Goal: Task Accomplishment & Management: Manage account settings

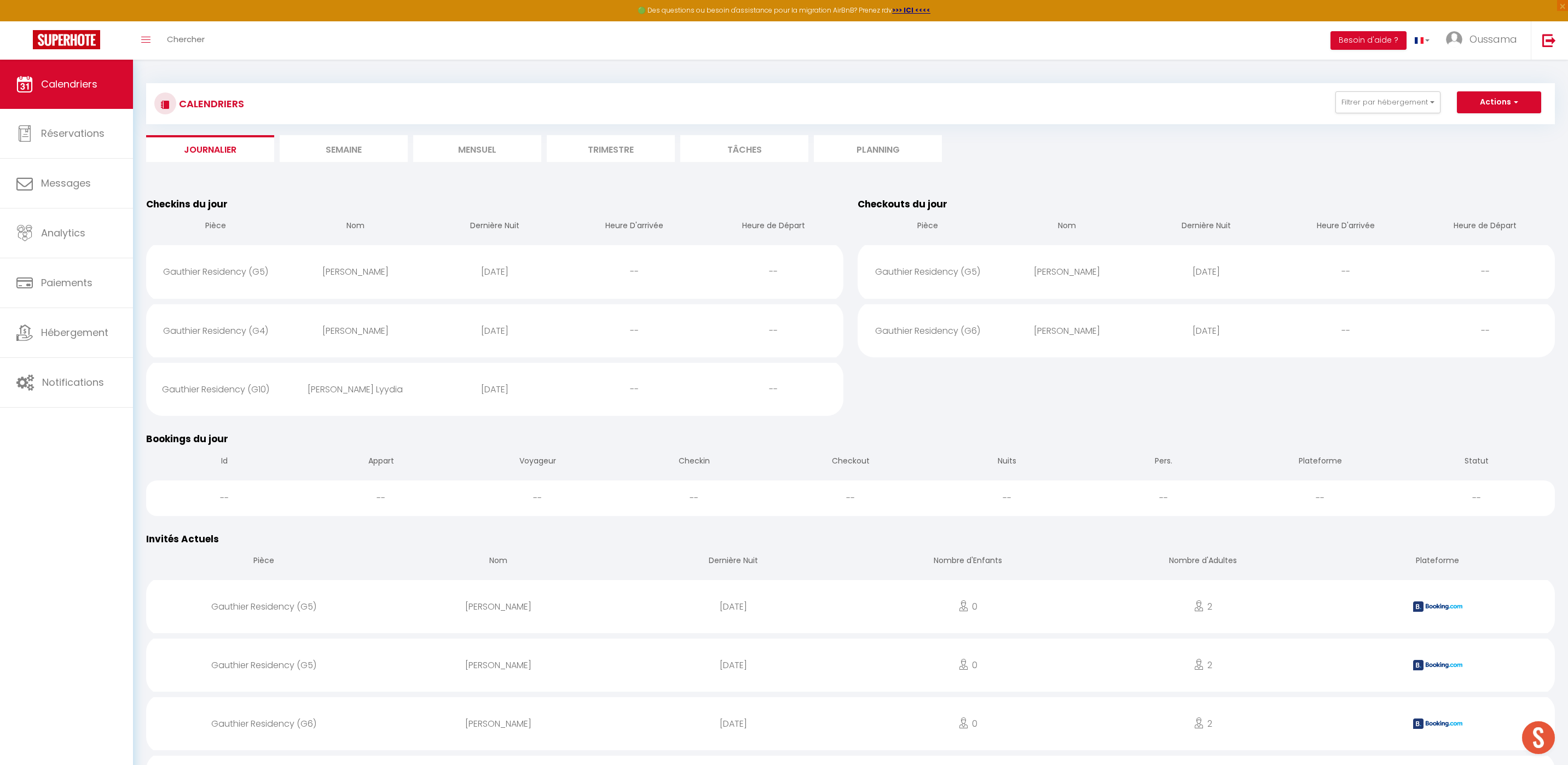
click at [469, 153] on li "Mensuel" at bounding box center [477, 148] width 128 height 27
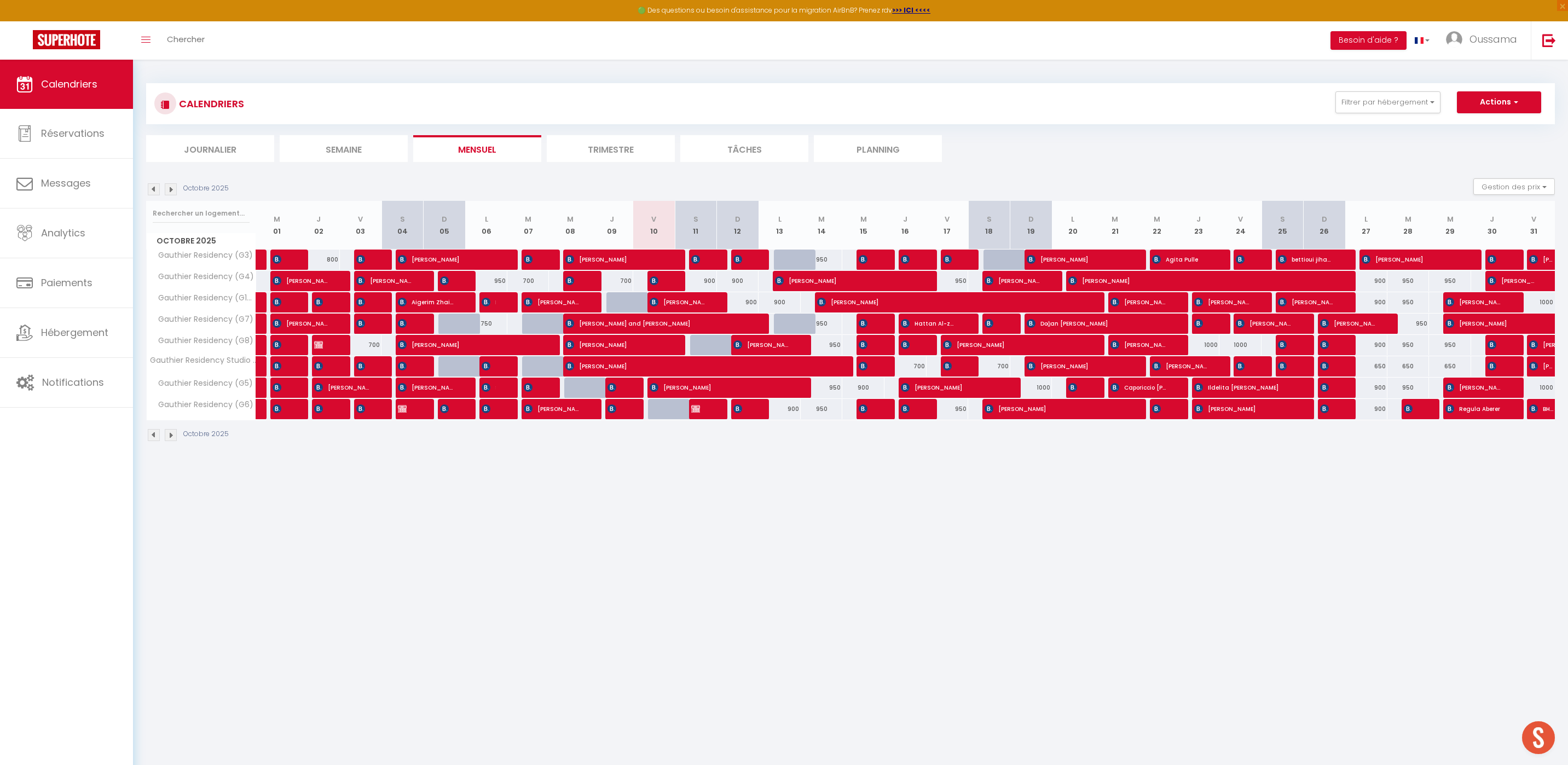
click at [705, 284] on div "900" at bounding box center [696, 281] width 42 height 20
type input "900"
type input "Sam 11 Octobre 2025"
type input "Dim 12 Octobre 2025"
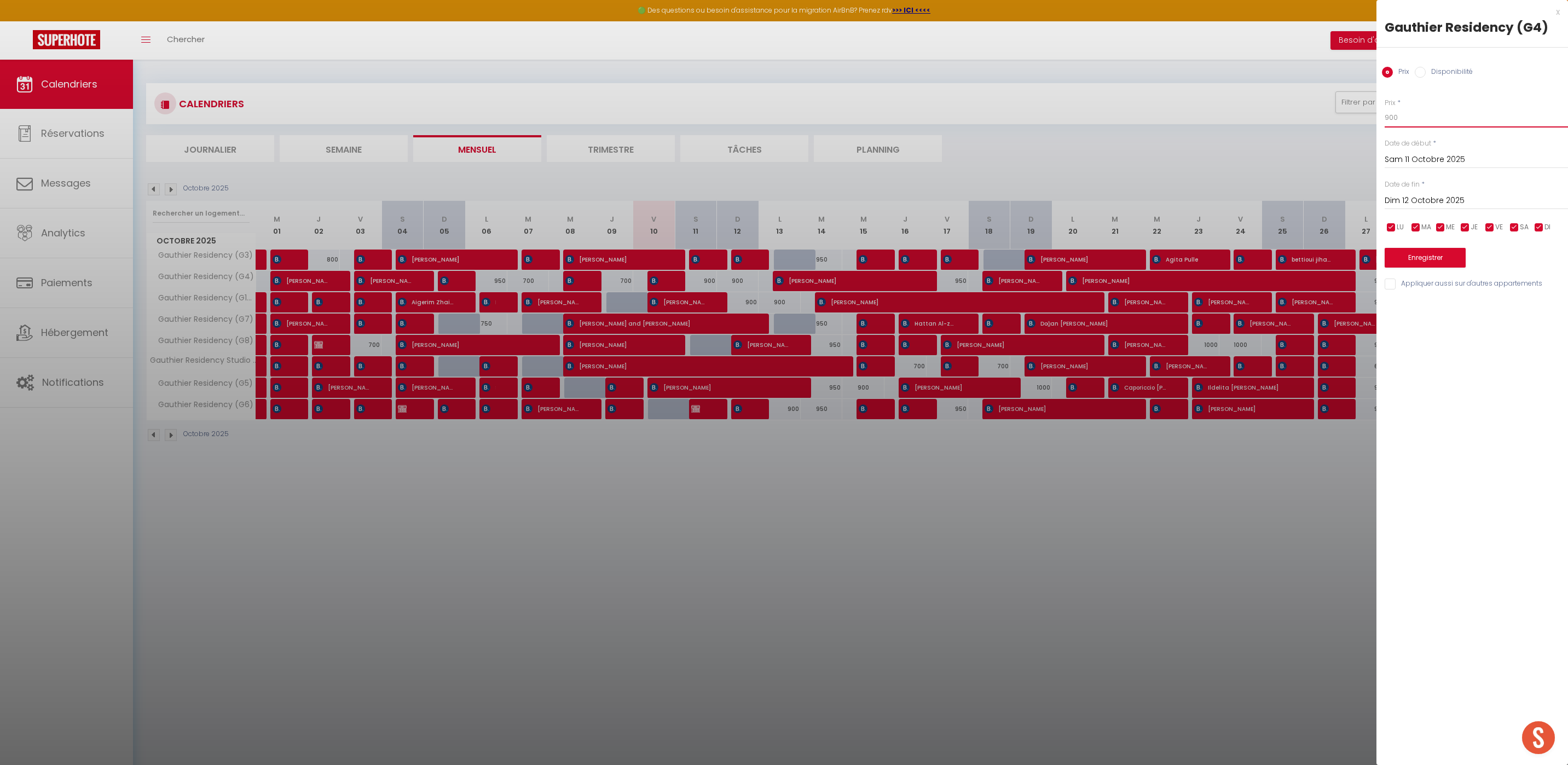
click at [1399, 118] on input "900" at bounding box center [1476, 117] width 183 height 19
type input "9"
type input "850"
click at [1416, 256] on button "Enregistrer" at bounding box center [1425, 257] width 81 height 19
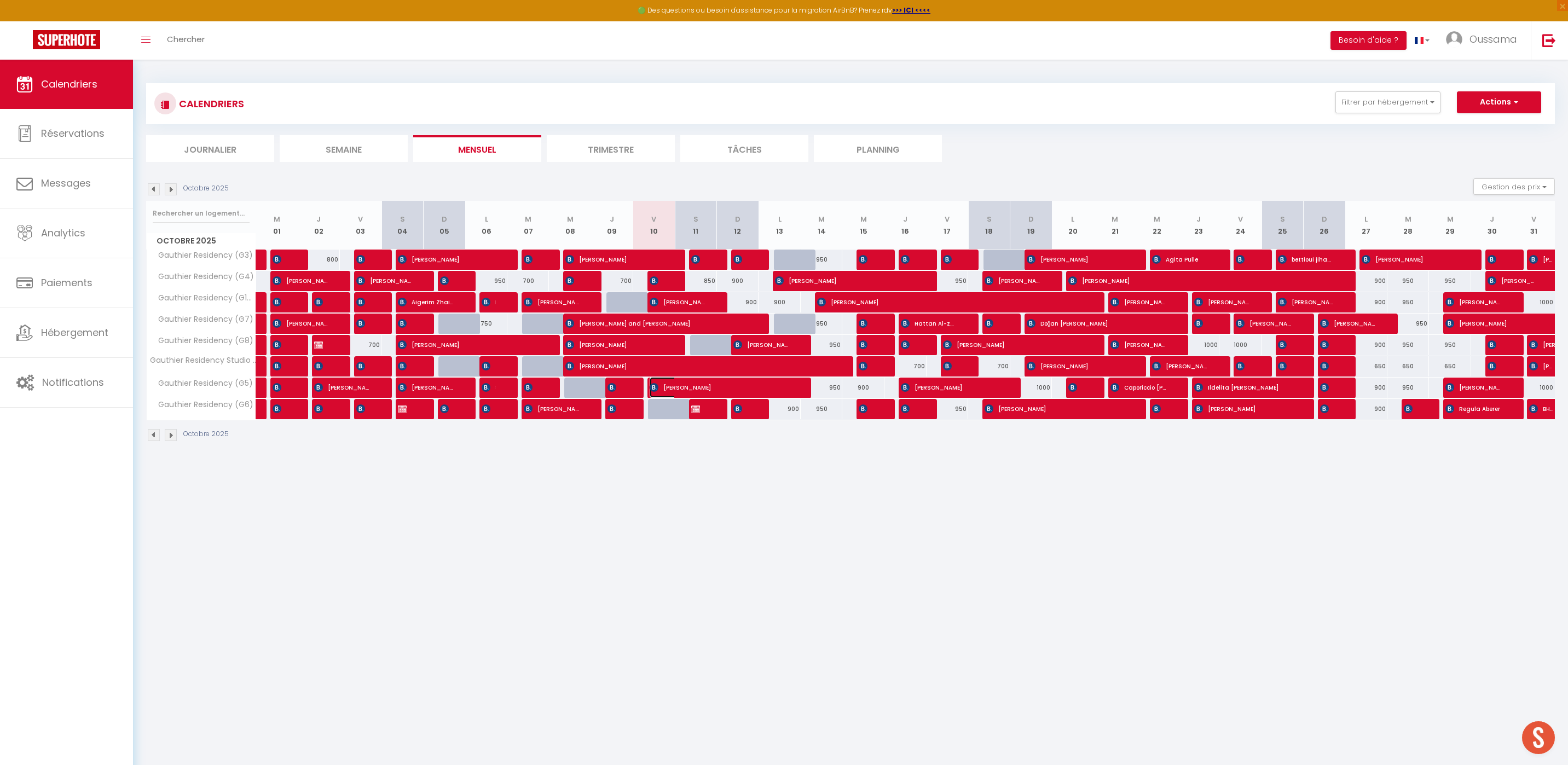
click at [653, 393] on span "[PERSON_NAME]" at bounding box center [719, 387] width 141 height 21
select select "OK"
select select "0"
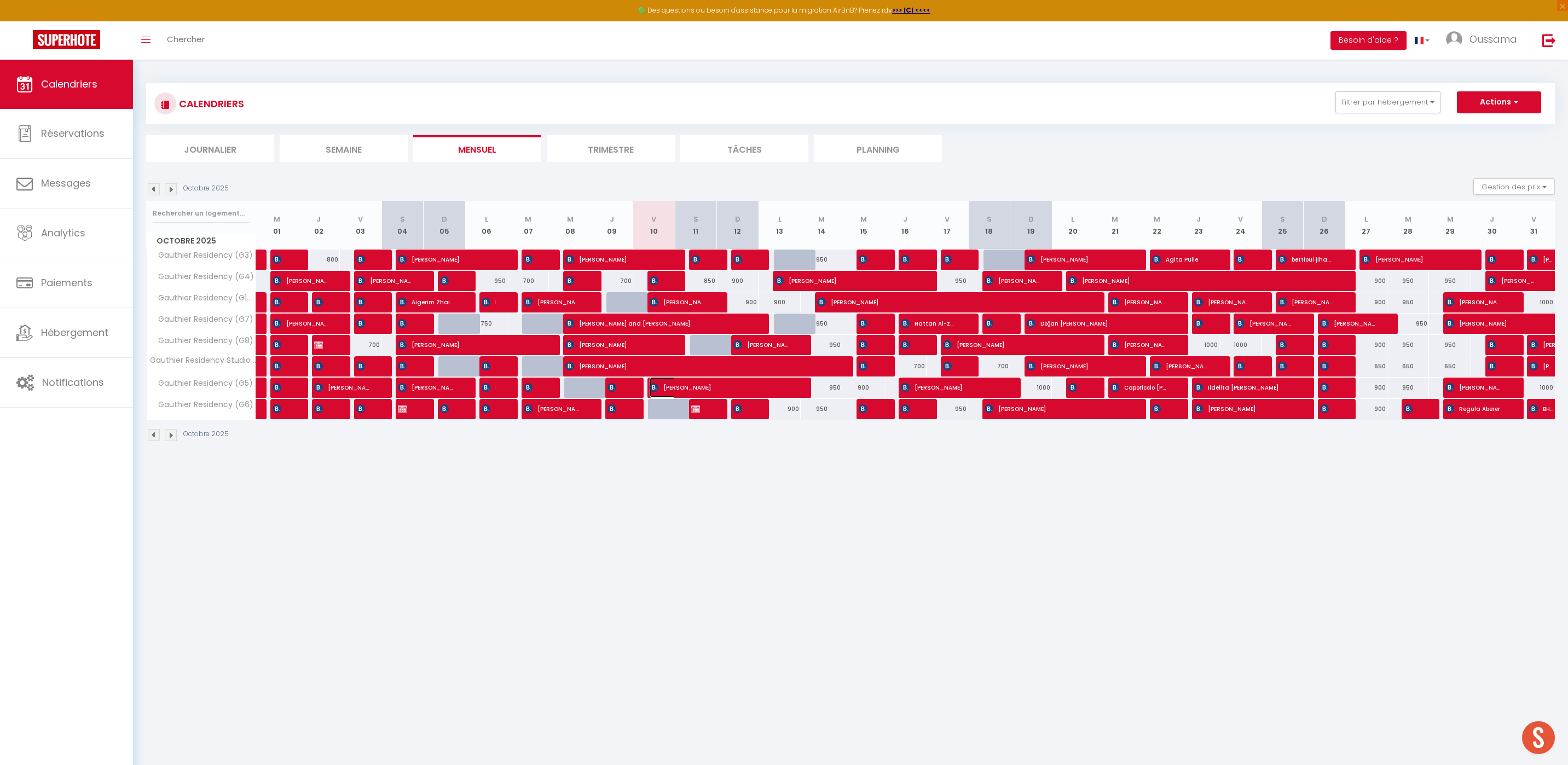
select select "1"
select select
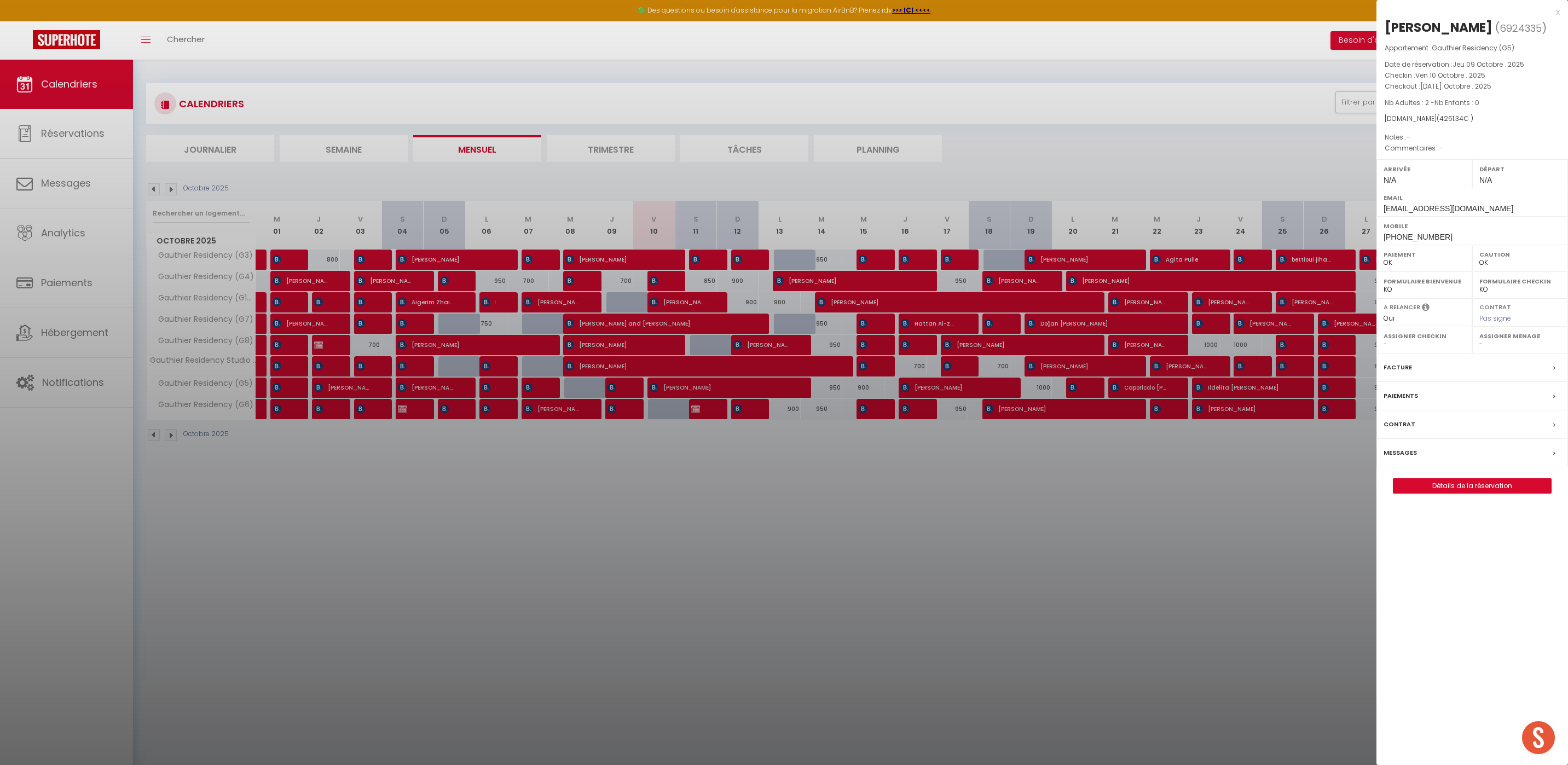
click at [674, 462] on div at bounding box center [784, 382] width 1568 height 765
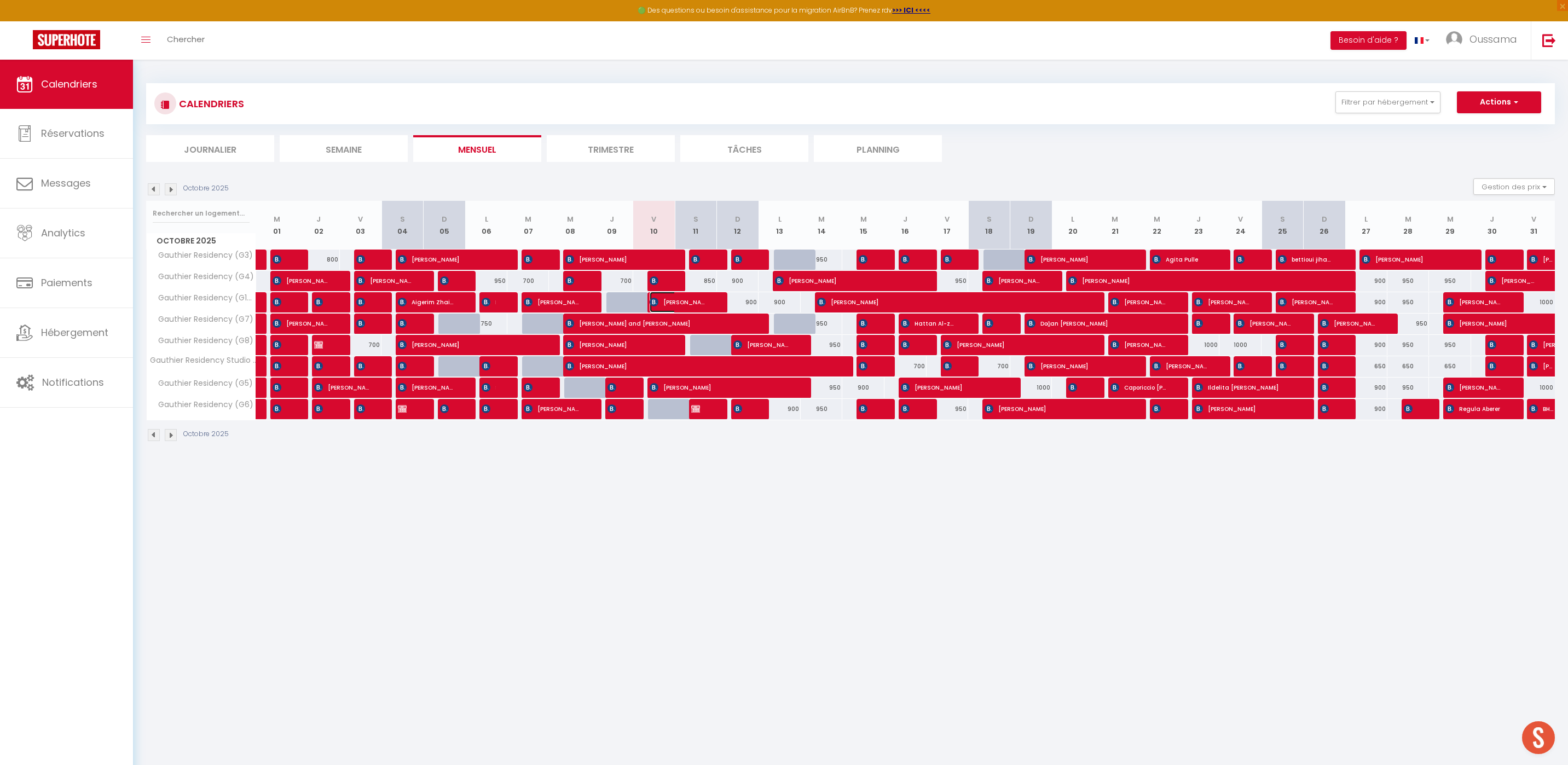
click at [658, 304] on span "[PERSON_NAME] Lyydia" at bounding box center [677, 302] width 57 height 21
select select "KO"
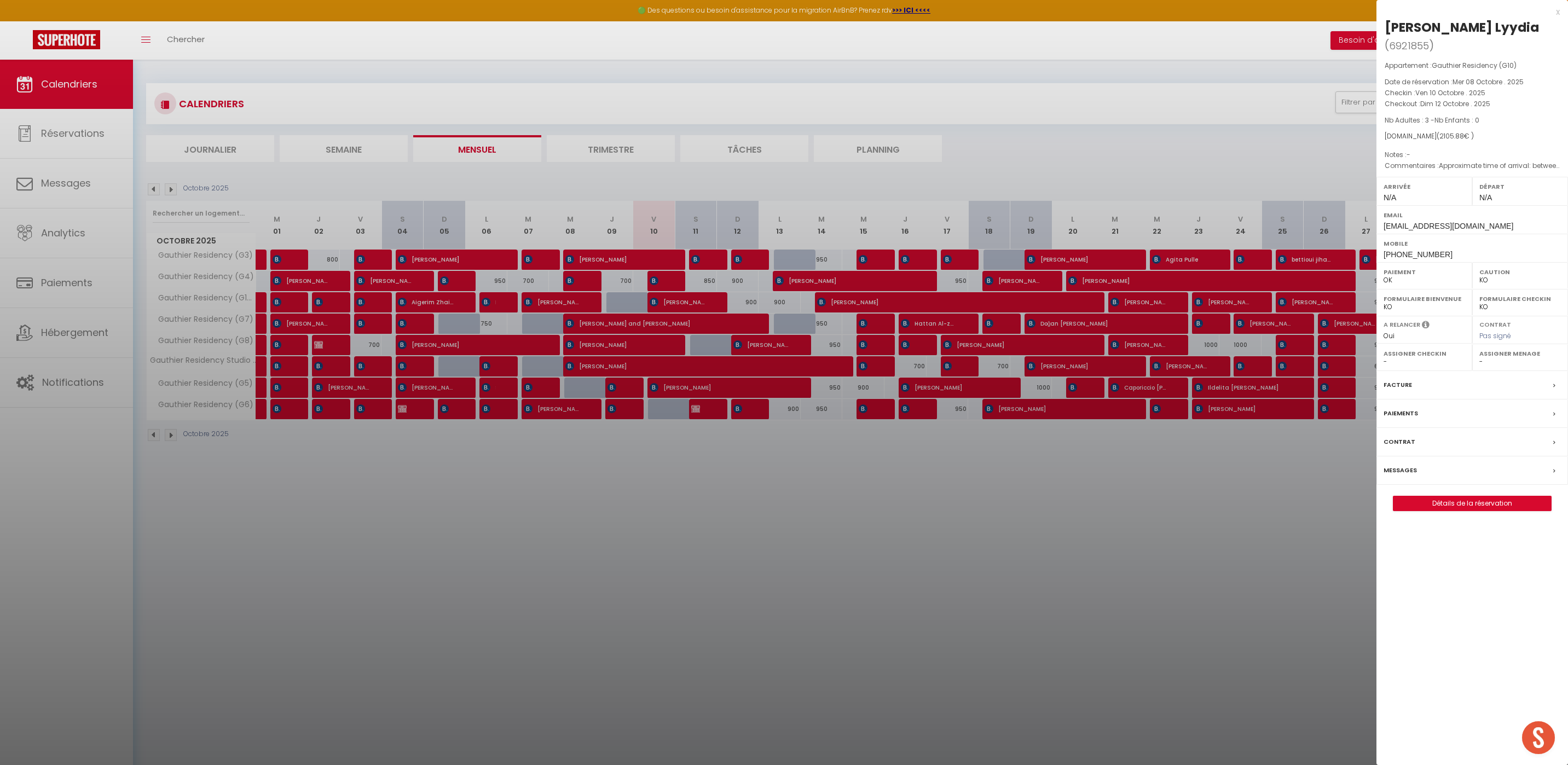
drag, startPoint x: 786, startPoint y: 603, endPoint x: 781, endPoint y: 613, distance: 11.2
click at [786, 603] on div at bounding box center [784, 382] width 1568 height 765
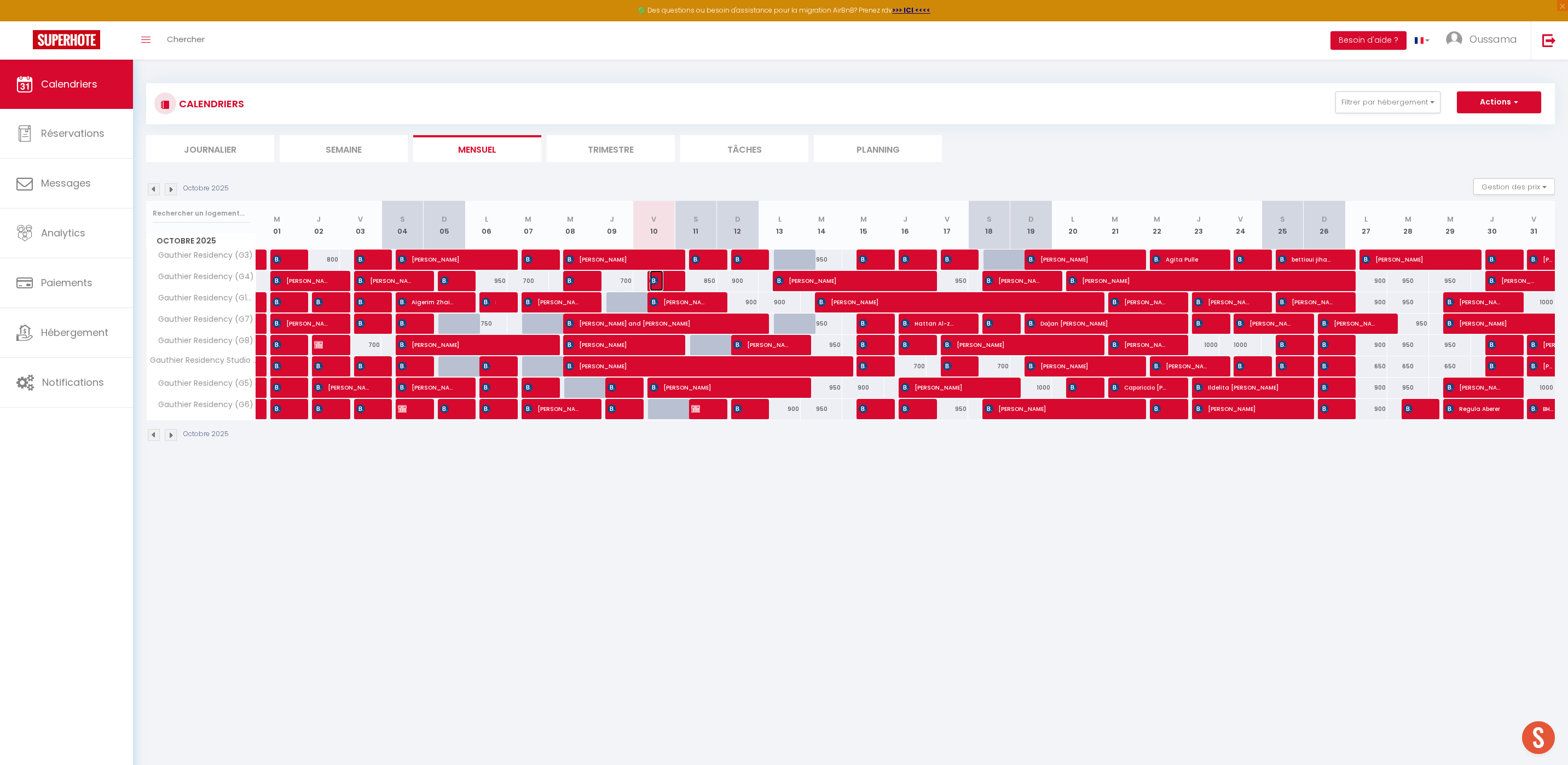
click at [649, 279] on img at bounding box center [654, 281] width 9 height 9
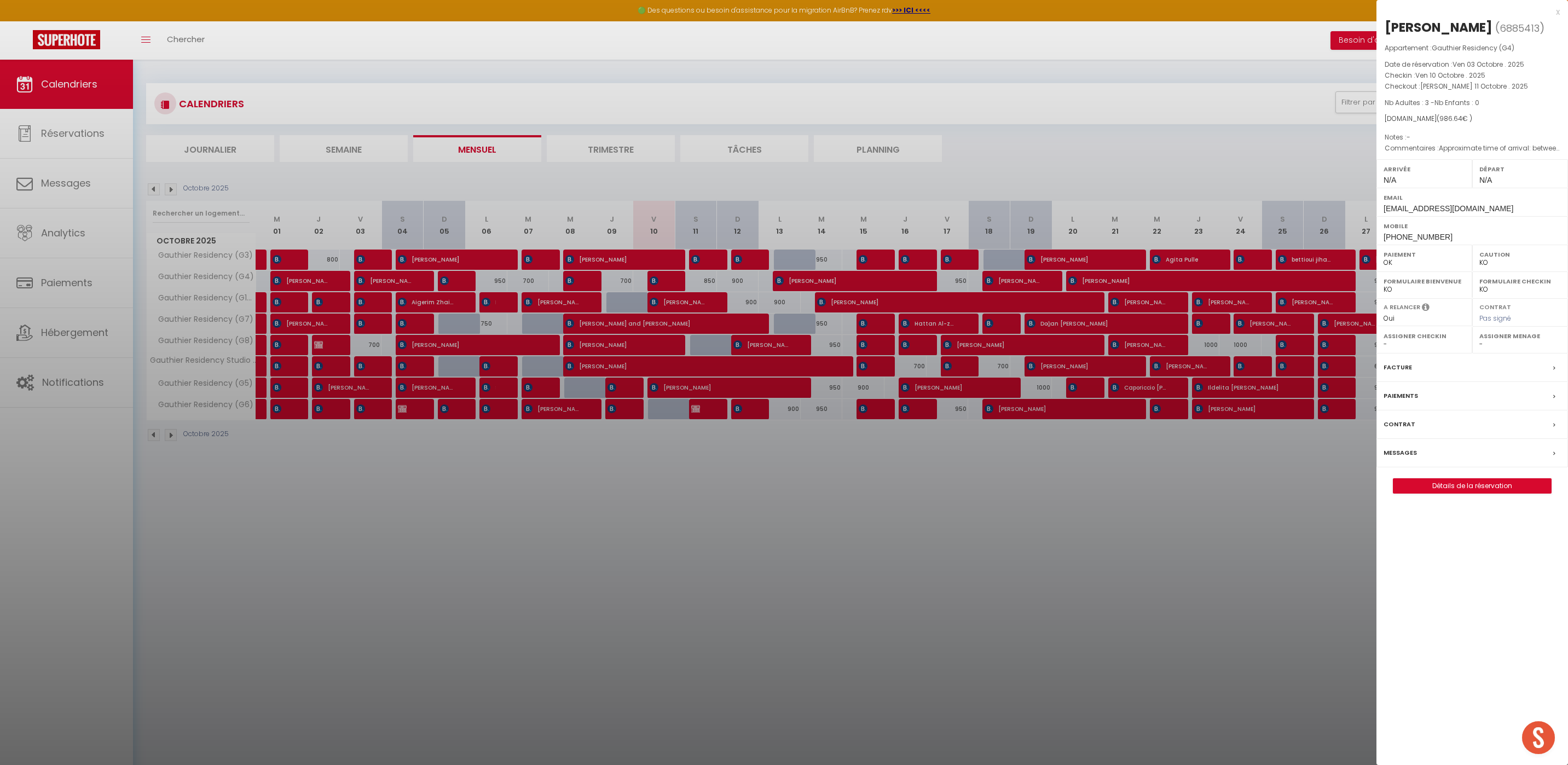
click at [1218, 612] on div at bounding box center [784, 382] width 1568 height 765
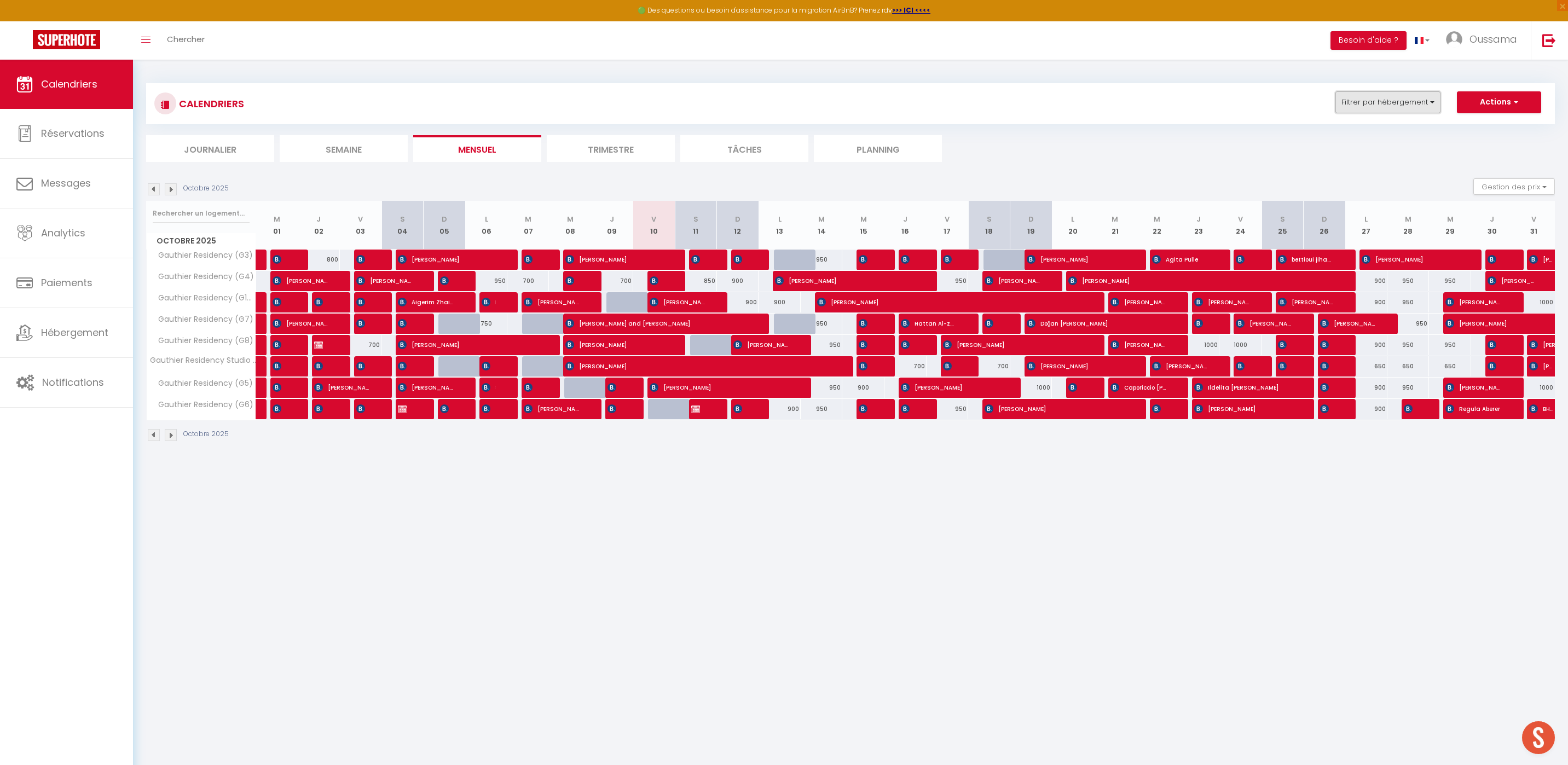
click at [1360, 108] on button "Filtrer par hébergement" at bounding box center [1388, 102] width 105 height 22
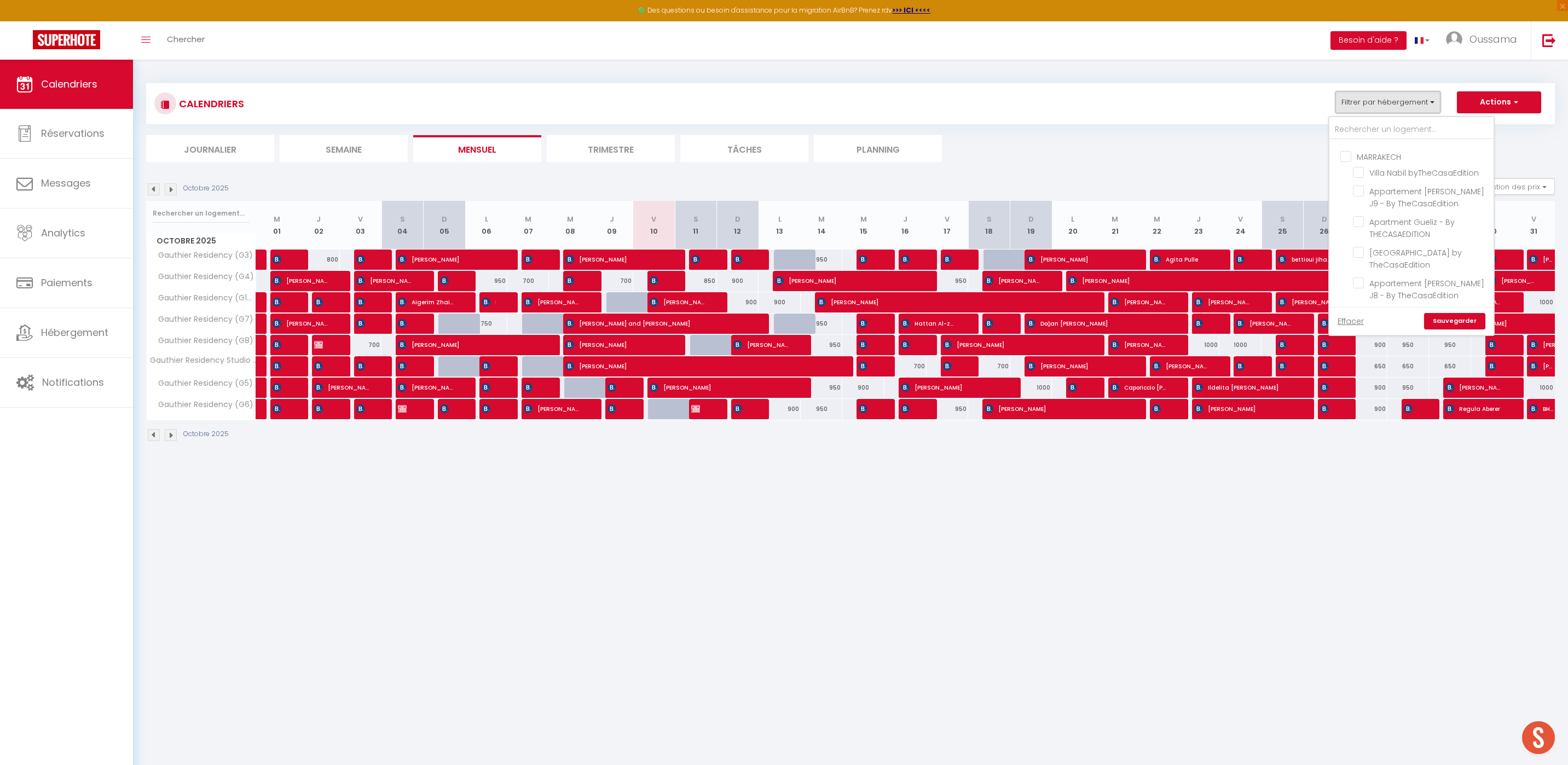
scroll to position [407, 0]
click at [1349, 162] on input "CASABLANCA BEL AZUR" at bounding box center [1423, 159] width 164 height 11
checkbox input "true"
checkbox input "false"
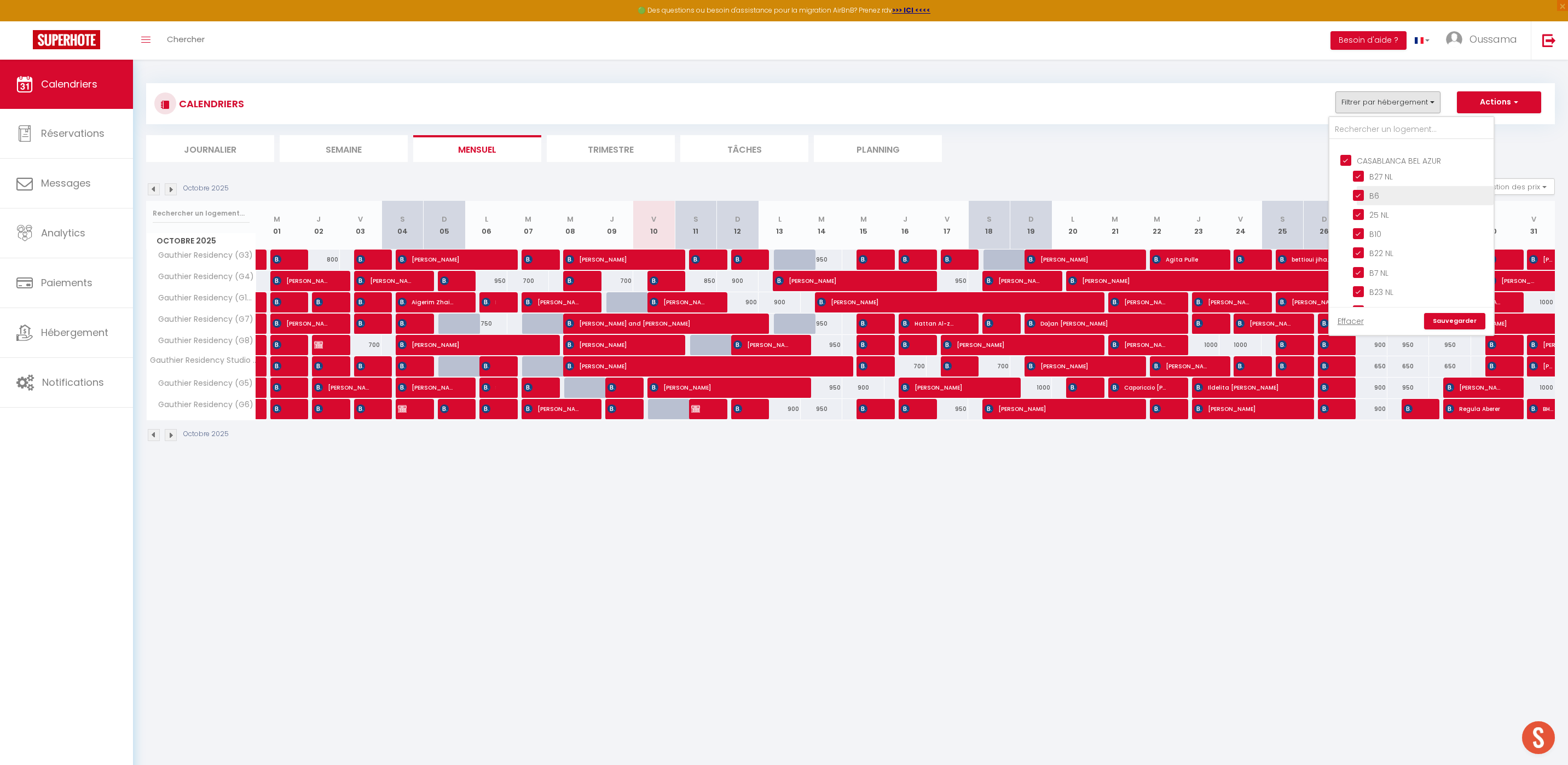
checkbox input "false"
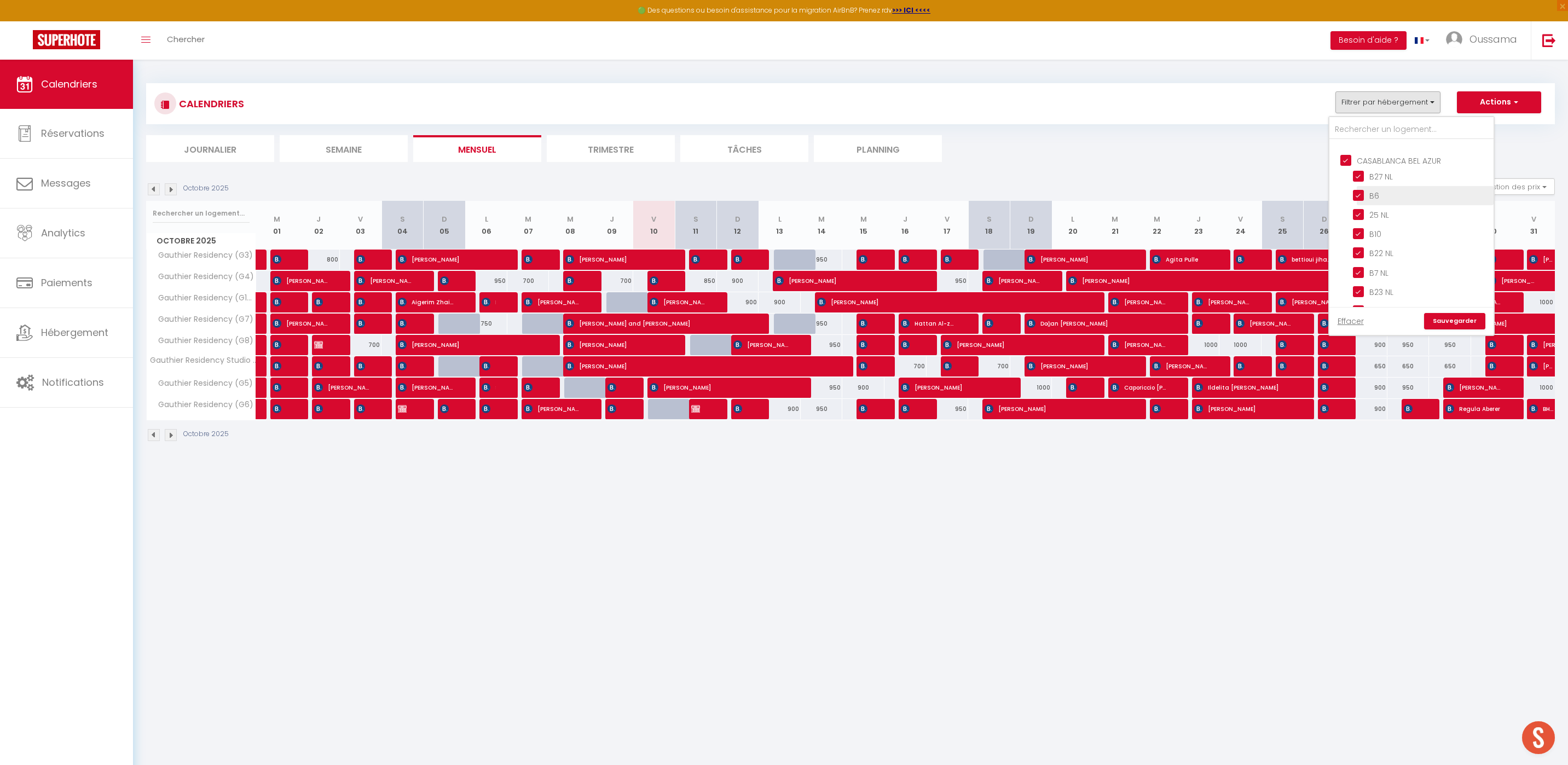
checkbox input "false"
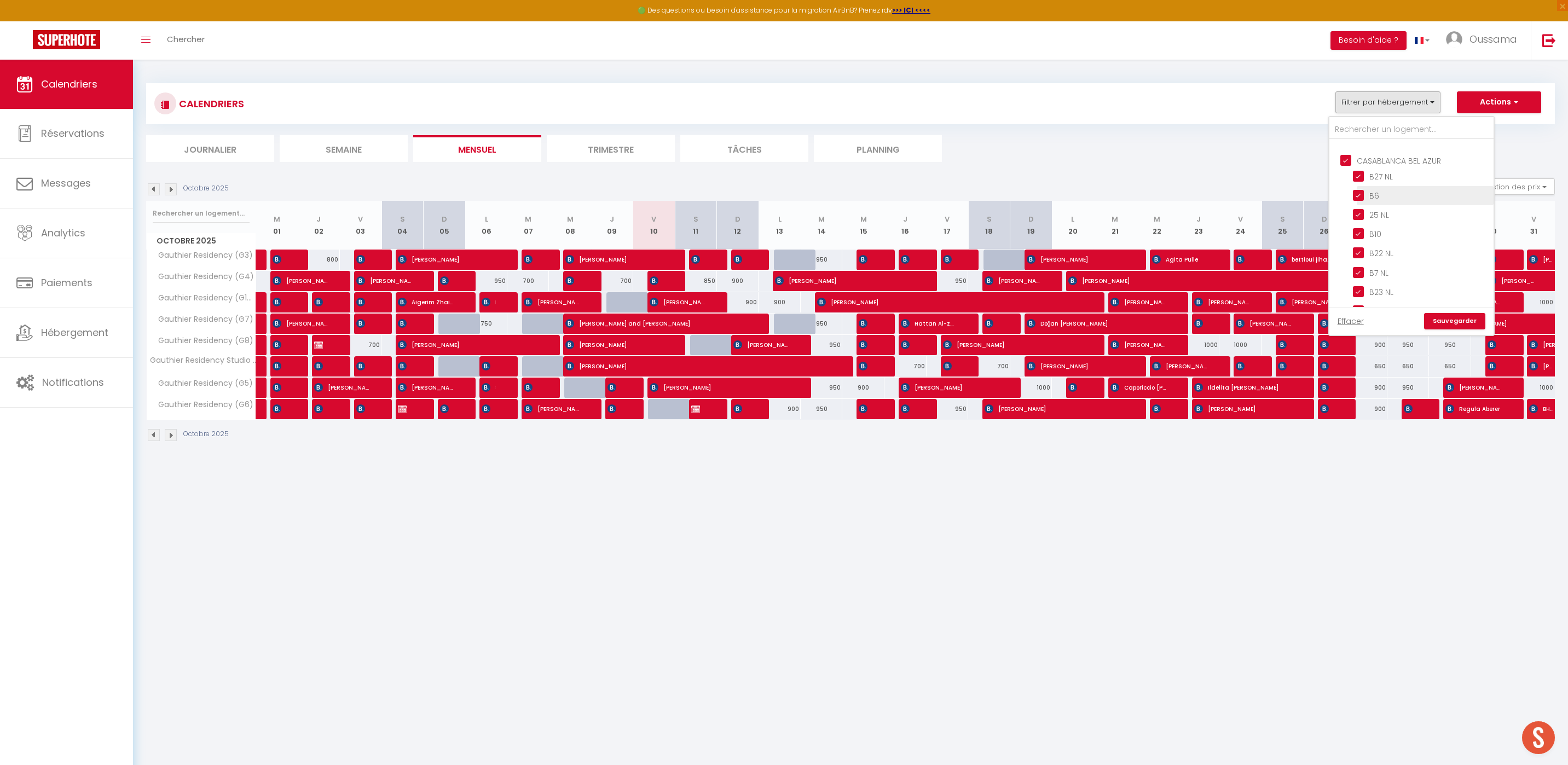
checkbox input "true"
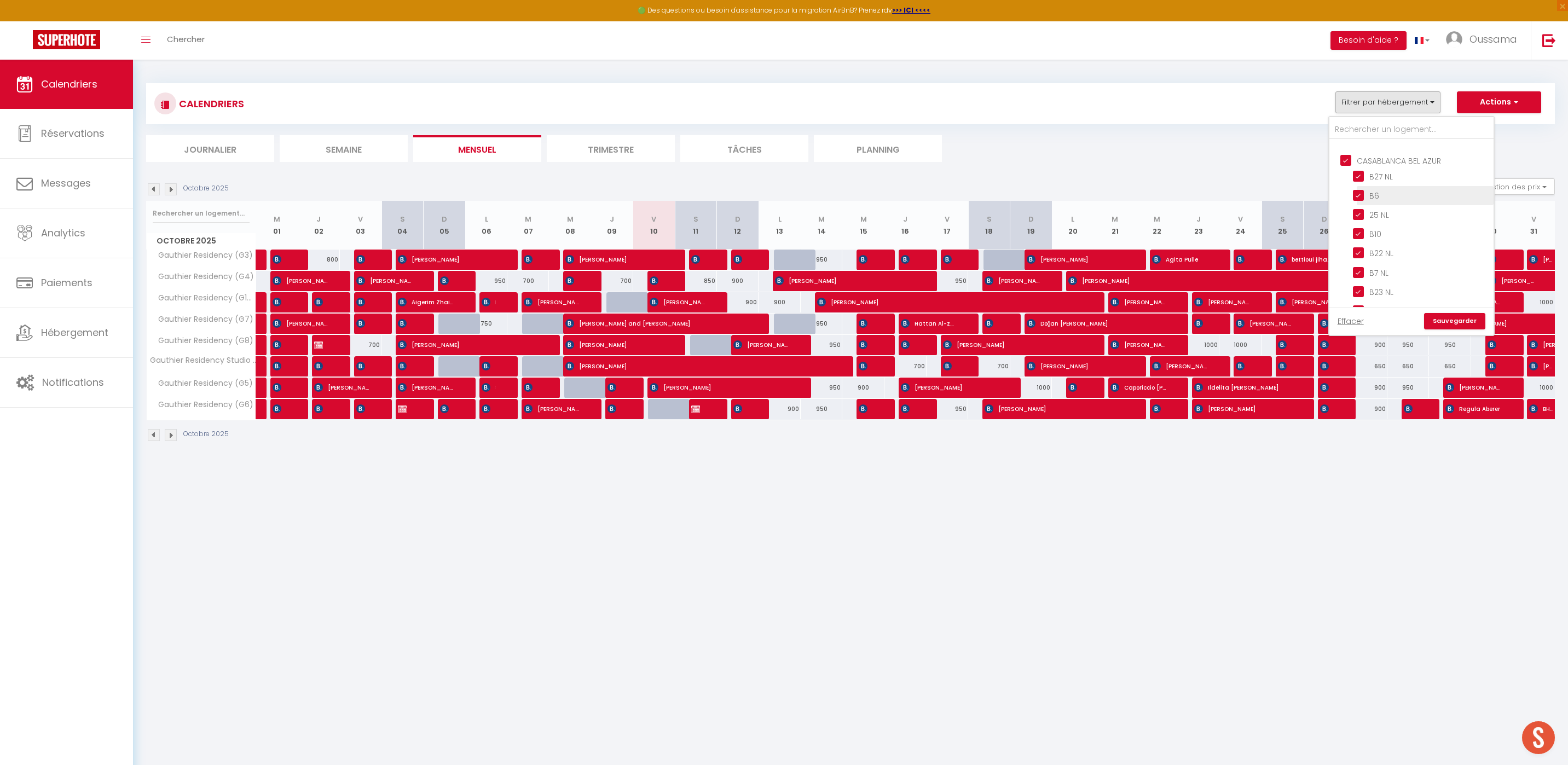
checkbox input "true"
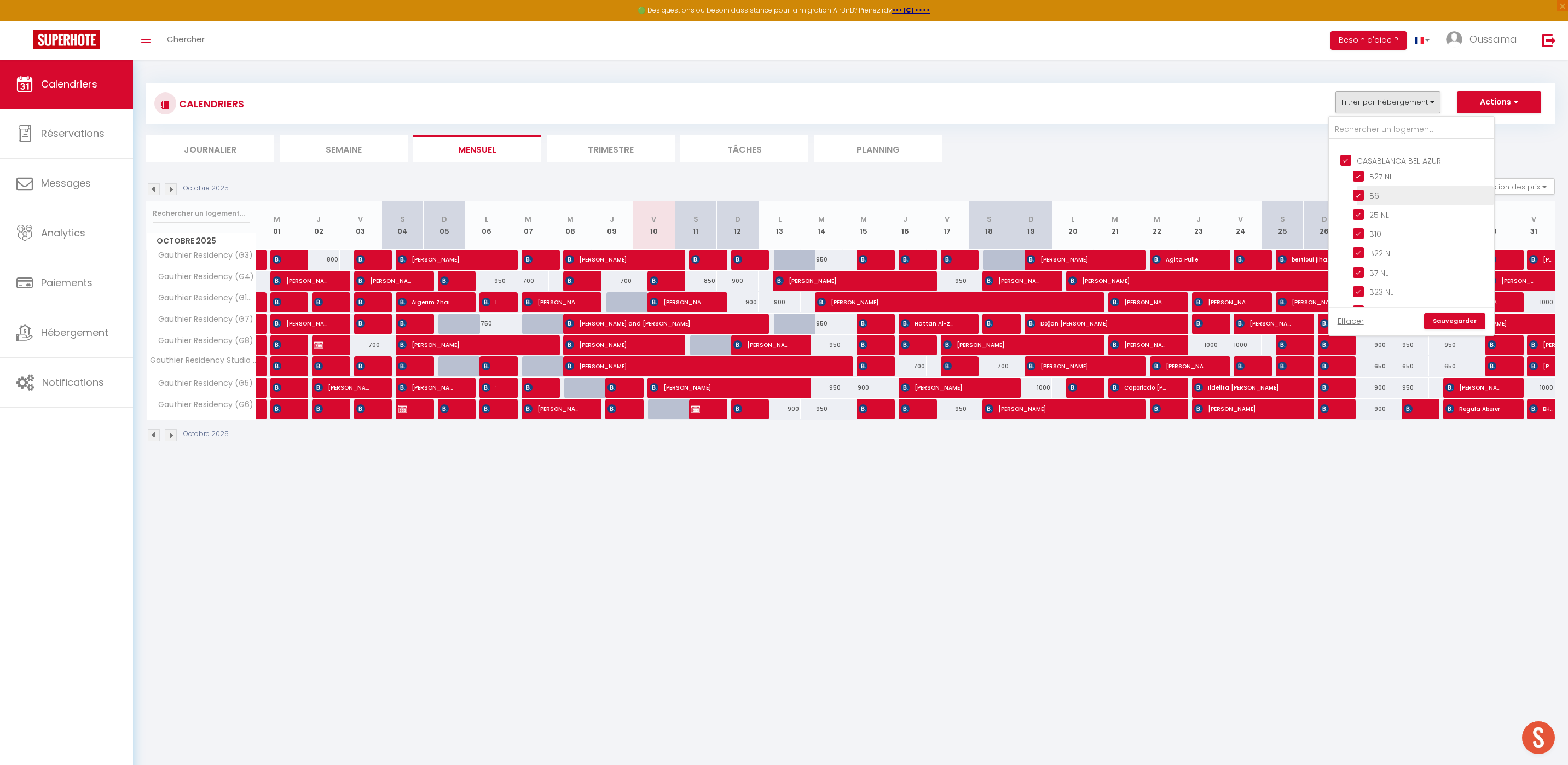
checkbox input "true"
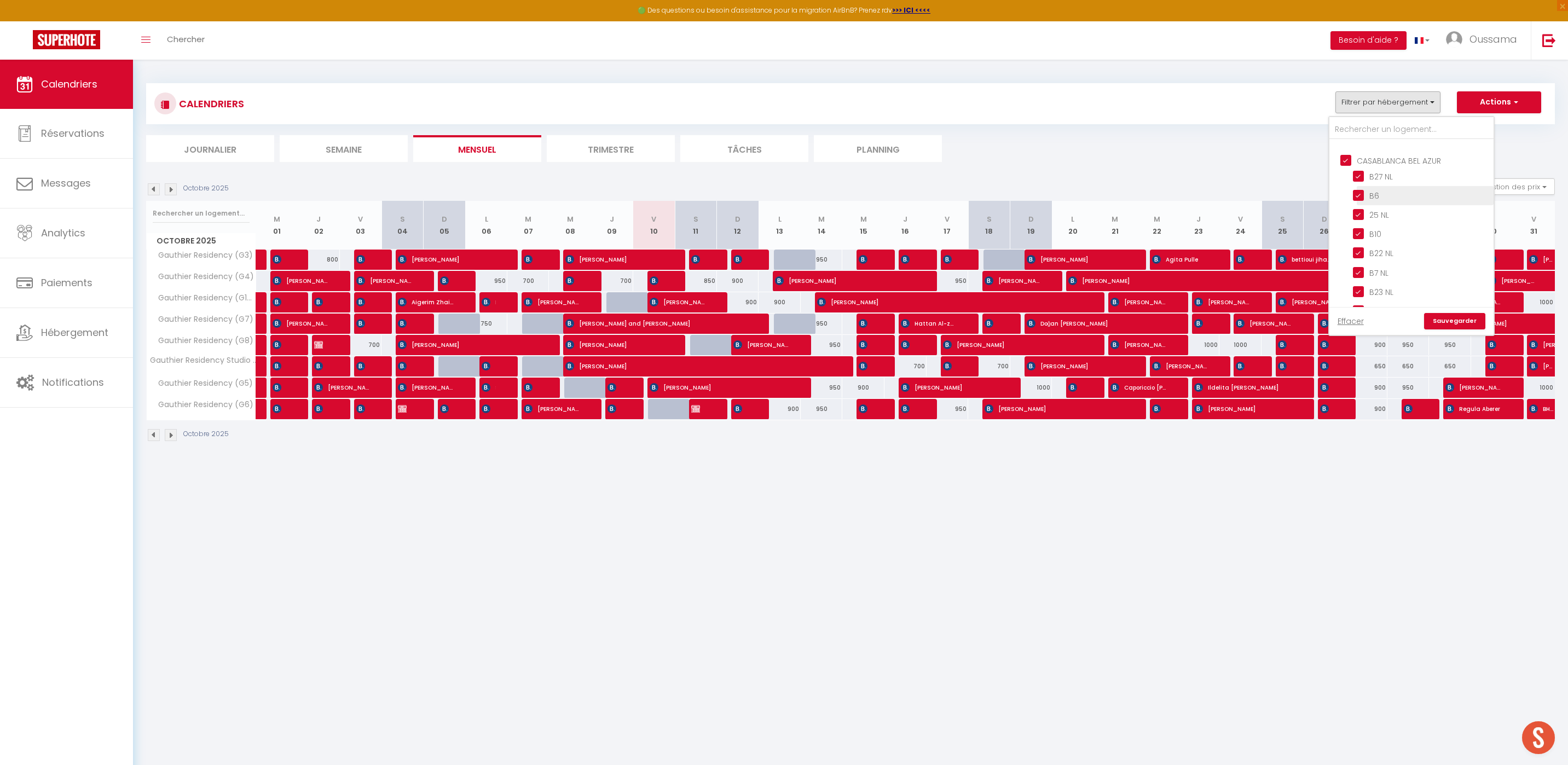
checkbox input "true"
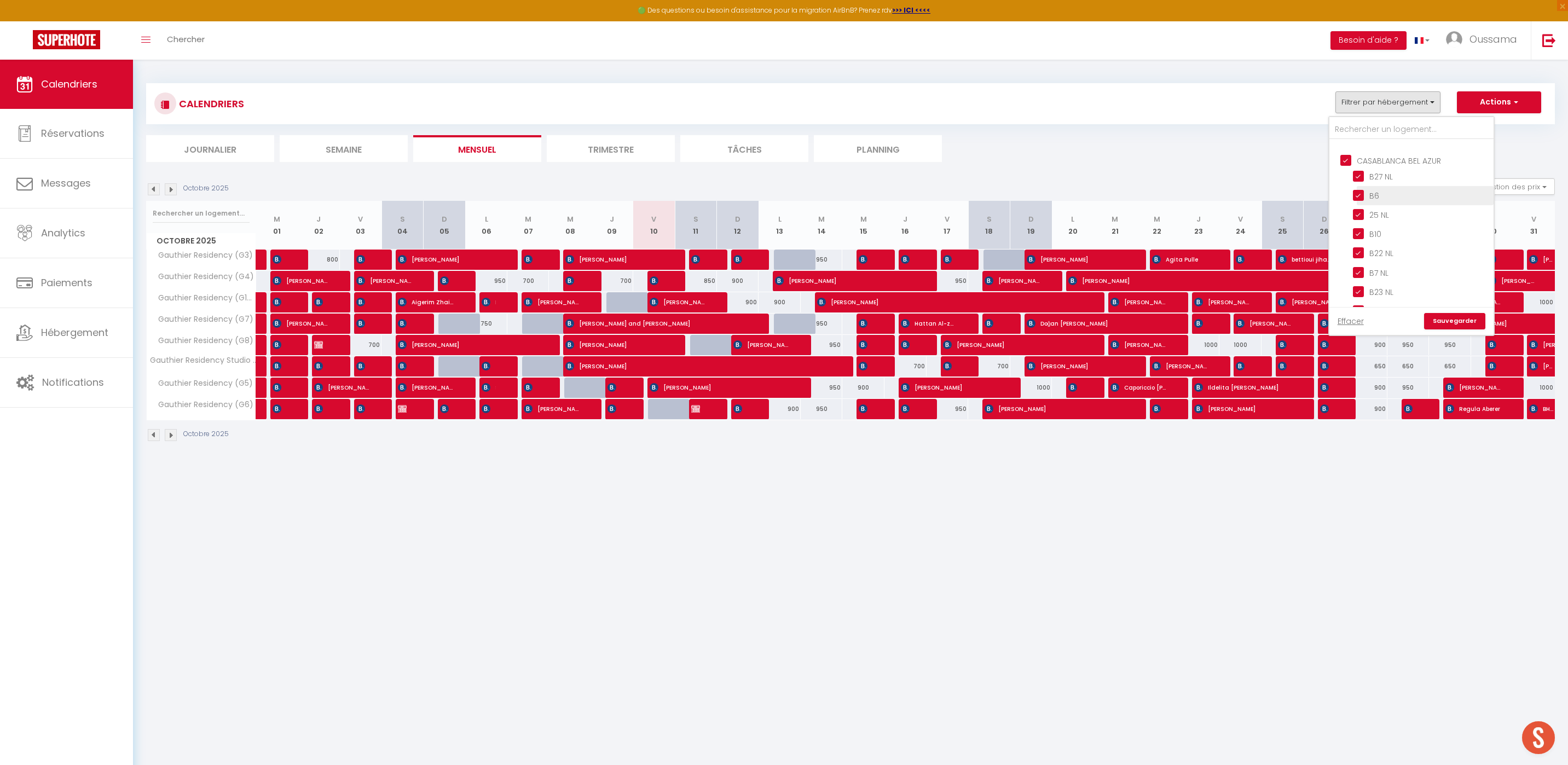
checkbox input "false"
click at [1466, 326] on link "Sauvegarder" at bounding box center [1455, 321] width 61 height 16
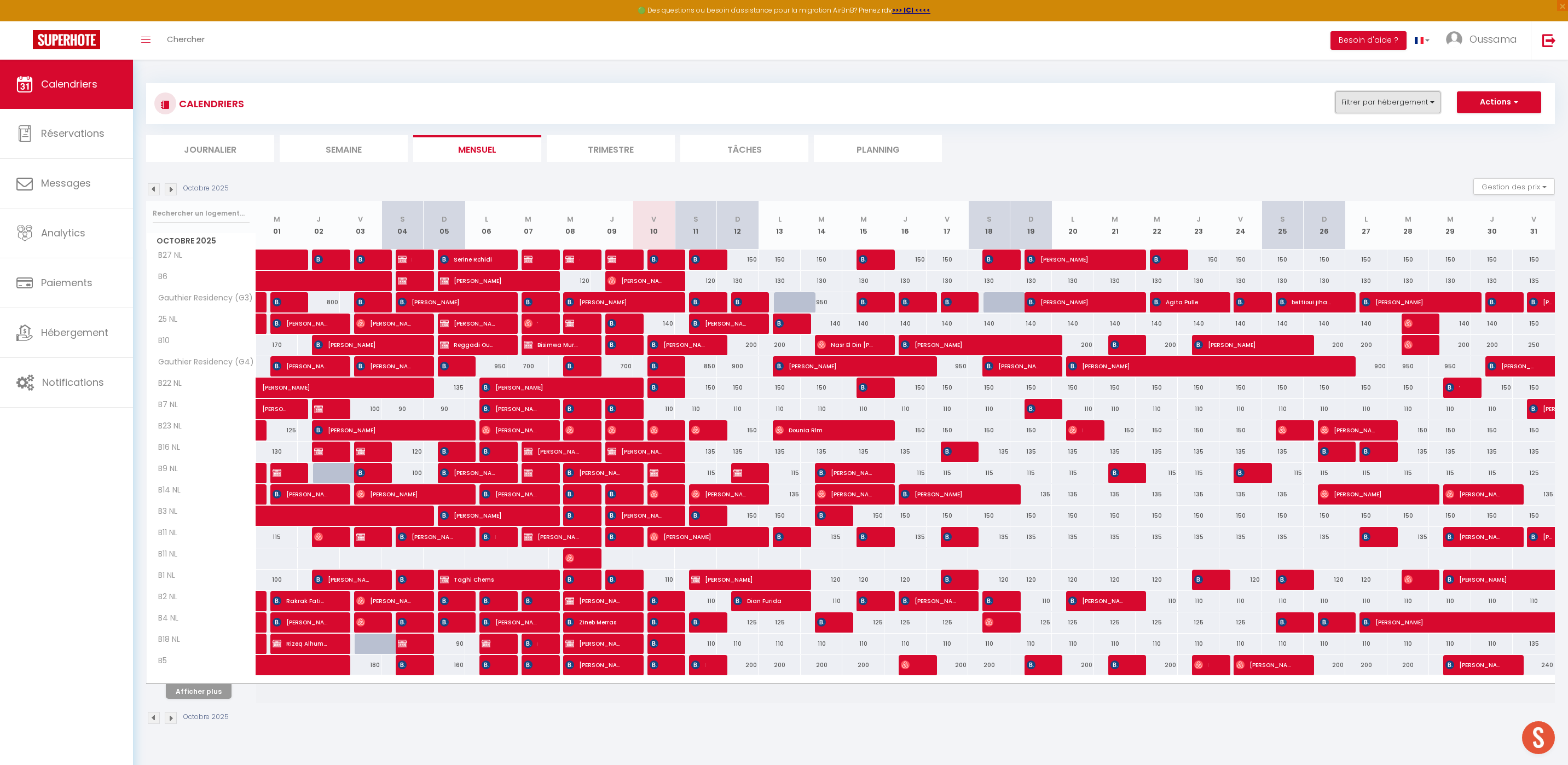
click at [1414, 107] on button "Filtrer par hébergement" at bounding box center [1388, 102] width 105 height 22
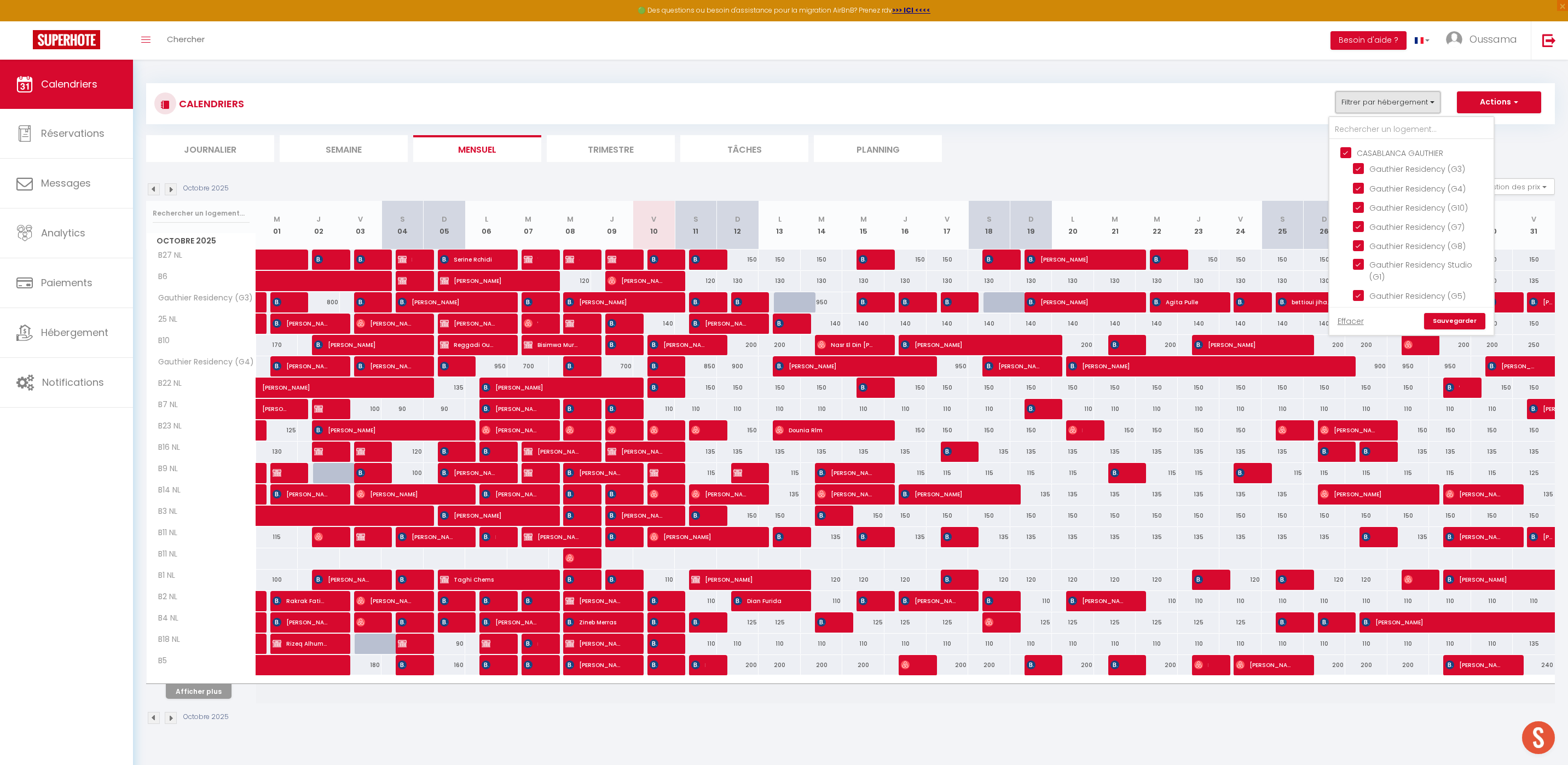
scroll to position [822, 0]
click at [1348, 150] on input "CASABLANCA GAUTHIER" at bounding box center [1423, 153] width 164 height 11
checkbox input "false"
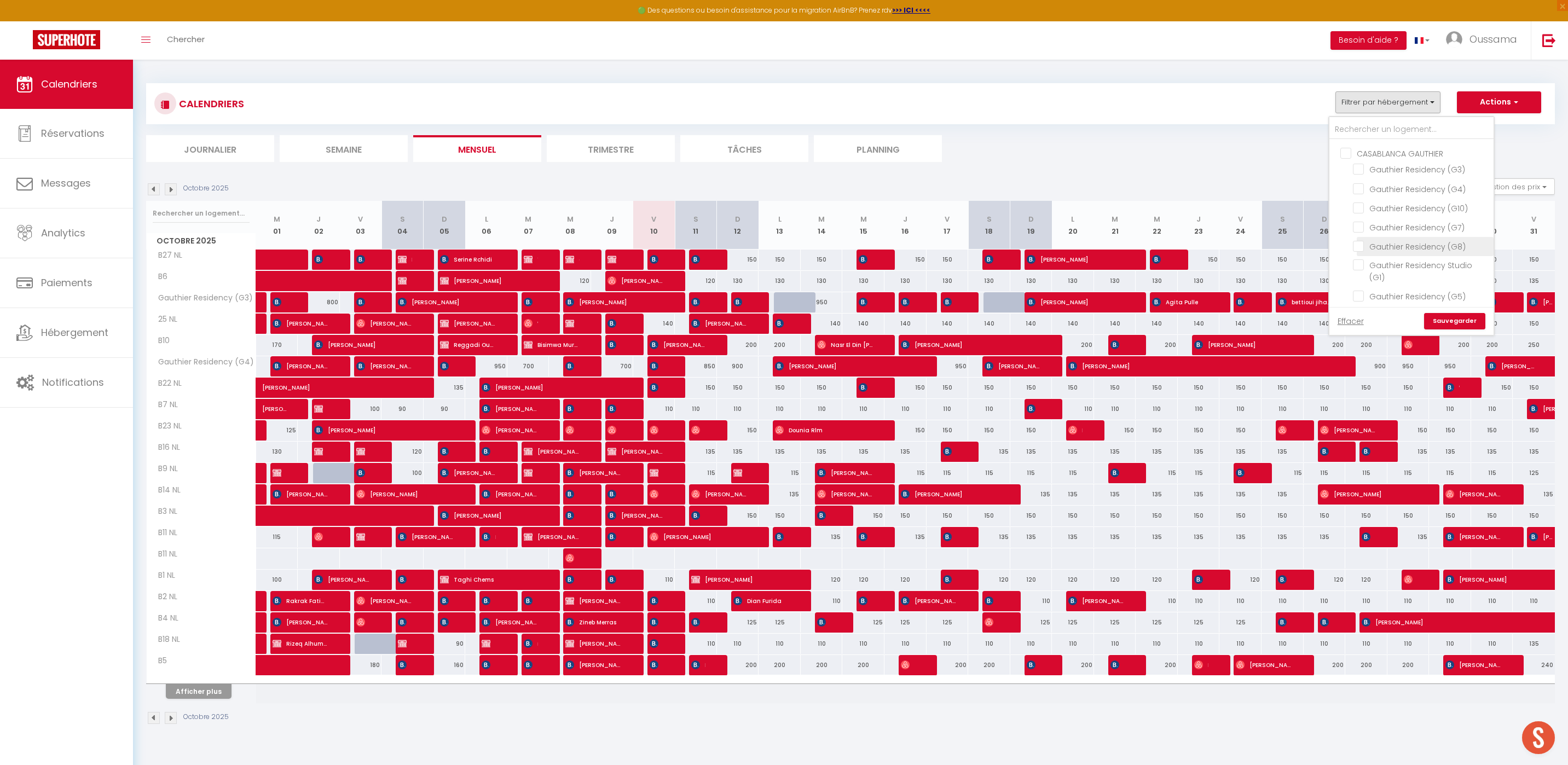
checkbox input "false"
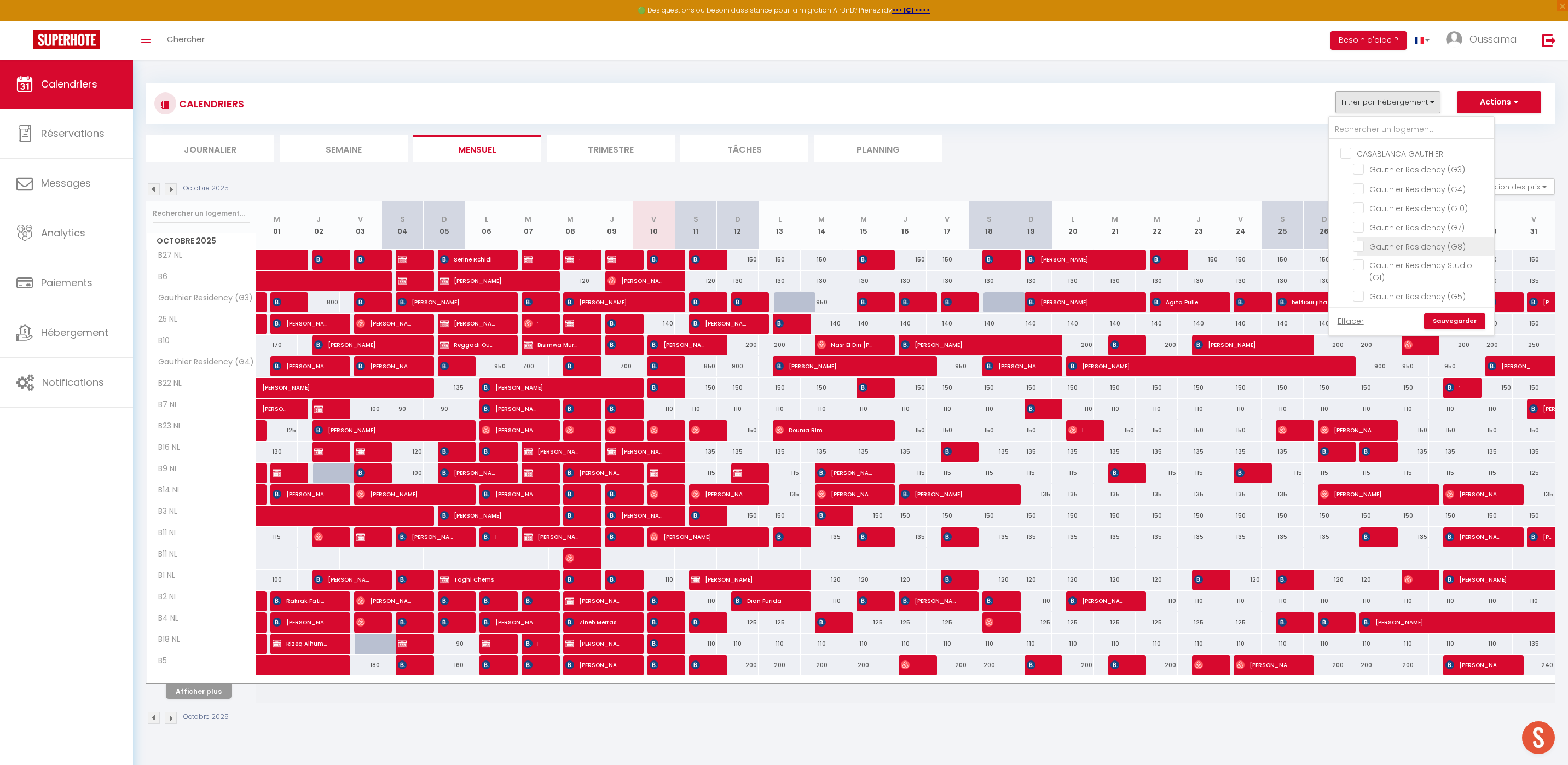
checkbox input "false"
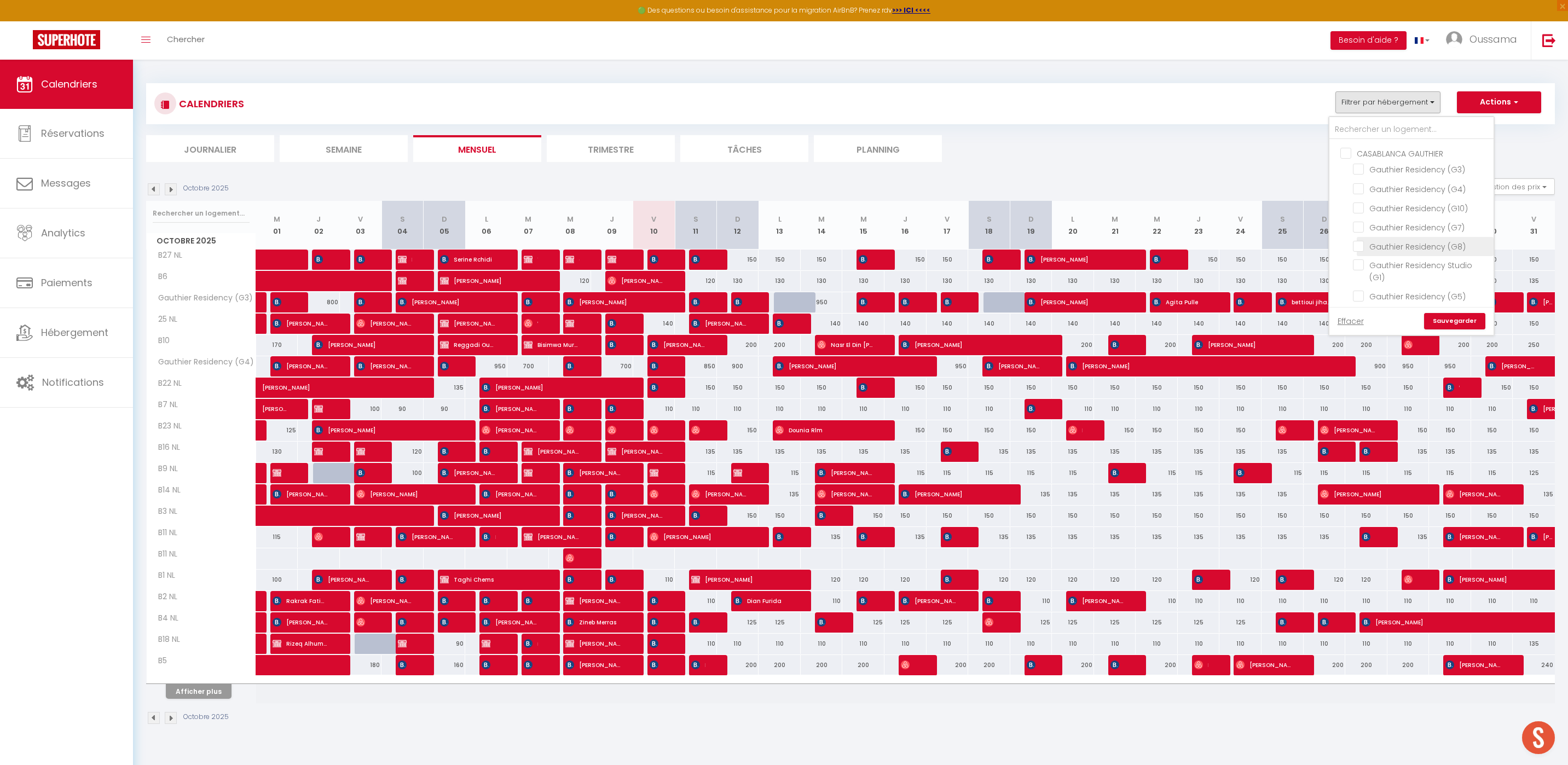
checkbox input "false"
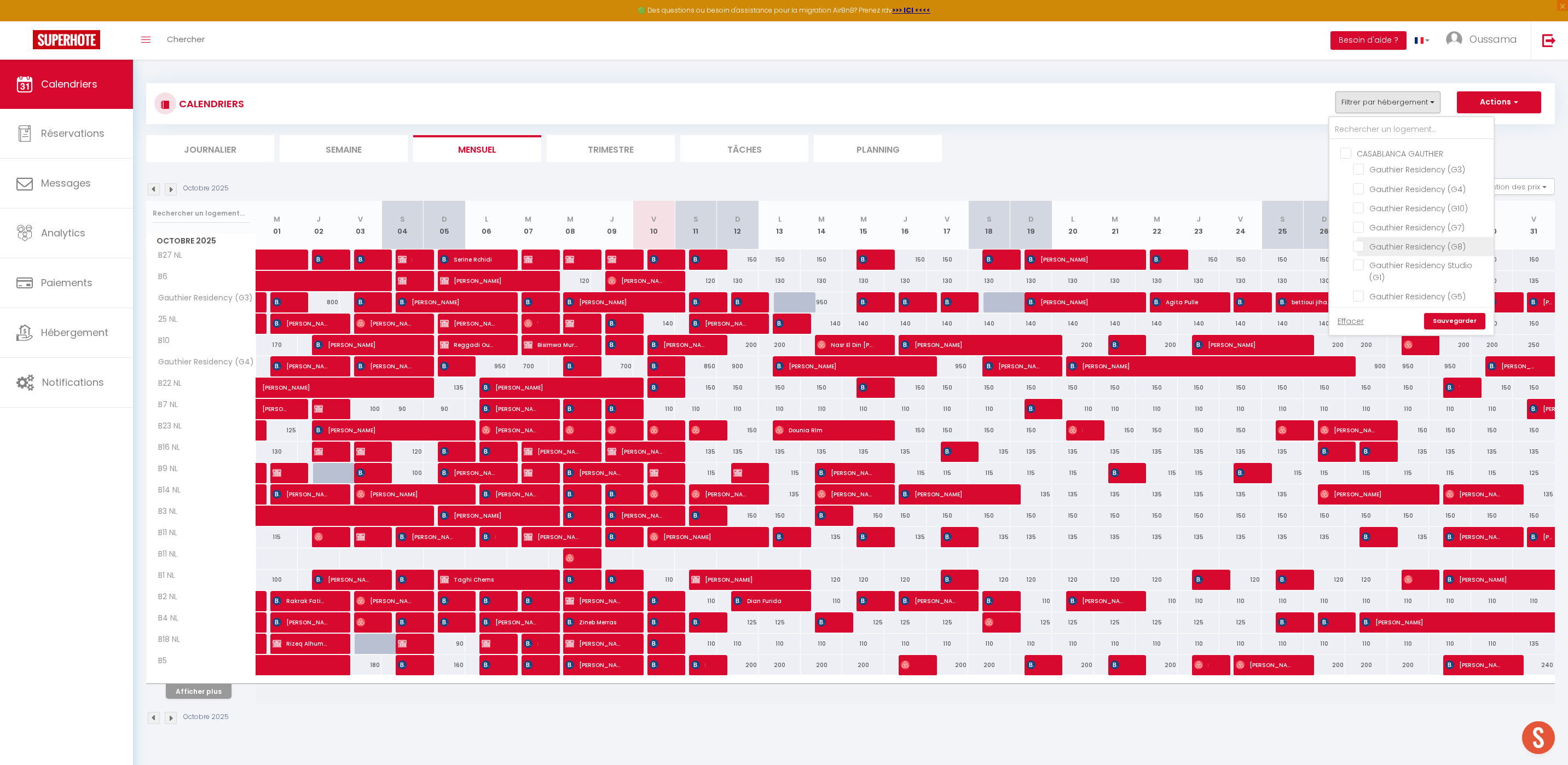
checkbox input "false"
click at [1443, 321] on link "Sauvegarder" at bounding box center [1455, 321] width 61 height 16
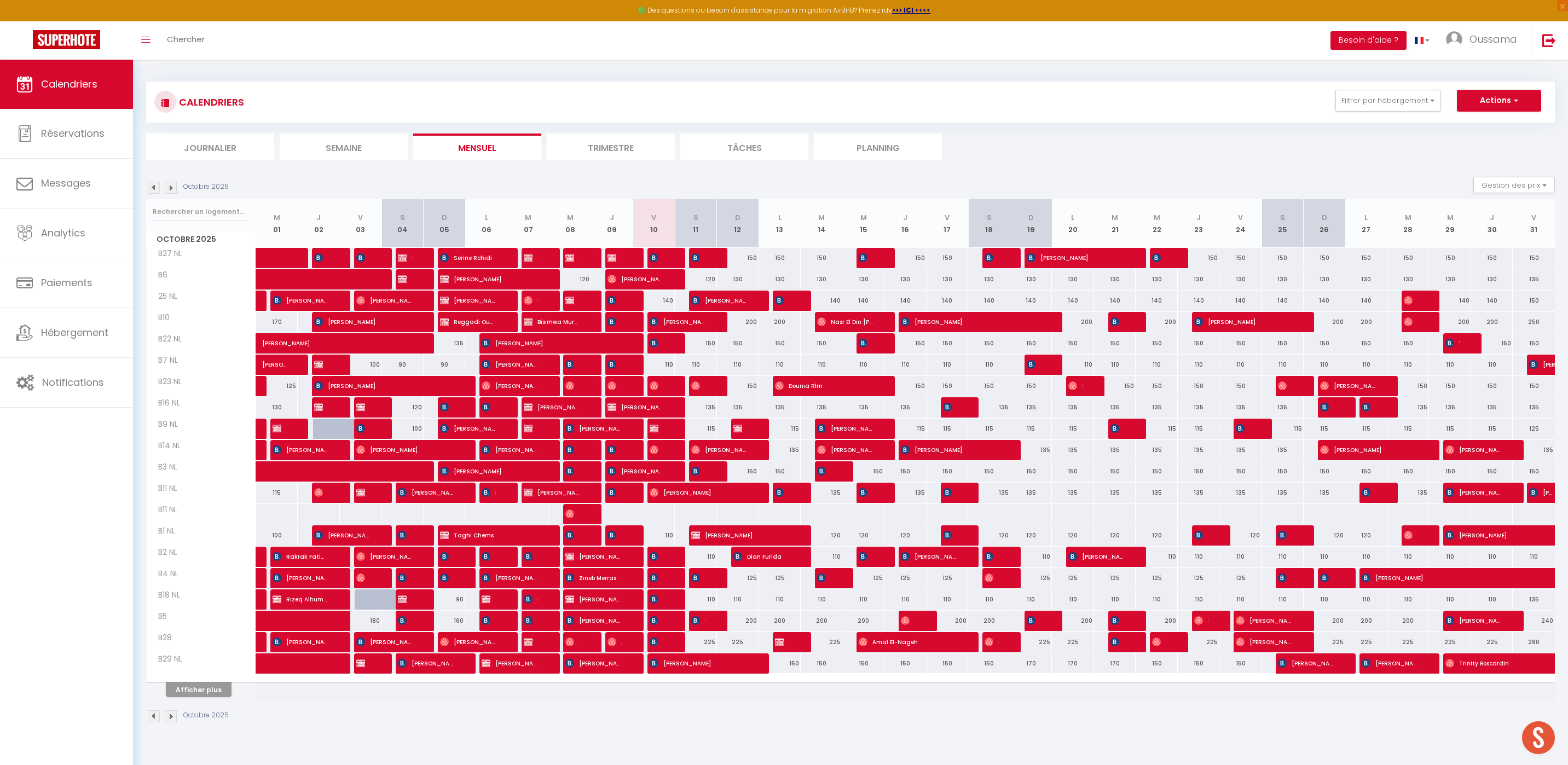
scroll to position [2, 0]
click at [209, 694] on button "Afficher plus" at bounding box center [198, 689] width 66 height 15
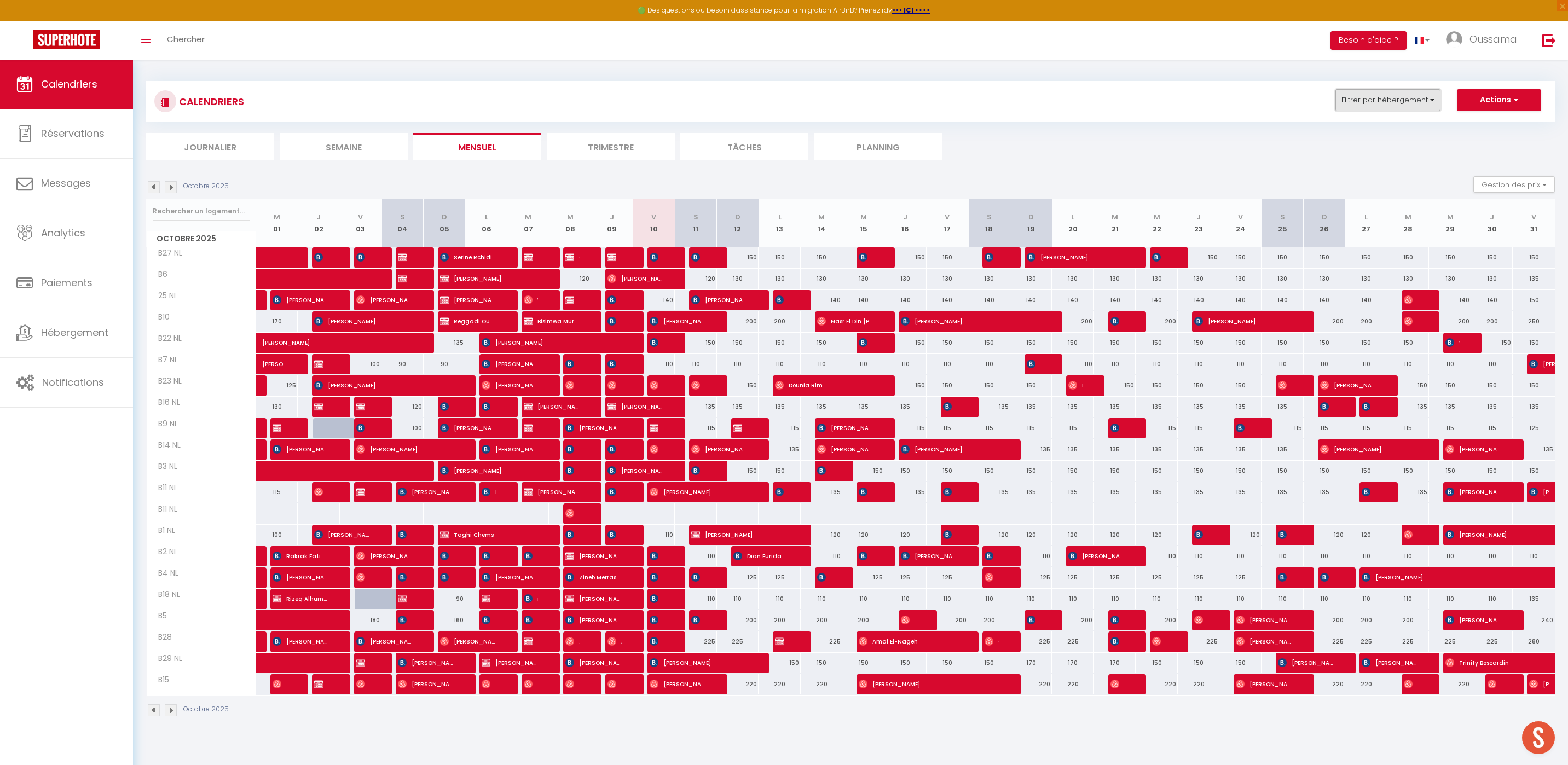
click at [1403, 94] on button "Filtrer par hébergement" at bounding box center [1388, 100] width 105 height 22
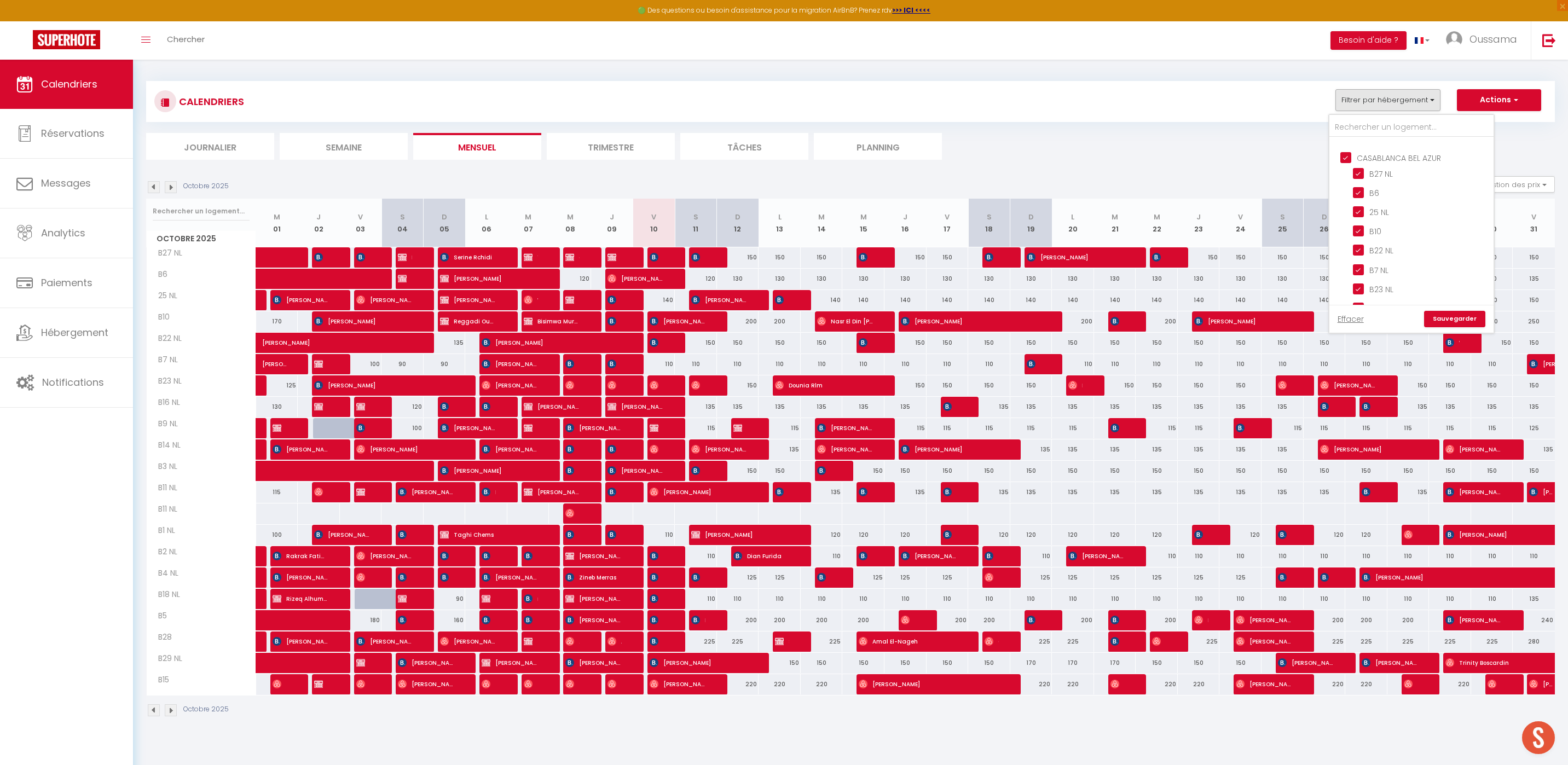
click at [1348, 153] on input "CASABLANCA BEL AZUR" at bounding box center [1423, 156] width 164 height 11
checkbox input "false"
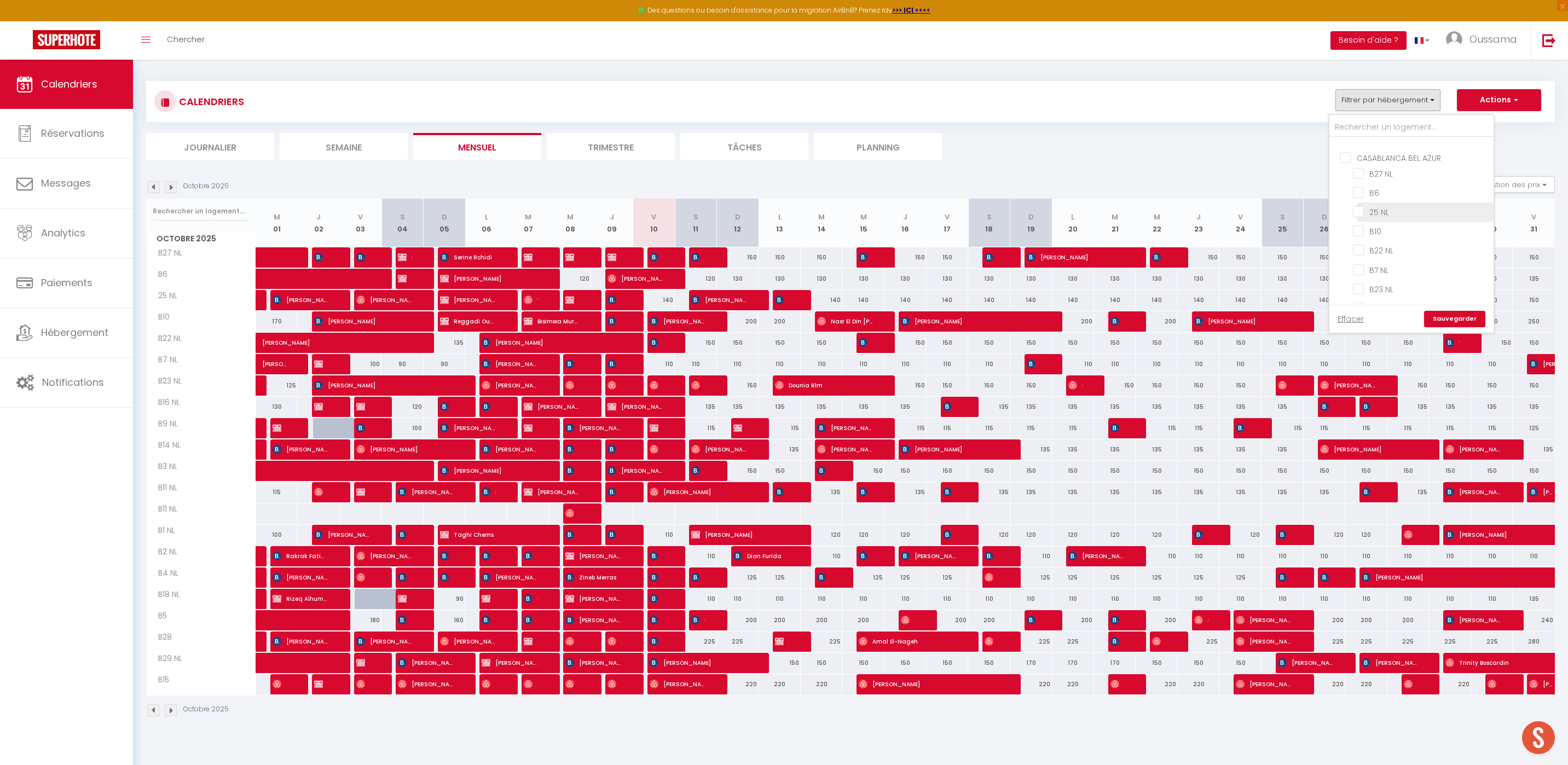
checkbox input "false"
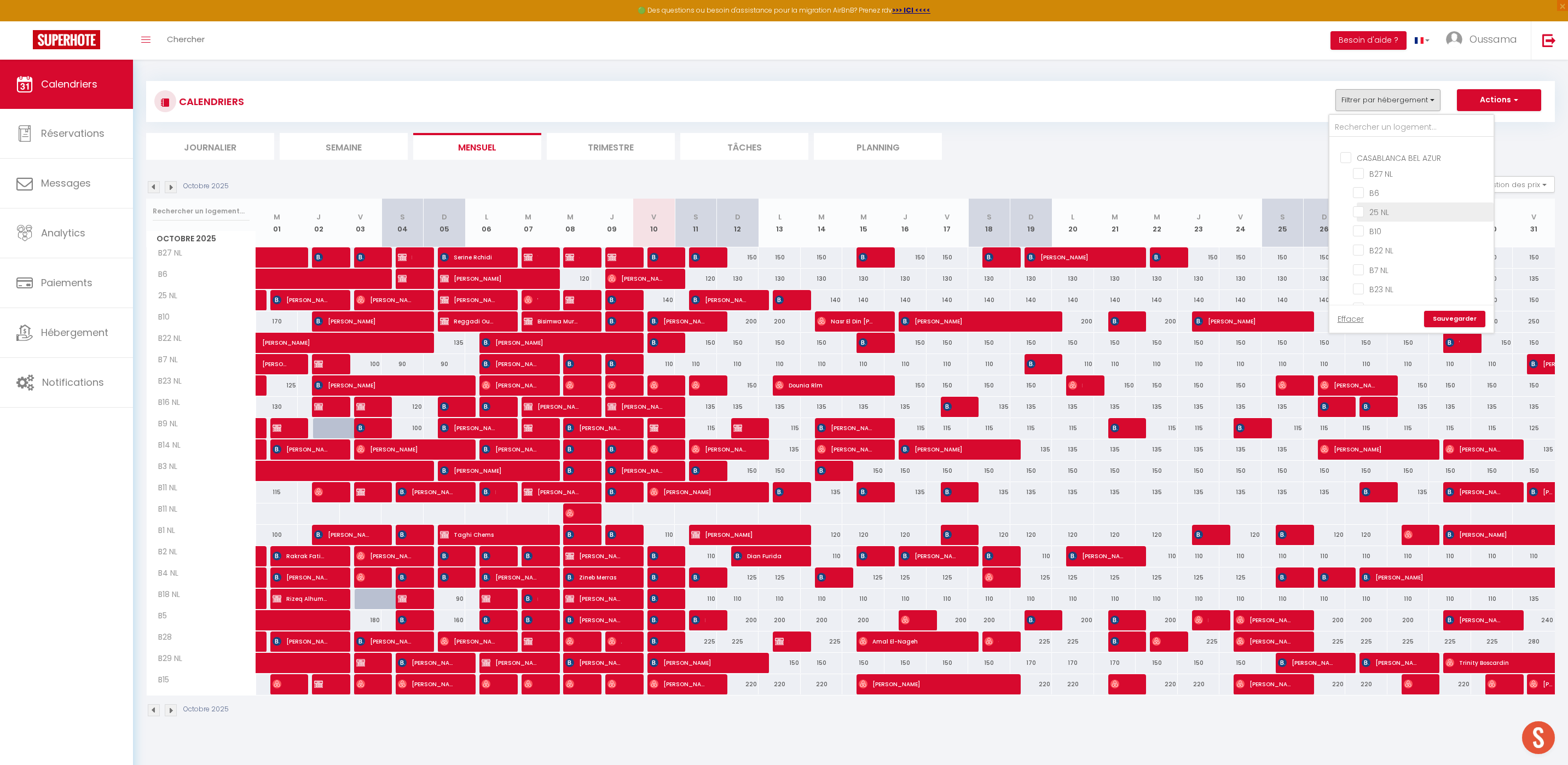
checkbox input "false"
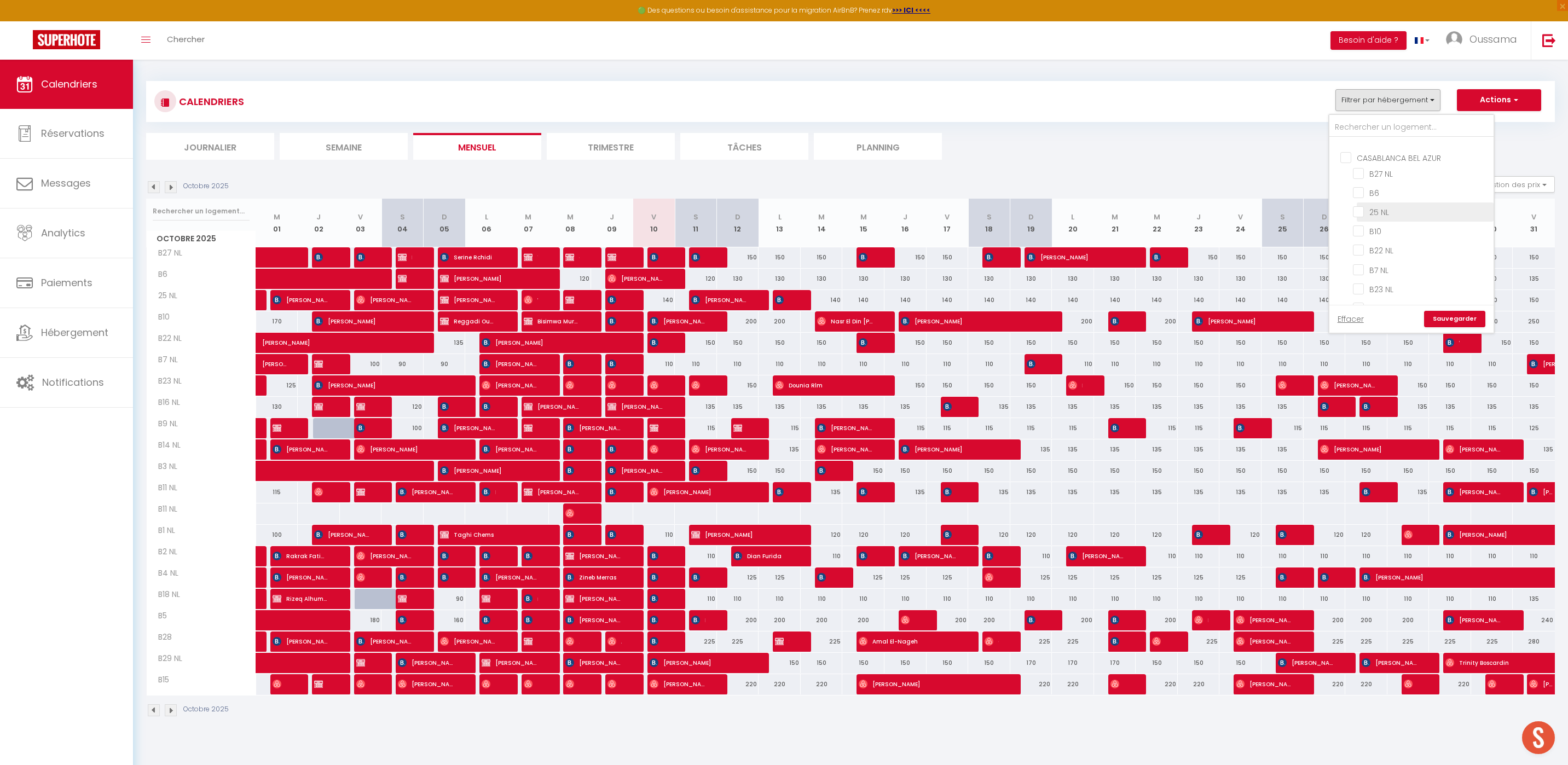
checkbox input "false"
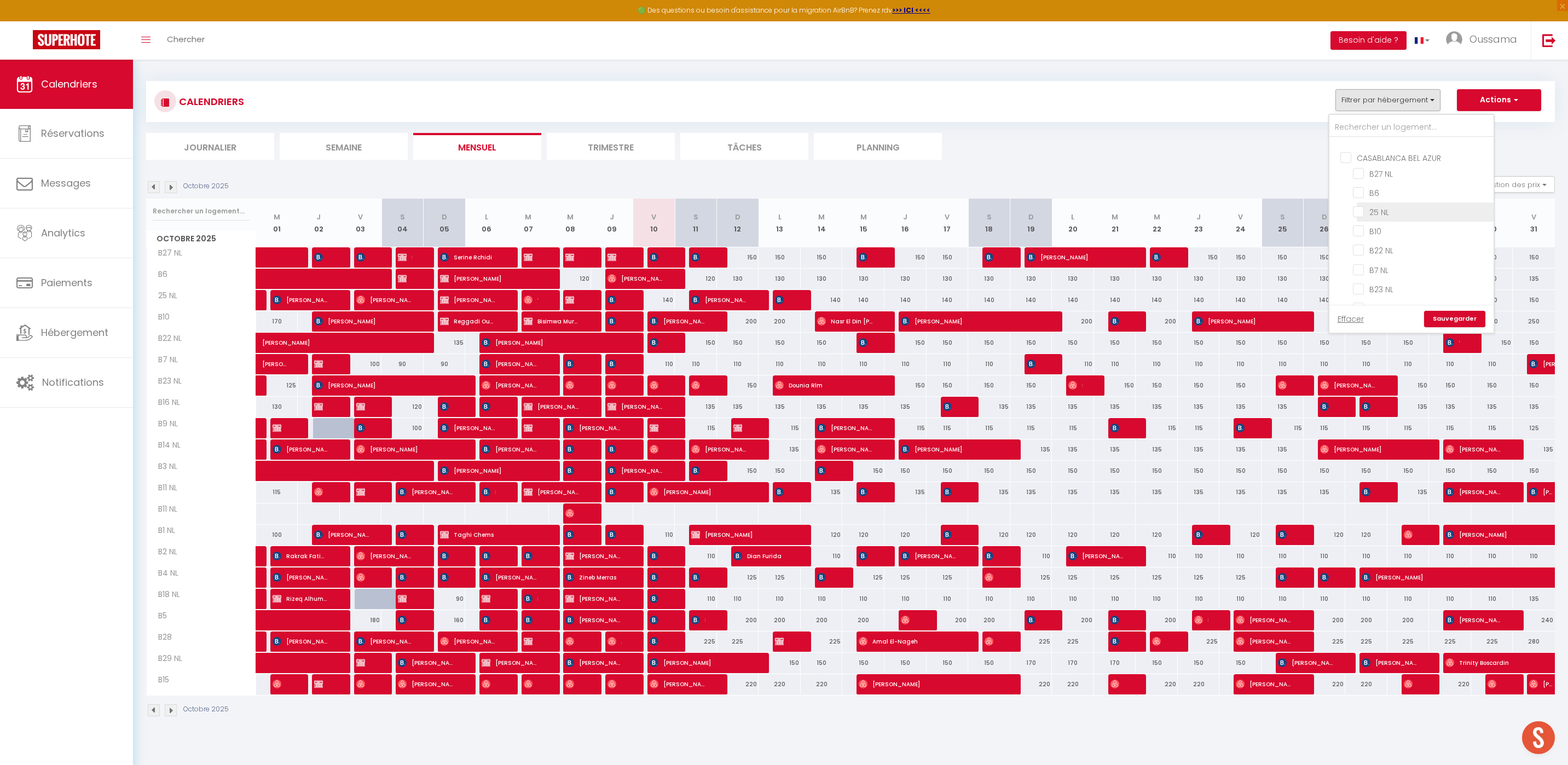
checkbox input "false"
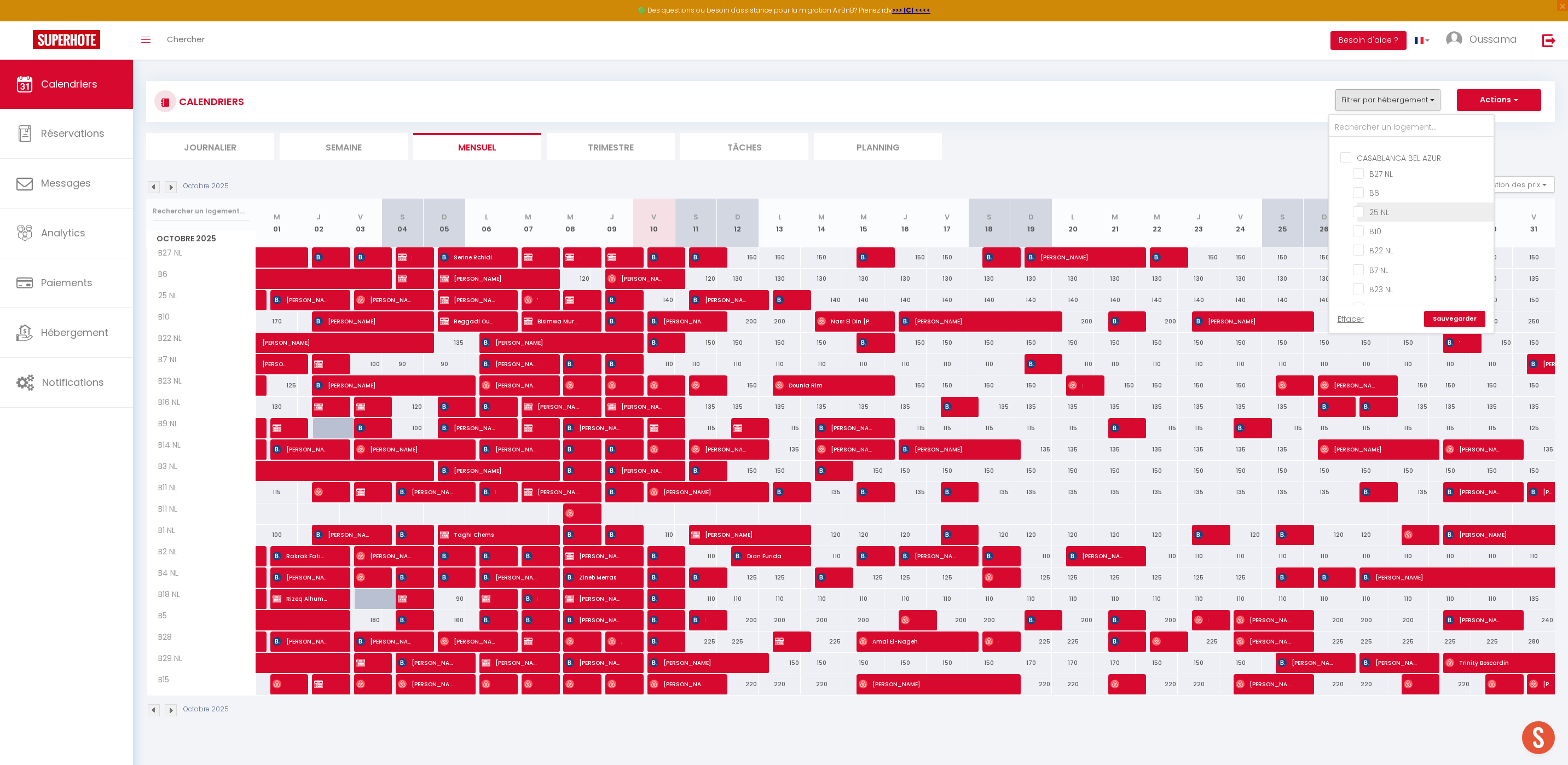
checkbox input "false"
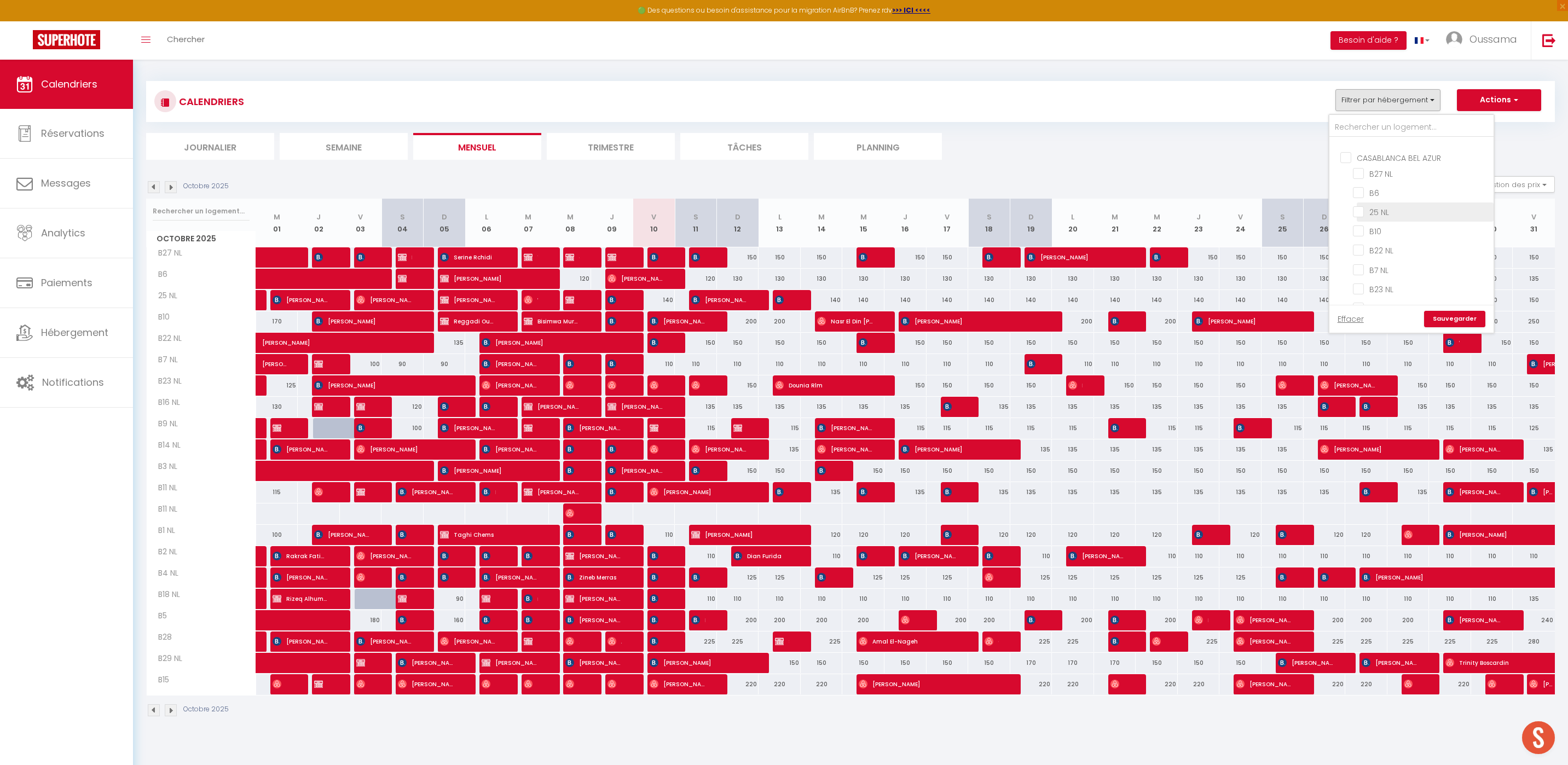
checkbox input "false"
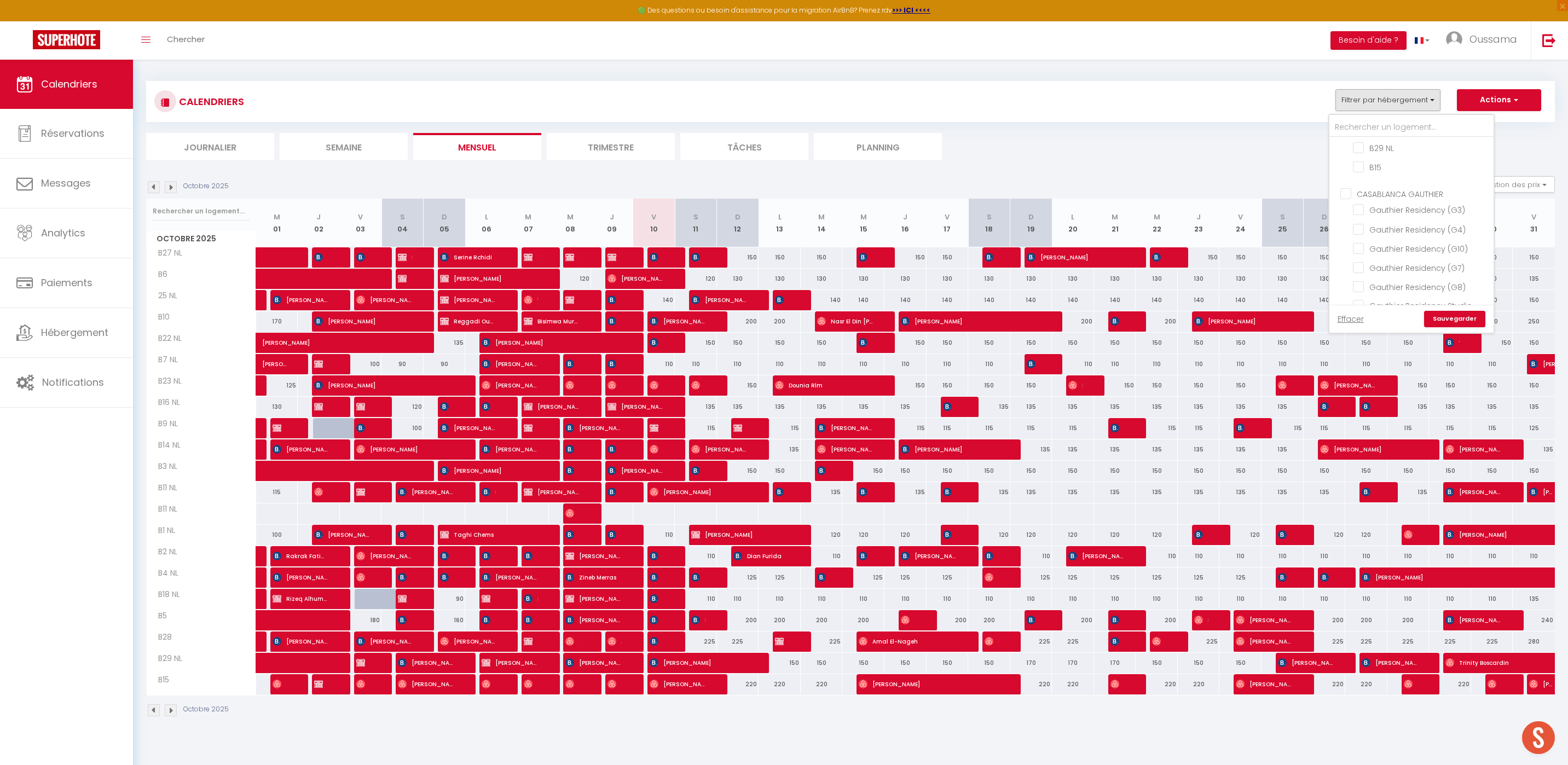
scroll to position [746, 0]
click at [1353, 222] on input "CASABLANCA GAUTHIER" at bounding box center [1423, 227] width 164 height 11
checkbox input "true"
checkbox input "false"
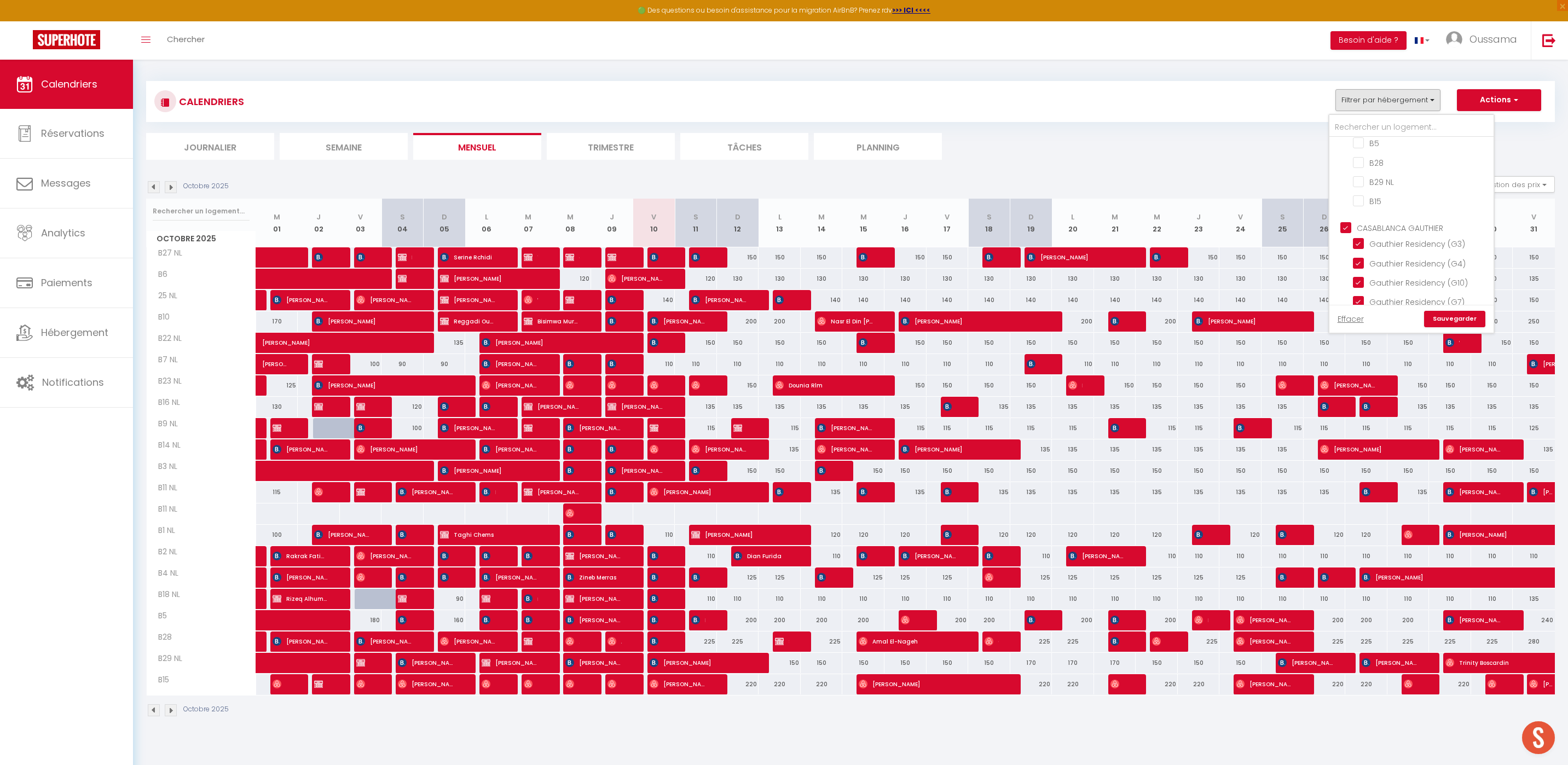
checkbox input "false"
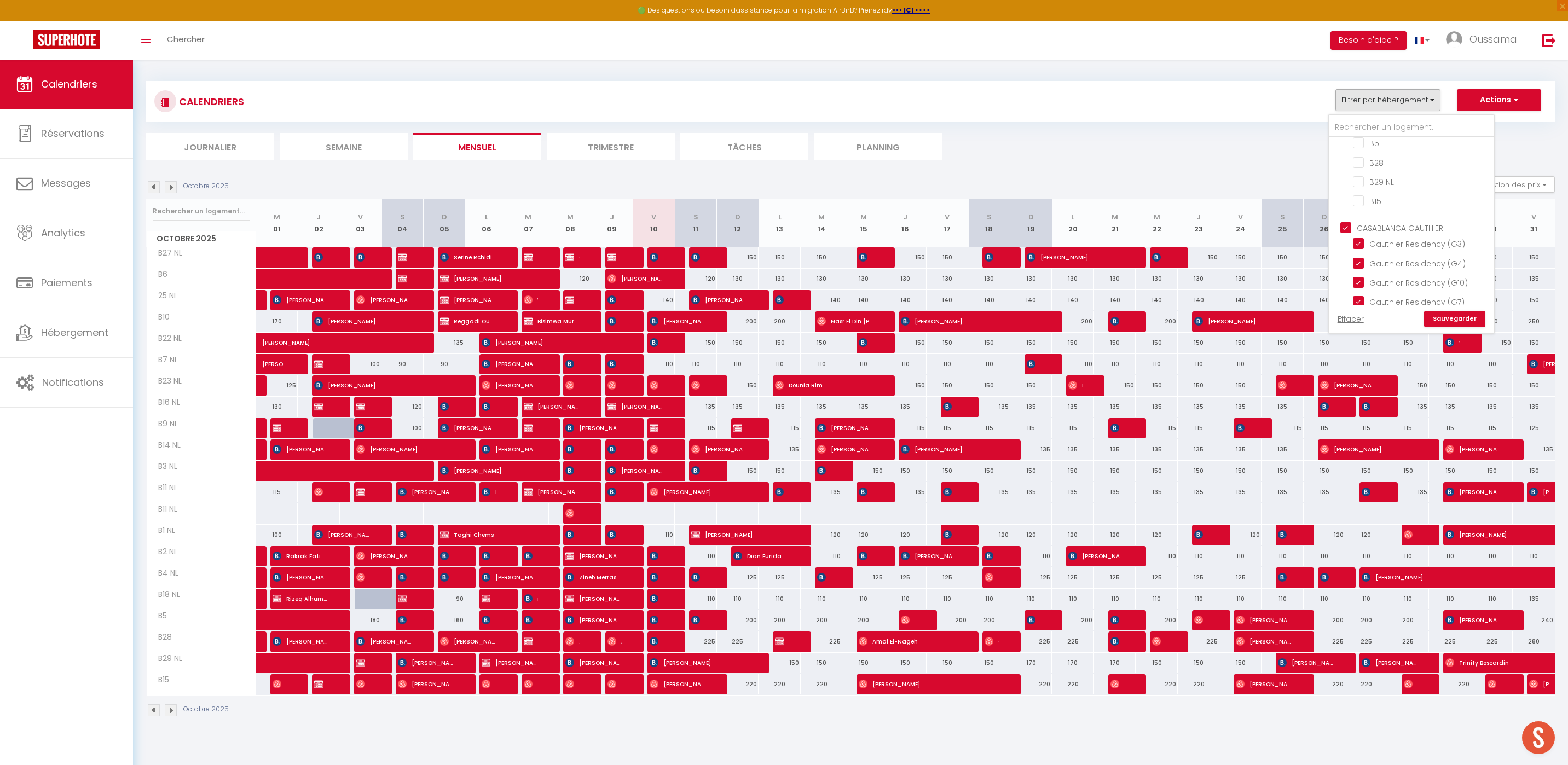
checkbox input "false"
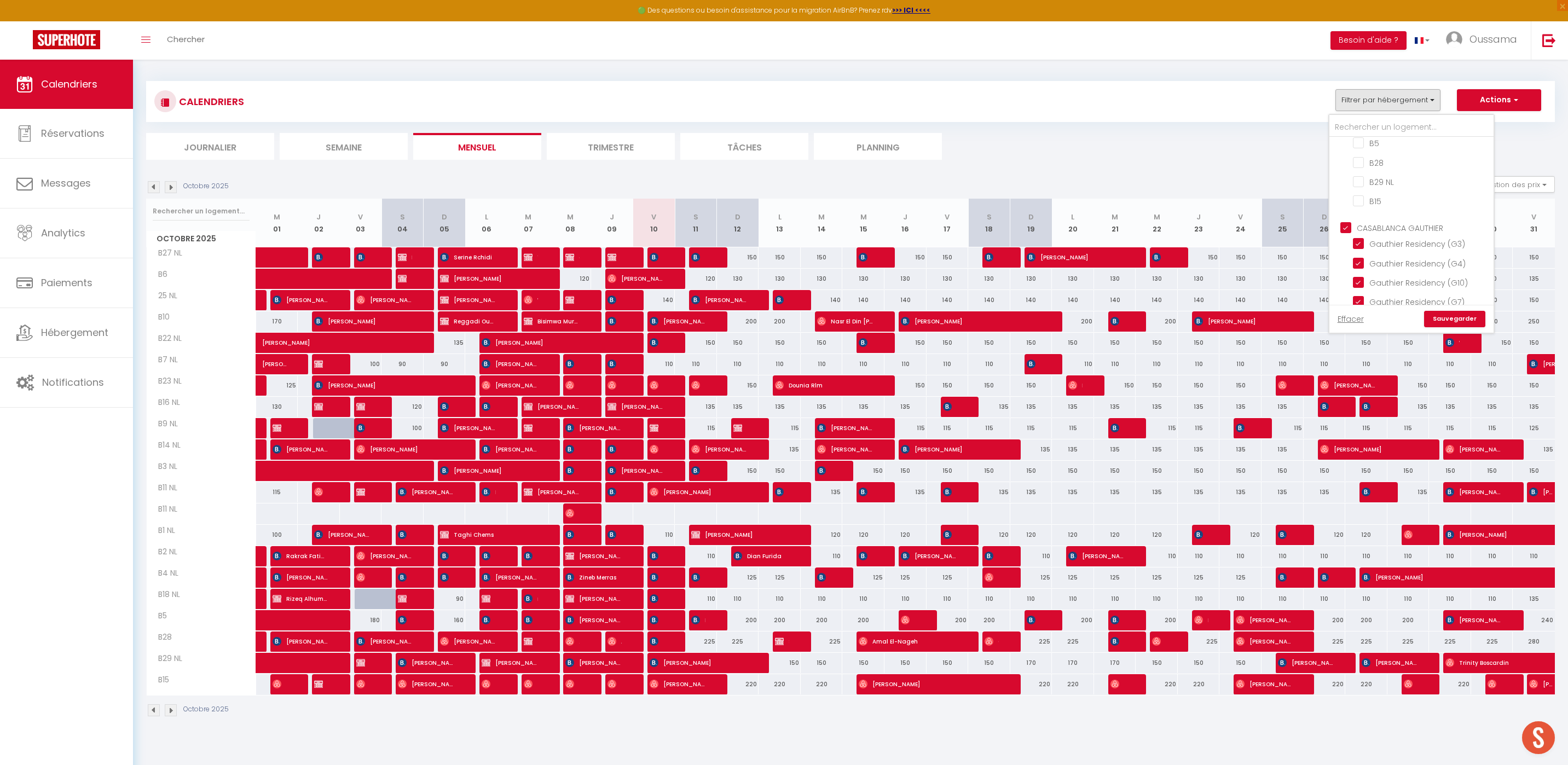
checkbox input "true"
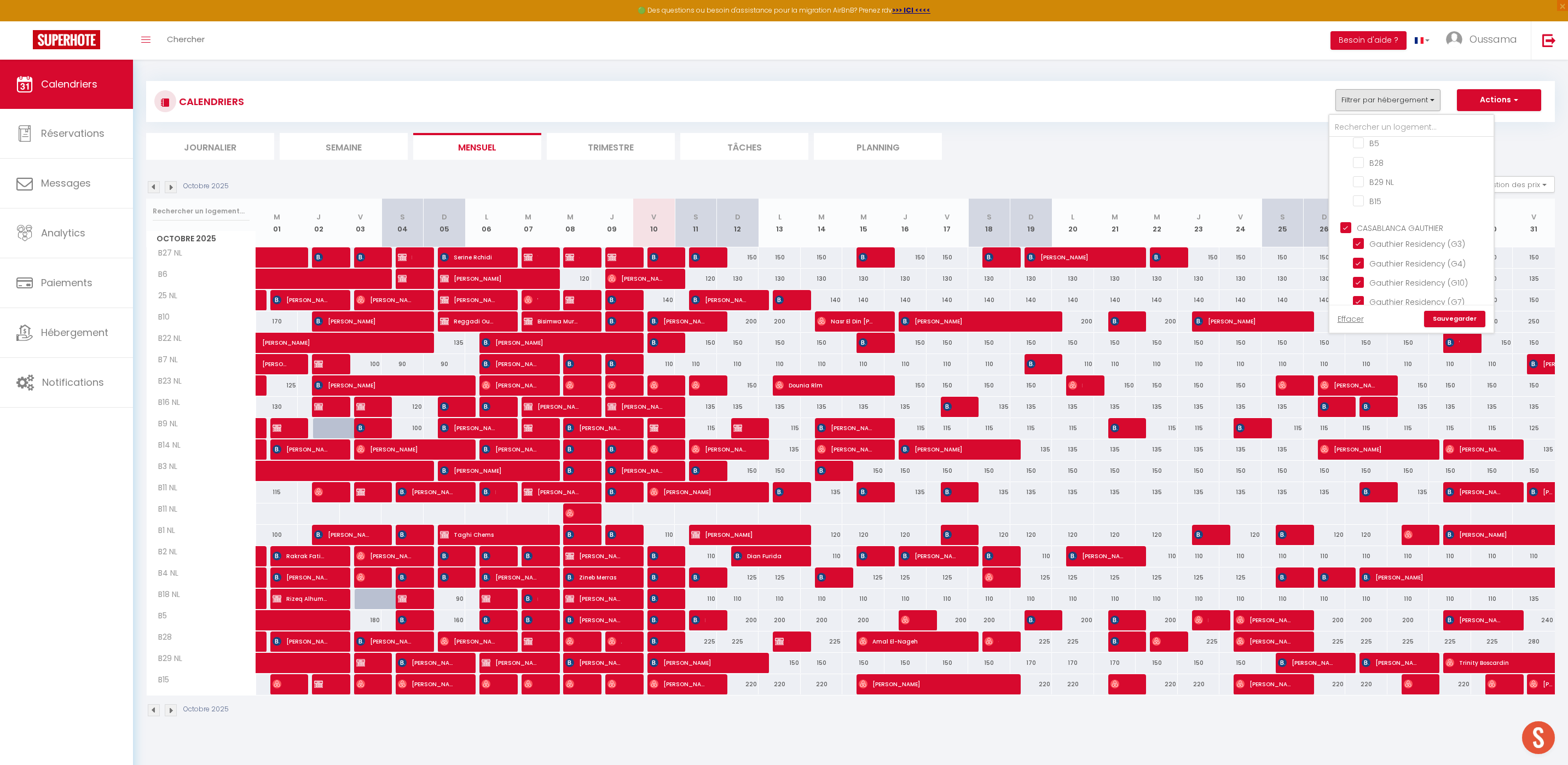
checkbox input "true"
checkbox input "false"
click at [1443, 317] on link "Sauvegarder" at bounding box center [1455, 319] width 61 height 16
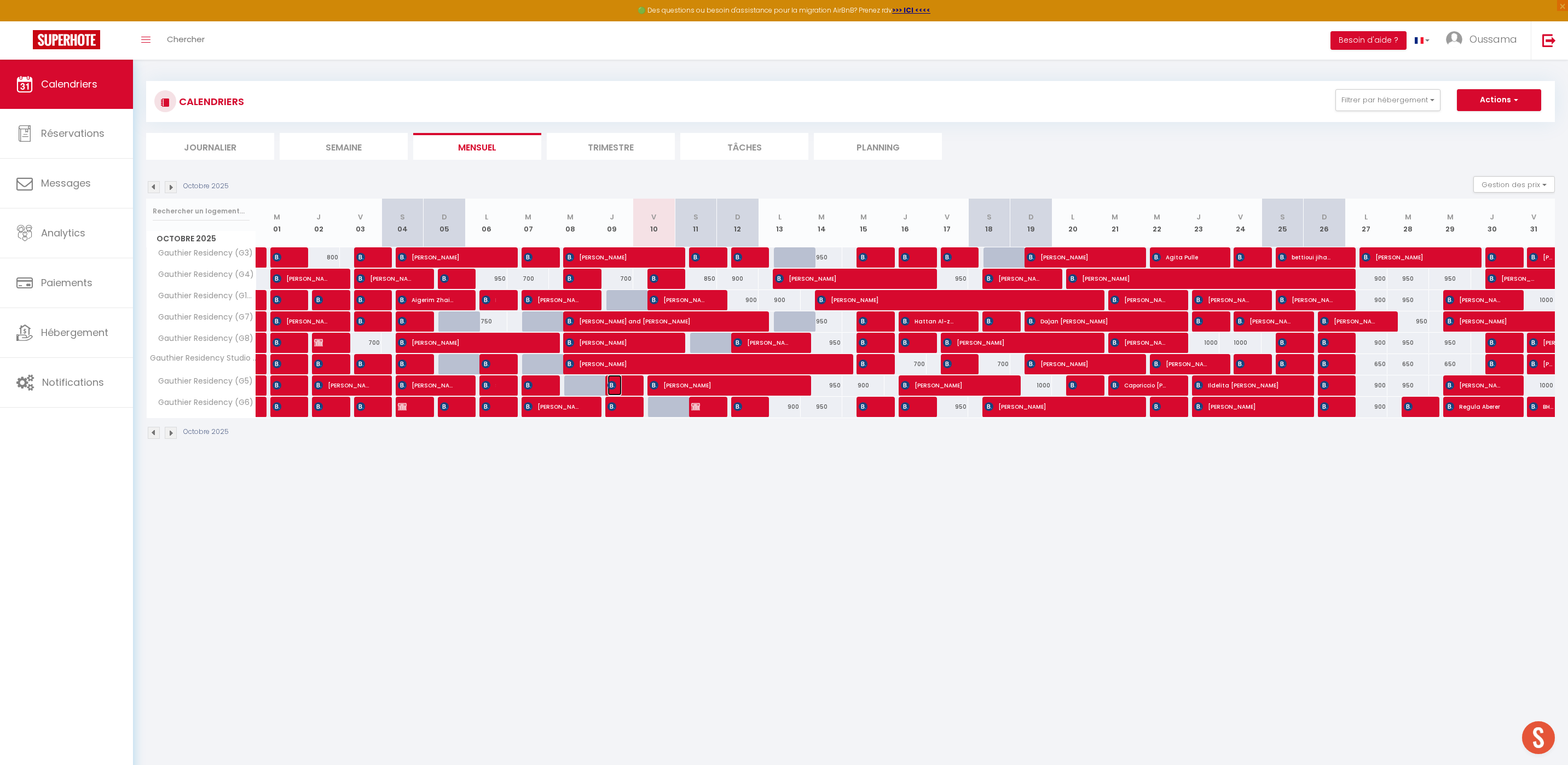
click at [618, 384] on span "[PERSON_NAME]" at bounding box center [614, 385] width 14 height 21
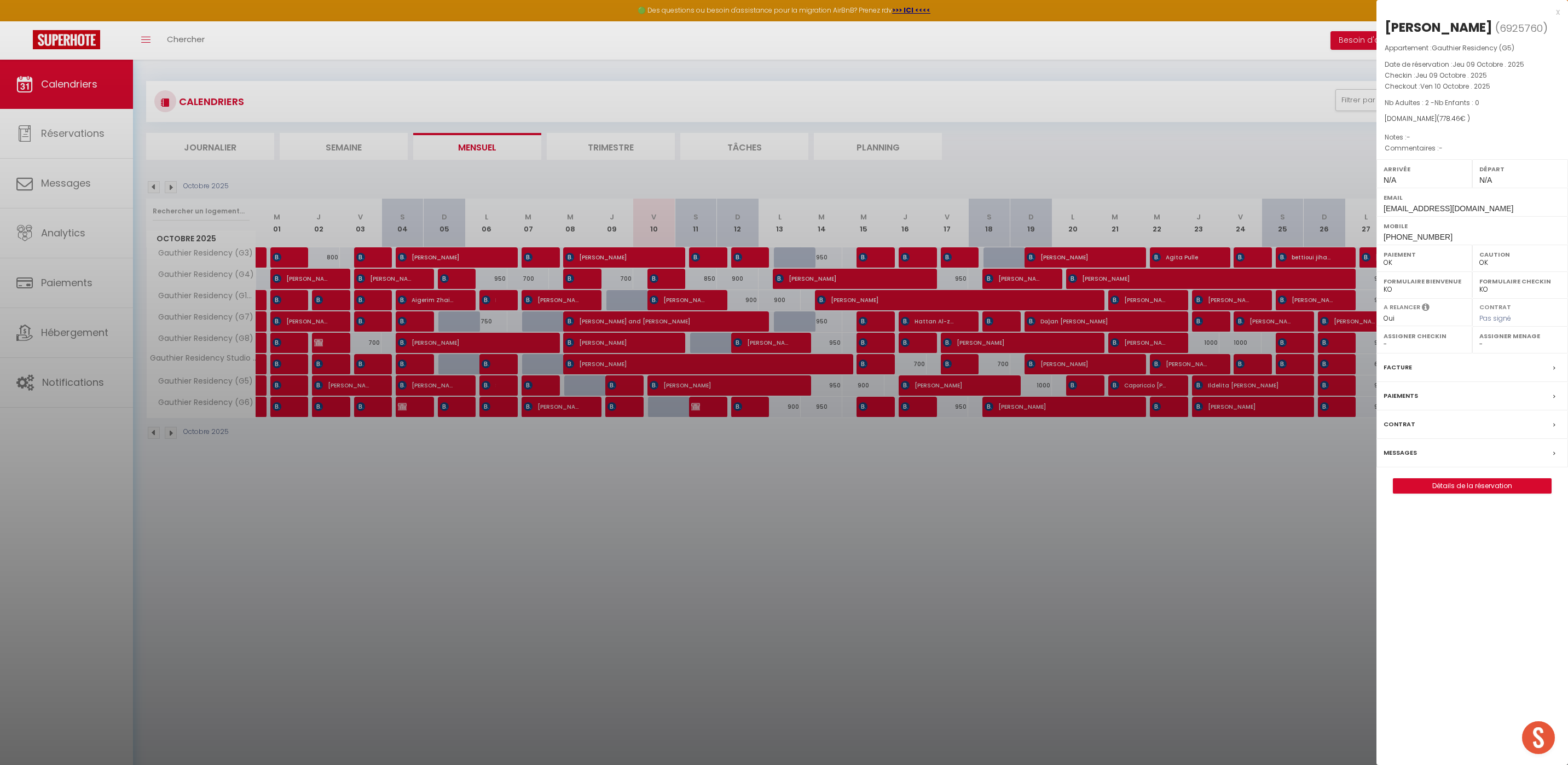
click at [782, 576] on div at bounding box center [784, 382] width 1568 height 765
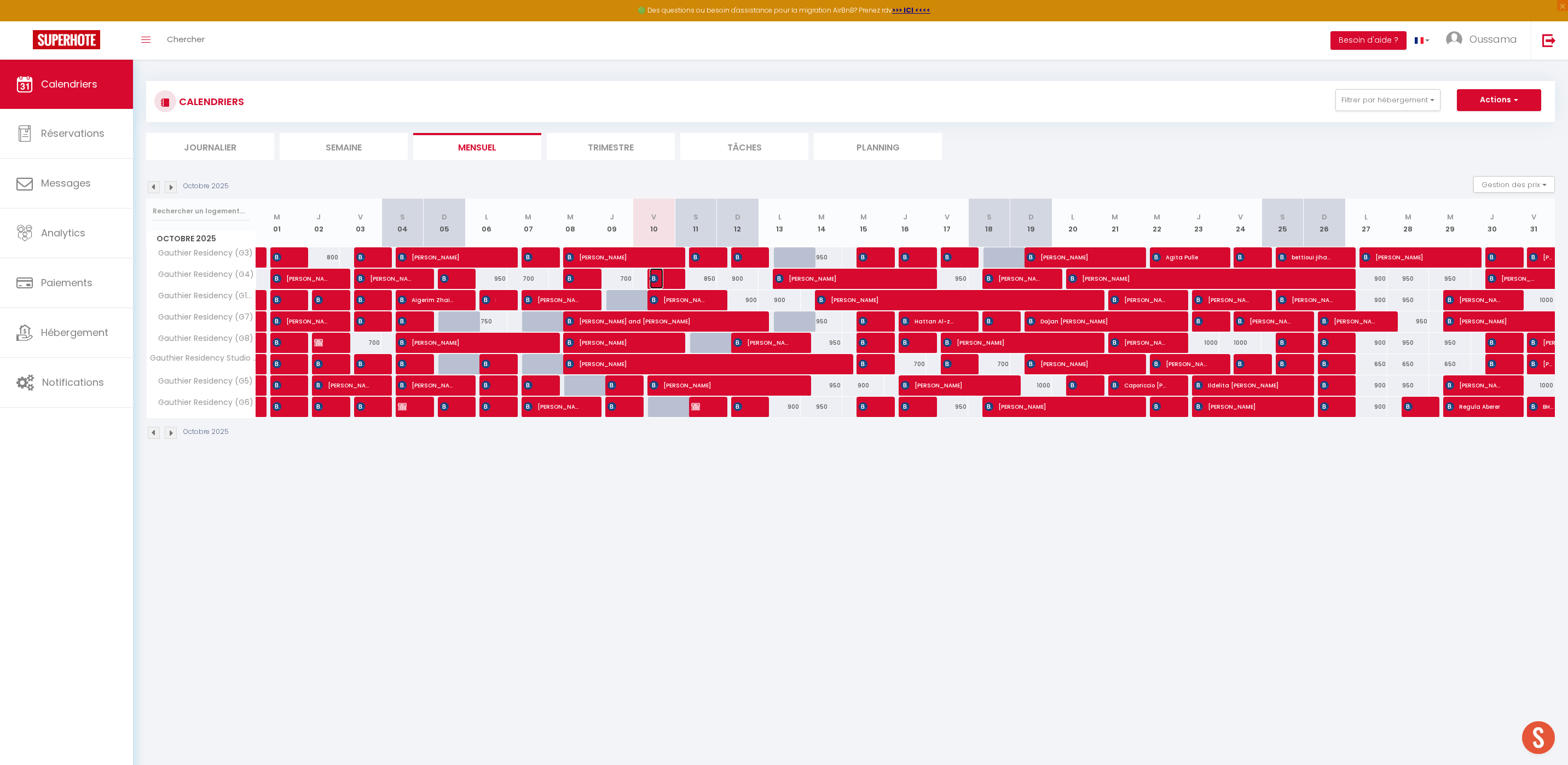
click at [653, 276] on img at bounding box center [654, 278] width 9 height 9
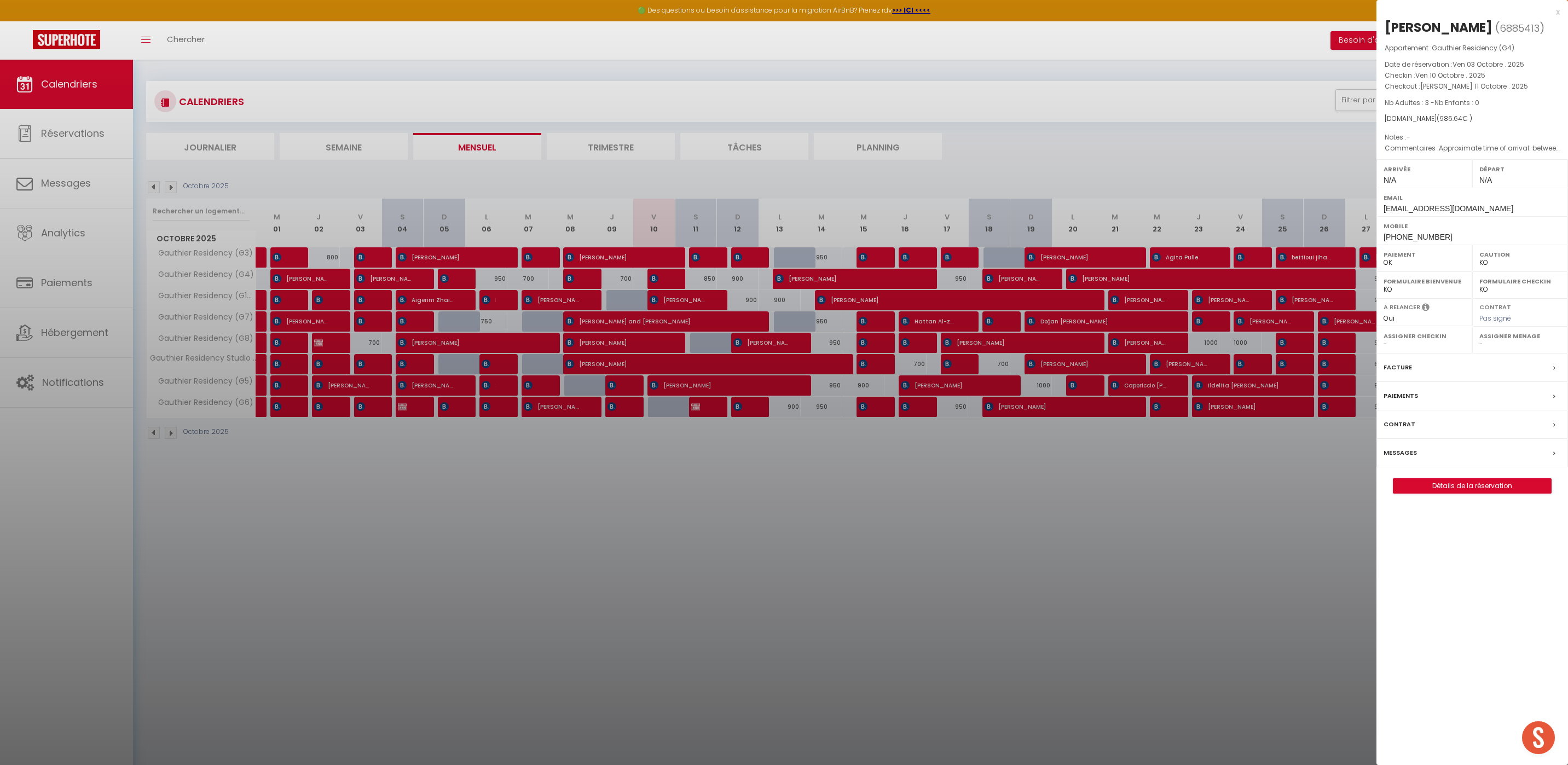
click at [1560, 10] on div "x Emanuele Rossi ( 6885413 ) Appartement : Gauthier Residency (G4) Date de rése…" at bounding box center [1472, 255] width 192 height 510
click at [1561, 10] on div "x Emanuele Rossi ( 6885413 ) Appartement : Gauthier Residency (G4) Date de rése…" at bounding box center [1472, 255] width 192 height 510
click at [1558, 12] on div "x" at bounding box center [1468, 12] width 183 height 13
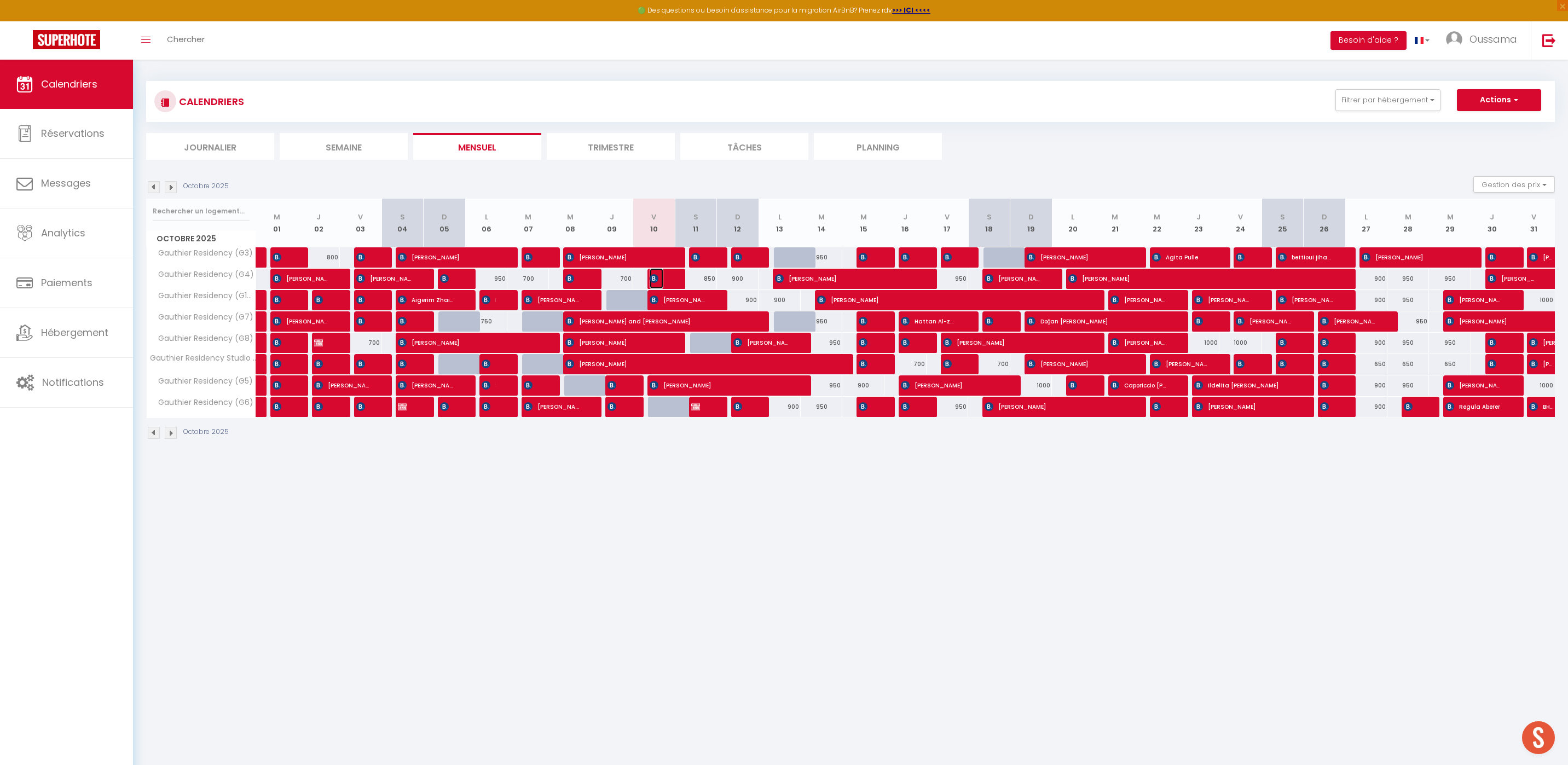
click at [659, 276] on span "[PERSON_NAME]" at bounding box center [656, 279] width 14 height 21
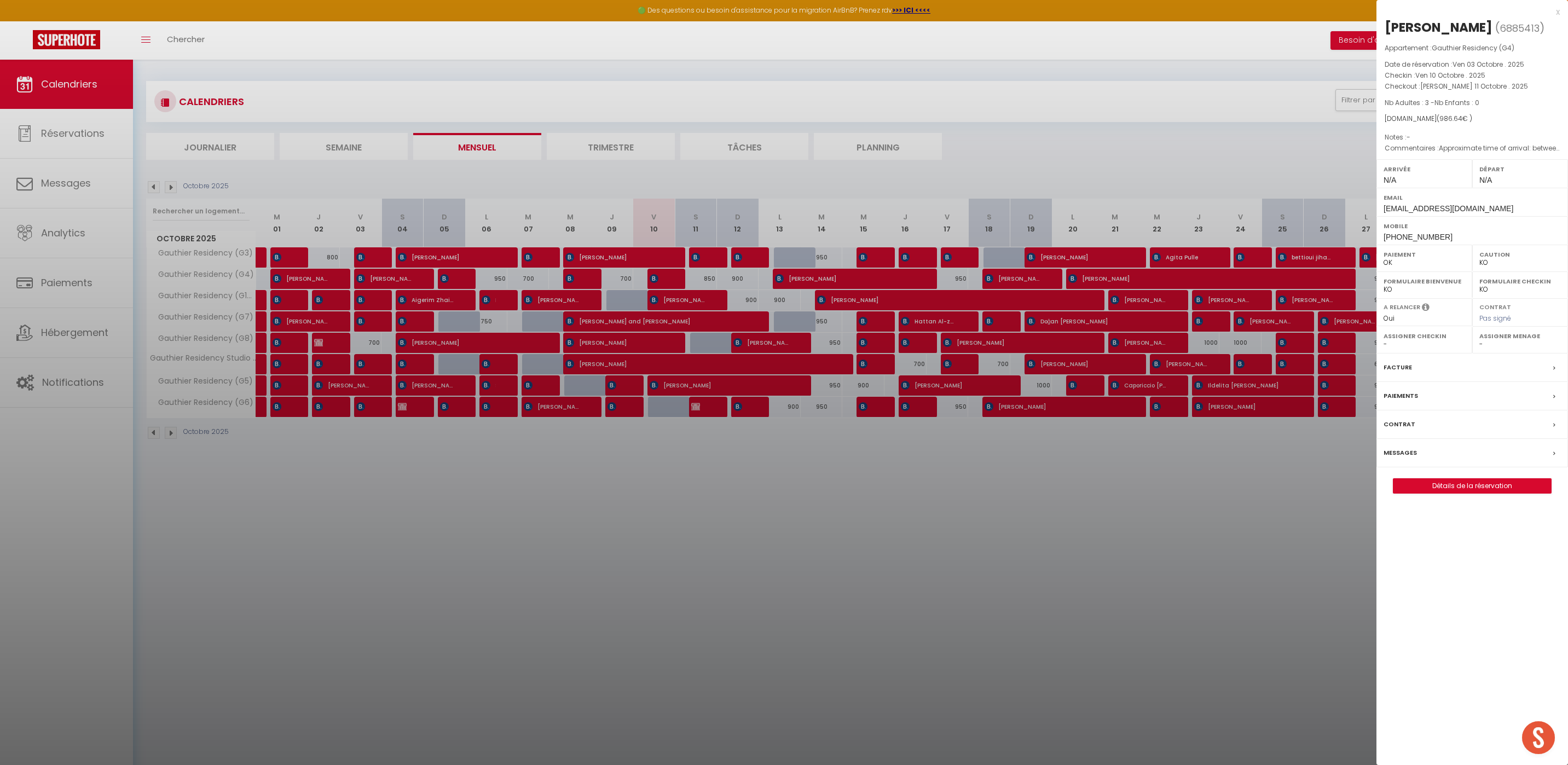
drag, startPoint x: 665, startPoint y: 551, endPoint x: 665, endPoint y: 543, distance: 8.0
click at [665, 550] on div at bounding box center [784, 382] width 1568 height 765
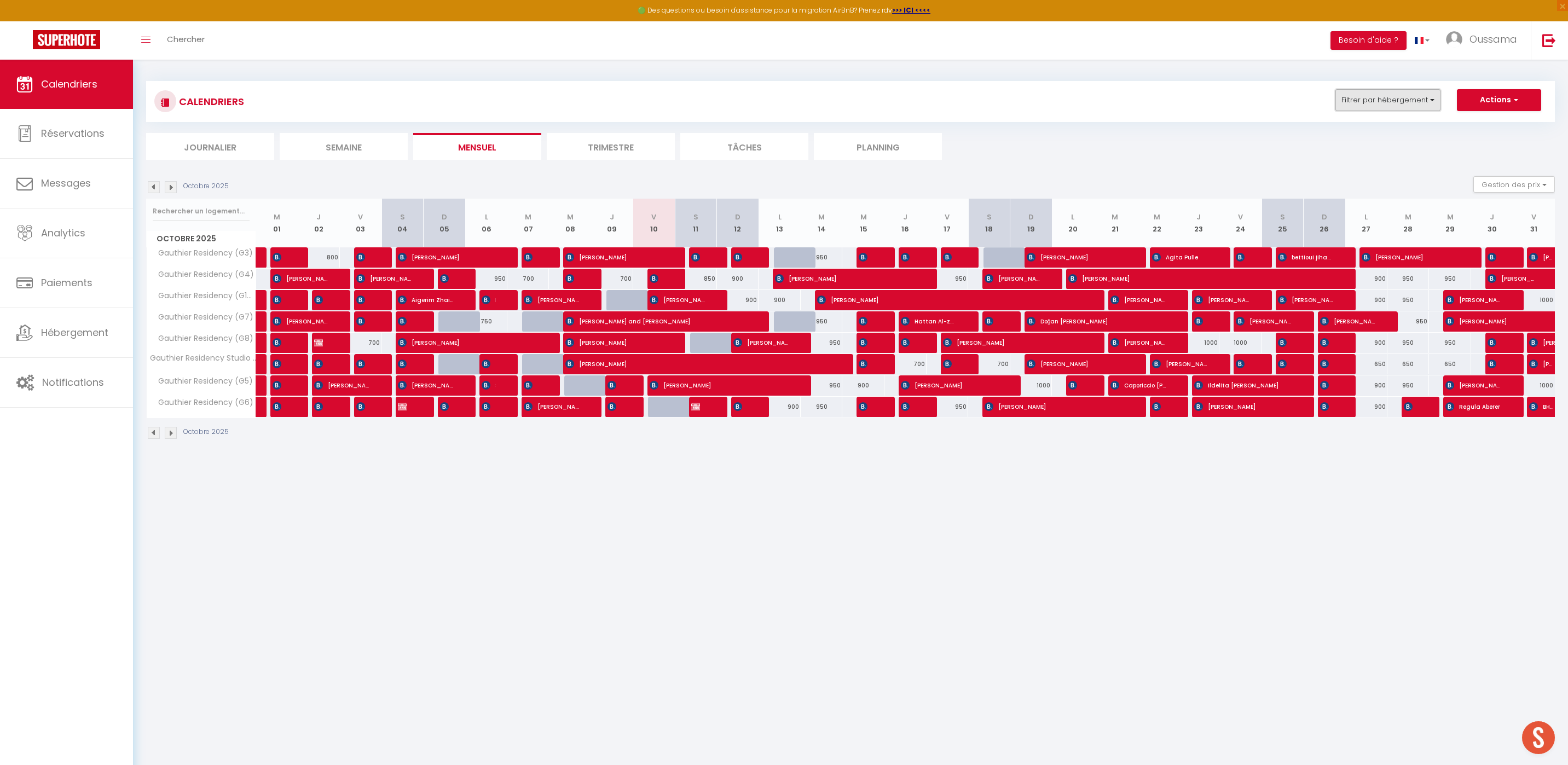
click at [1387, 100] on button "Filtrer par hébergement" at bounding box center [1388, 100] width 105 height 22
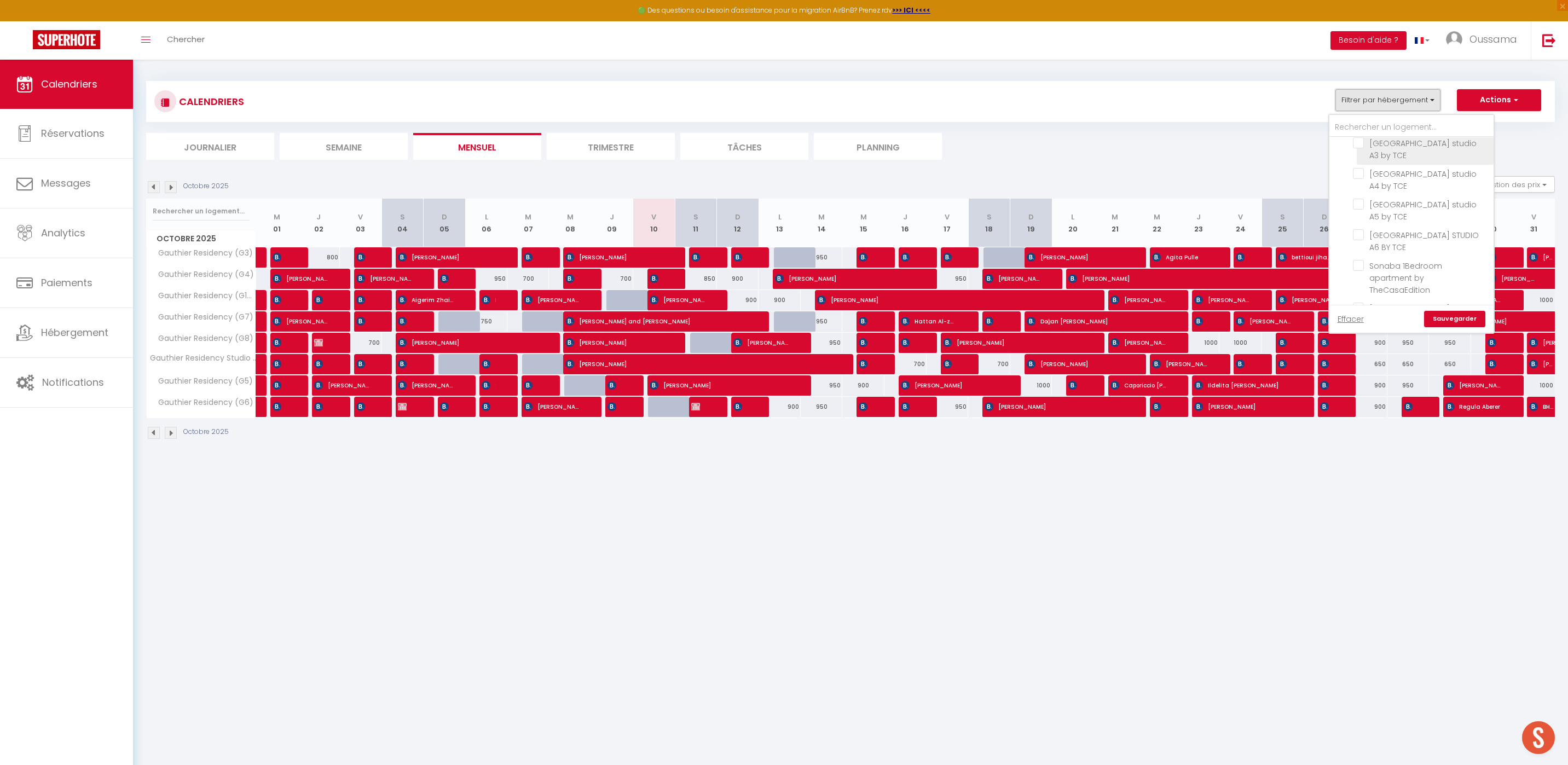
scroll to position [100, 0]
click at [937, 632] on body "🟢 Des questions ou besoin d'assistance pour la migration AirBnB? Prenez rdv >>>…" at bounding box center [784, 439] width 1568 height 765
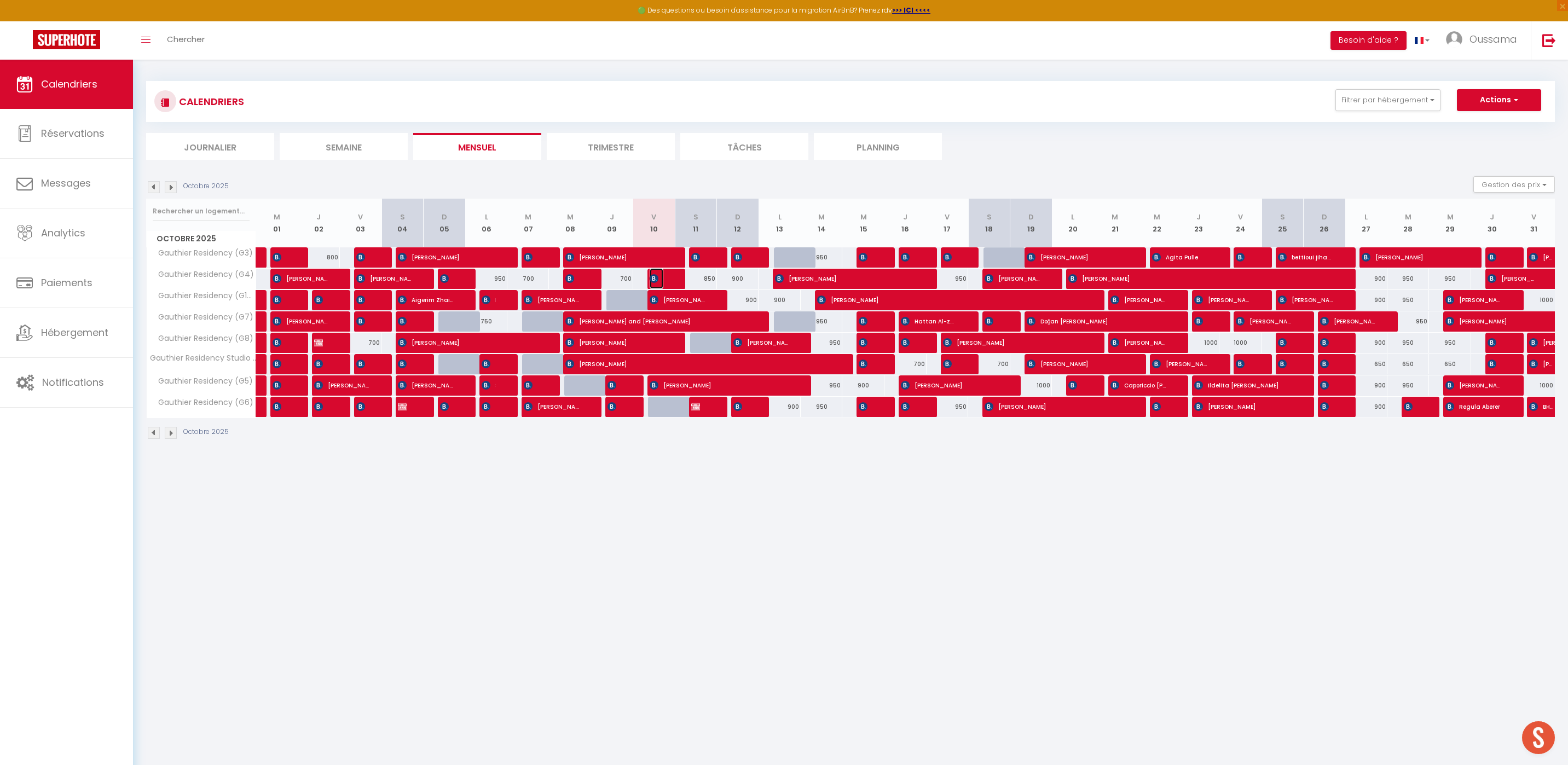
click at [657, 280] on img at bounding box center [654, 278] width 9 height 9
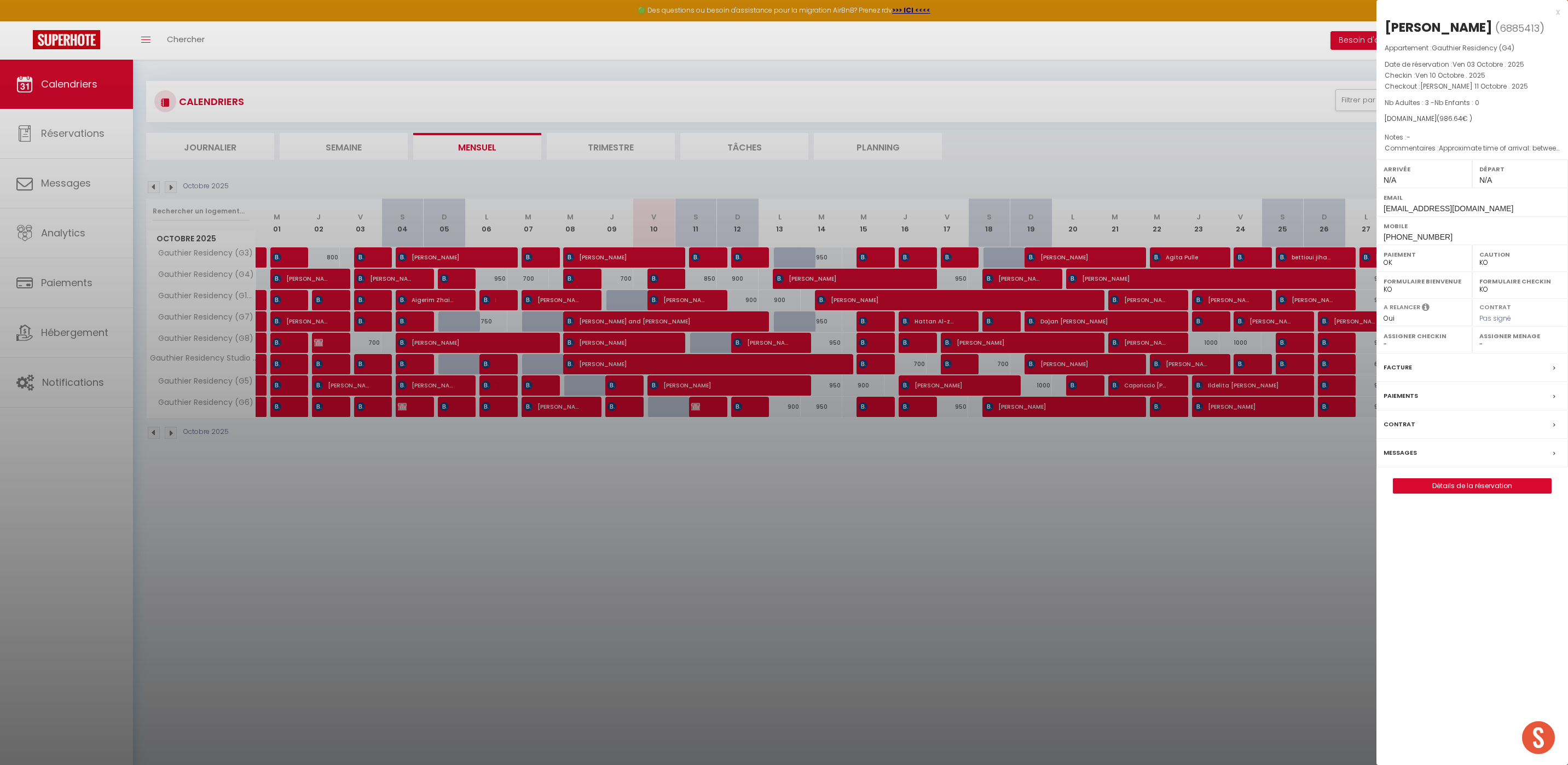
click at [1284, 478] on div at bounding box center [784, 382] width 1568 height 765
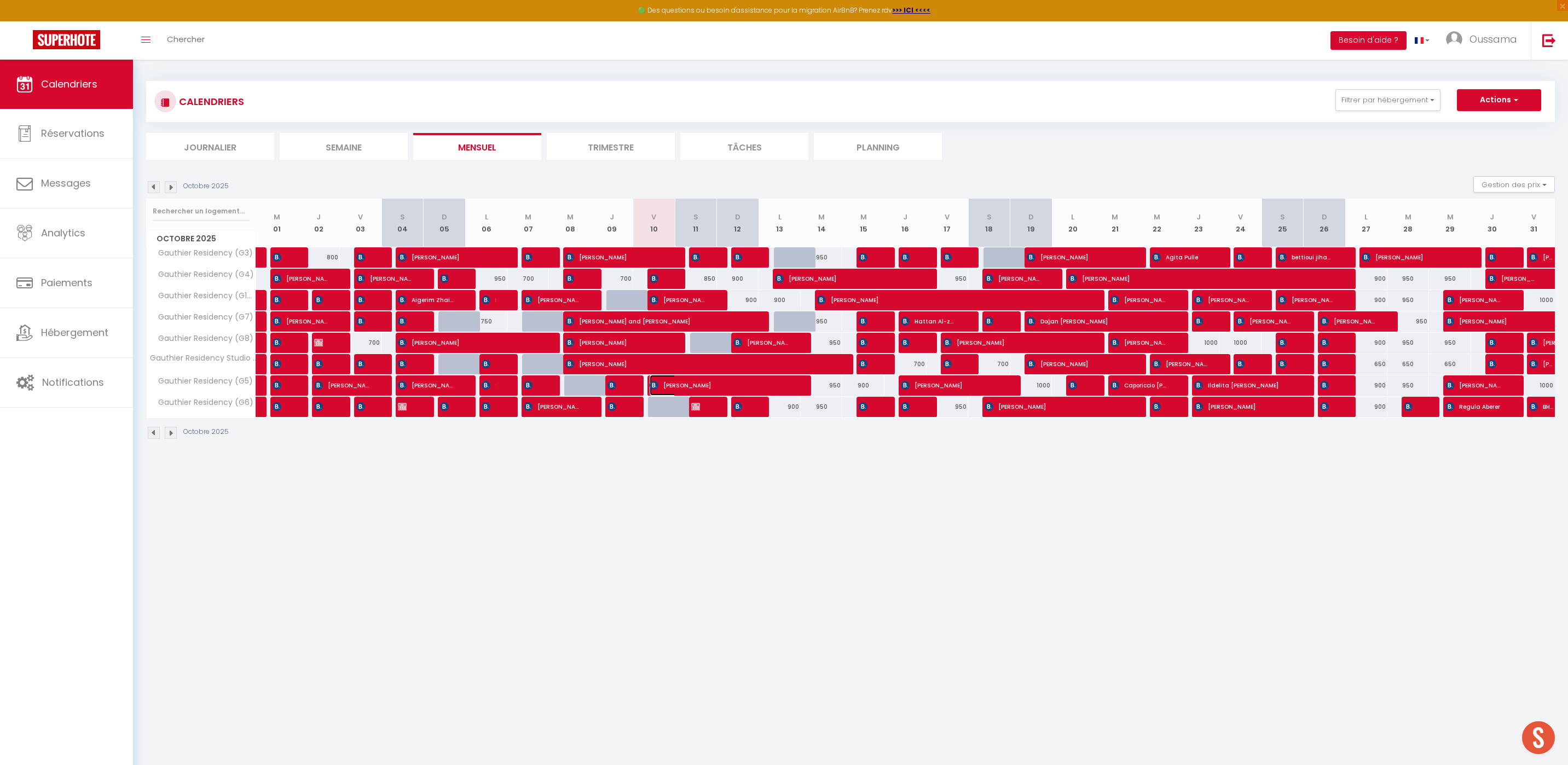
click at [676, 386] on span "[PERSON_NAME]" at bounding box center [719, 385] width 141 height 21
select select "OK"
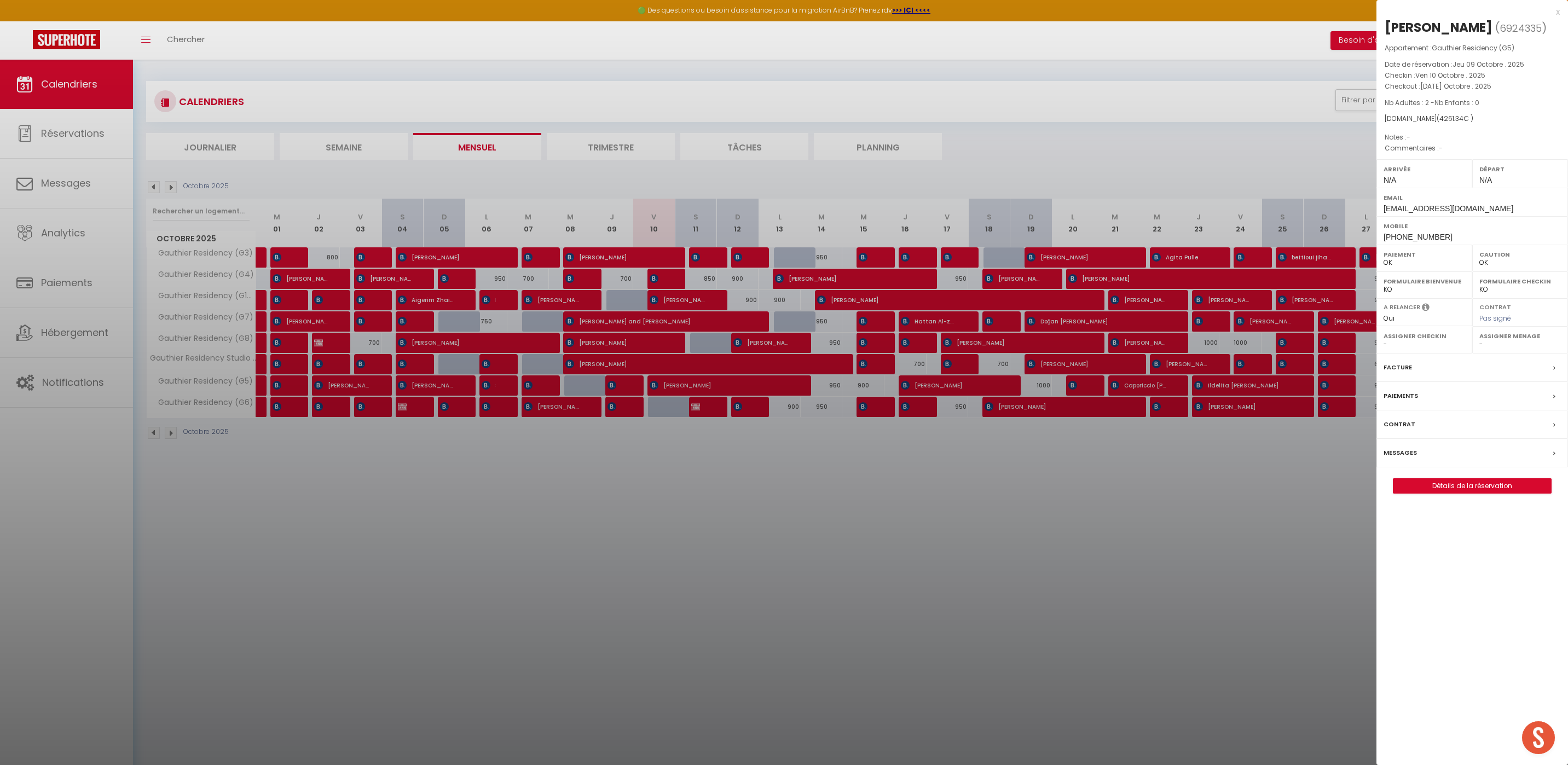
click at [1156, 463] on div at bounding box center [784, 382] width 1568 height 765
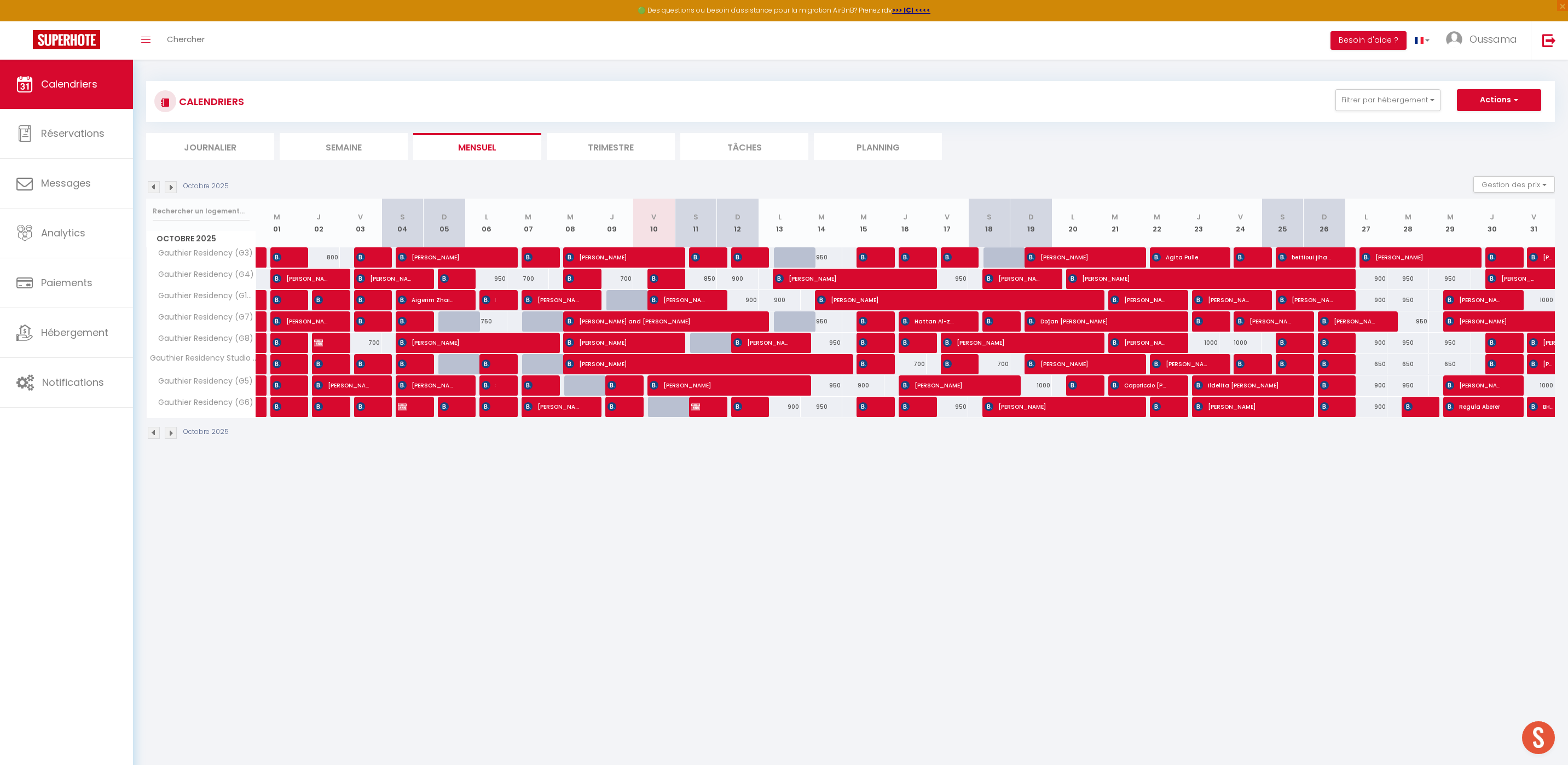
click at [667, 407] on div at bounding box center [669, 407] width 42 height 21
type input "950"
type input "Ven 10 Octobre 2025"
type input "Sam 11 Octobre 2025"
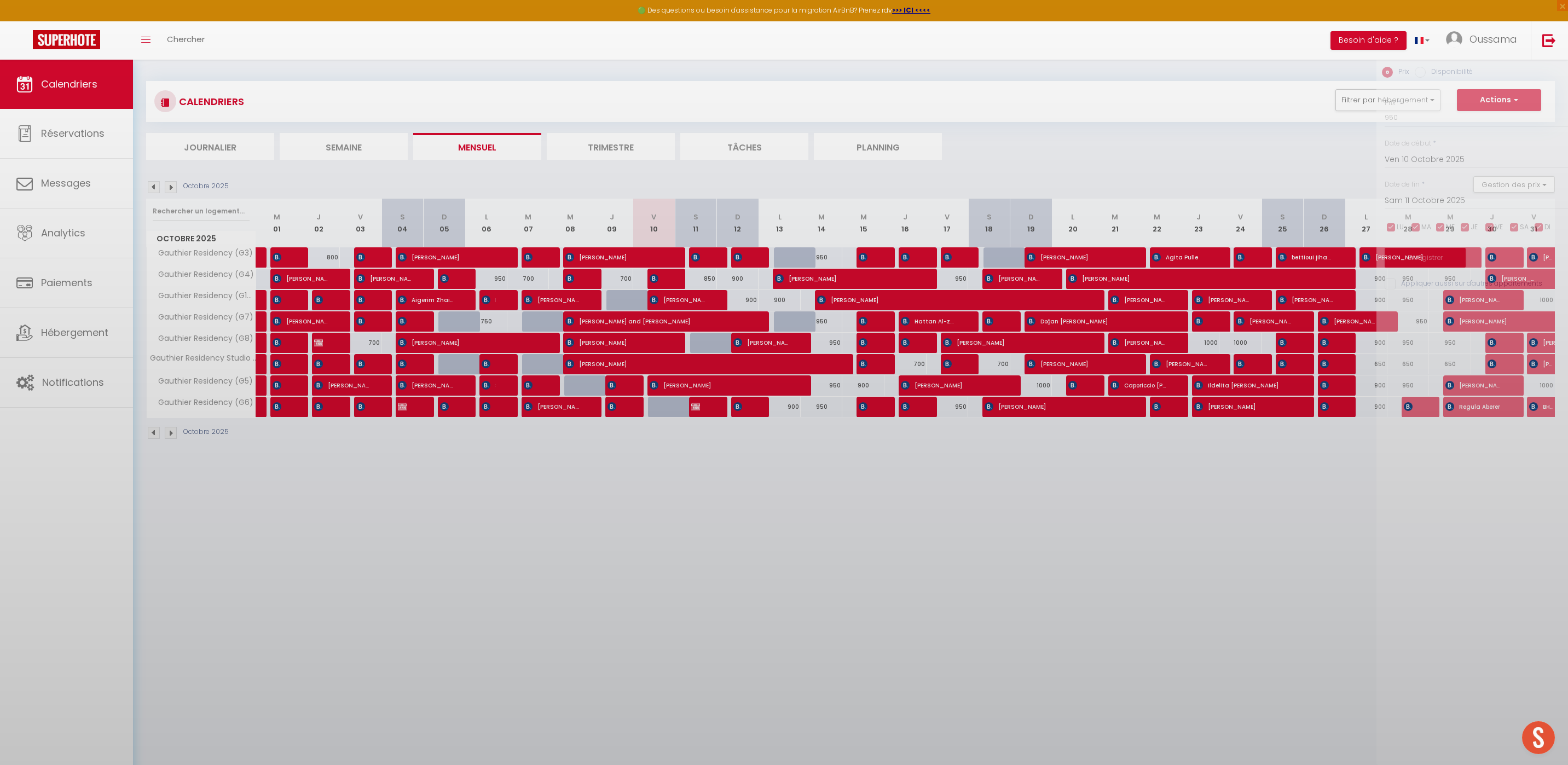
click at [704, 410] on div at bounding box center [784, 382] width 1568 height 765
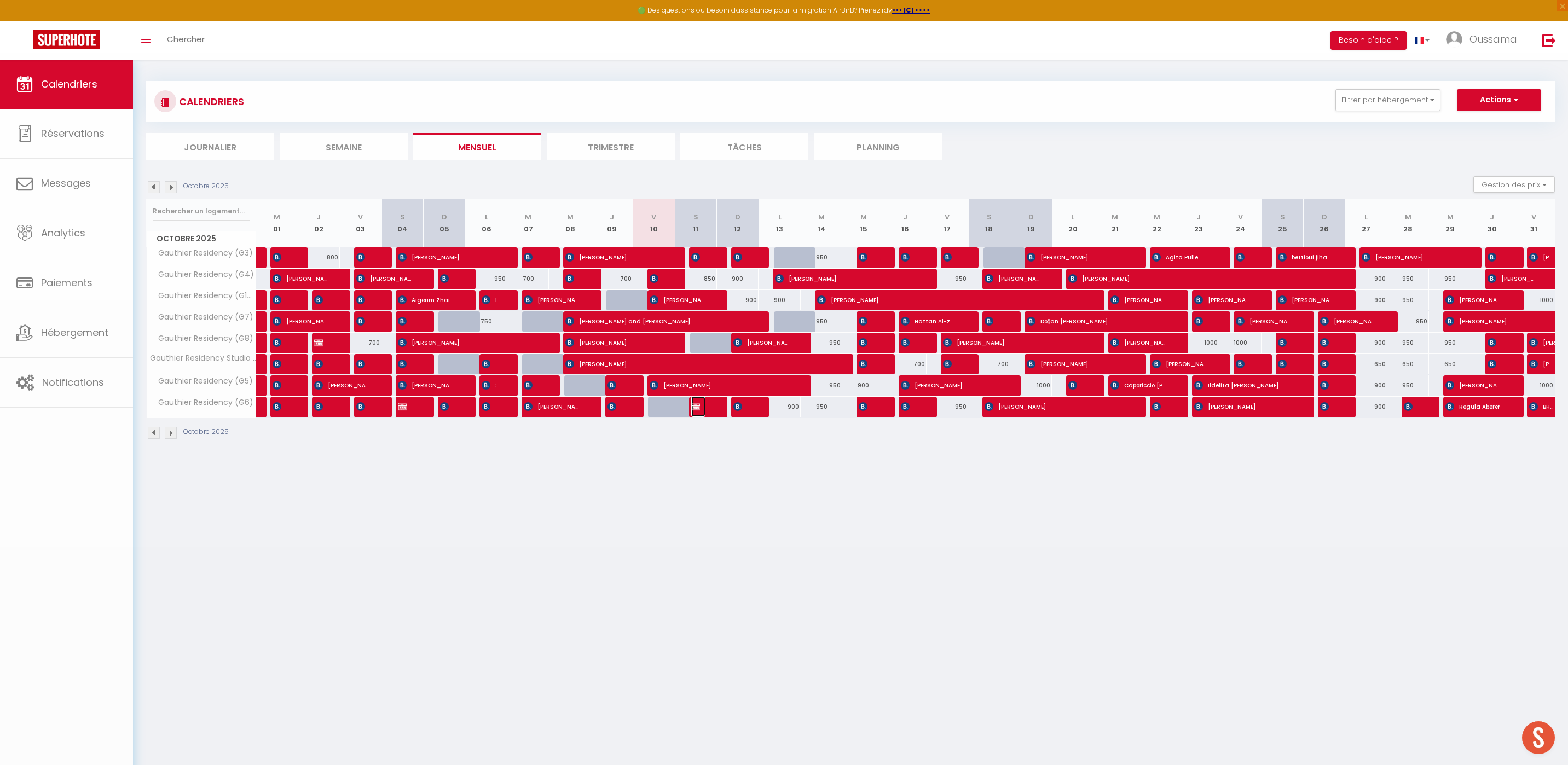
click at [704, 410] on span "[PERSON_NAME] BOOKING DELOGE" at bounding box center [698, 407] width 14 height 21
select select "KO"
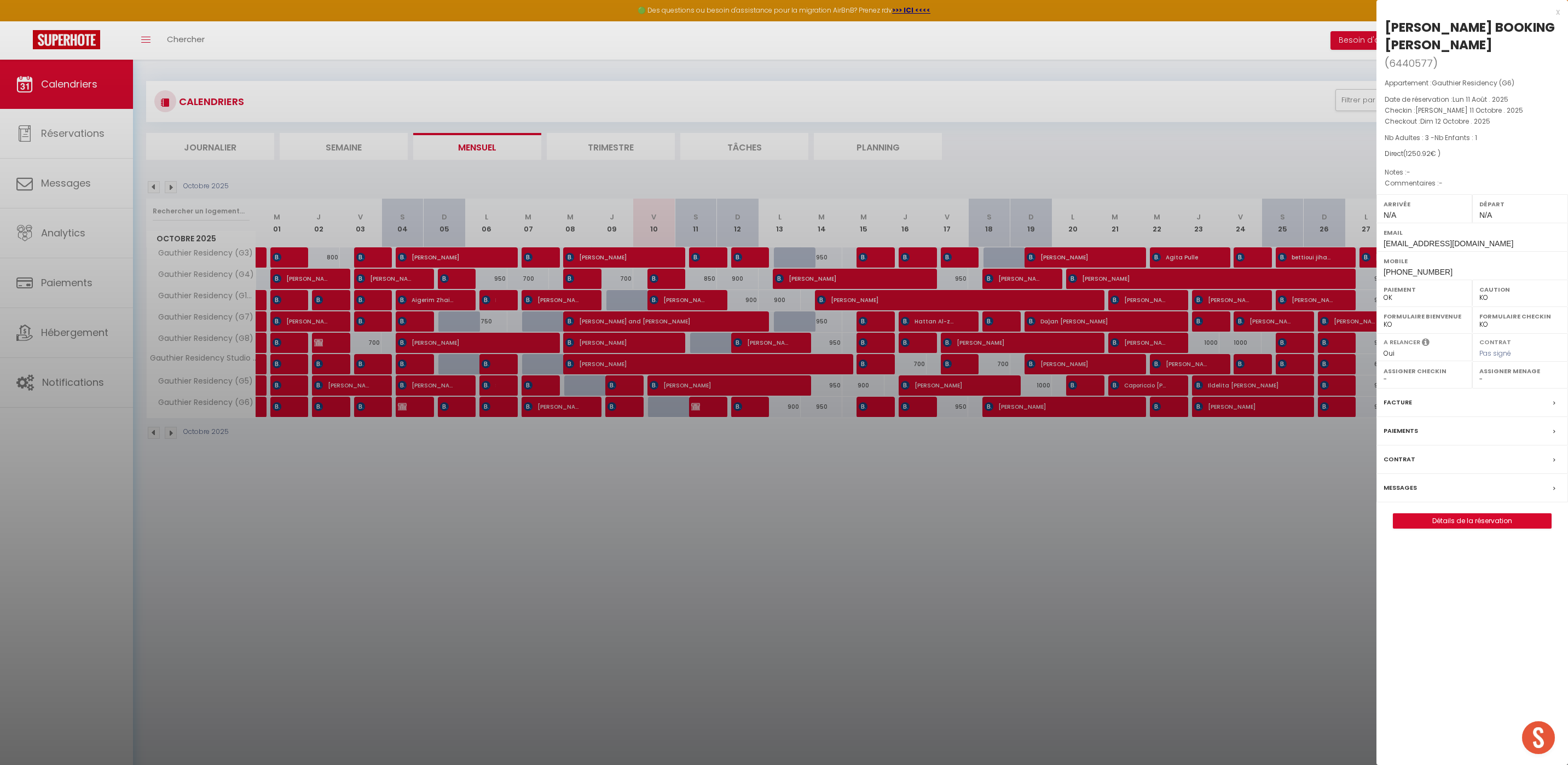
click at [1059, 520] on div at bounding box center [784, 382] width 1568 height 765
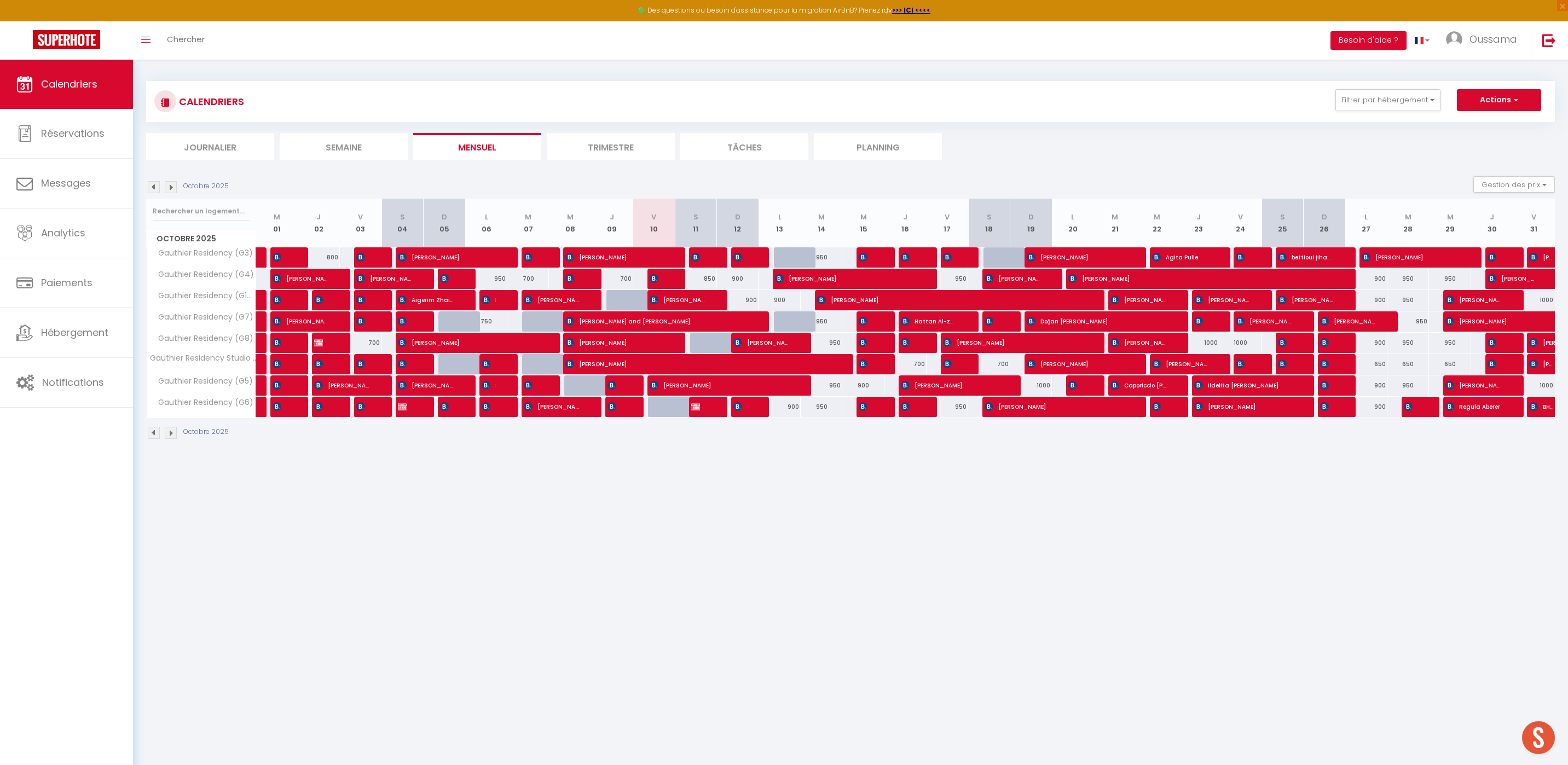
click at [660, 406] on div at bounding box center [669, 407] width 42 height 21
type input "950"
type input "Ven 10 Octobre 2025"
type input "Sam 11 Octobre 2025"
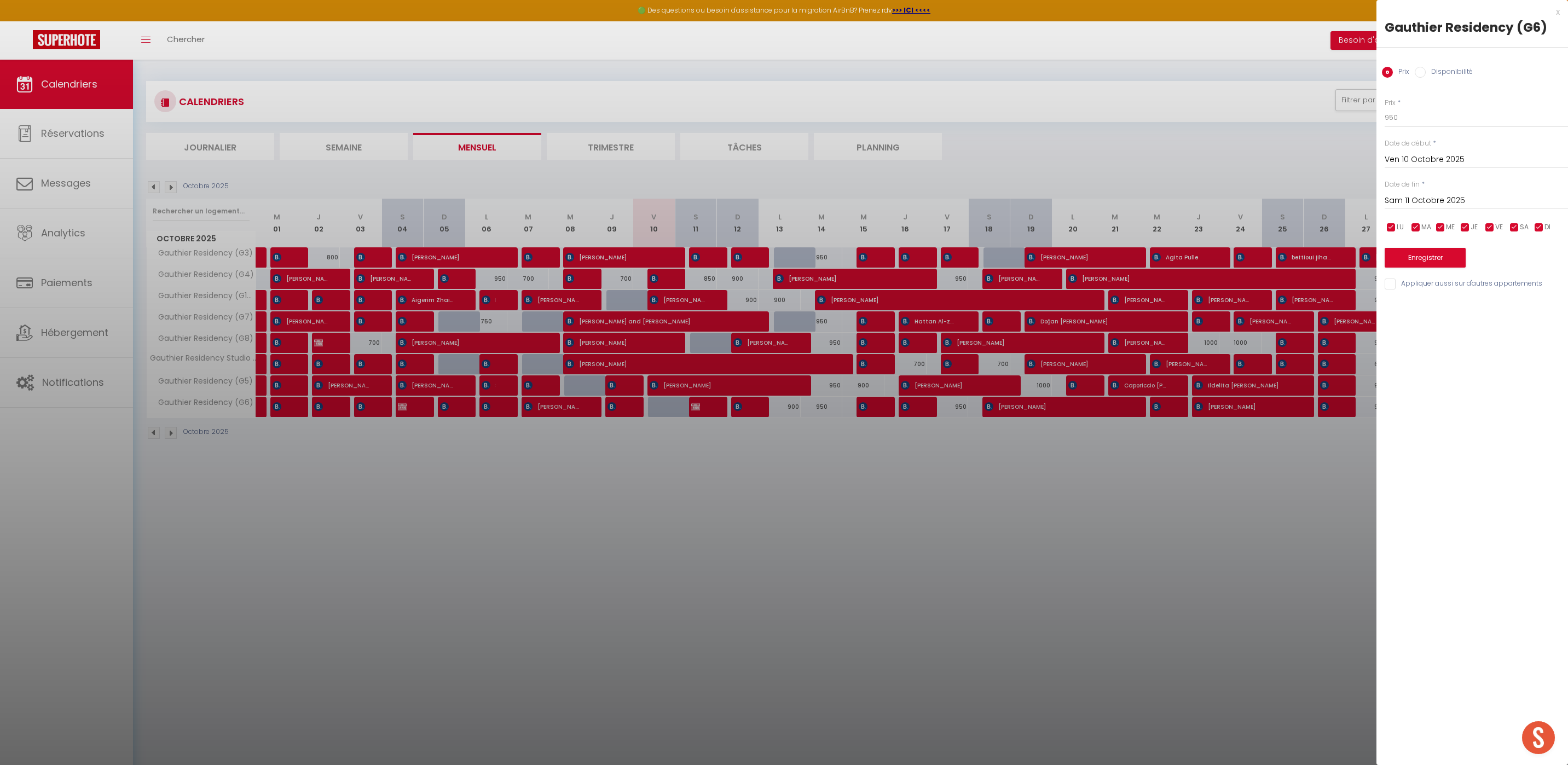
click at [972, 461] on div at bounding box center [784, 382] width 1568 height 765
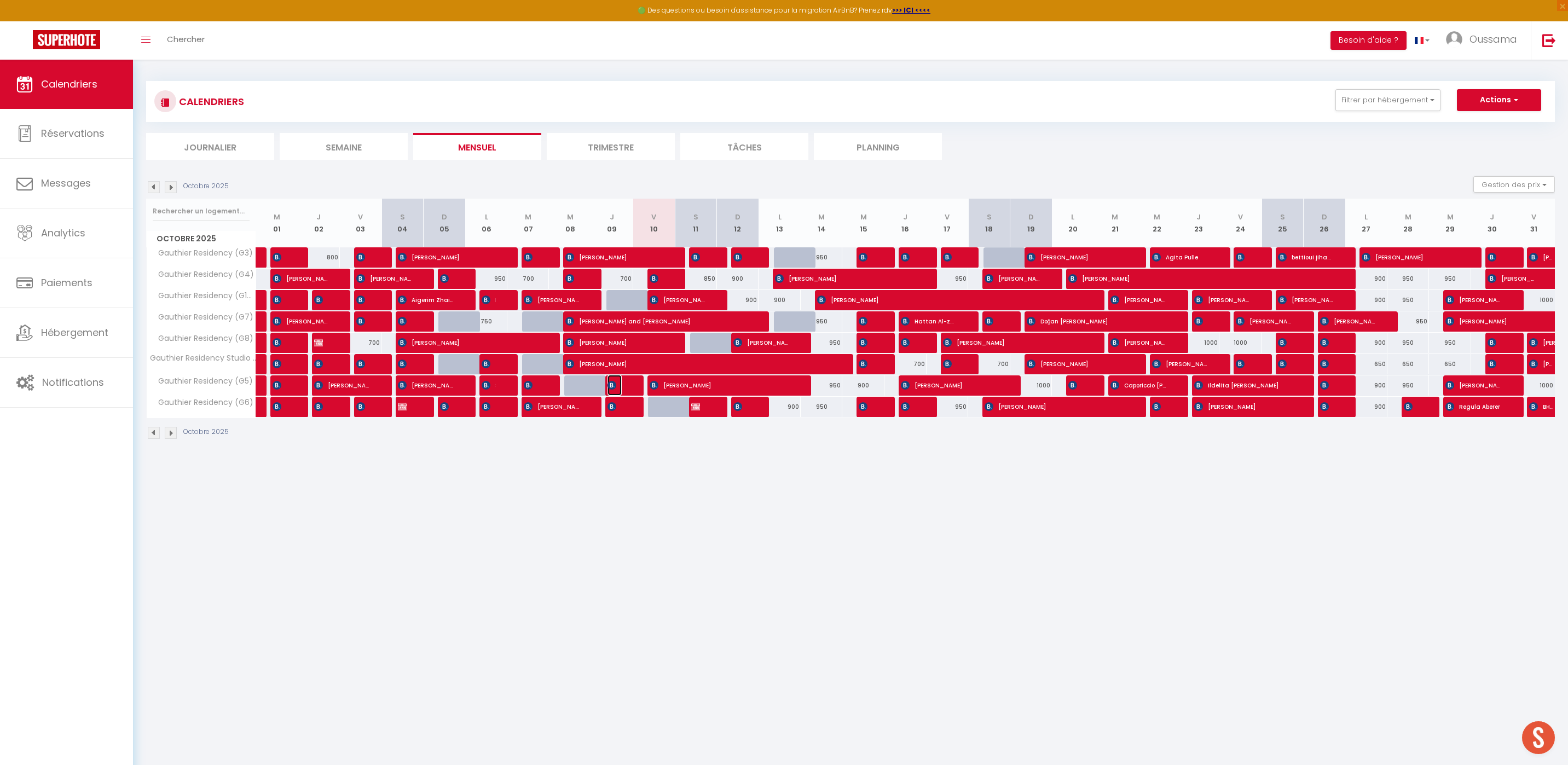
click at [618, 385] on span "[PERSON_NAME]" at bounding box center [614, 385] width 14 height 21
select select "OK"
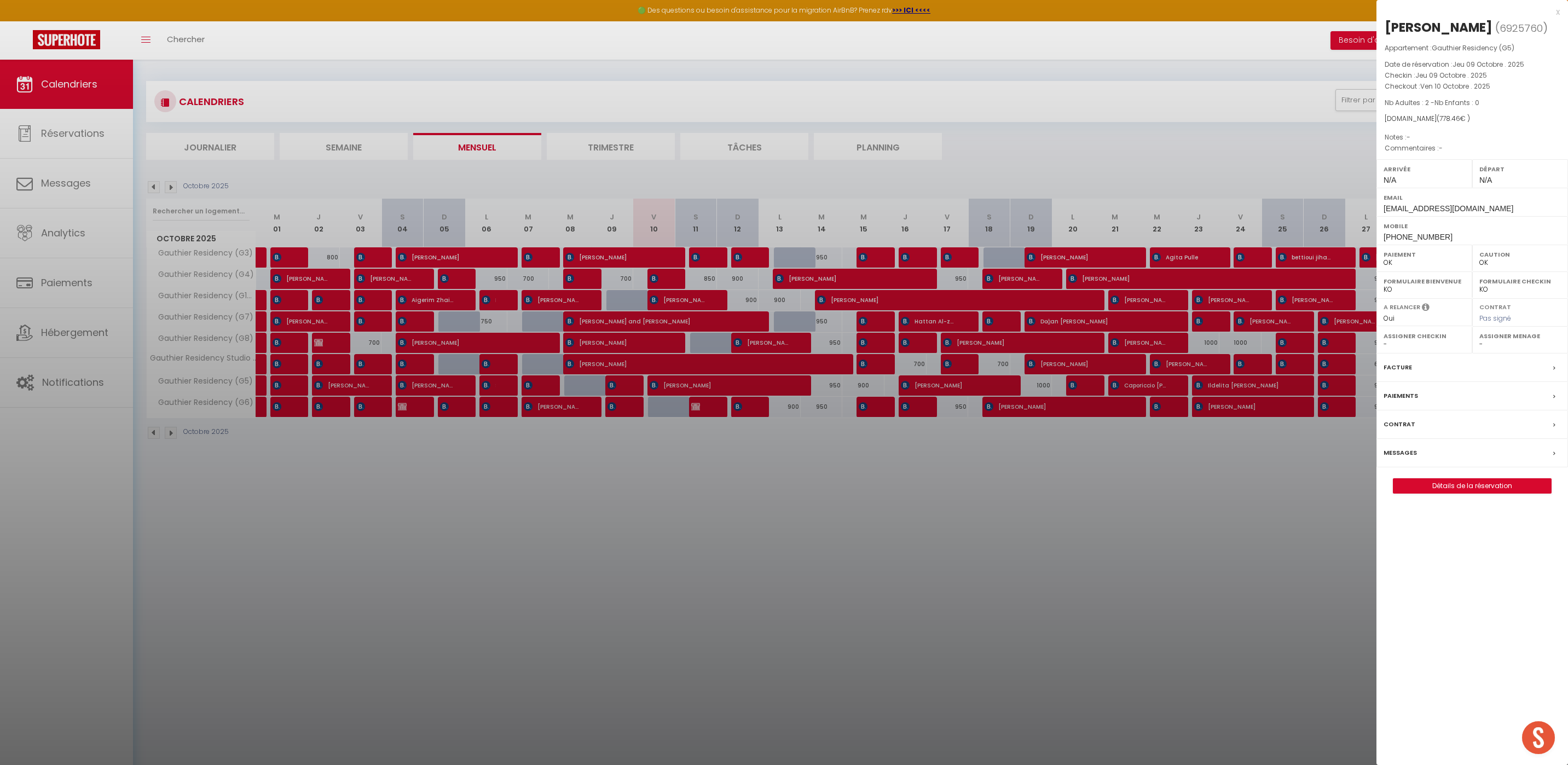
click at [809, 507] on div at bounding box center [784, 382] width 1568 height 765
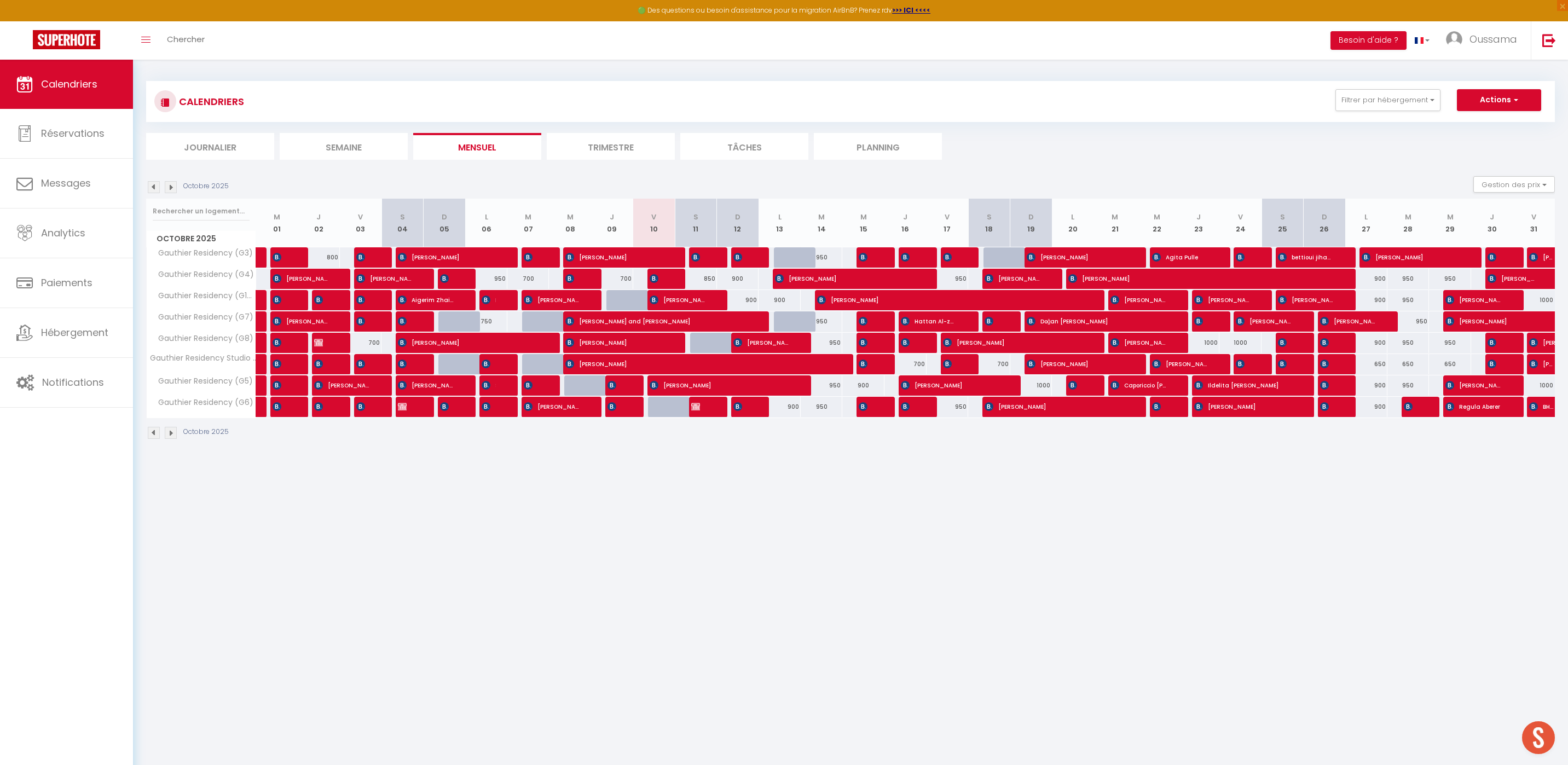
click at [659, 403] on div at bounding box center [669, 407] width 42 height 21
type input "950"
select select "1"
type input "Ven 10 Octobre 2025"
type input "Sam 11 Octobre 2025"
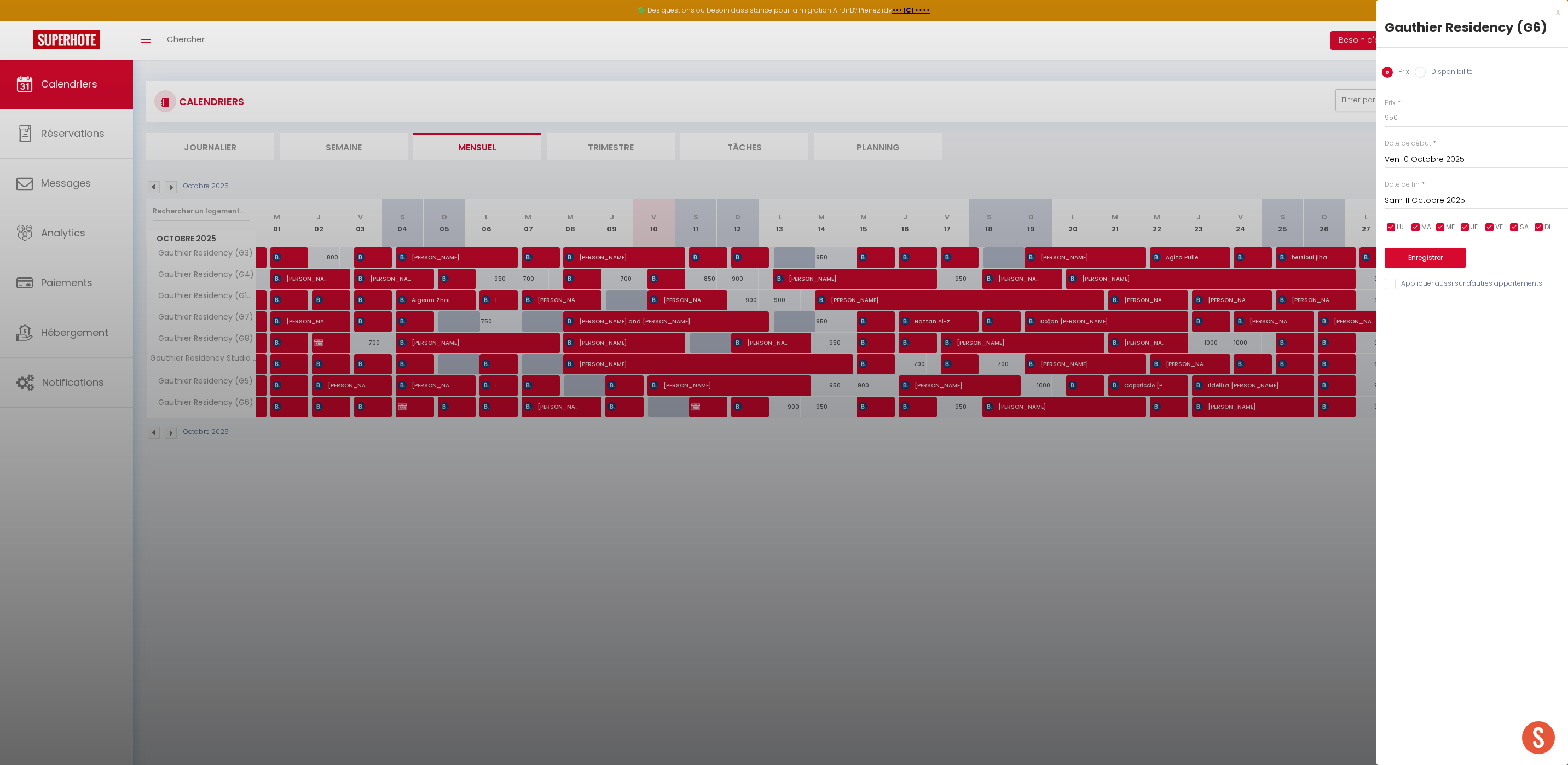
click at [1419, 73] on input "Disponibilité" at bounding box center [1420, 72] width 11 height 11
radio input "true"
radio input "false"
click at [1435, 122] on select "Disponible Indisponible" at bounding box center [1476, 118] width 183 height 21
click at [1252, 475] on div at bounding box center [784, 382] width 1568 height 765
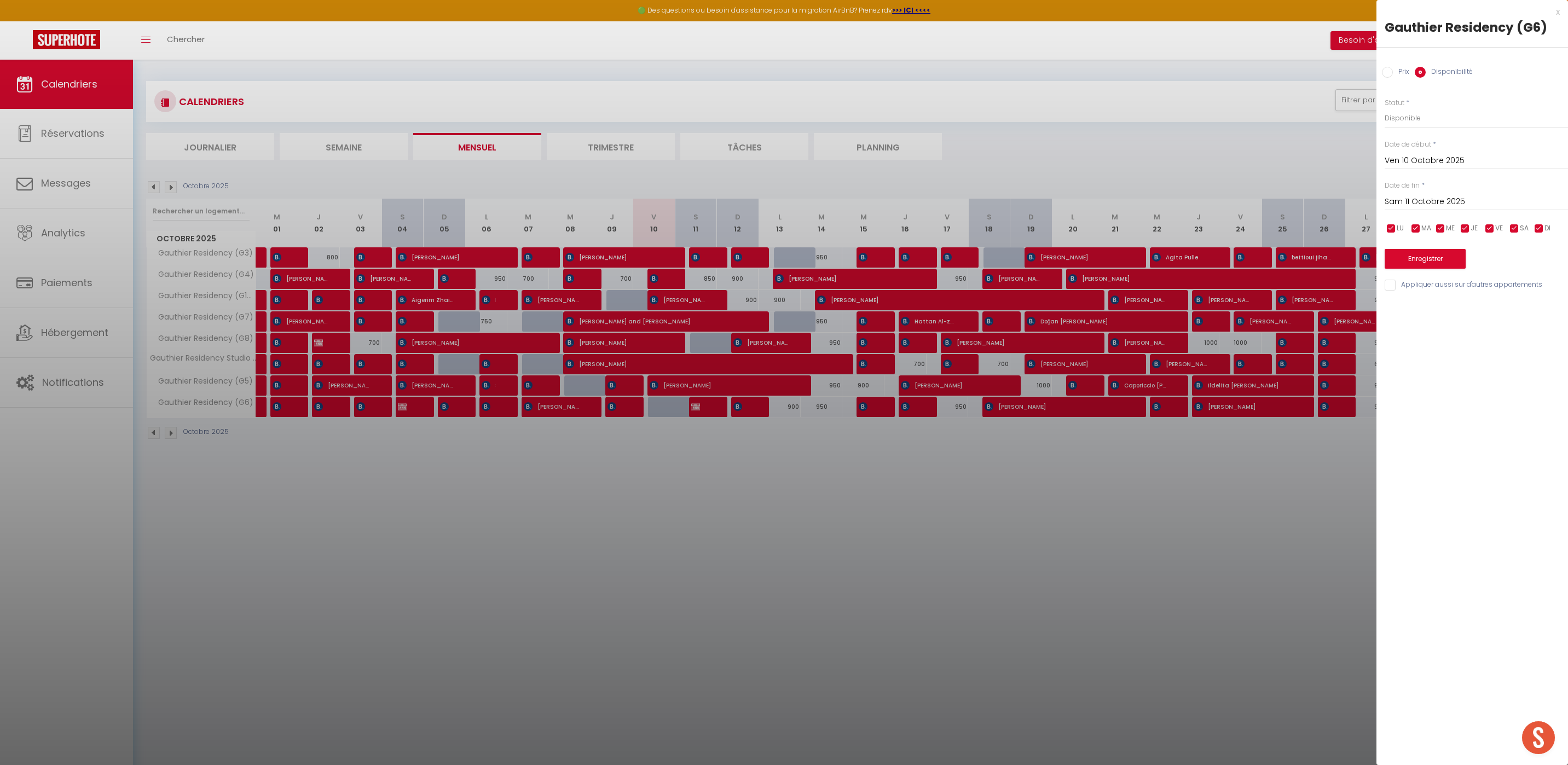
select select
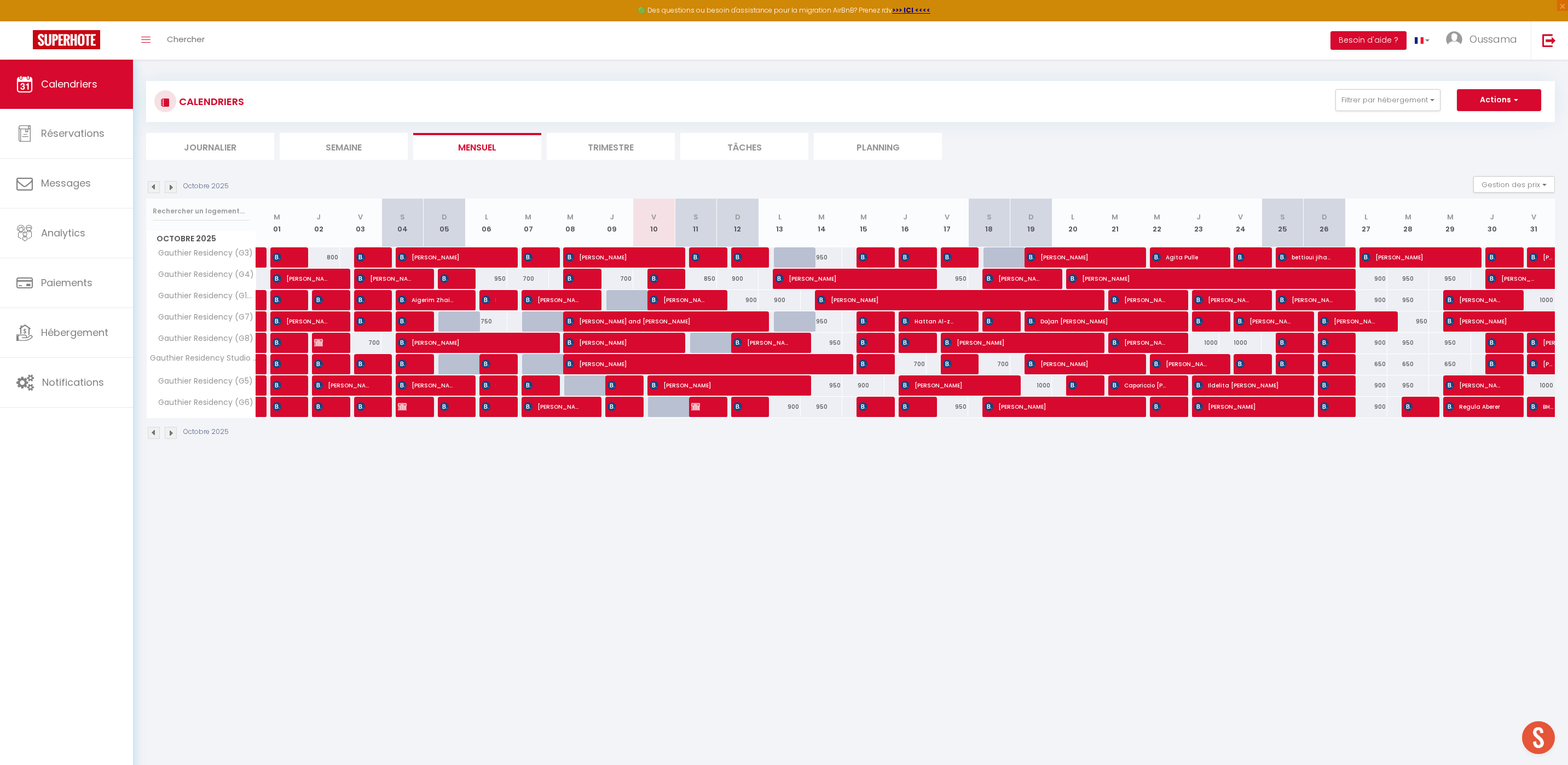
click at [654, 407] on div at bounding box center [669, 407] width 42 height 21
select select "1"
type input "Ven 10 Octobre 2025"
type input "Sam 11 Octobre 2025"
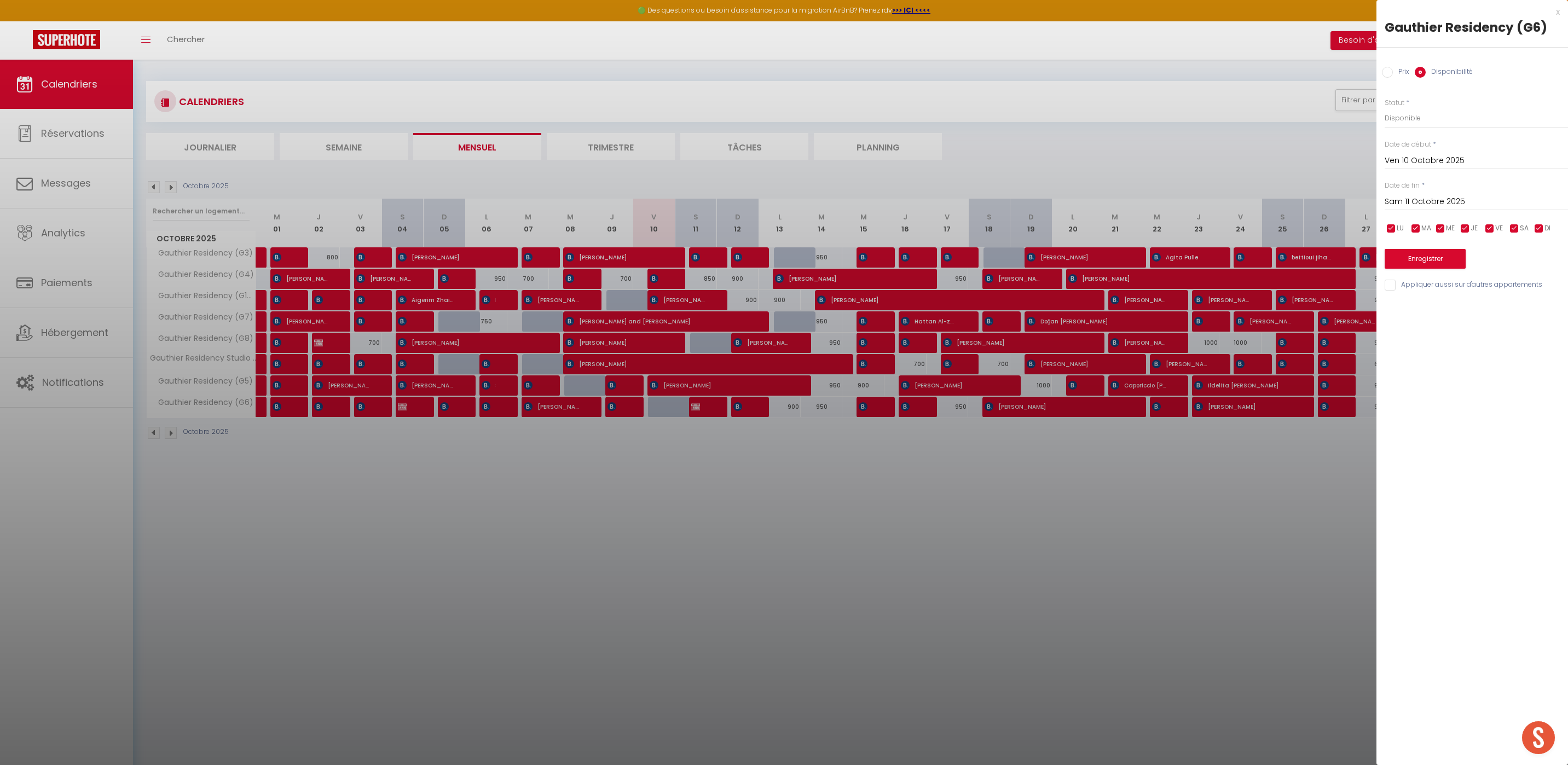
click at [1560, 8] on div "x Gauthier Residency (G6) Prix Disponibilité Prix * 950 Statut * Disponible Ind…" at bounding box center [1472, 151] width 192 height 302
click at [1558, 13] on div "x" at bounding box center [1468, 12] width 183 height 13
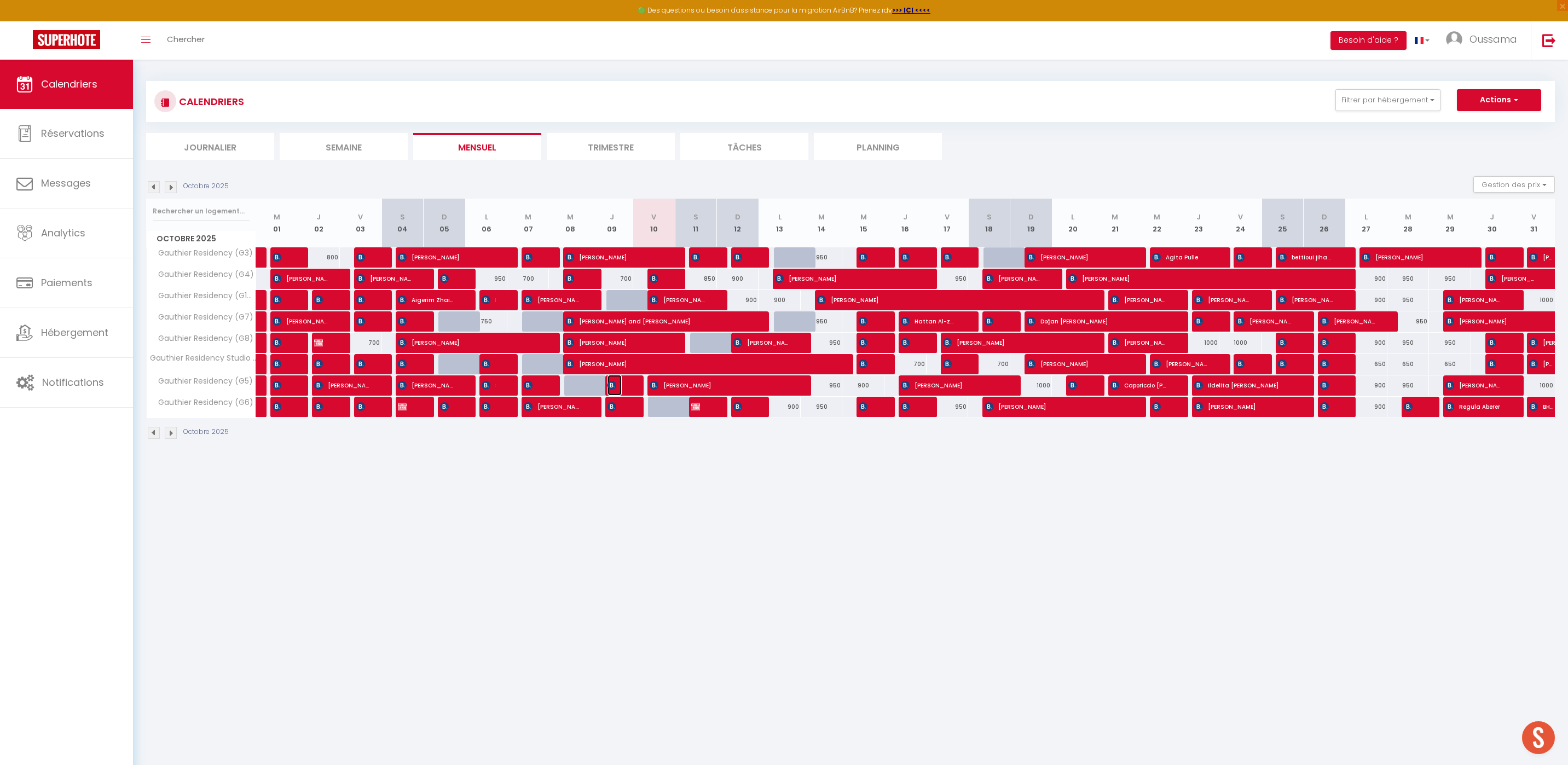
click at [615, 385] on img at bounding box center [612, 385] width 9 height 9
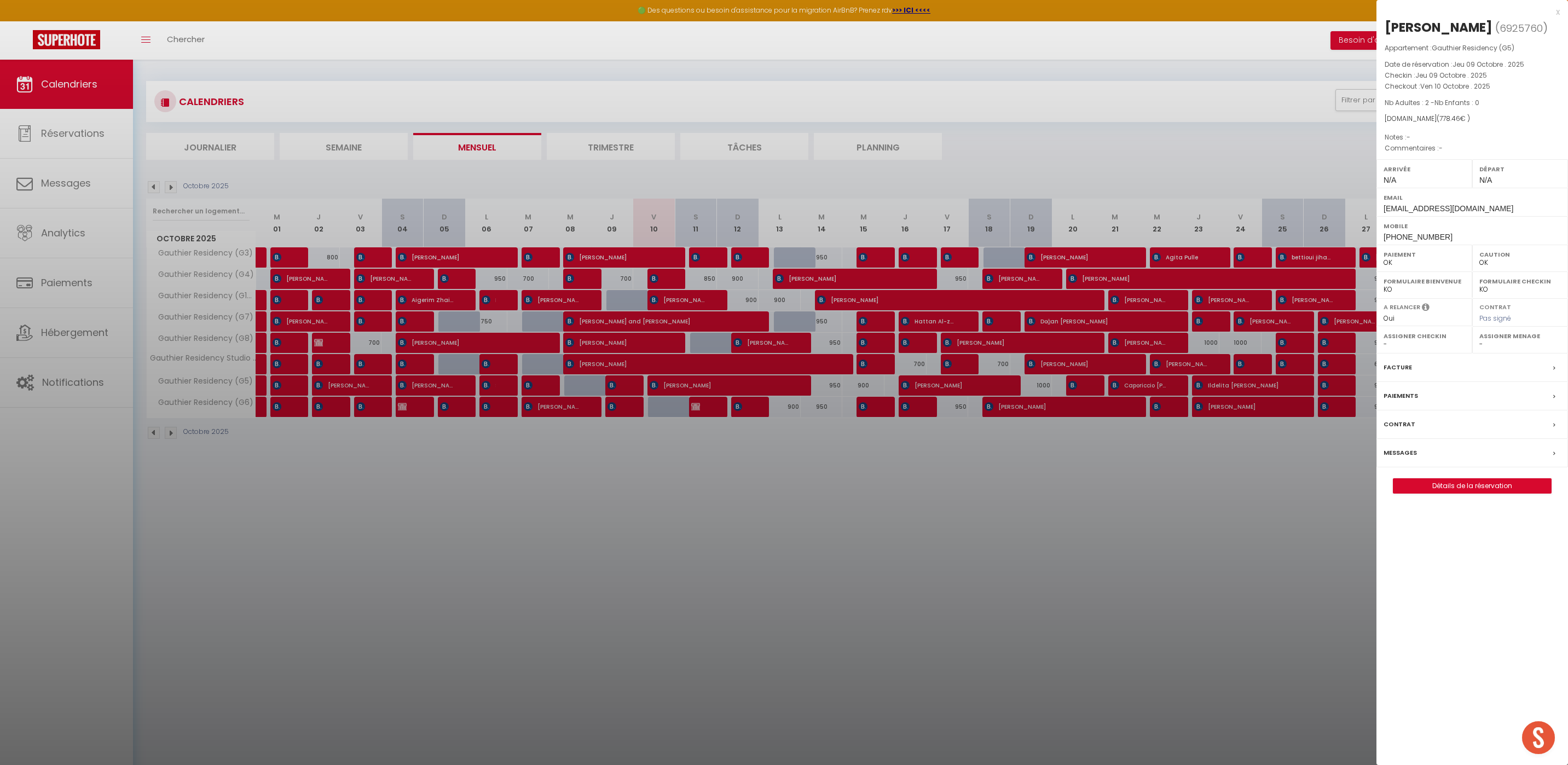
click at [1557, 15] on div "x" at bounding box center [1468, 12] width 183 height 13
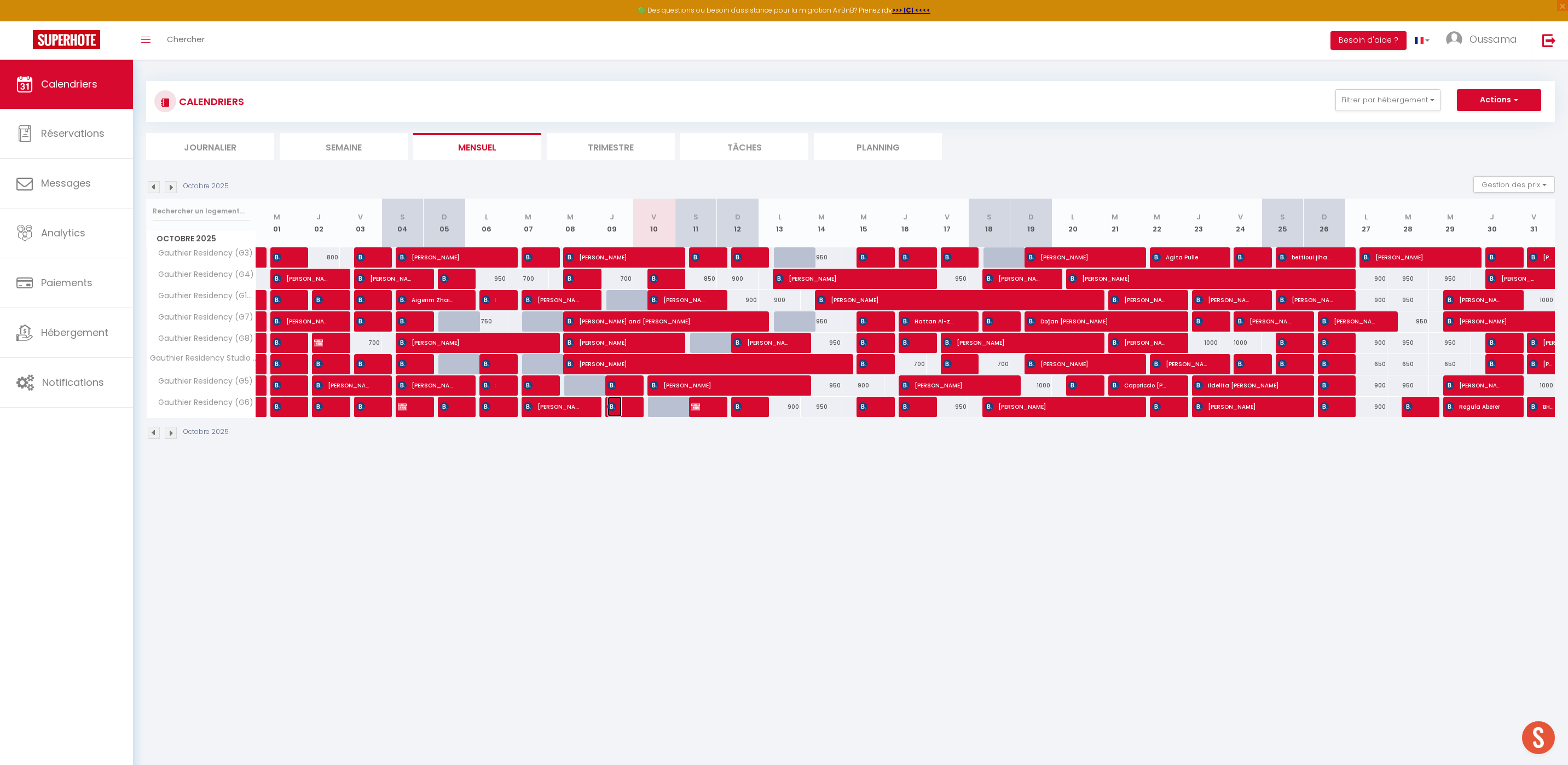
click at [612, 408] on img at bounding box center [612, 407] width 9 height 9
select select "KO"
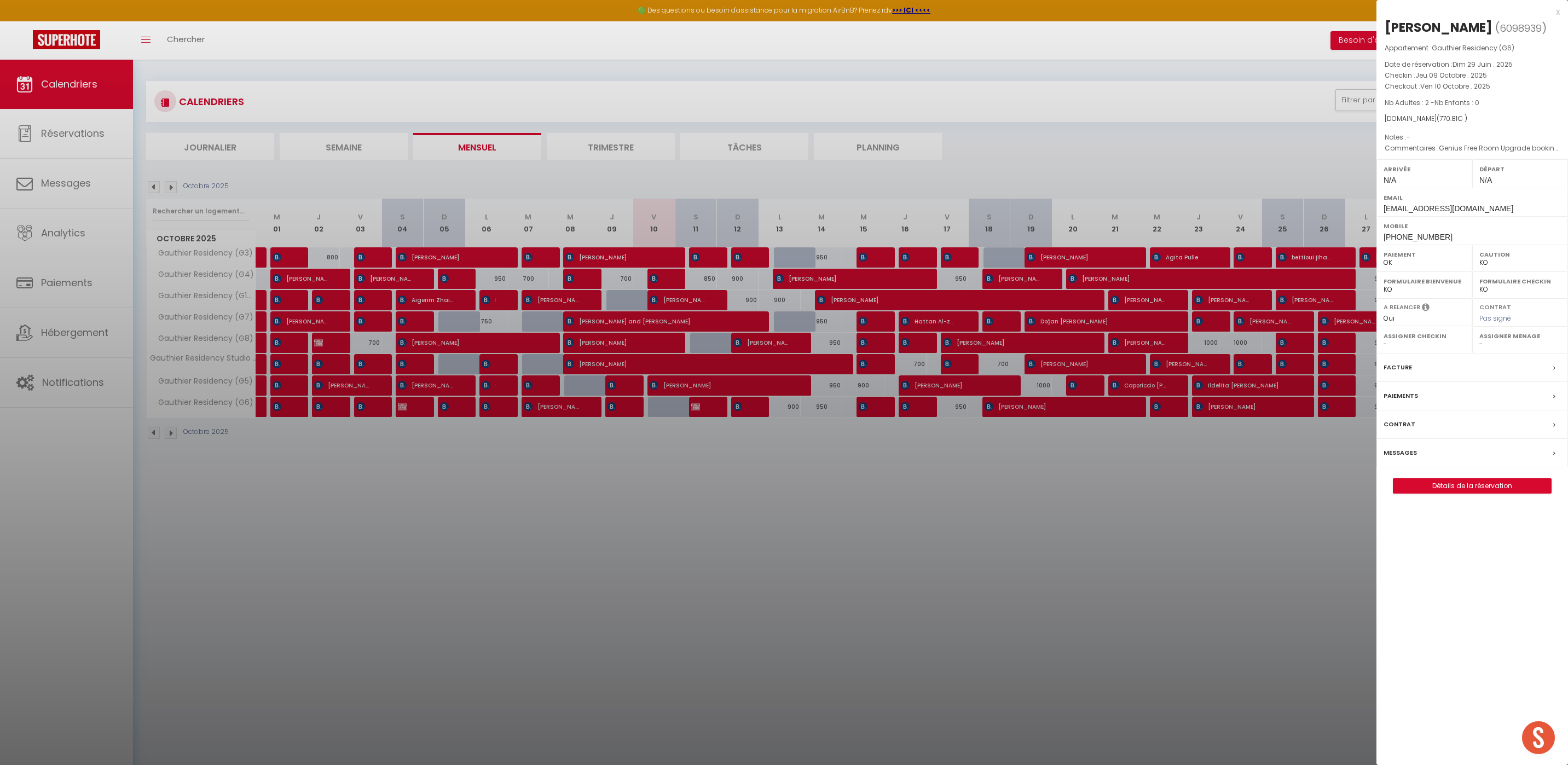
click at [1169, 502] on div at bounding box center [784, 382] width 1568 height 765
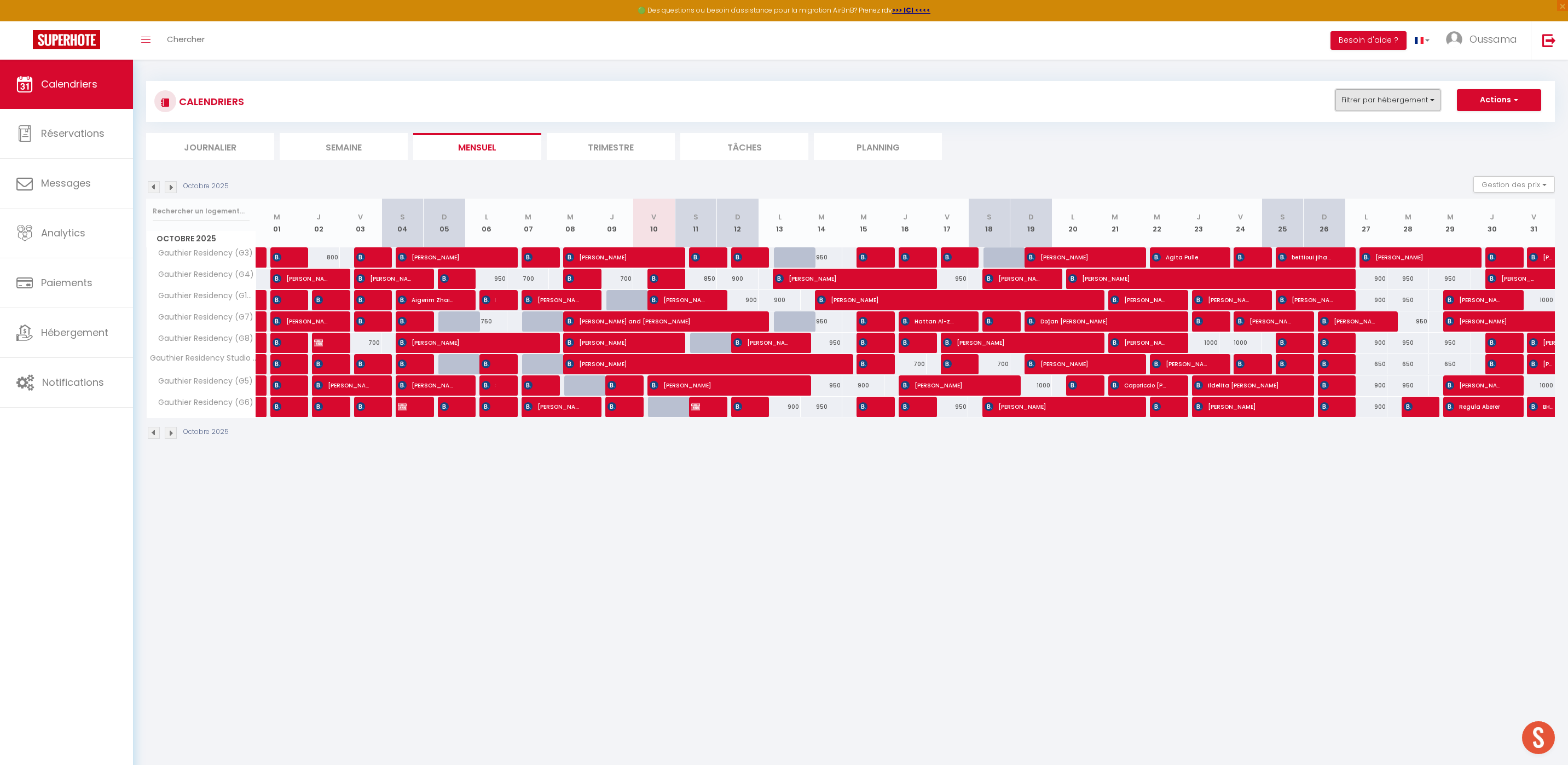
click at [1421, 104] on button "Filtrer par hébergement" at bounding box center [1388, 100] width 105 height 22
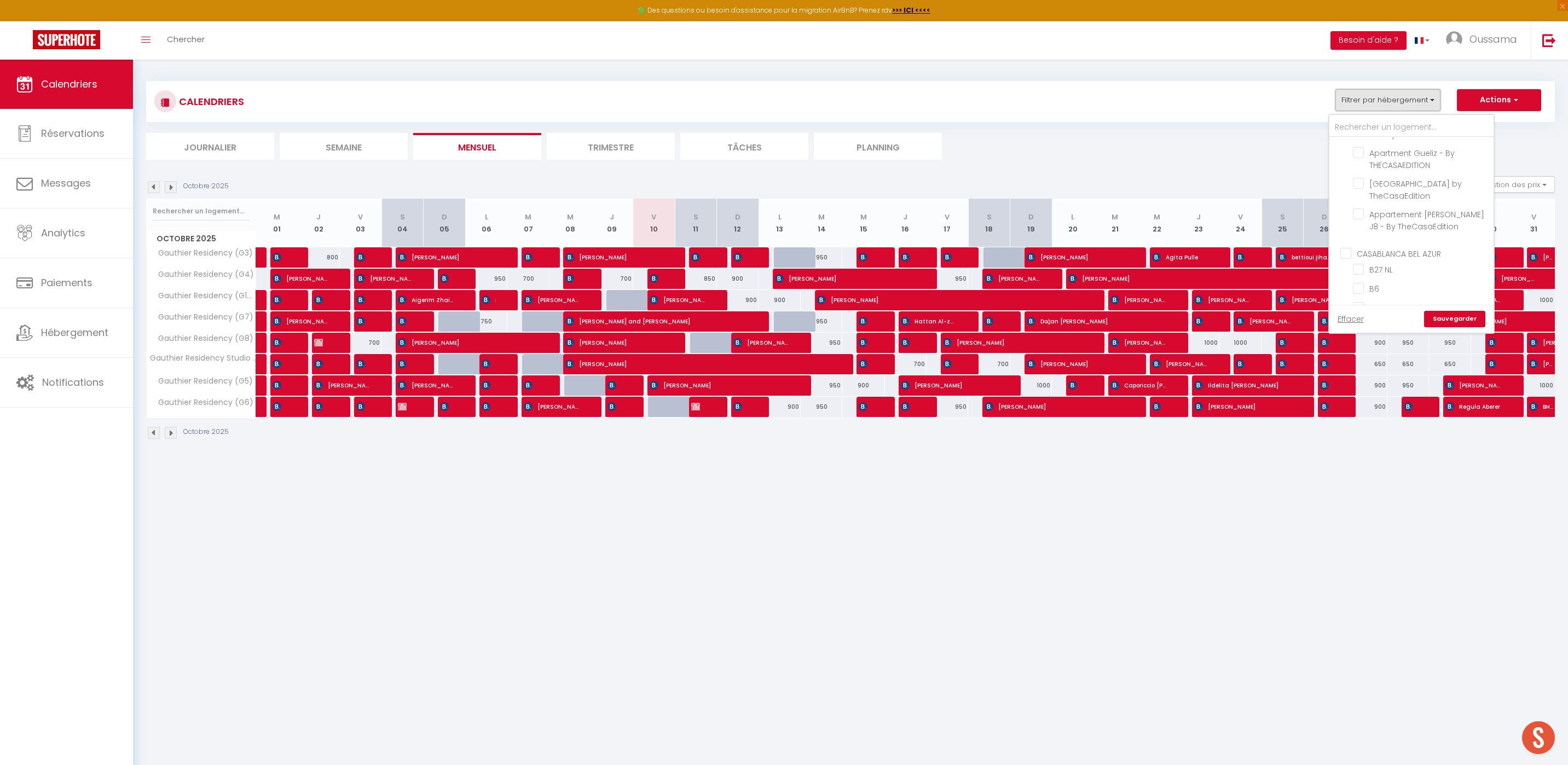
scroll to position [313, 0]
click at [1352, 251] on input "CASABLANCA BEL AZUR" at bounding box center [1423, 250] width 164 height 11
checkbox input "true"
checkbox input "false"
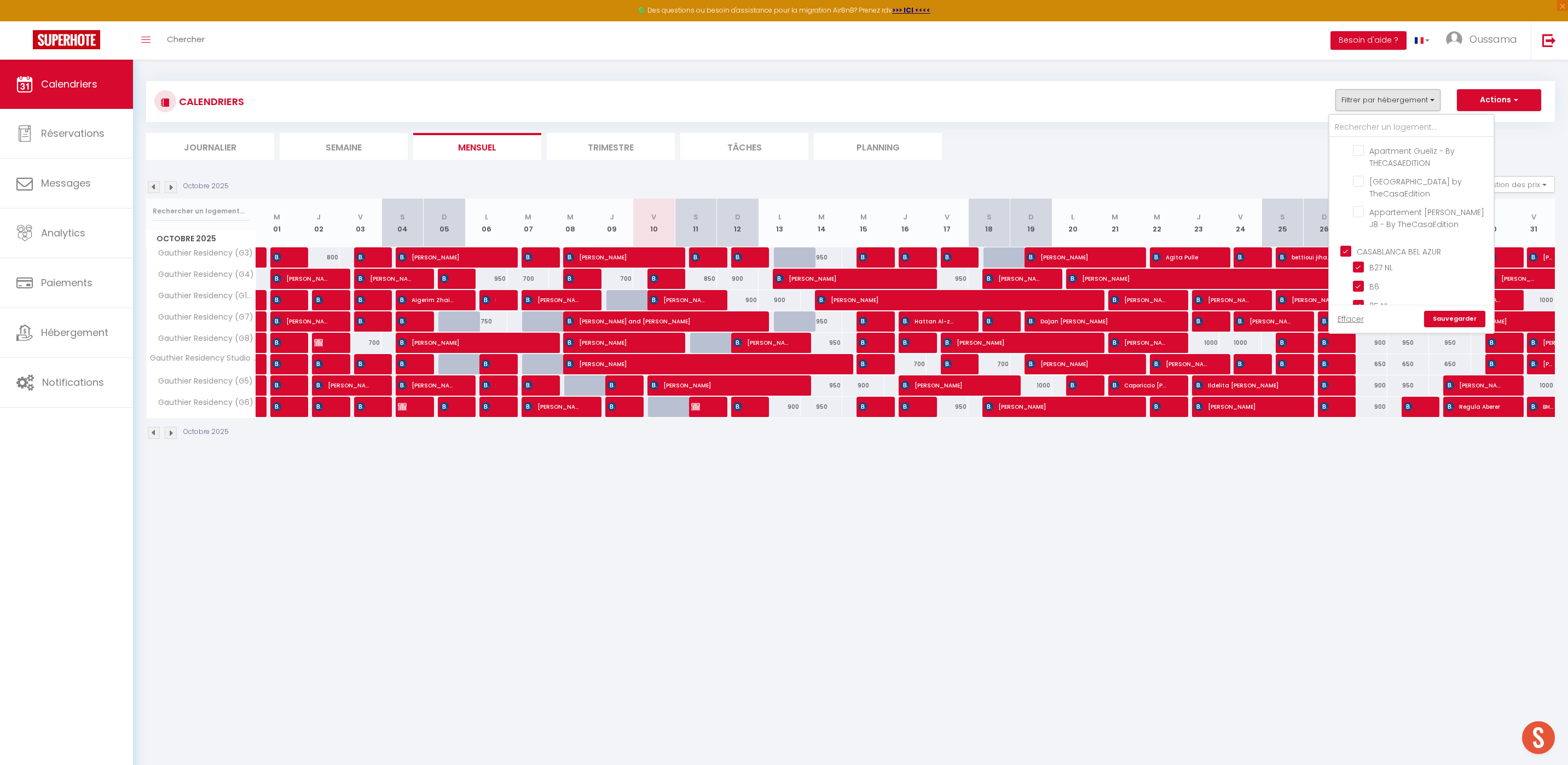
checkbox input "false"
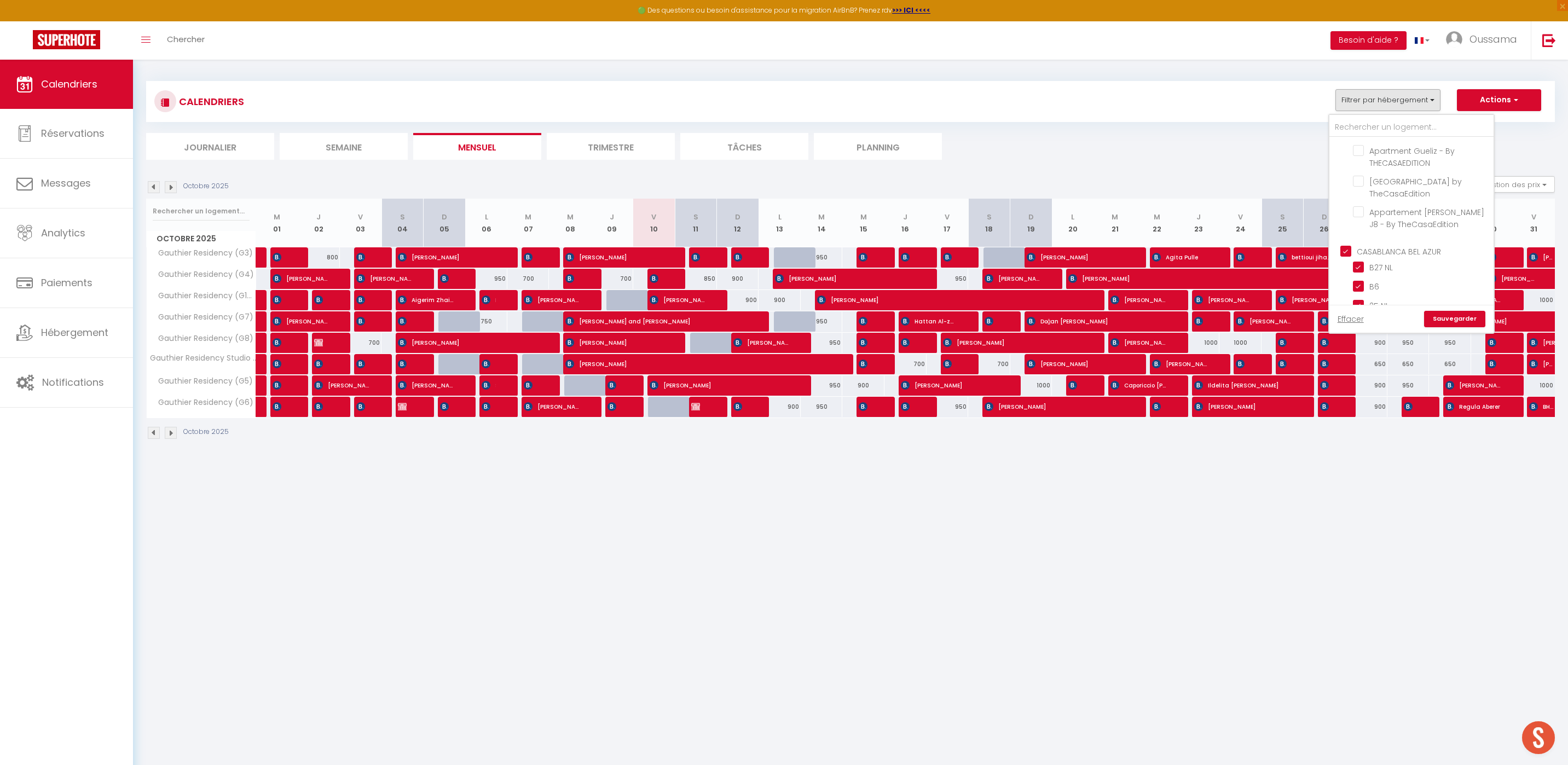
checkbox input "false"
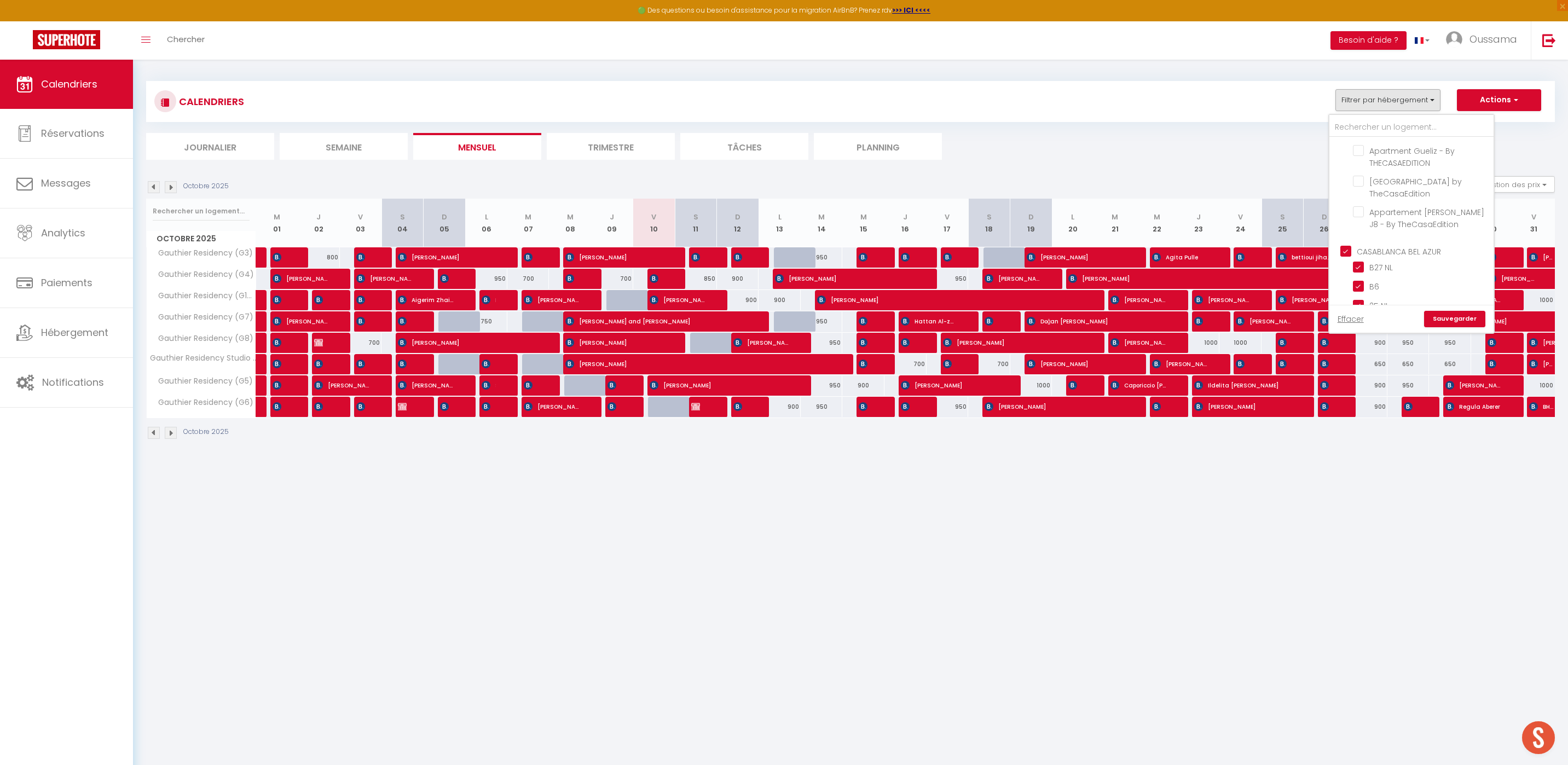
checkbox input "true"
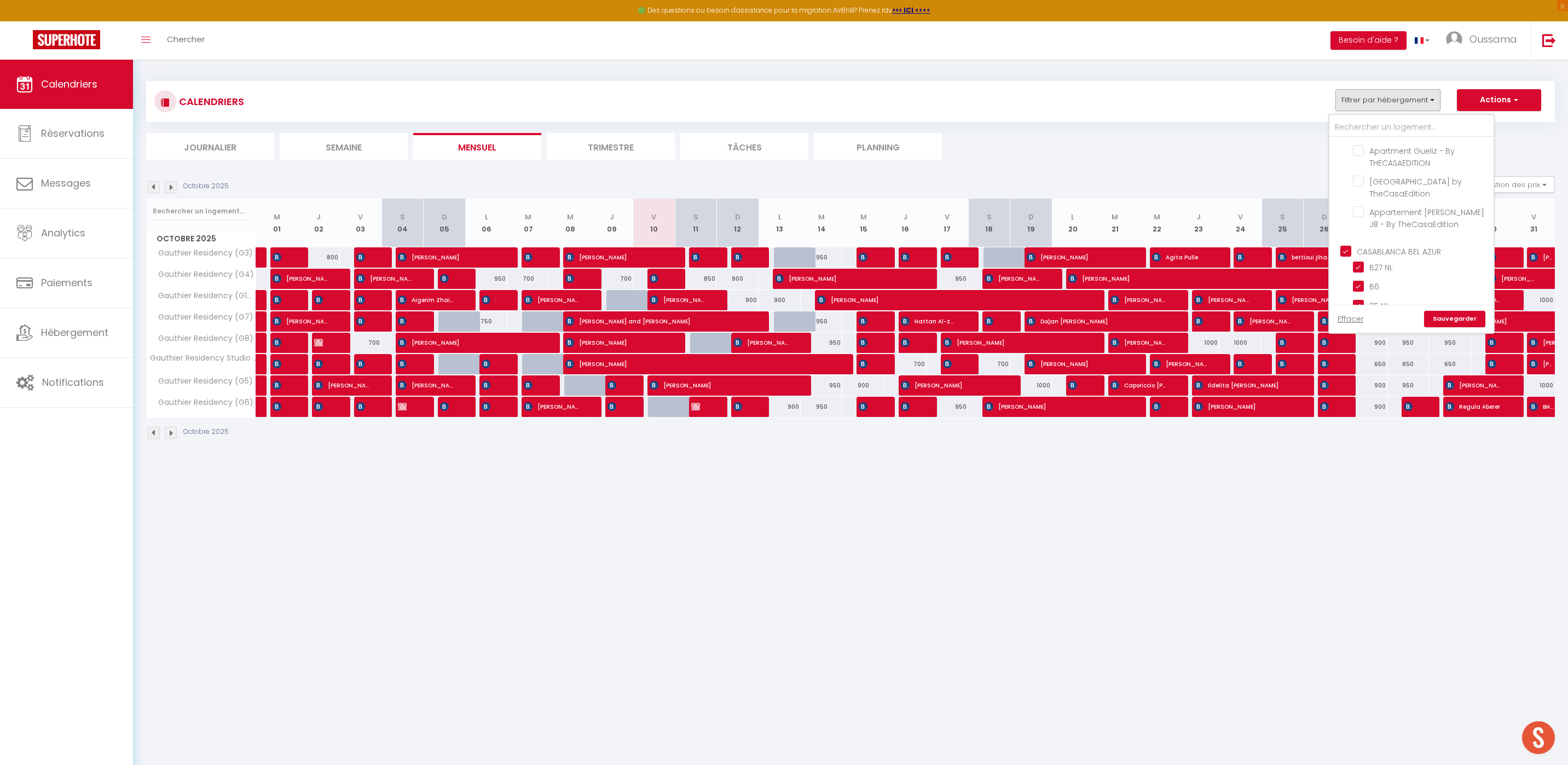
checkbox input "true"
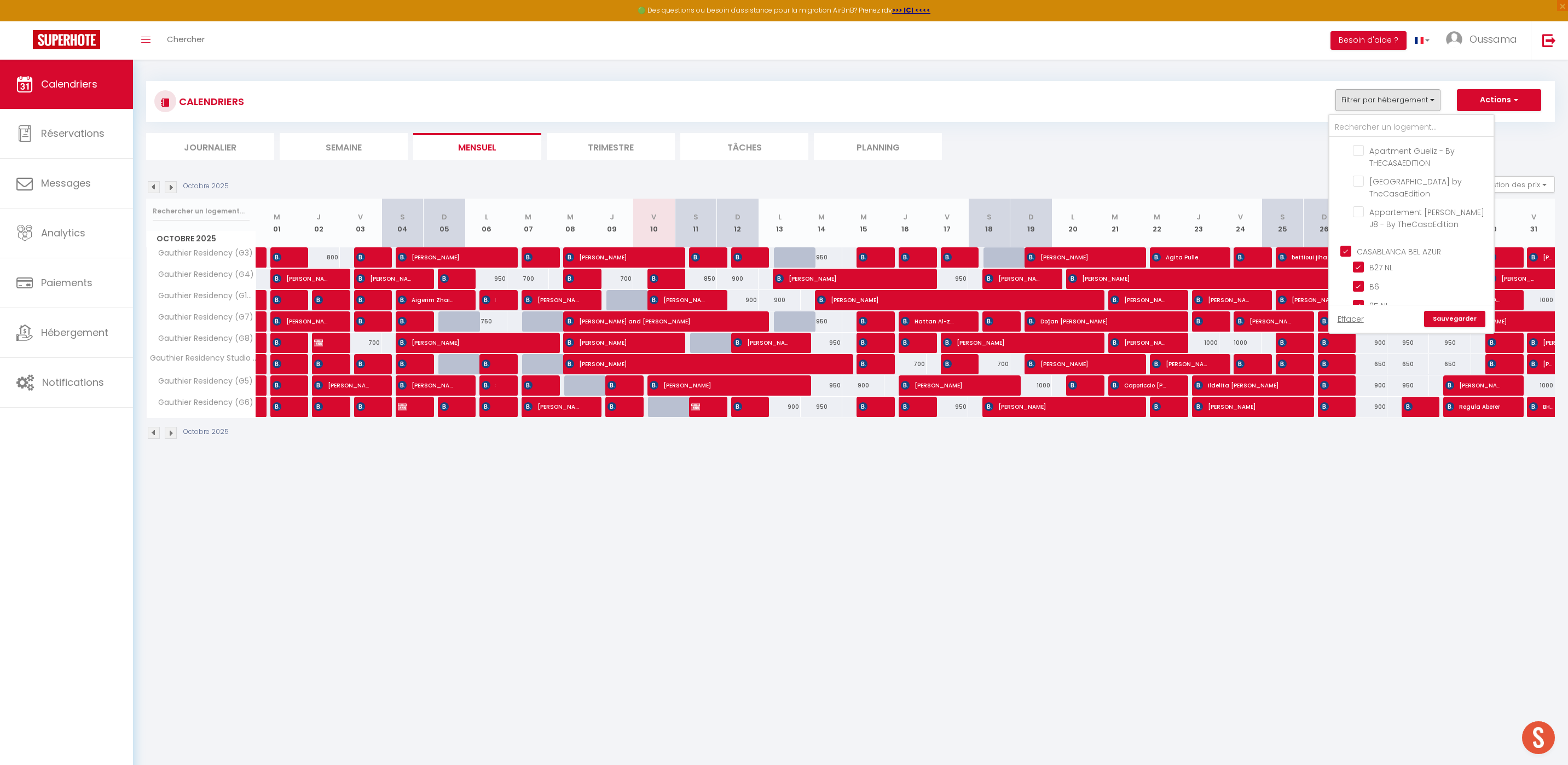
checkbox input "true"
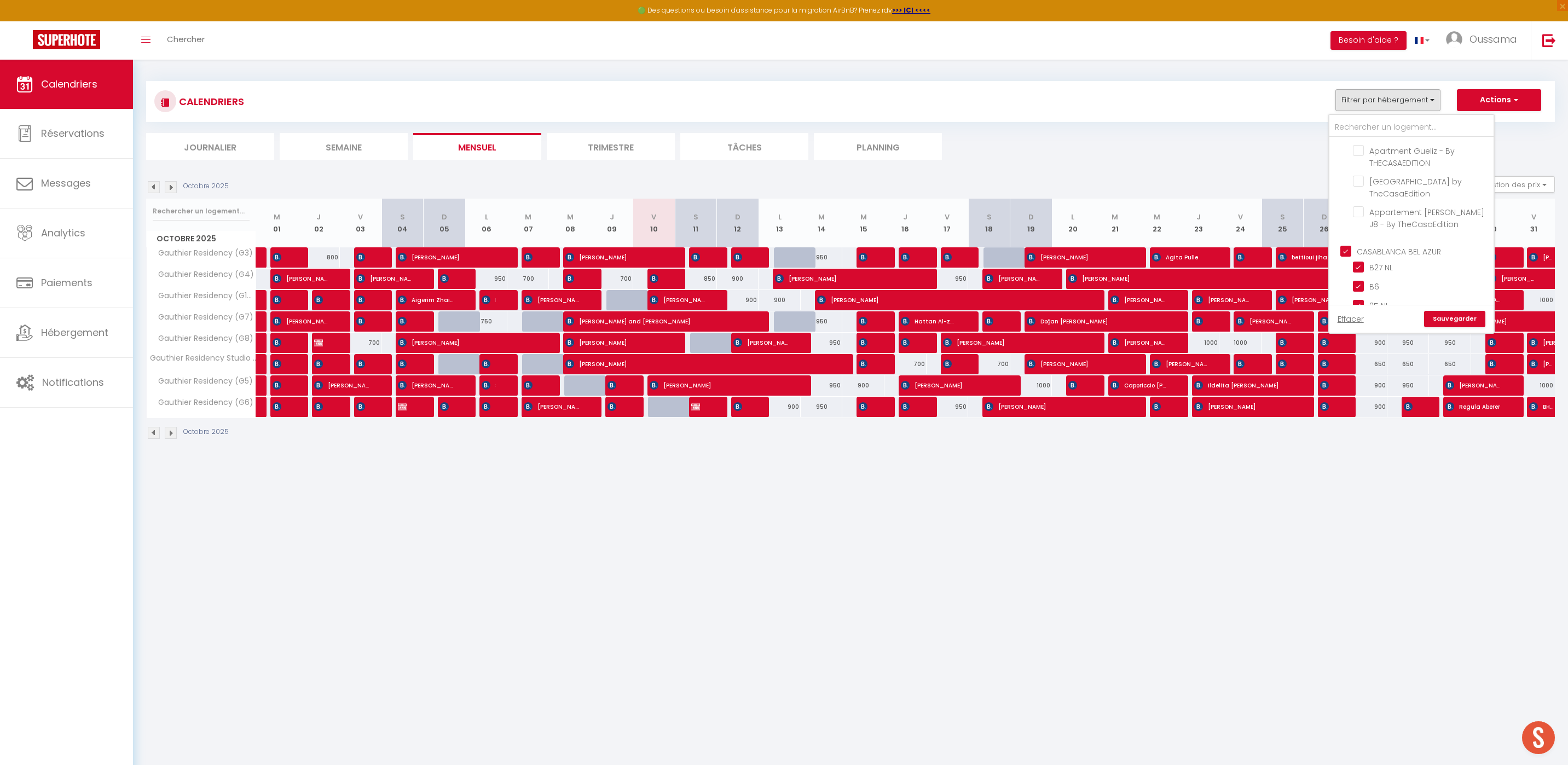
checkbox input "true"
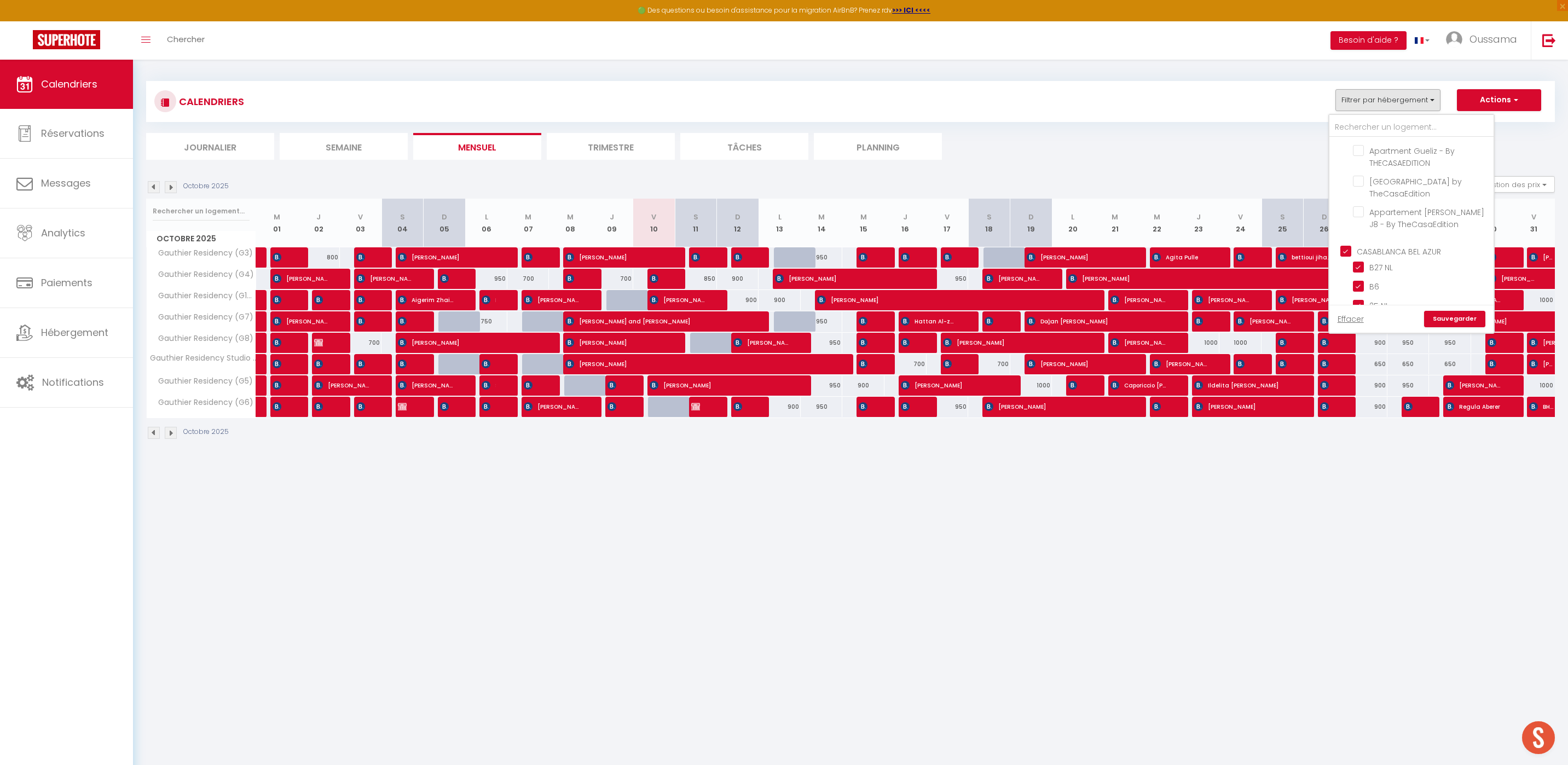
checkbox input "false"
click at [1348, 276] on input "CASABLANCA GAUTHIER" at bounding box center [1423, 281] width 164 height 11
checkbox input "false"
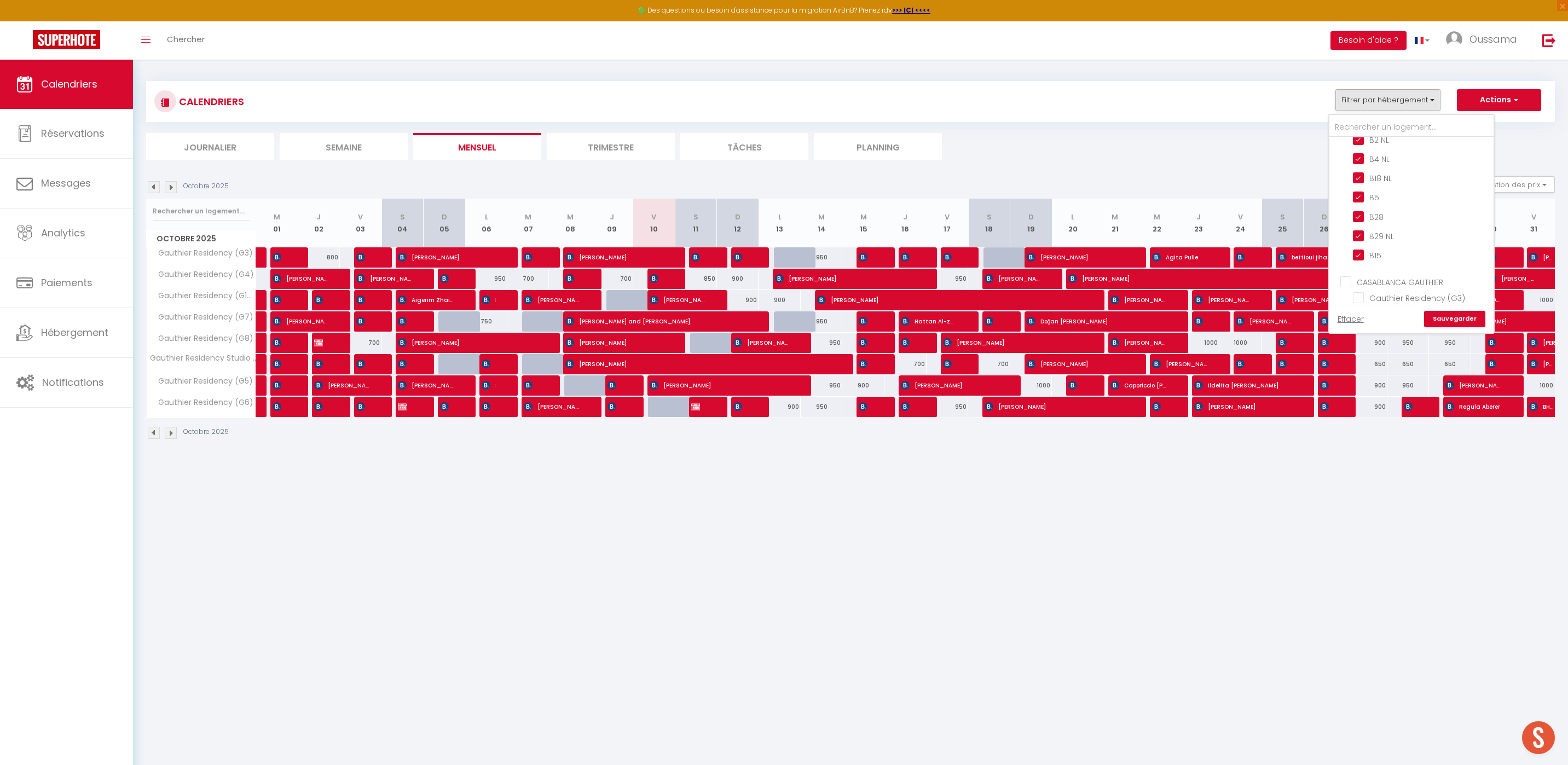
checkbox input "false"
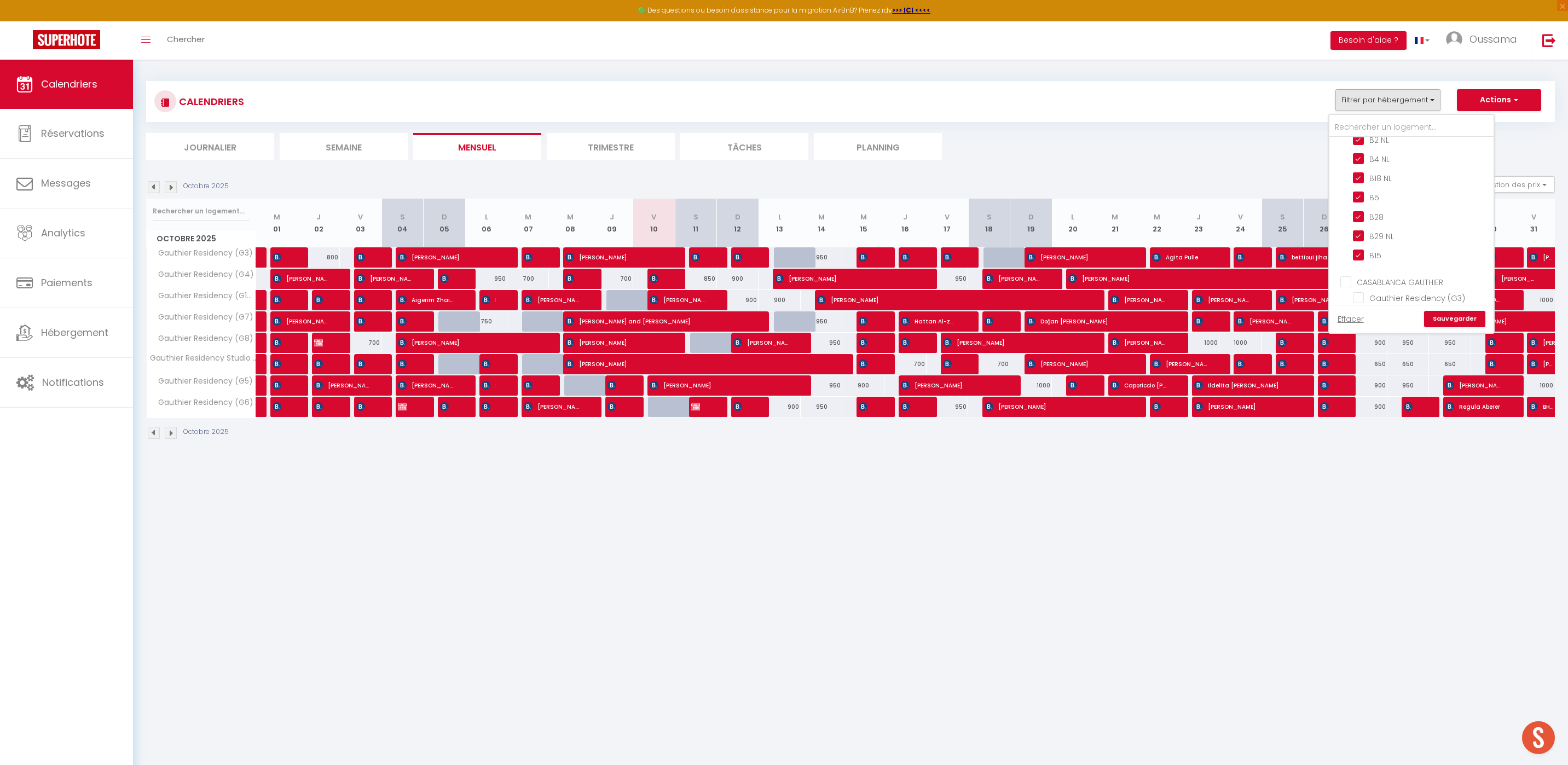
checkbox input "false"
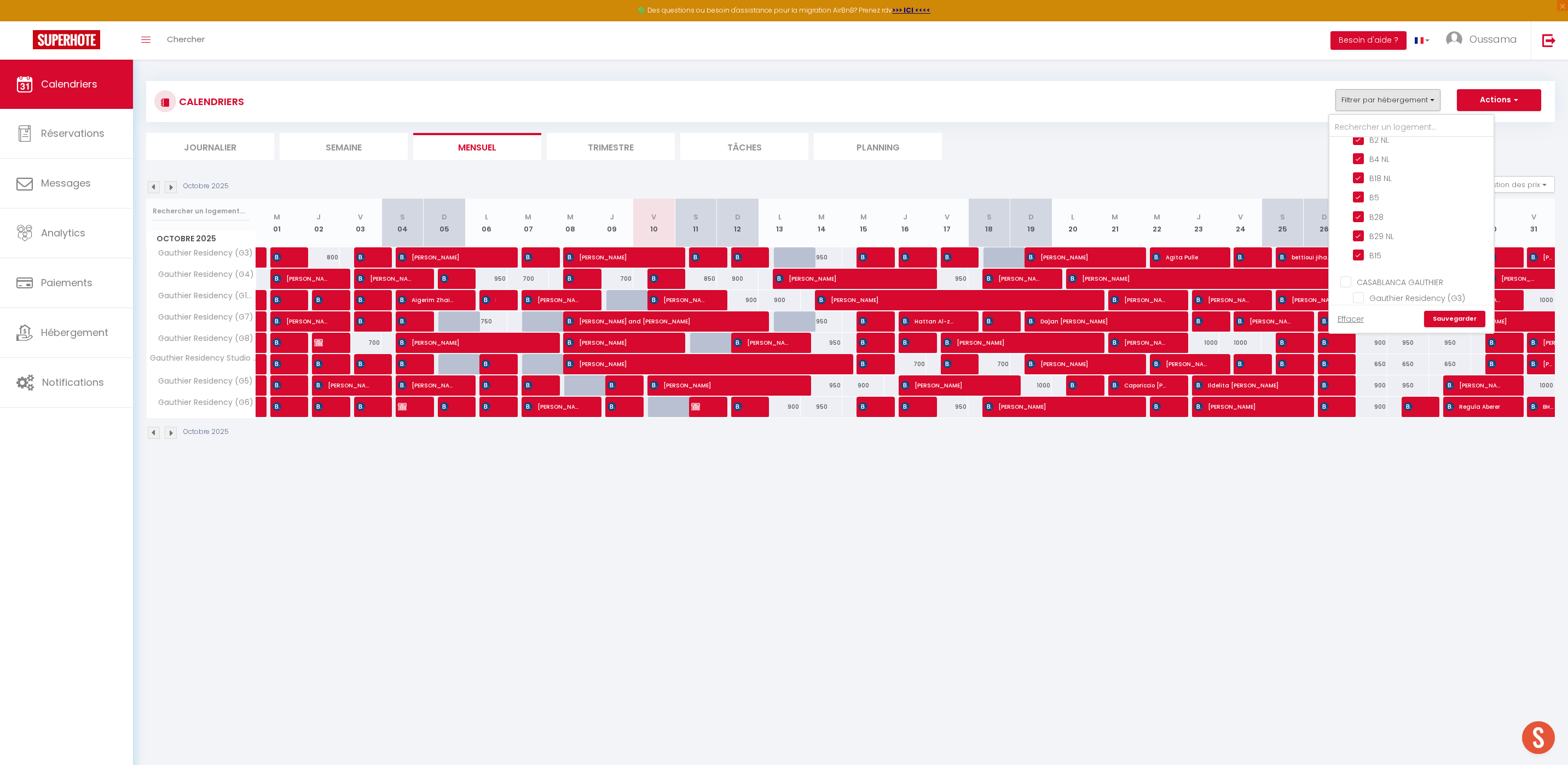
checkbox input "false"
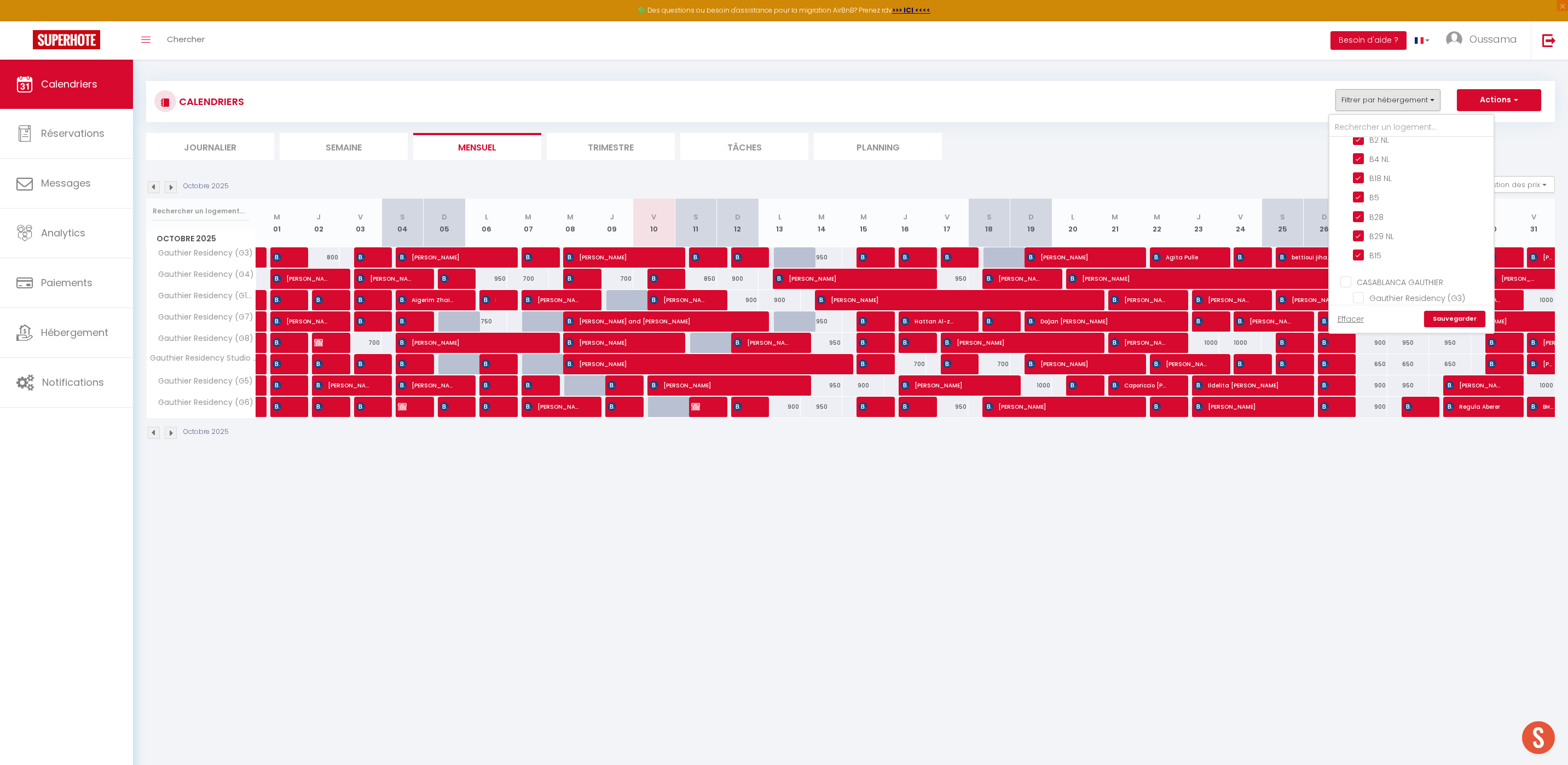
checkbox input "false"
click at [1452, 313] on link "Sauvegarder" at bounding box center [1455, 319] width 61 height 16
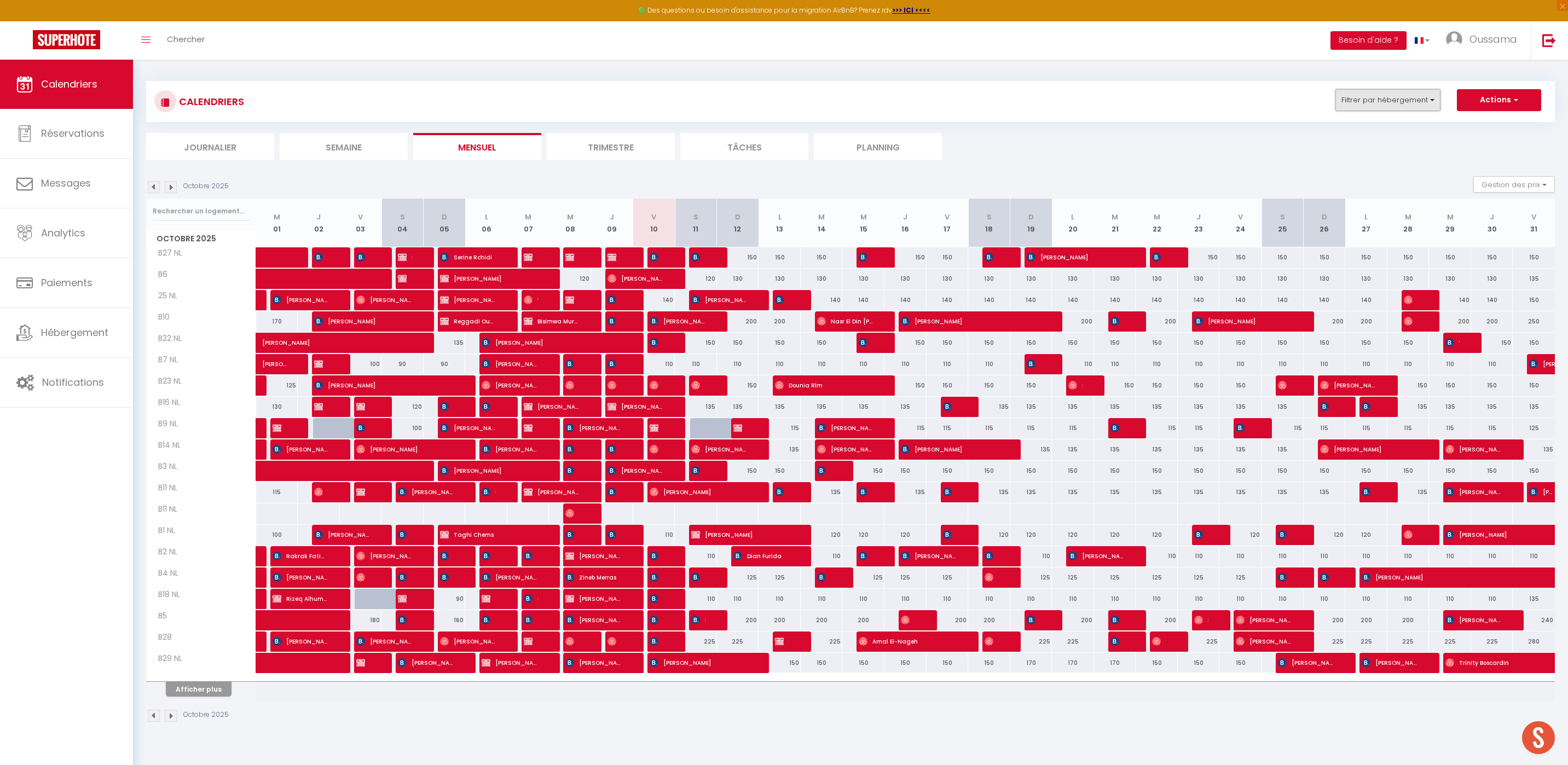
click at [1391, 95] on button "Filtrer par hébergement" at bounding box center [1388, 100] width 105 height 22
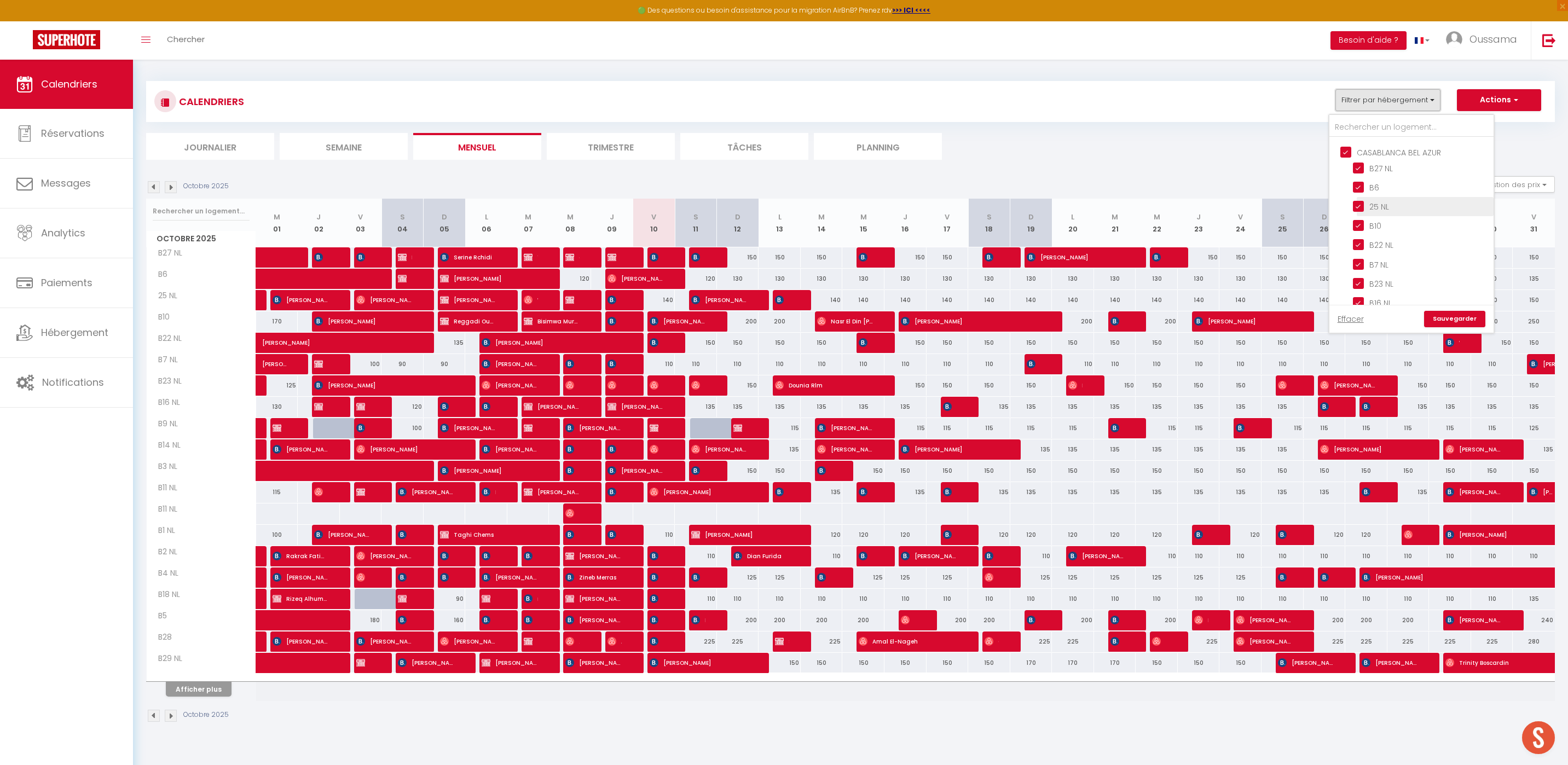
scroll to position [388, 0]
click at [1344, 177] on input "CASABLANCA BEL AZUR" at bounding box center [1423, 176] width 164 height 11
click at [1349, 240] on input "CASABLANCA GAUTHIER" at bounding box center [1423, 242] width 164 height 11
click at [1467, 314] on link "Sauvegarder" at bounding box center [1455, 319] width 61 height 16
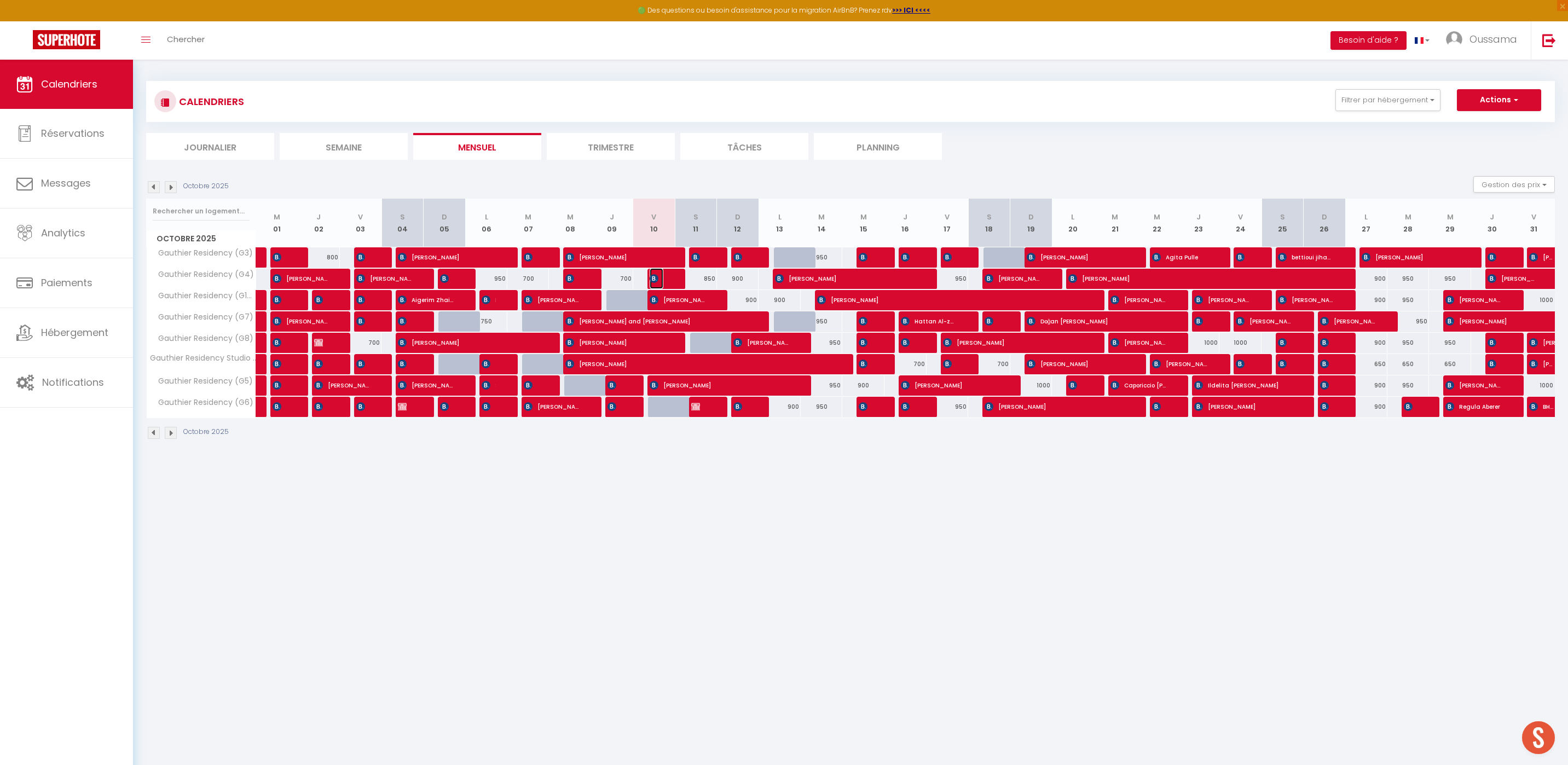
click at [651, 278] on img at bounding box center [654, 278] width 9 height 9
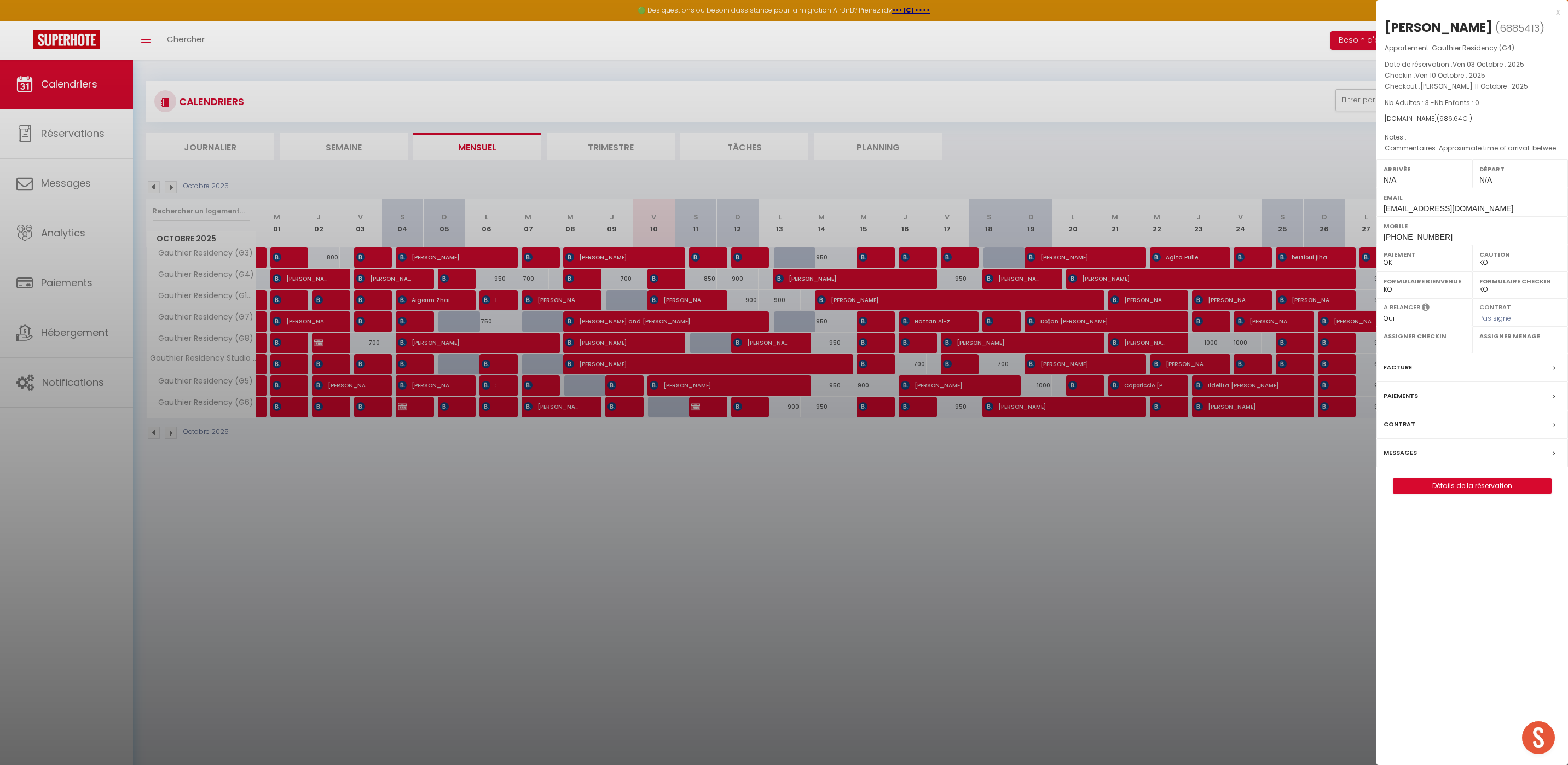
click at [888, 613] on div at bounding box center [784, 382] width 1568 height 765
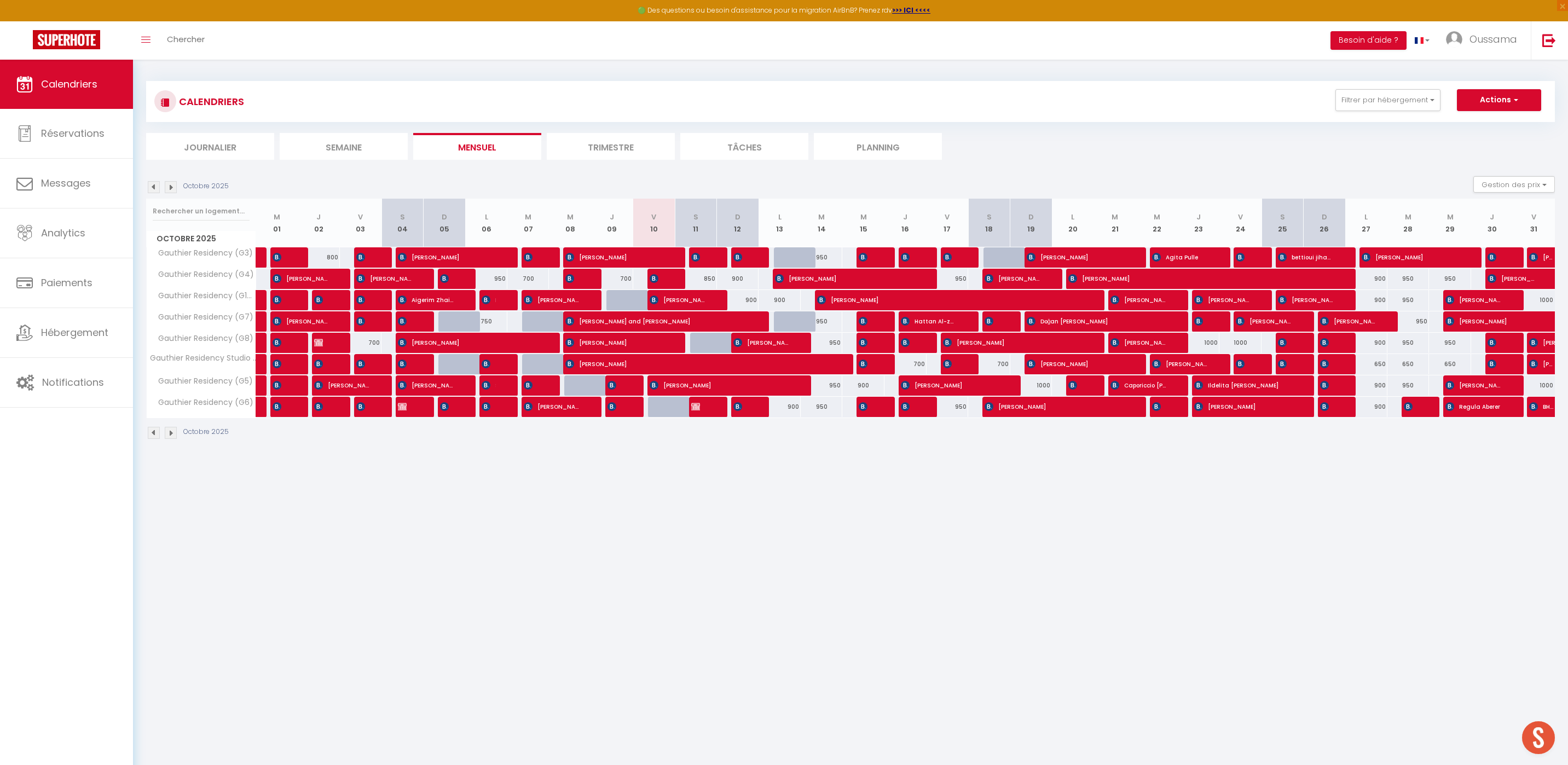
click at [671, 408] on div at bounding box center [669, 407] width 42 height 21
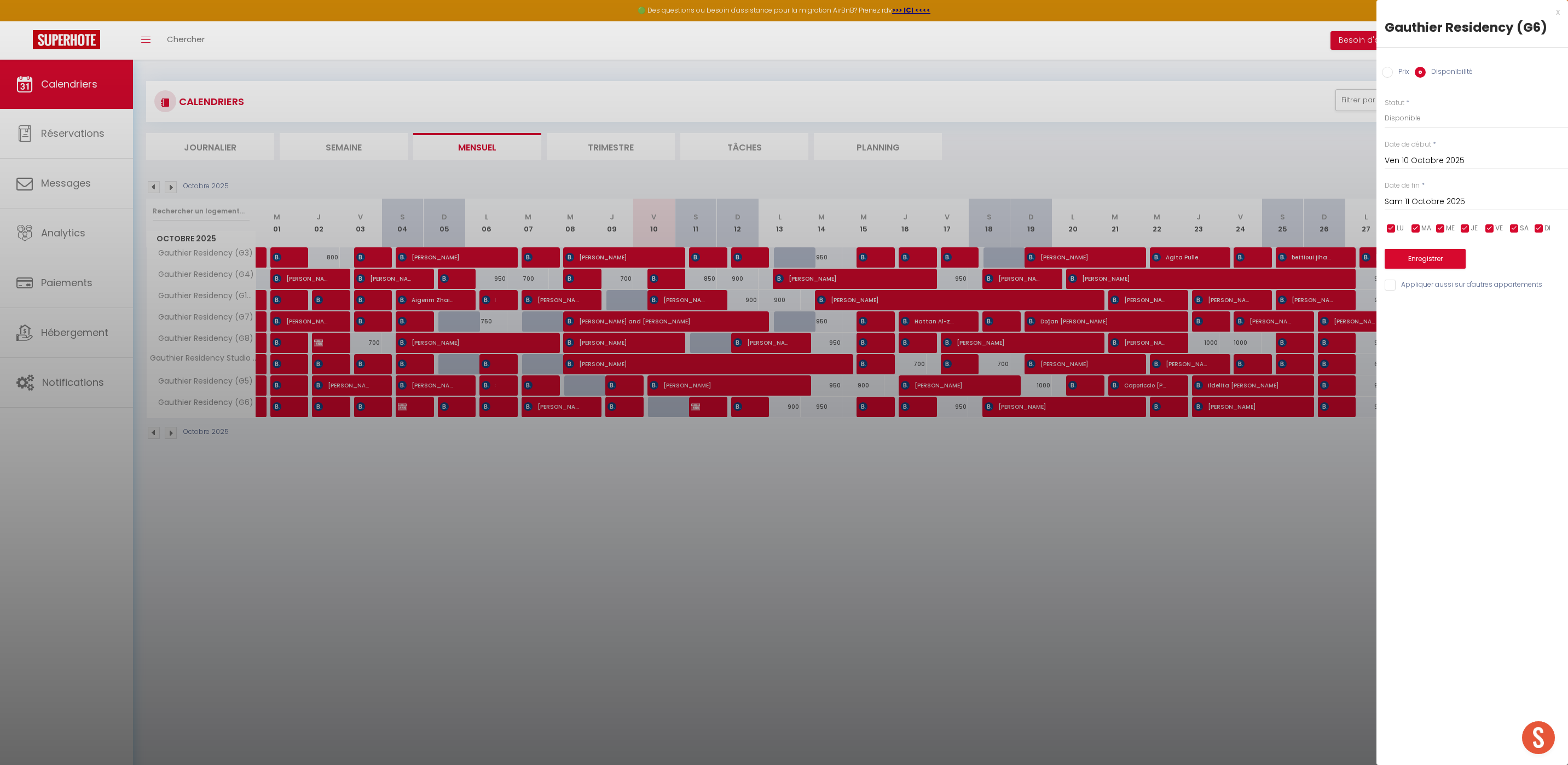
click at [1553, 11] on div "x" at bounding box center [1468, 12] width 183 height 13
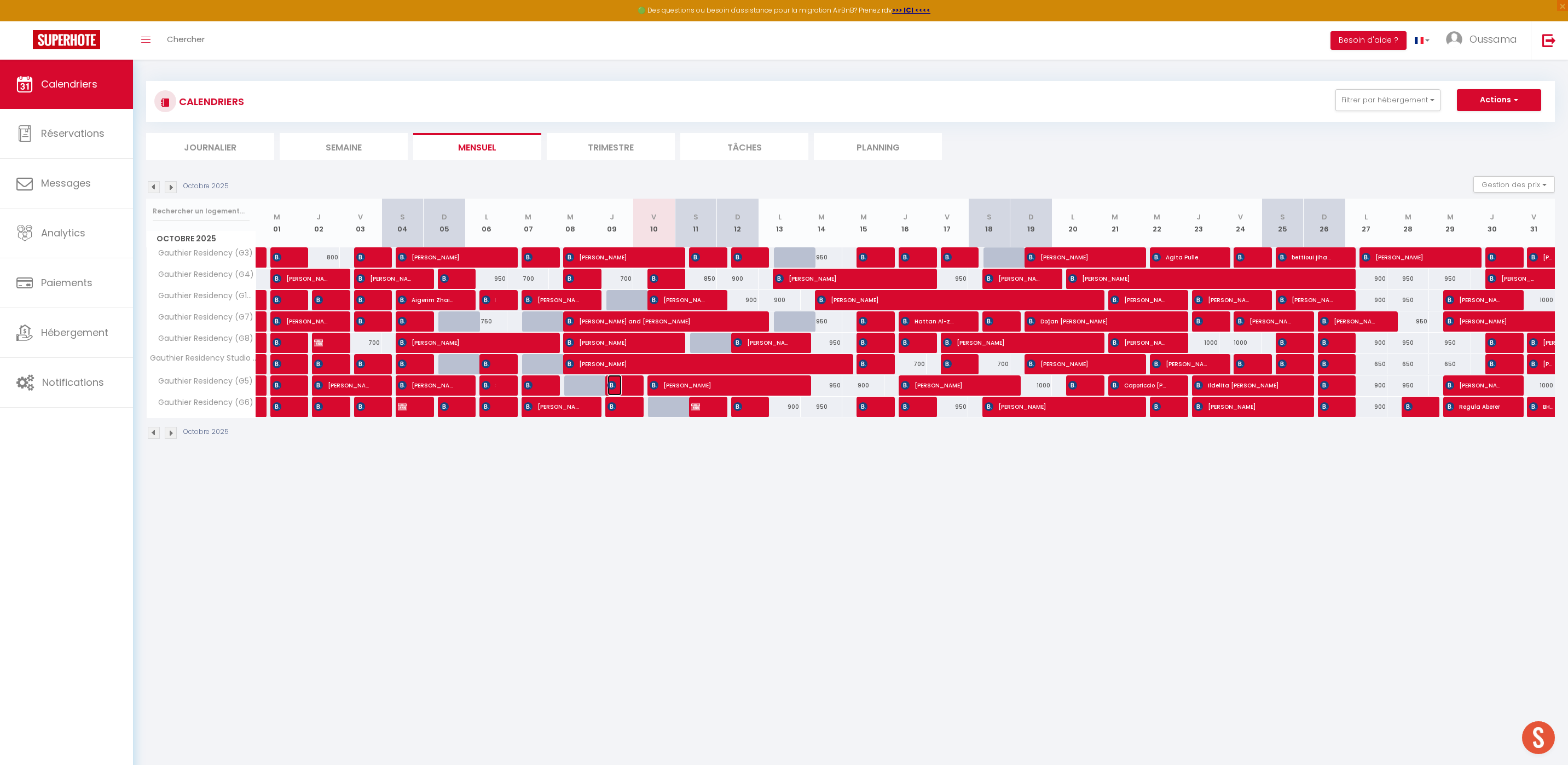
click at [611, 386] on img at bounding box center [612, 385] width 9 height 9
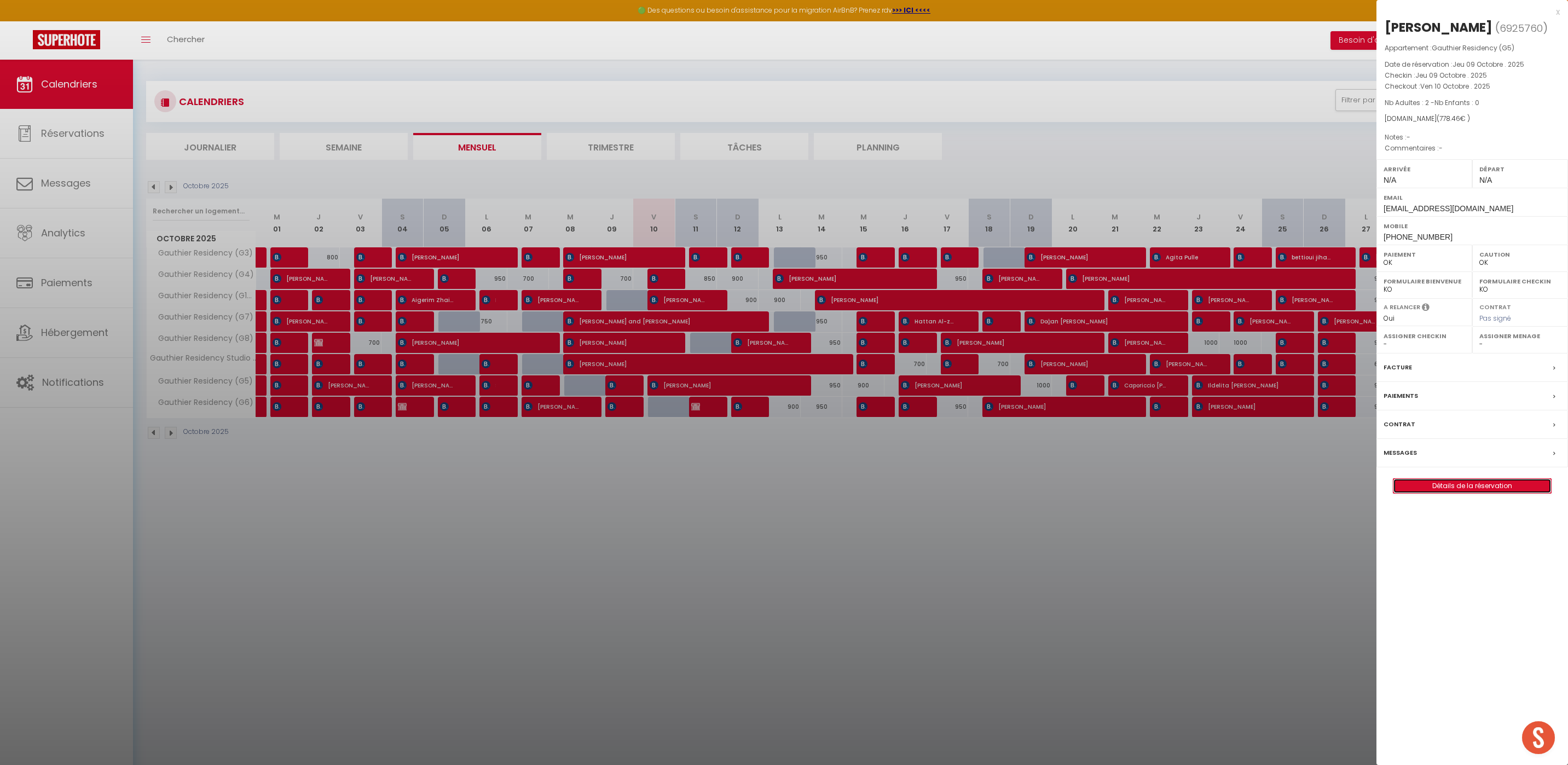
click at [1477, 491] on link "Détails de la réservation" at bounding box center [1472, 486] width 158 height 14
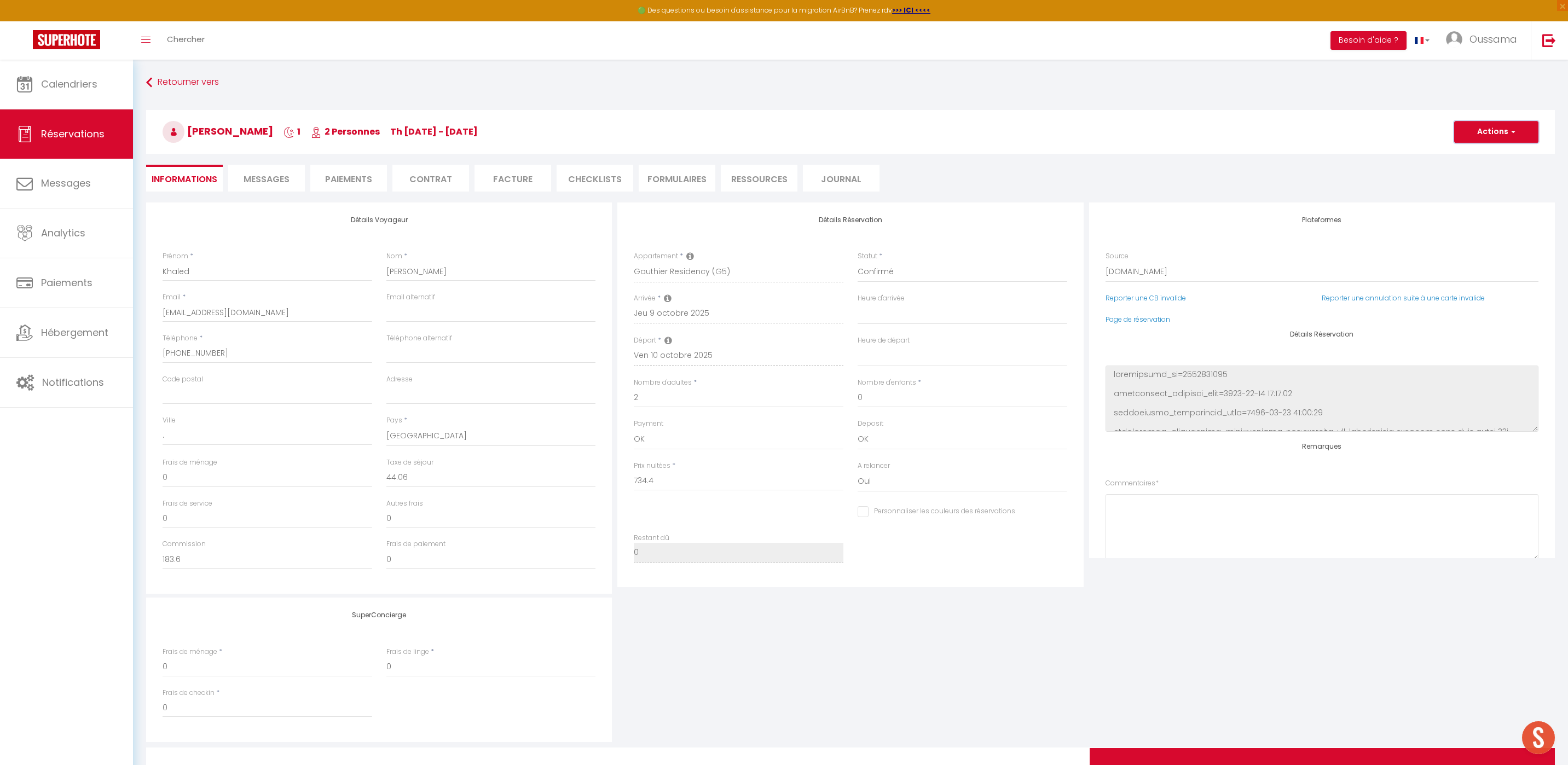
click at [1508, 125] on button "Actions" at bounding box center [1496, 132] width 84 height 22
click at [1482, 166] on link "Dupliquer" at bounding box center [1485, 170] width 86 height 14
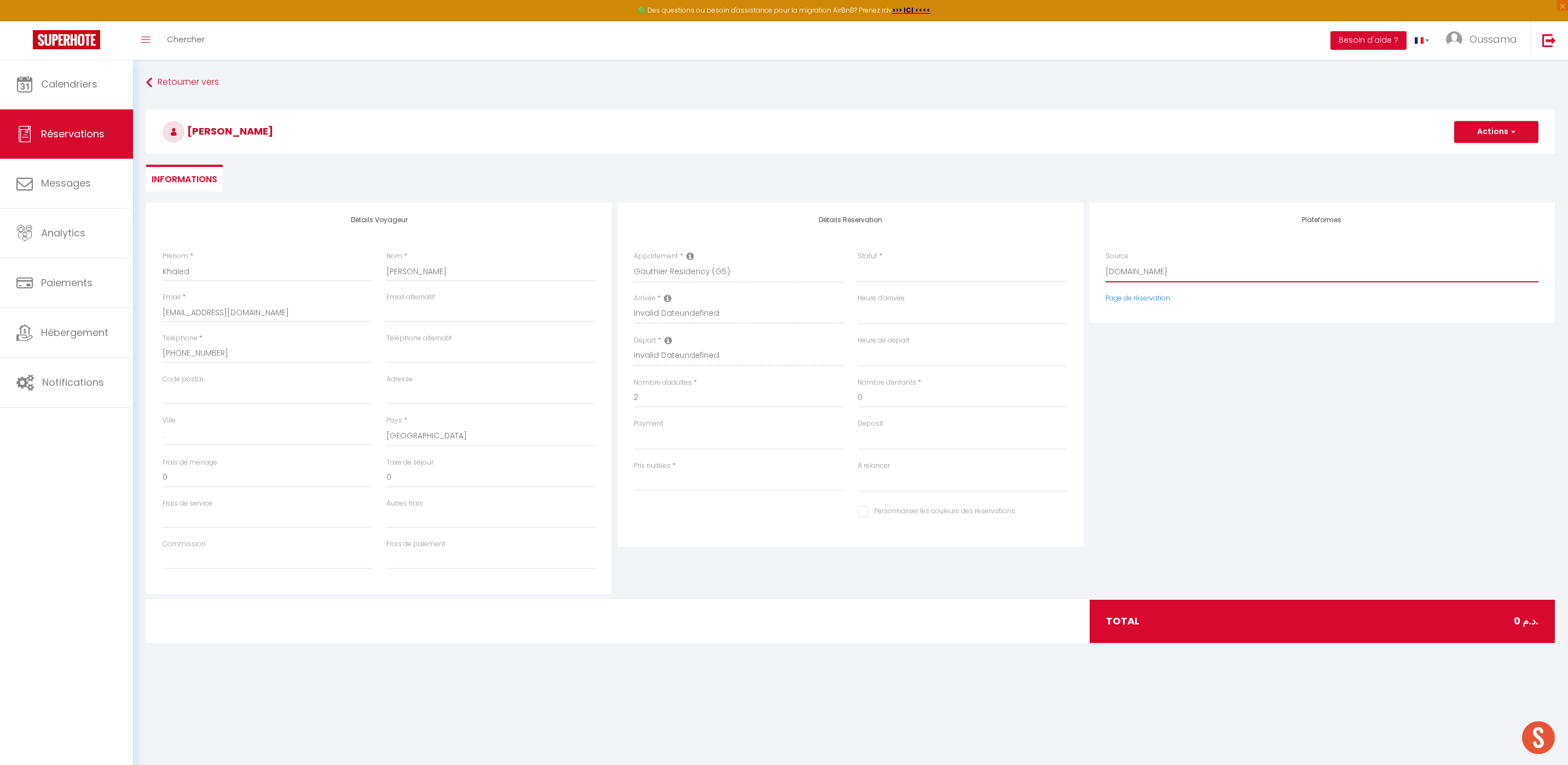
click at [1147, 273] on select "Direct [DOMAIN_NAME] [DOMAIN_NAME] Chalet montagne Expedia Gite de [GEOGRAPHIC_…" at bounding box center [1321, 272] width 433 height 21
click at [1105, 262] on select "Direct [DOMAIN_NAME] [DOMAIN_NAME] Chalet montagne Expedia Gite de [GEOGRAPHIC_…" at bounding box center [1321, 272] width 433 height 21
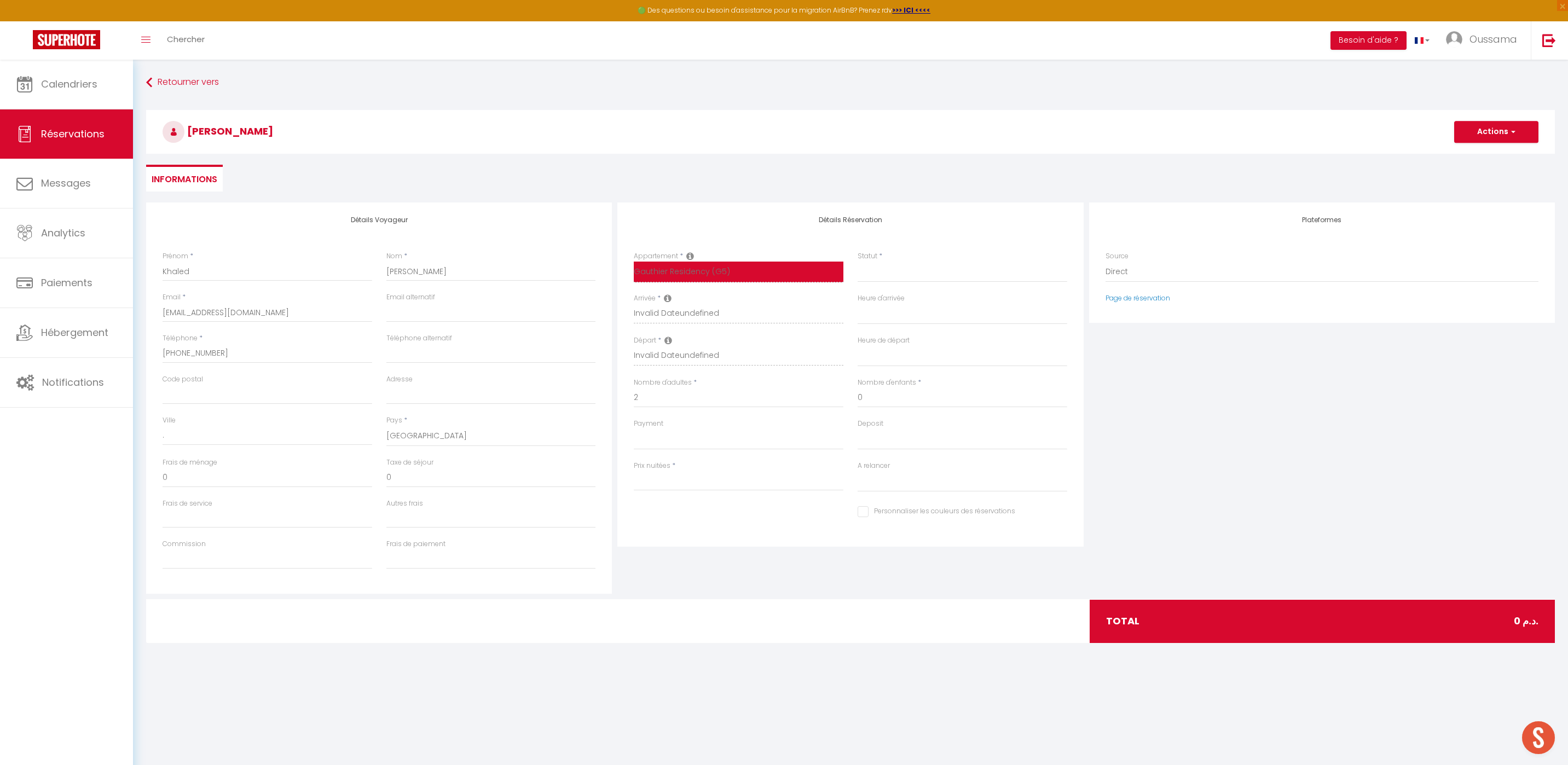
click at [739, 273] on select "[GEOGRAPHIC_DATA] studio A2 by TCE [GEOGRAPHIC_DATA] studio A3 by TCE B27 NL [G…" at bounding box center [738, 272] width 209 height 21
click at [634, 262] on select "[GEOGRAPHIC_DATA] studio A2 by TCE [GEOGRAPHIC_DATA] studio A3 by TCE B27 NL [G…" at bounding box center [738, 272] width 209 height 21
click at [685, 317] on input "Arrivée" at bounding box center [738, 314] width 209 height 14
click at [674, 312] on input "Arrivée" at bounding box center [738, 314] width 209 height 14
click at [665, 312] on input "Arrivée" at bounding box center [738, 314] width 209 height 14
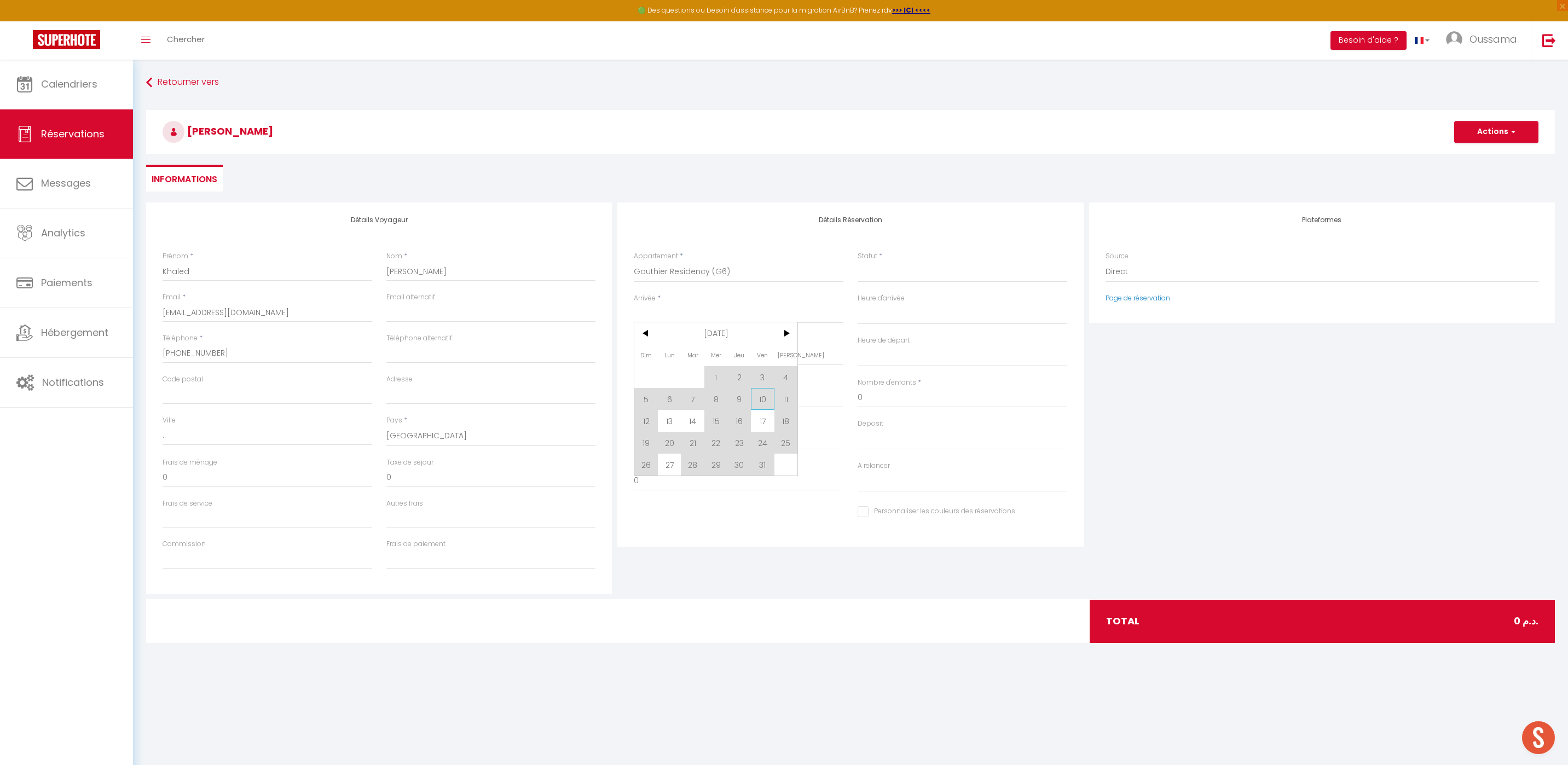
click at [768, 397] on span "10" at bounding box center [763, 399] width 24 height 22
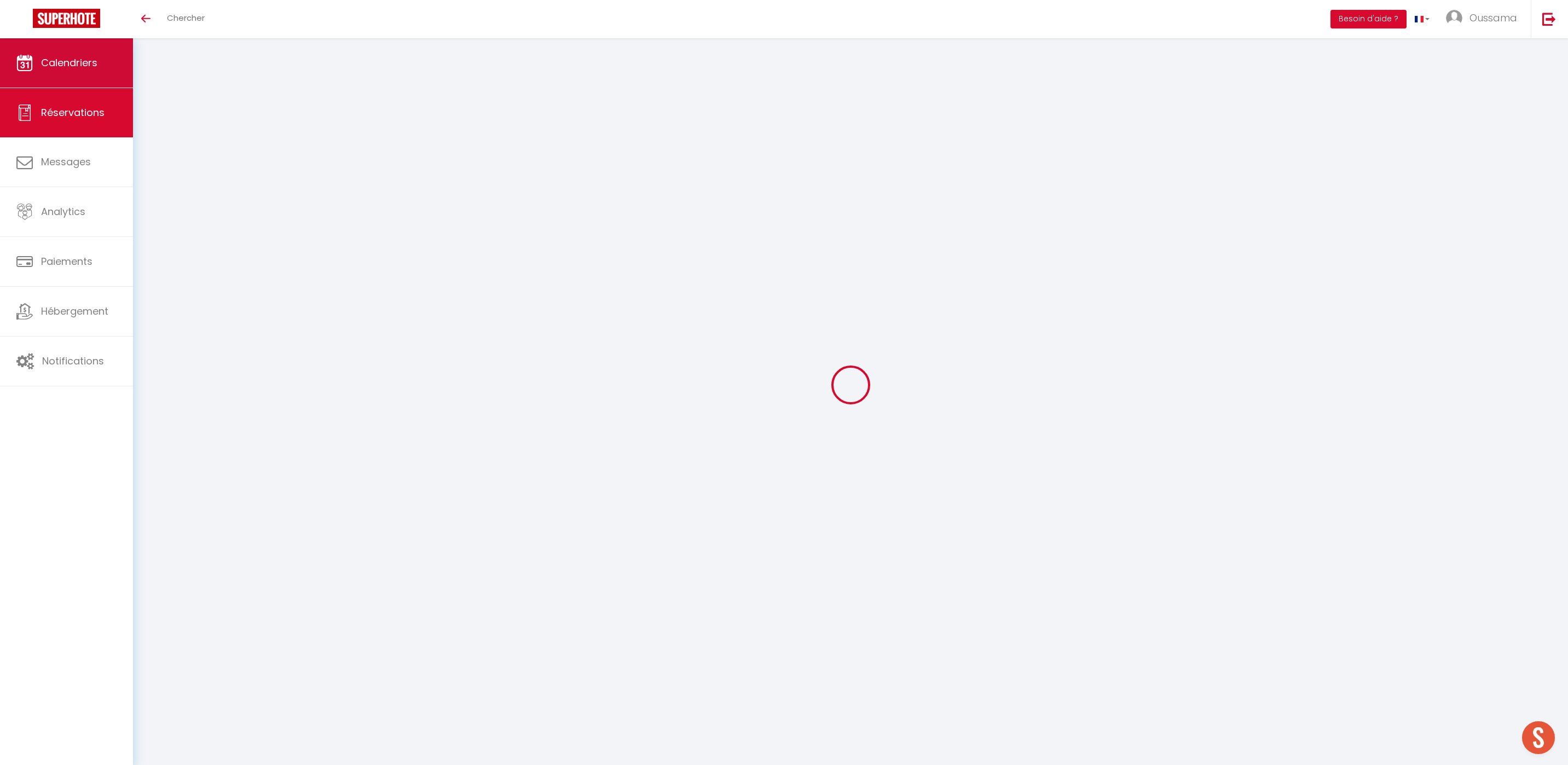
click at [122, 75] on link "Calendriers" at bounding box center [66, 63] width 133 height 49
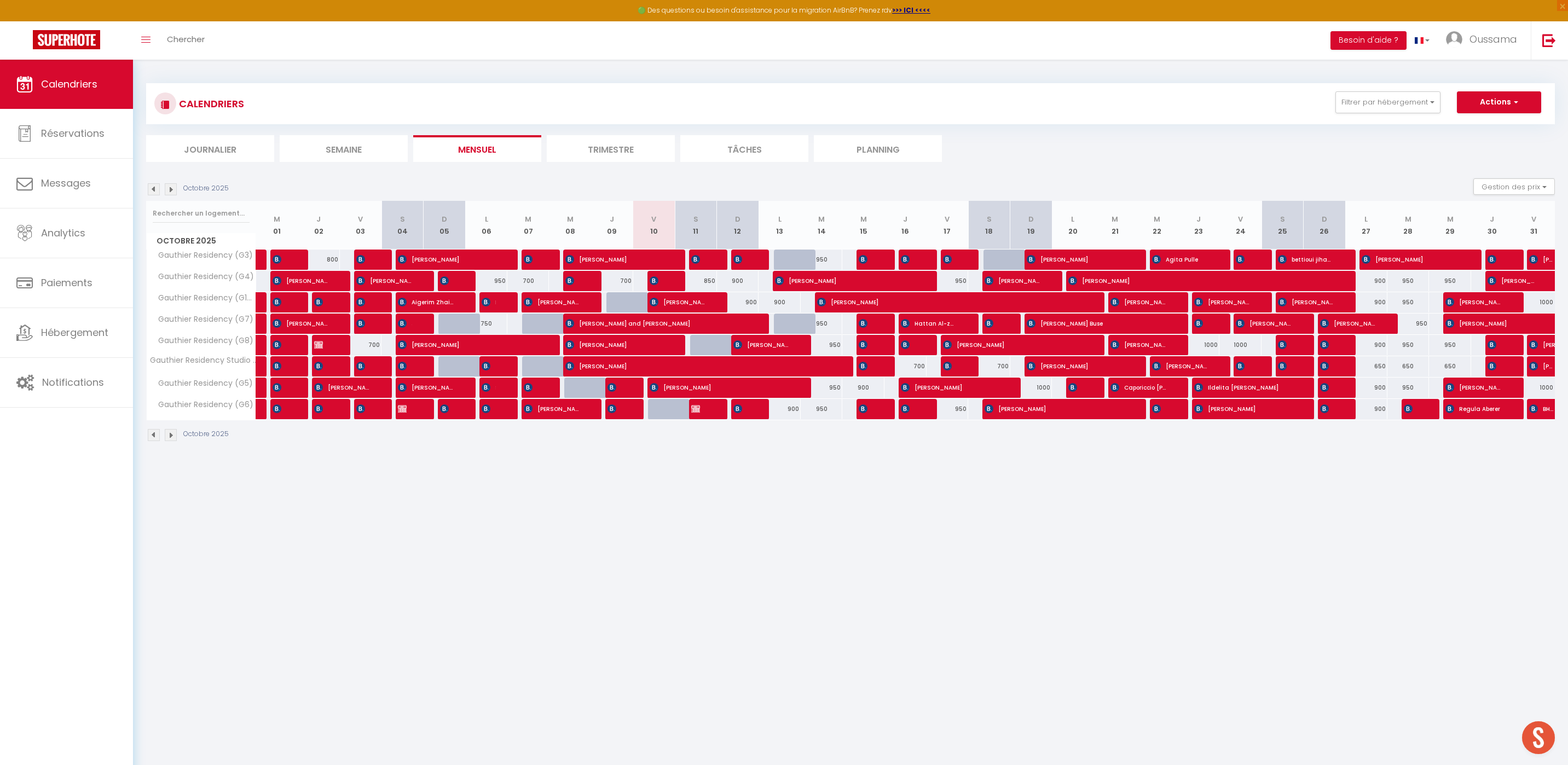
click at [663, 417] on div at bounding box center [669, 409] width 42 height 21
type input "950"
type input "Ven 10 Octobre 2025"
type input "Sam 11 Octobre 2025"
click at [663, 414] on div at bounding box center [784, 382] width 1568 height 765
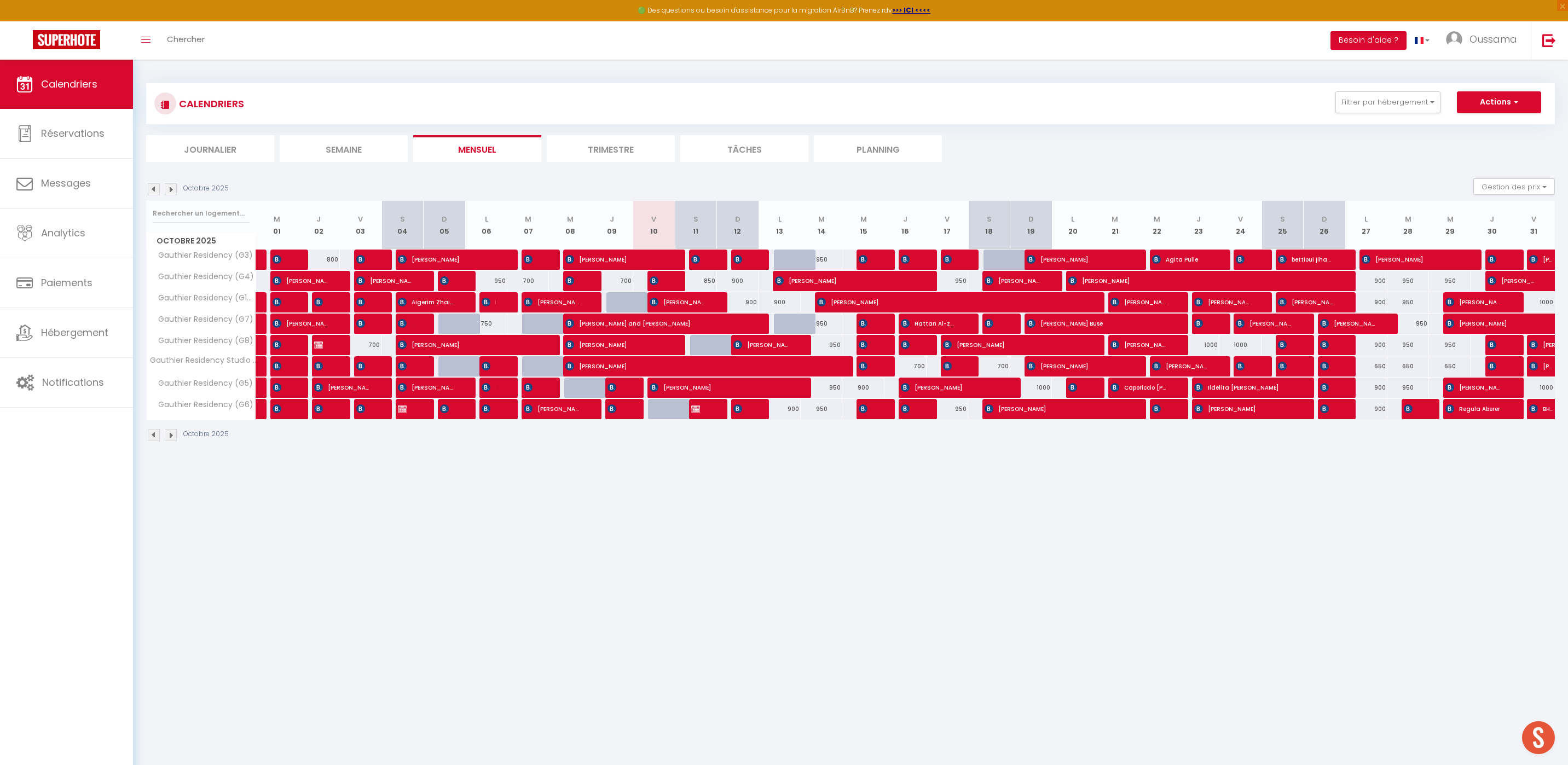
click at [663, 414] on div at bounding box center [669, 409] width 42 height 21
type input "950"
type input "Ven 10 Octobre 2025"
type input "Sam 11 Octobre 2025"
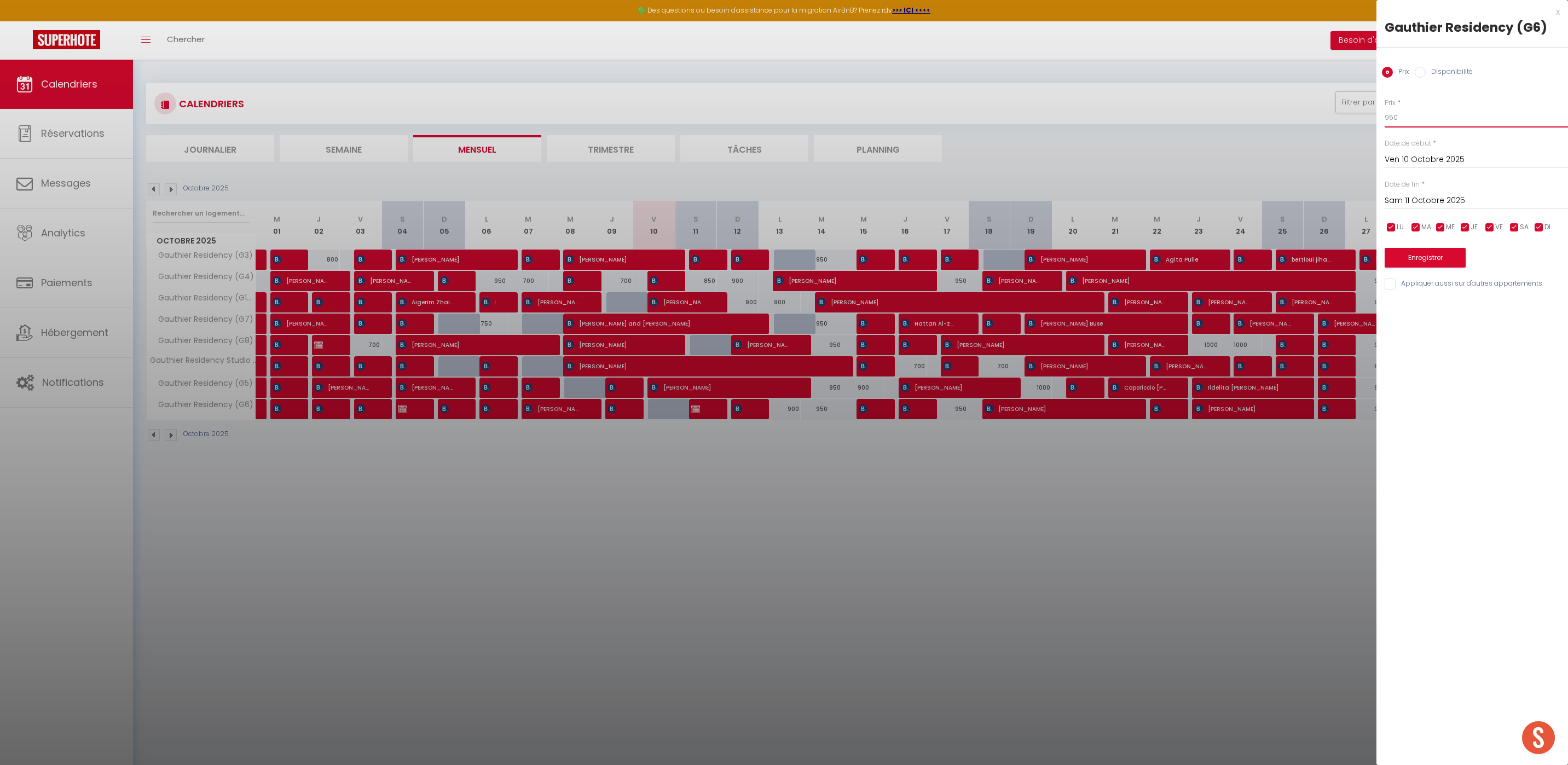
click at [1408, 116] on input "950" at bounding box center [1476, 117] width 183 height 19
type input "9"
type input "2000"
click at [1438, 261] on button "Enregistrer" at bounding box center [1425, 257] width 81 height 19
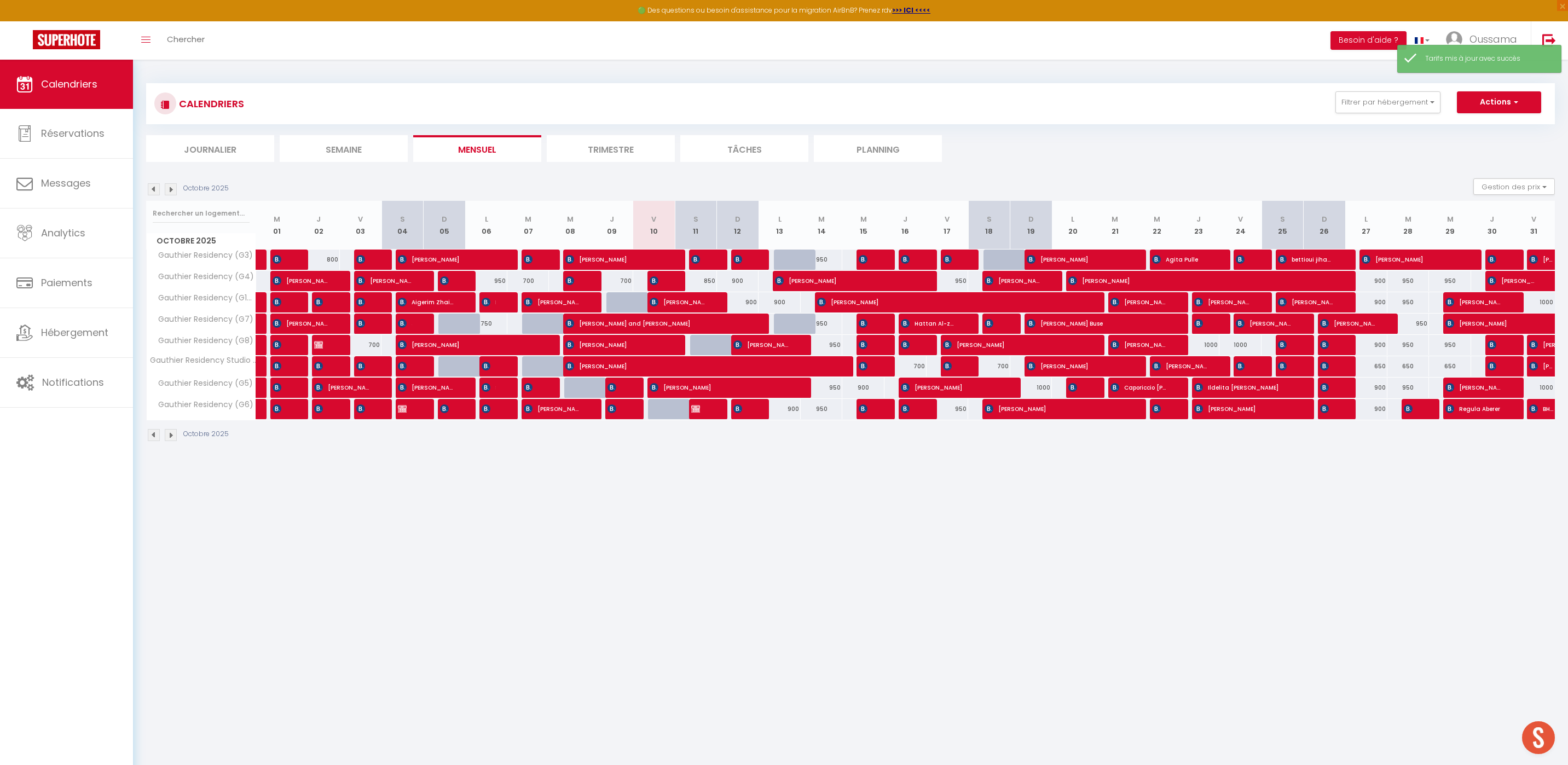
click at [662, 410] on div at bounding box center [669, 409] width 42 height 21
type input "2000"
type input "Ven 10 Octobre 2025"
type input "Sam 11 Octobre 2025"
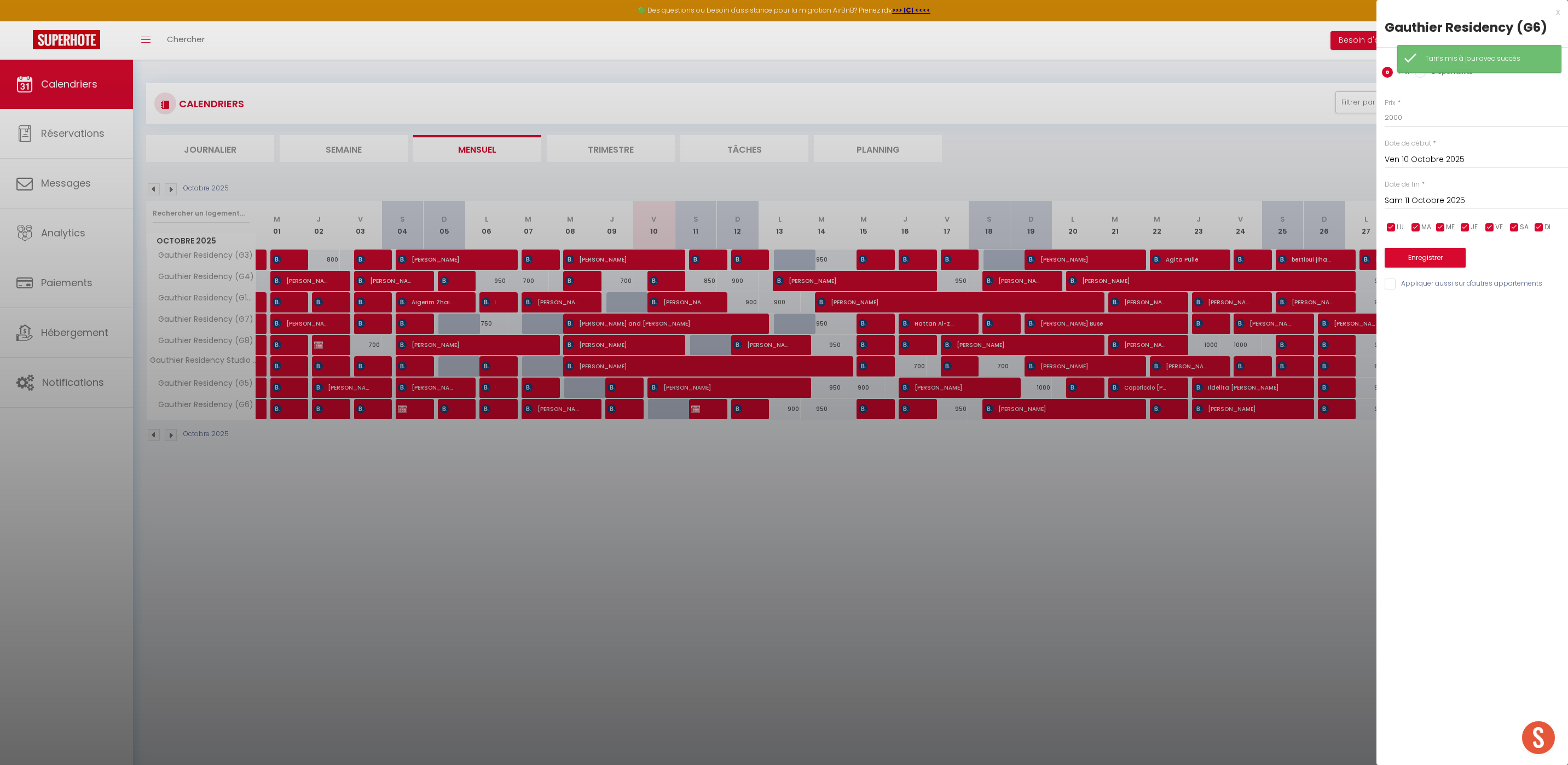
click at [1425, 75] on input "Disponibilité" at bounding box center [1420, 72] width 11 height 11
radio input "true"
radio input "false"
click at [1423, 121] on select "Disponible Indisponible" at bounding box center [1476, 118] width 183 height 21
select select "0"
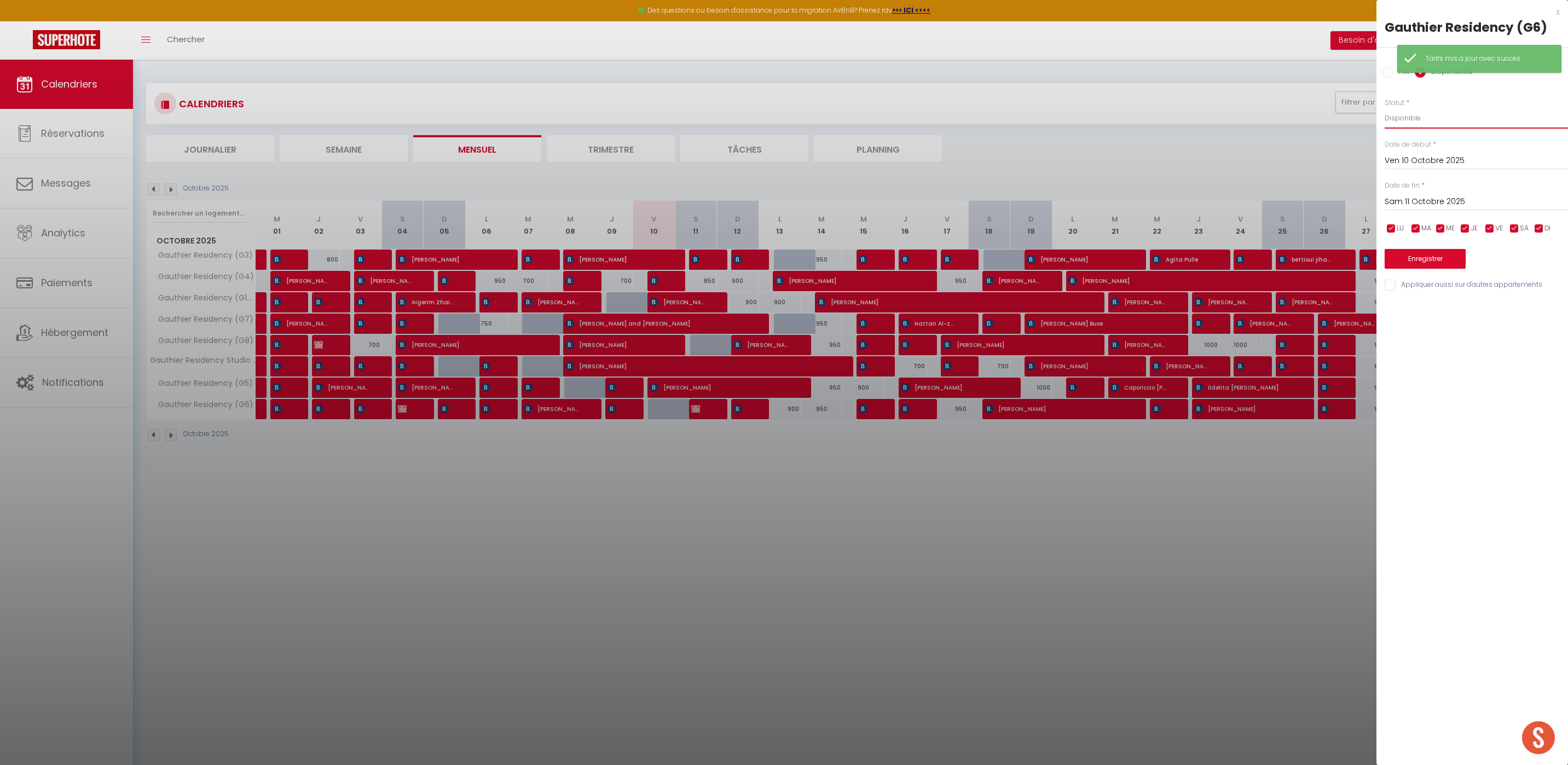
click at [1385, 108] on select "Disponible Indisponible" at bounding box center [1476, 118] width 183 height 21
click at [1413, 258] on button "Enregistrer" at bounding box center [1425, 259] width 81 height 19
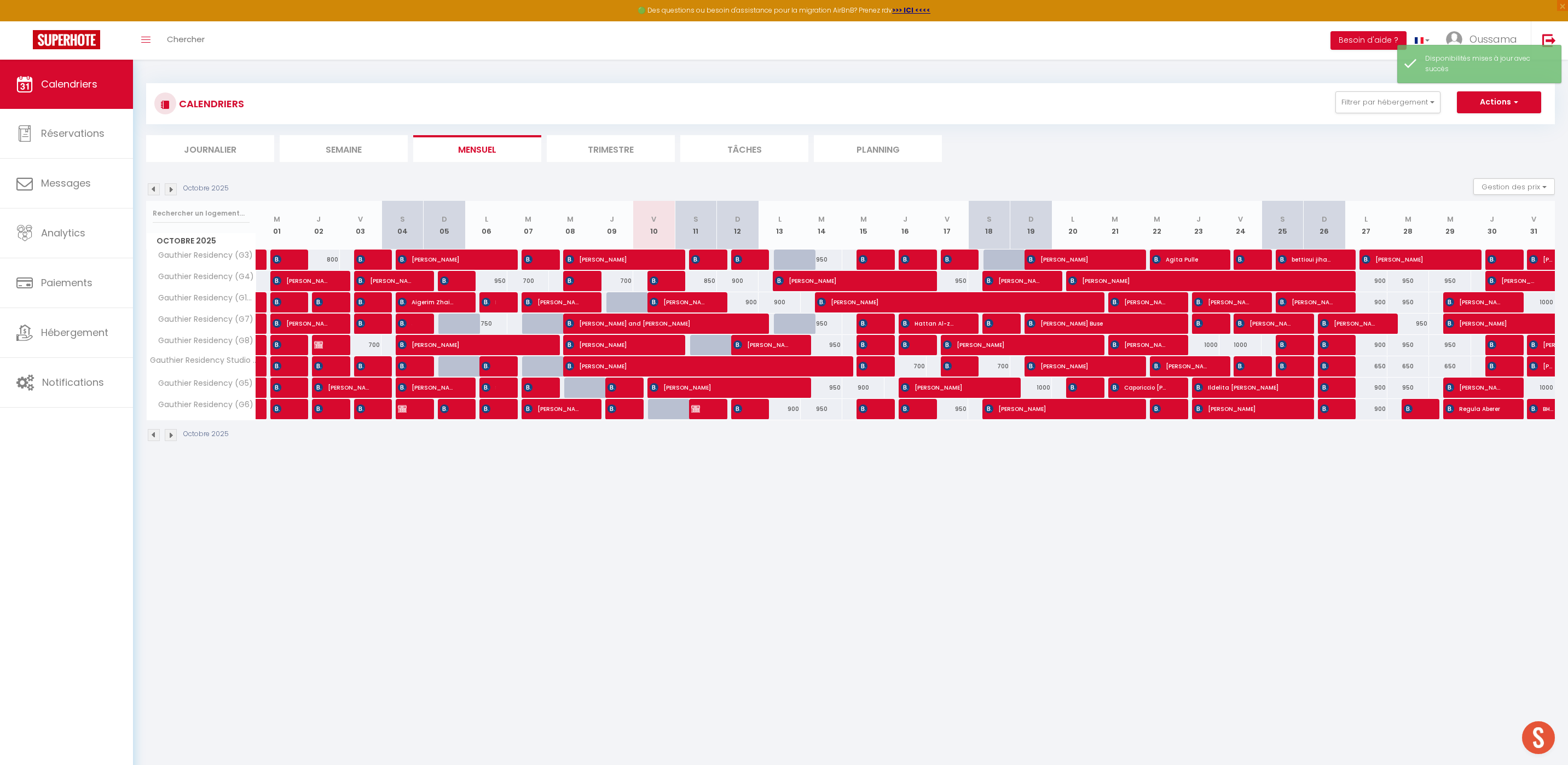
click at [670, 410] on div at bounding box center [669, 409] width 42 height 21
select select "1"
type input "Ven 10 Octobre 2025"
type input "Sam 11 Octobre 2025"
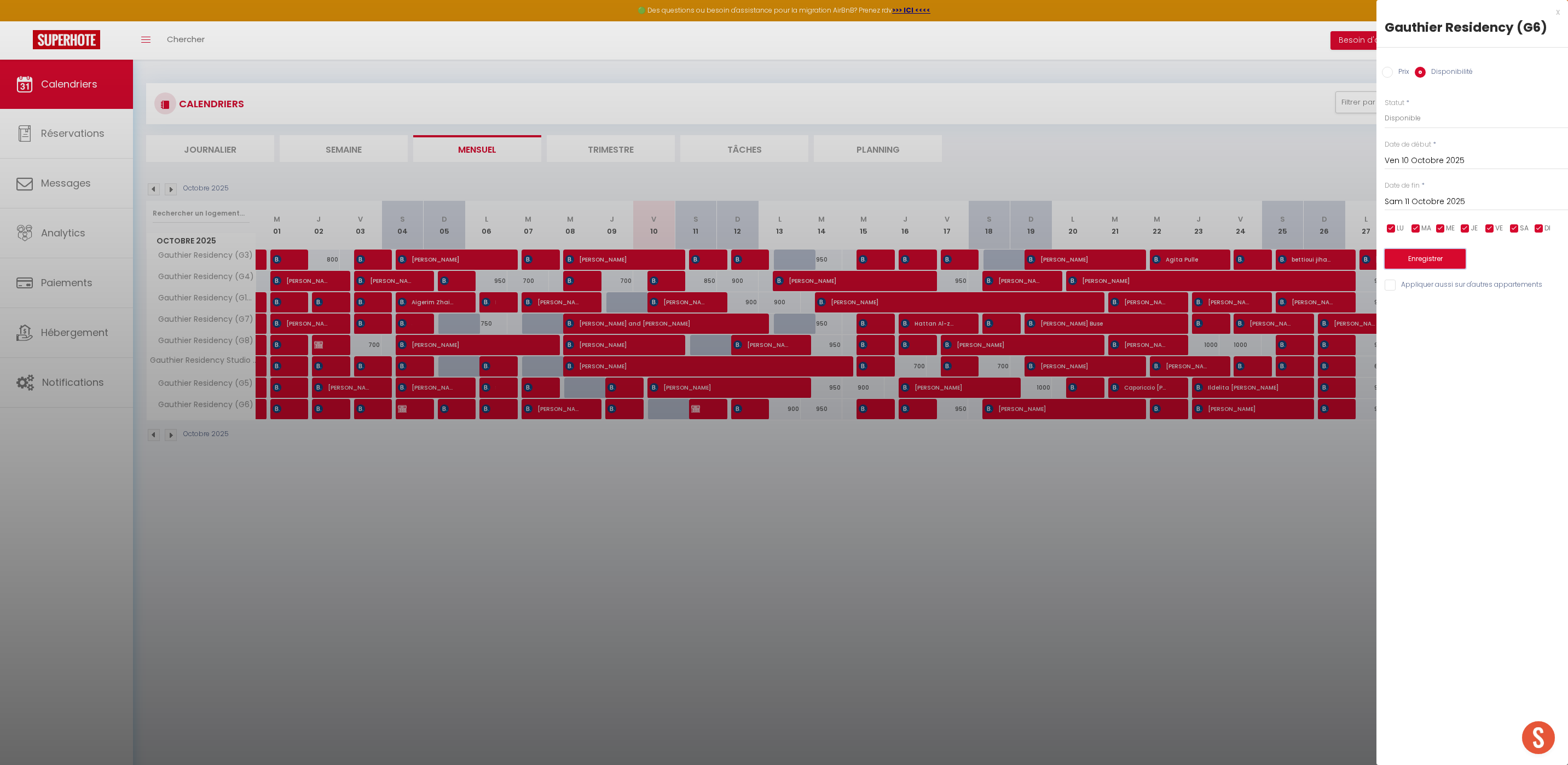
click at [1418, 260] on button "Enregistrer" at bounding box center [1425, 259] width 81 height 19
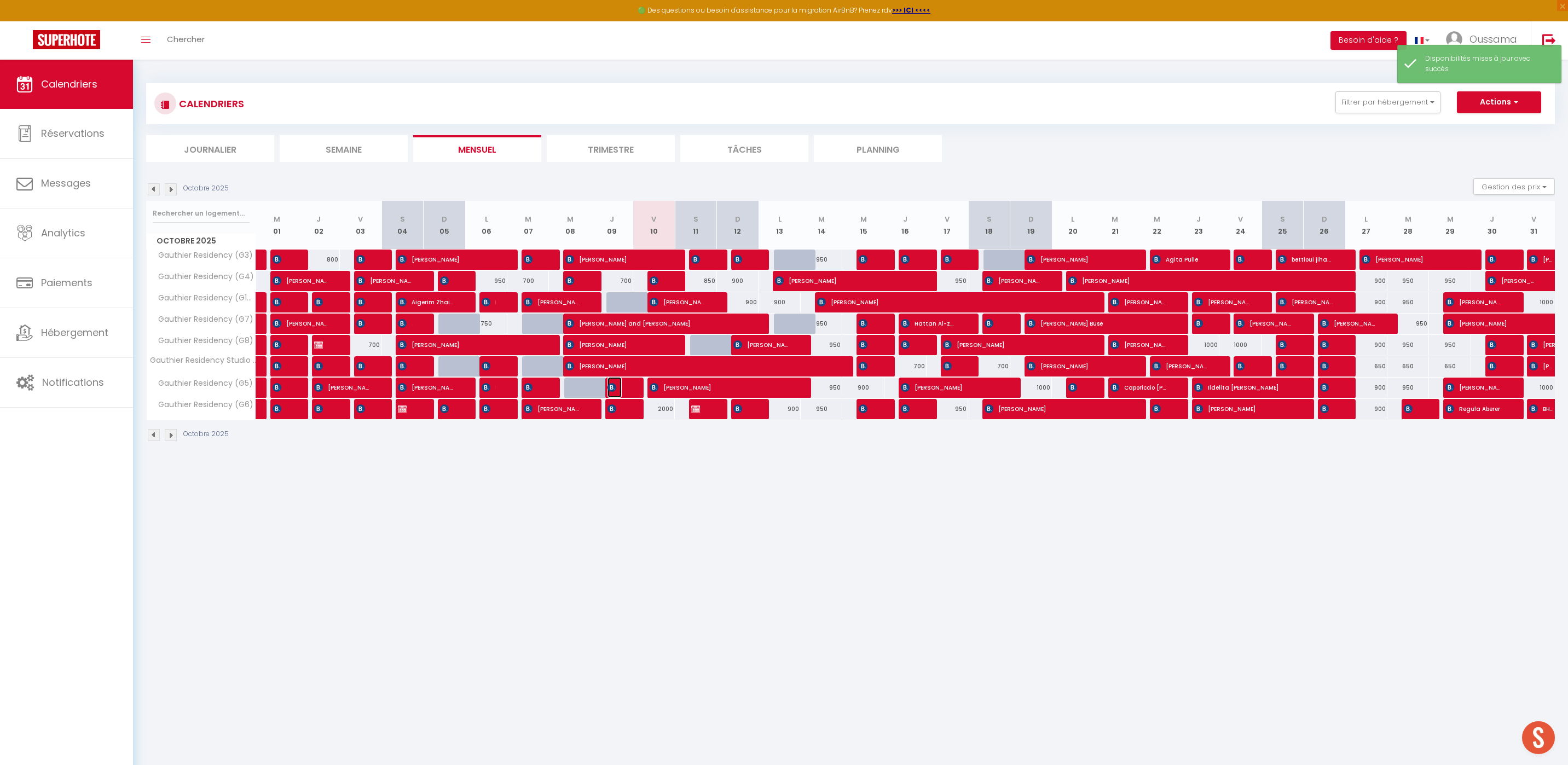
click at [614, 381] on span "[PERSON_NAME]" at bounding box center [614, 387] width 14 height 21
select select "OK"
select select "0"
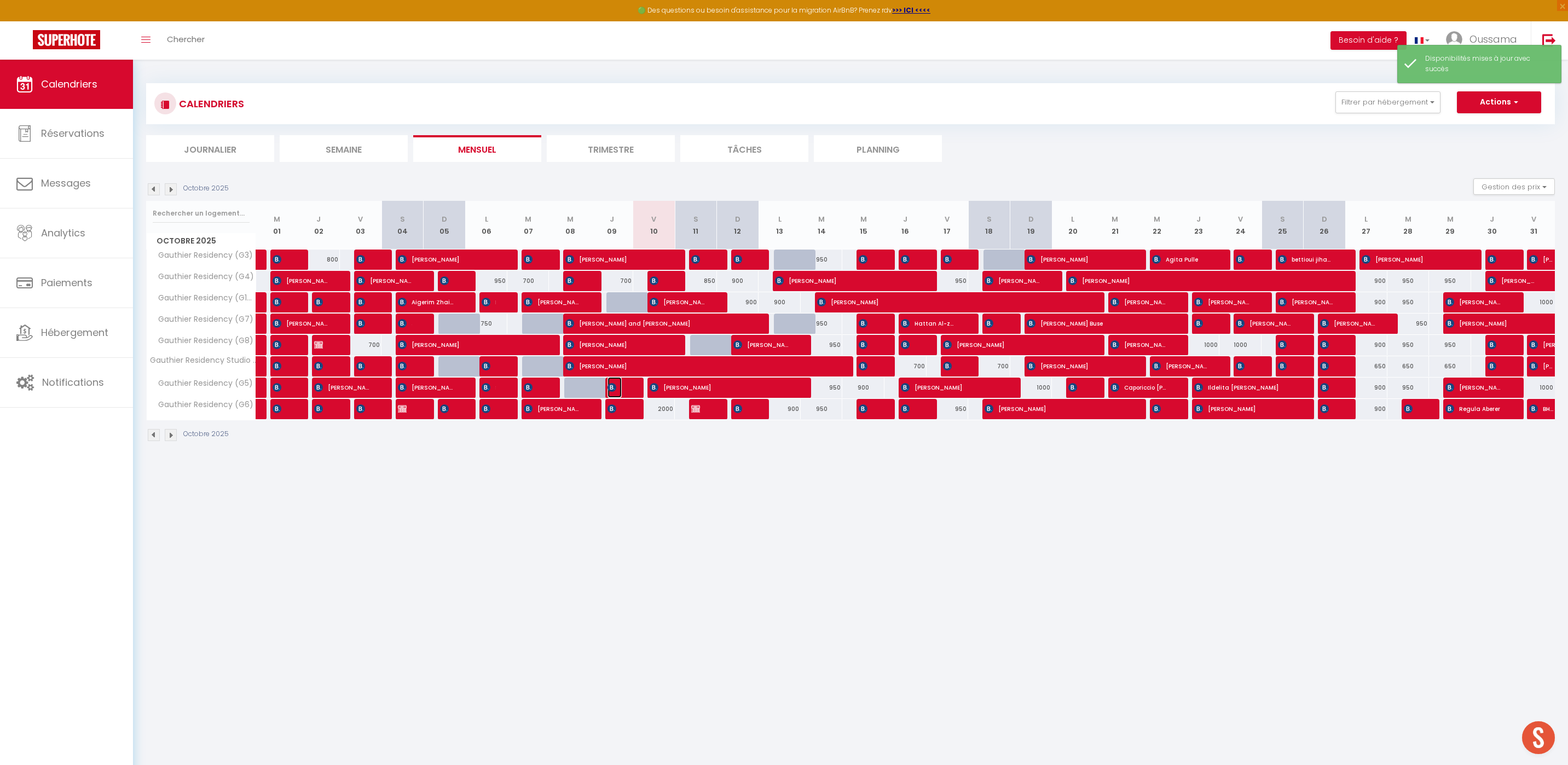
select select "1"
select select
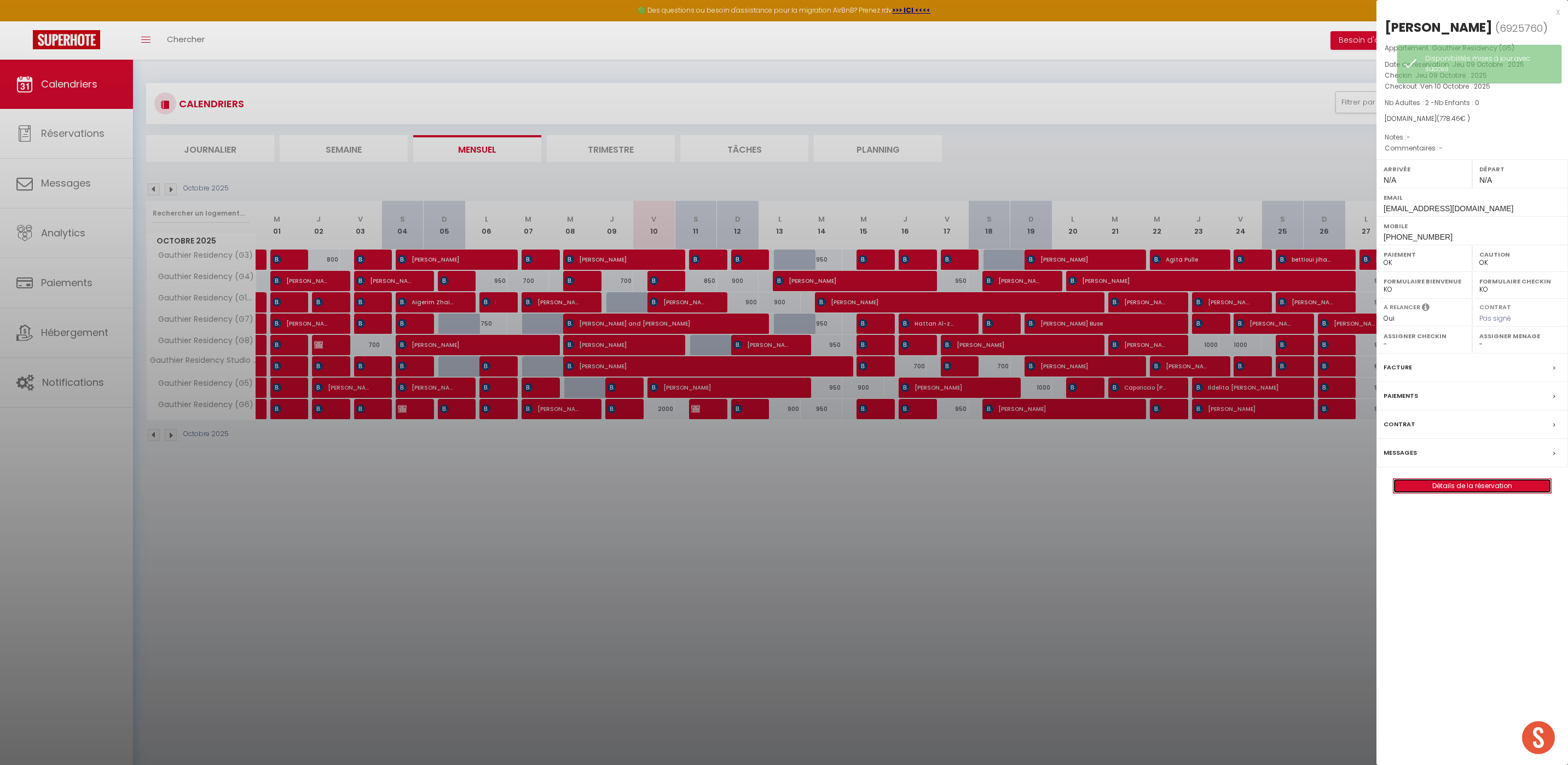
click at [1470, 486] on link "Détails de la réservation" at bounding box center [1472, 486] width 158 height 14
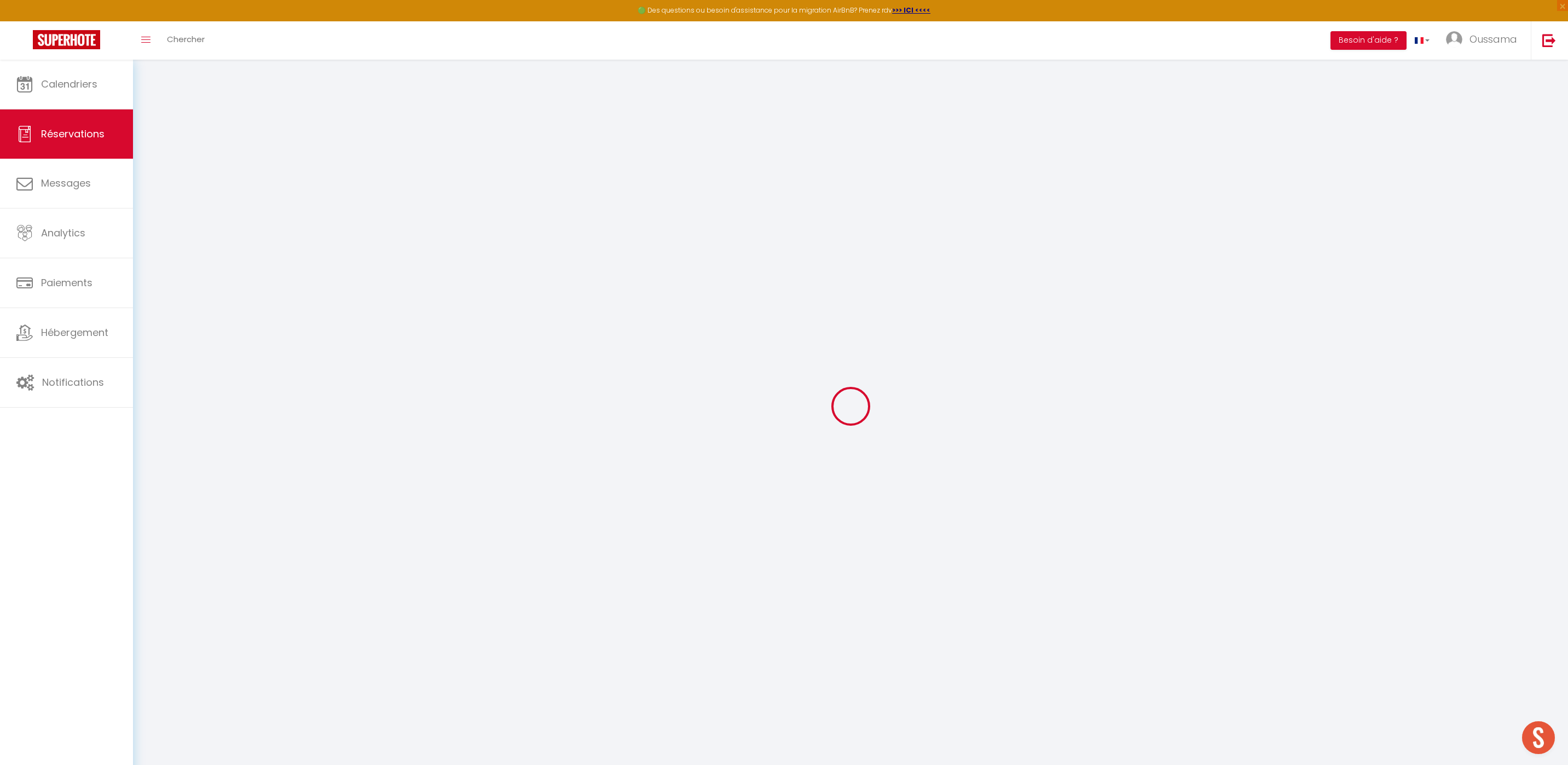
select select
checkbox input "false"
select select
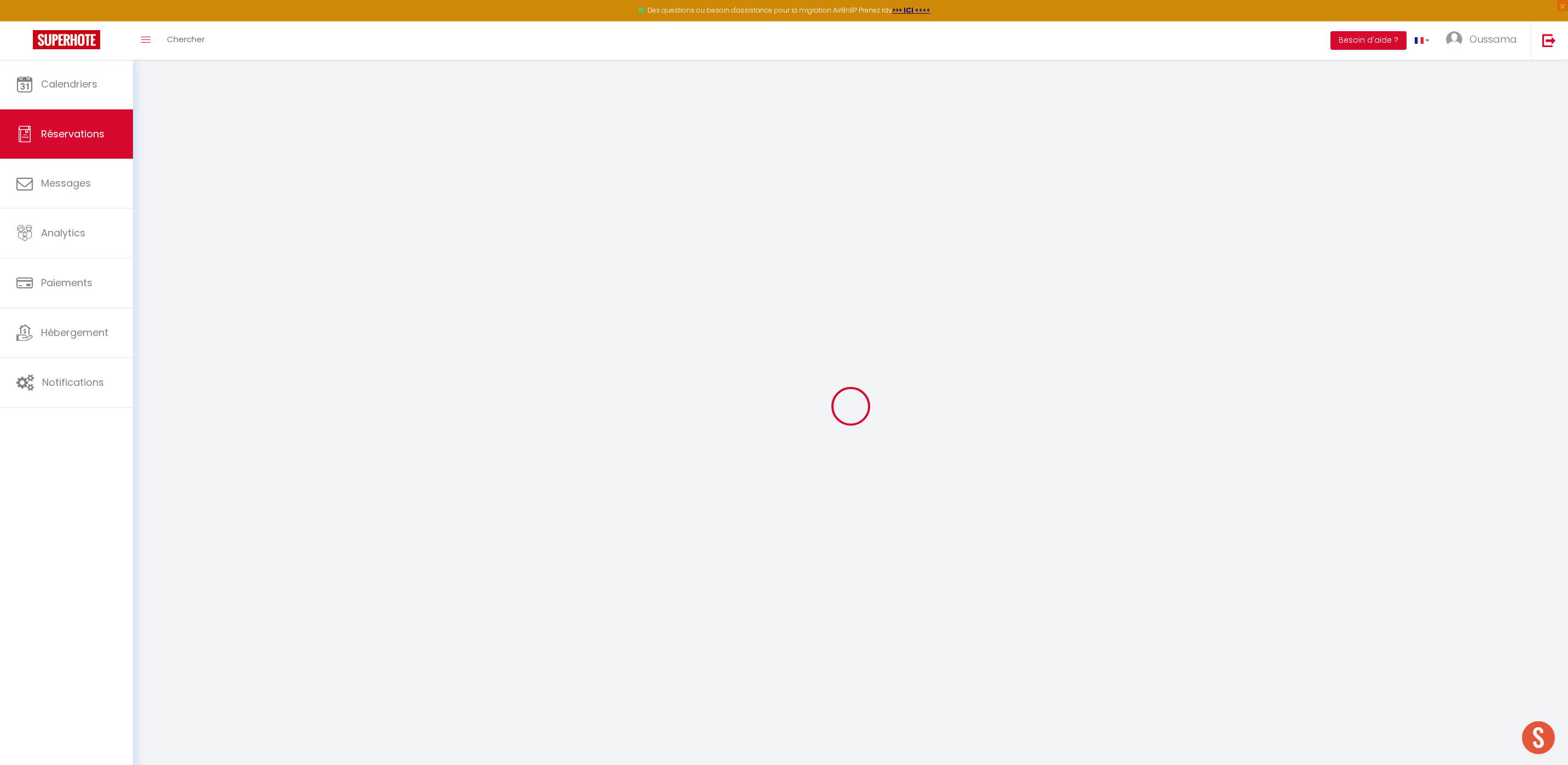
checkbox input "false"
type input "44.06"
select select
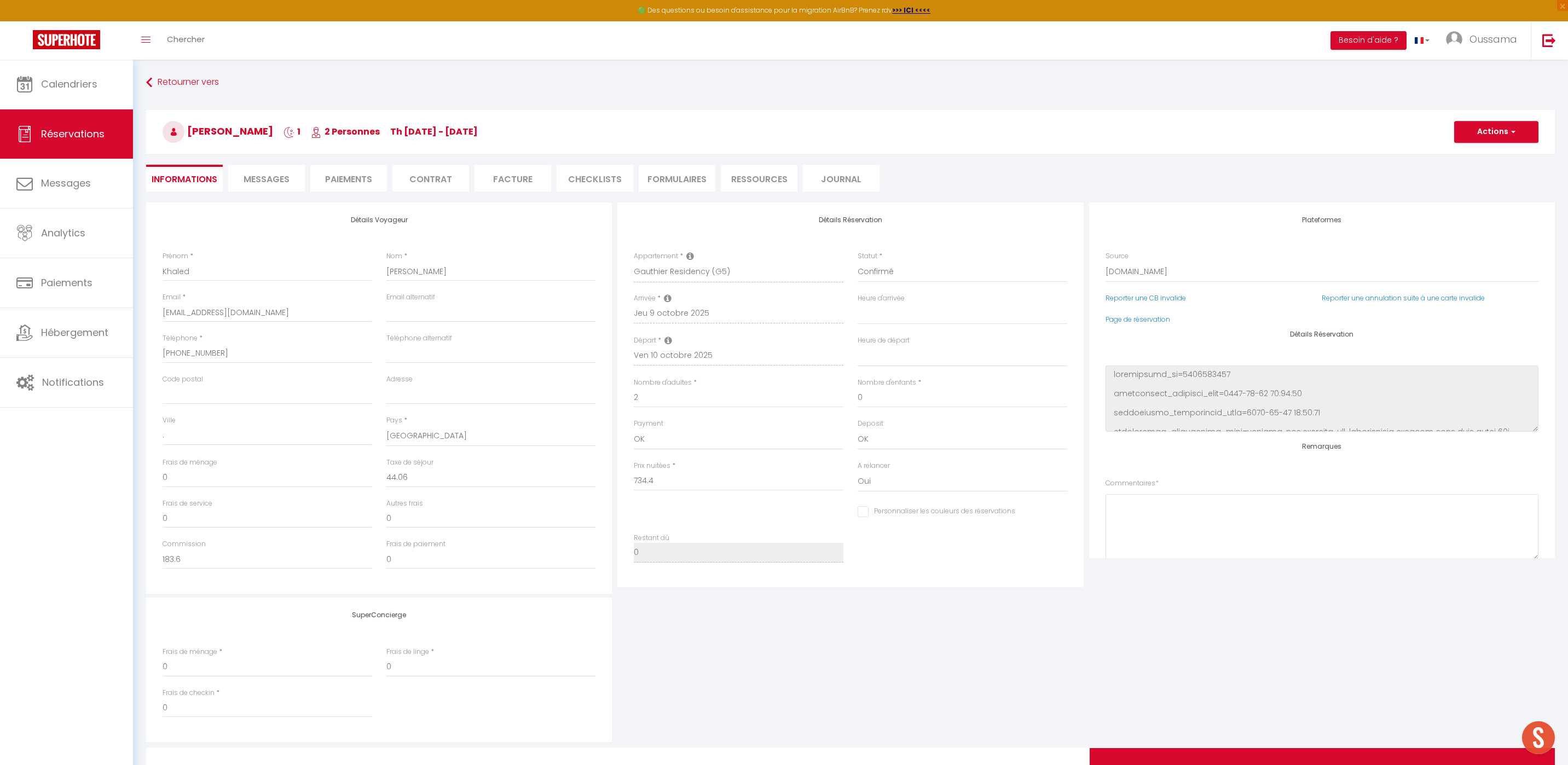
checkbox input "false"
select select
click at [1119, 270] on select "Direct [DOMAIN_NAME] [DOMAIN_NAME] Chalet montagne Expedia Gite de [GEOGRAPHIC_…" at bounding box center [1321, 272] width 433 height 21
click at [1499, 136] on button "Actions" at bounding box center [1496, 132] width 84 height 22
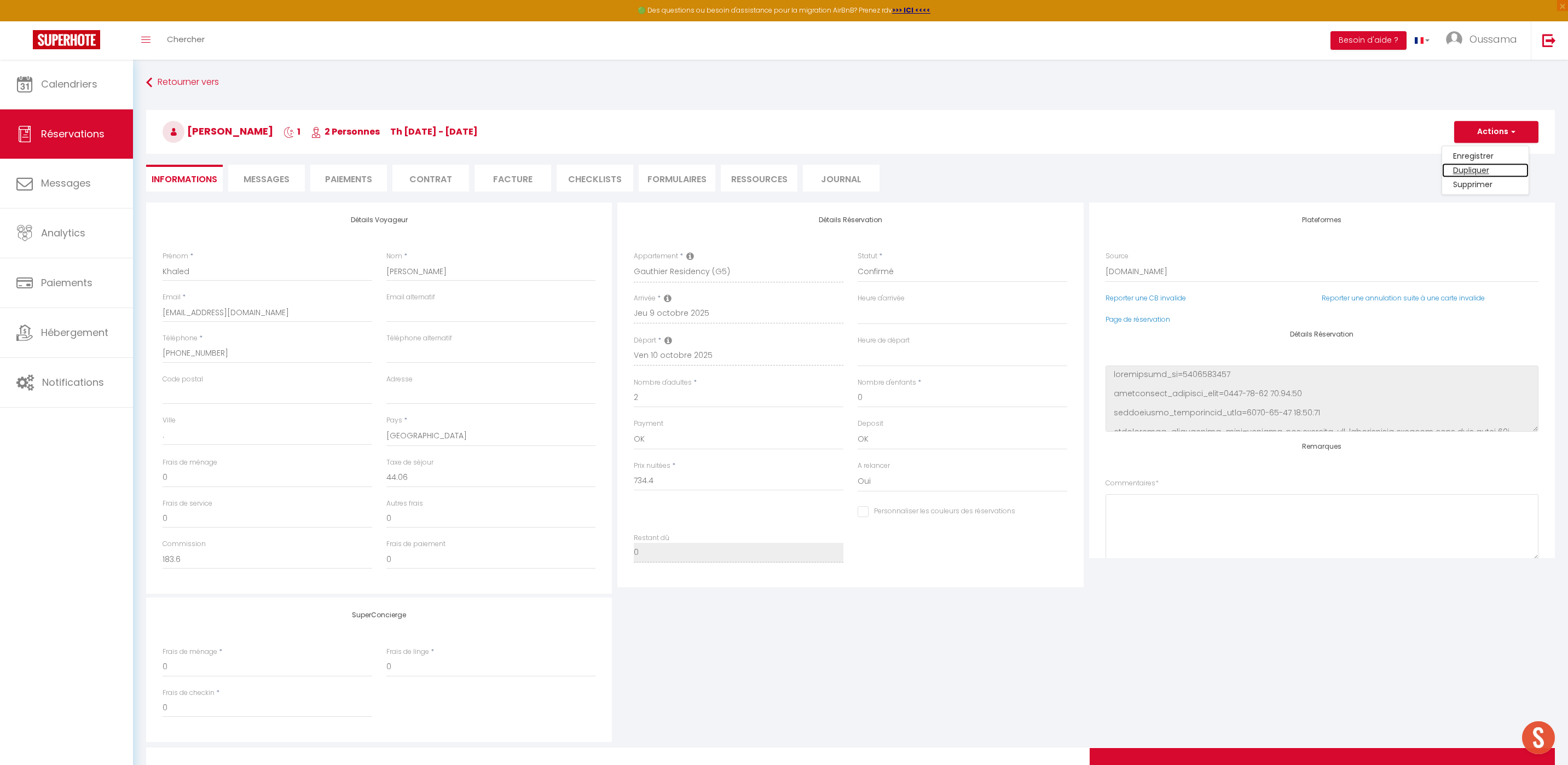
click at [1487, 169] on link "Dupliquer" at bounding box center [1485, 170] width 86 height 14
type input "0"
select select
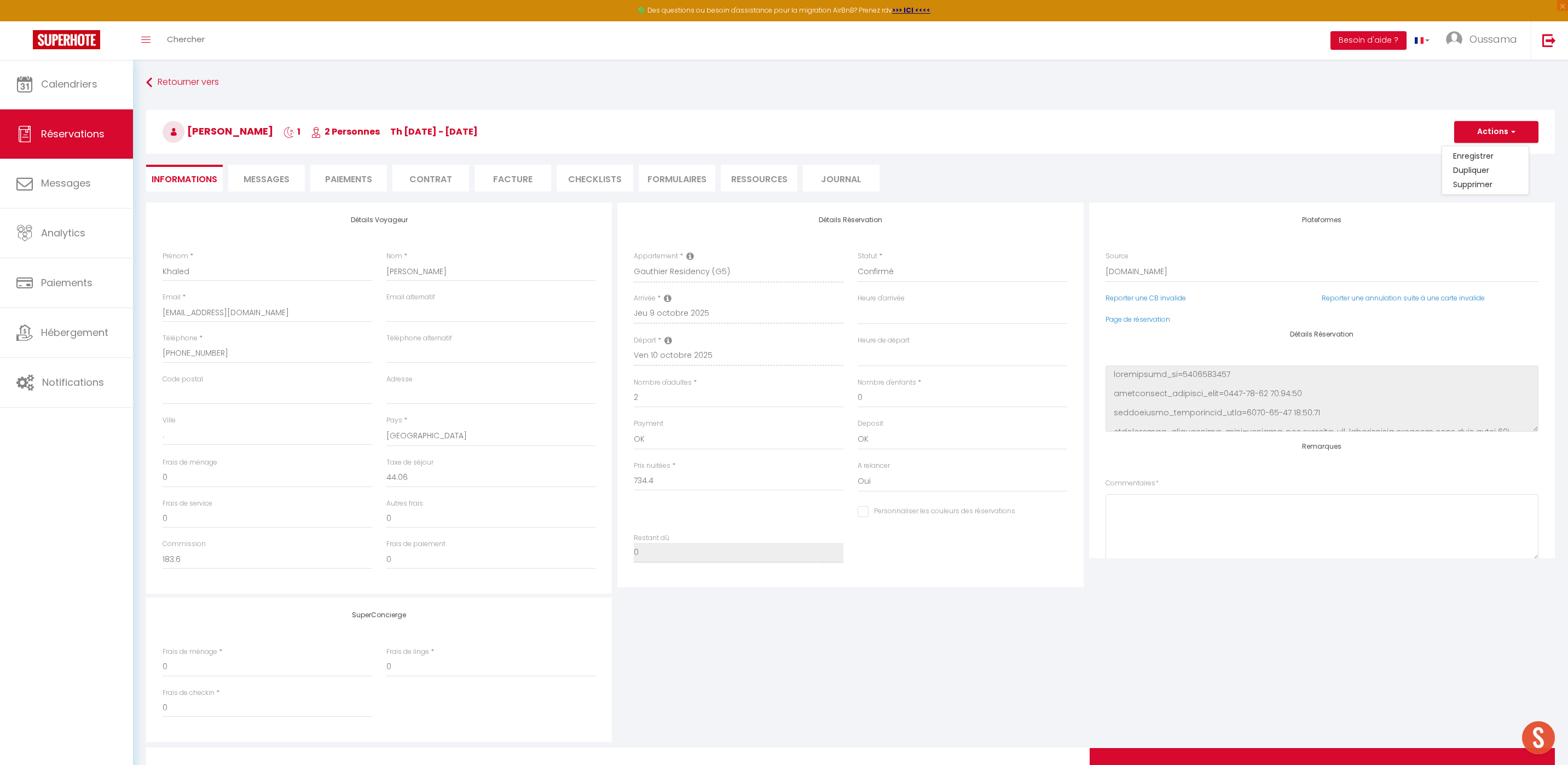
select select
checkbox input "false"
type input "Invalid Dateundefined"
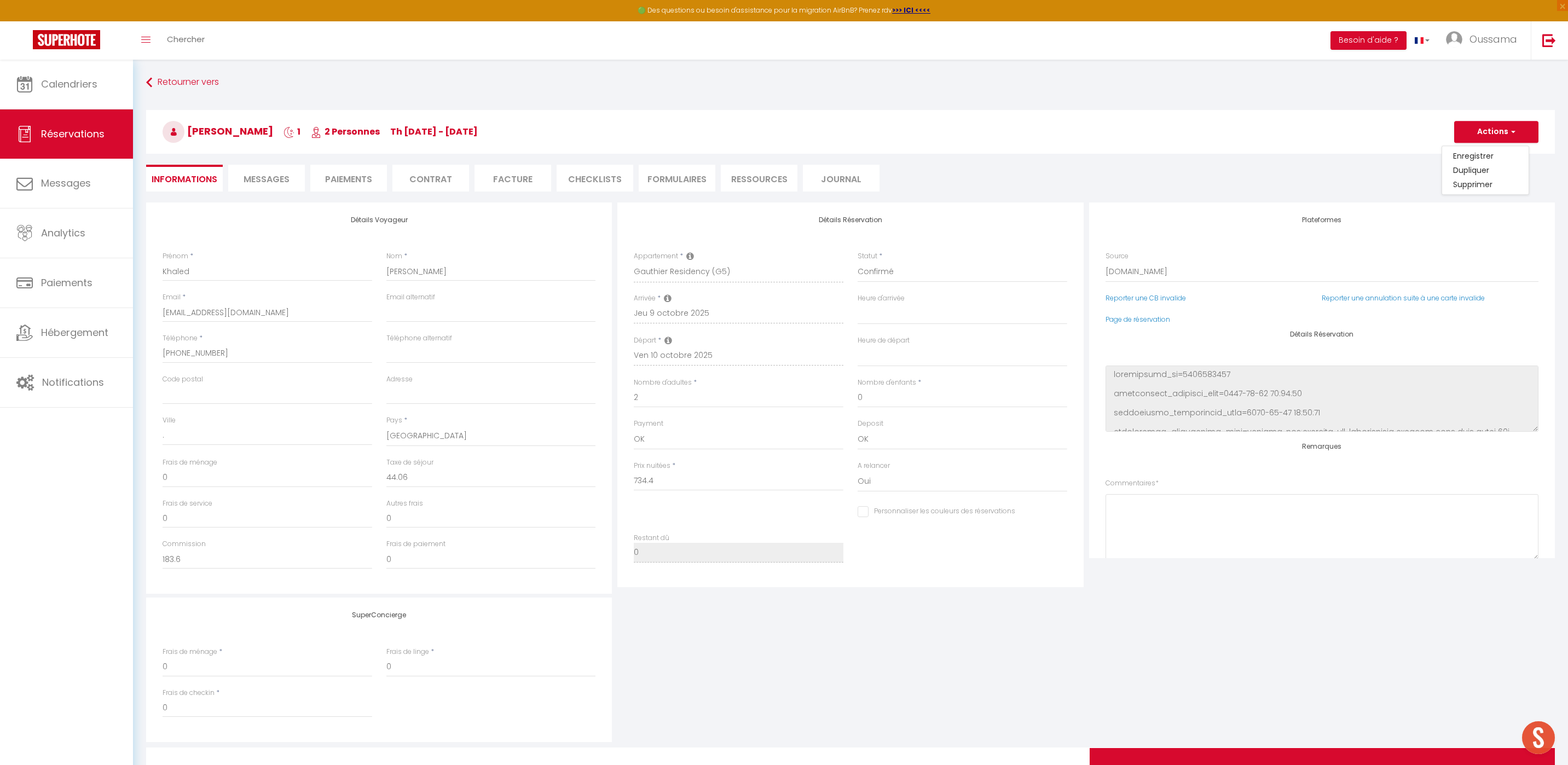
type input "Invalid Dateundefined"
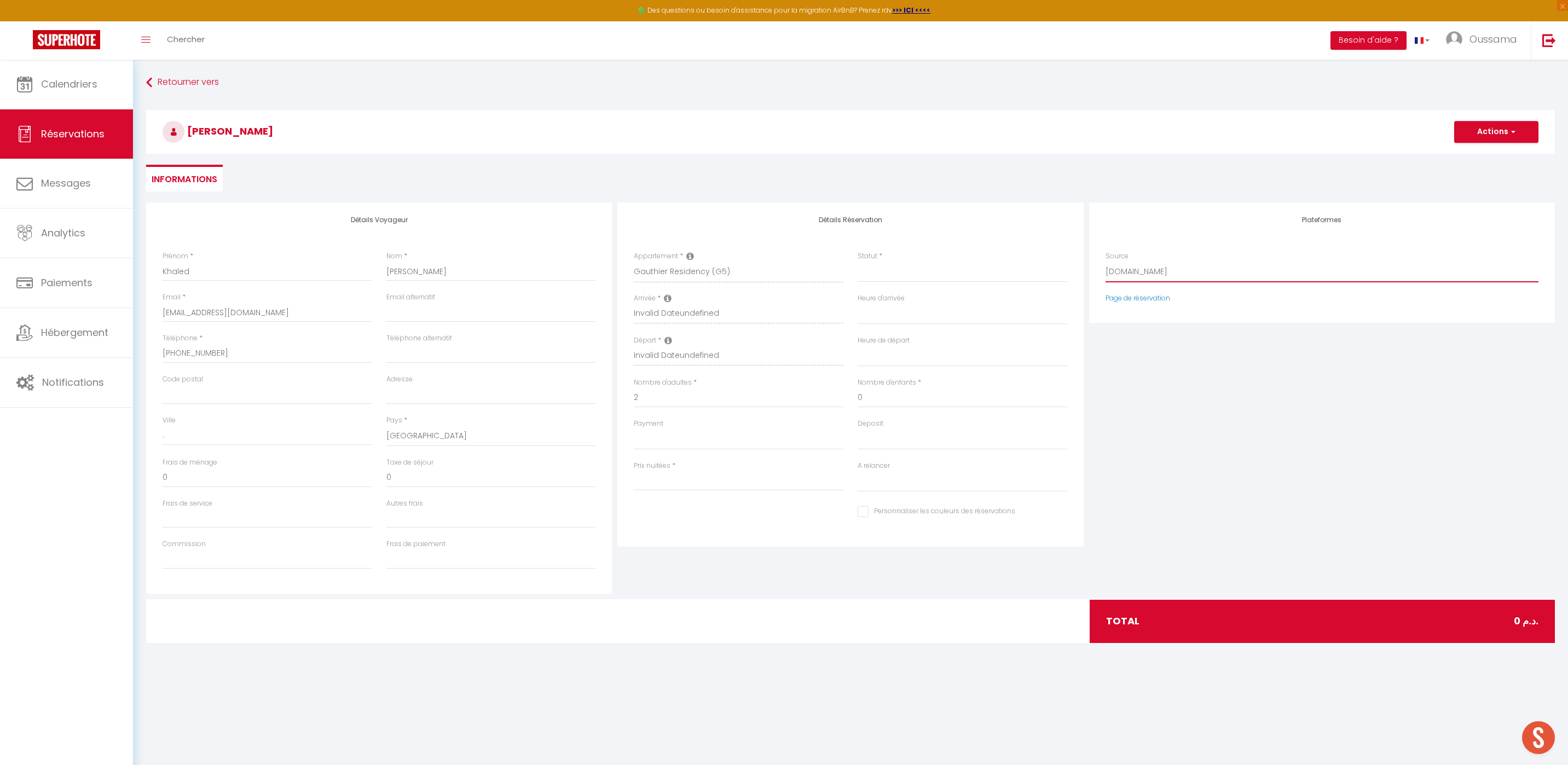
click at [1119, 278] on select "Direct [DOMAIN_NAME] [DOMAIN_NAME] Chalet montagne Expedia Gite de [GEOGRAPHIC_…" at bounding box center [1321, 272] width 433 height 21
select select "54"
click at [1105, 262] on select "Direct [DOMAIN_NAME] [DOMAIN_NAME] Chalet montagne Expedia Gite de [GEOGRAPHIC_…" at bounding box center [1321, 272] width 433 height 21
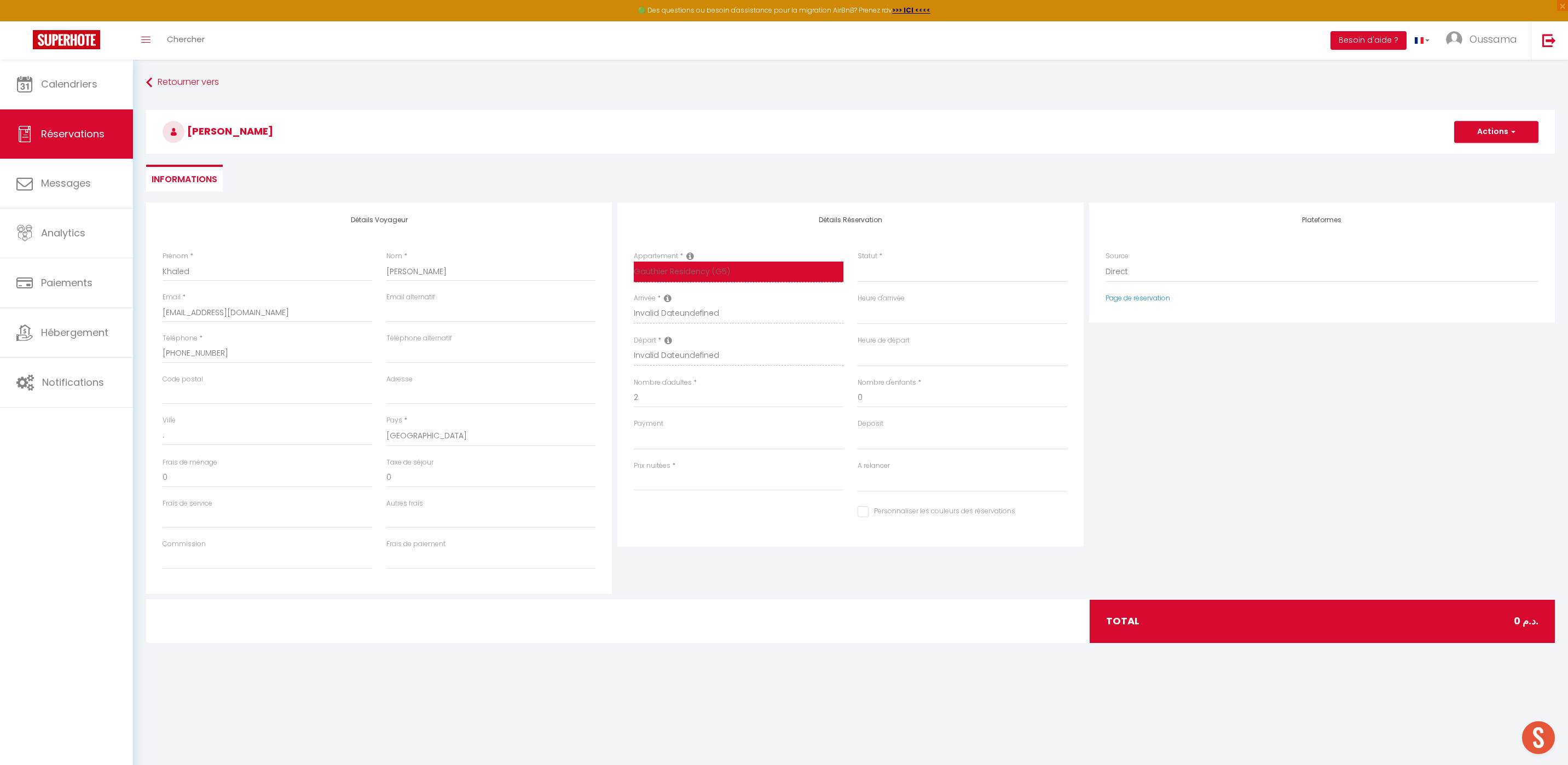
click at [743, 273] on select "[GEOGRAPHIC_DATA] studio A2 by TCE [GEOGRAPHIC_DATA] studio A3 by TCE B27 NL [G…" at bounding box center [738, 272] width 209 height 21
click at [718, 273] on select "[GEOGRAPHIC_DATA] studio A2 by TCE [GEOGRAPHIC_DATA] studio A3 by TCE B27 NL [G…" at bounding box center [738, 272] width 209 height 21
select select
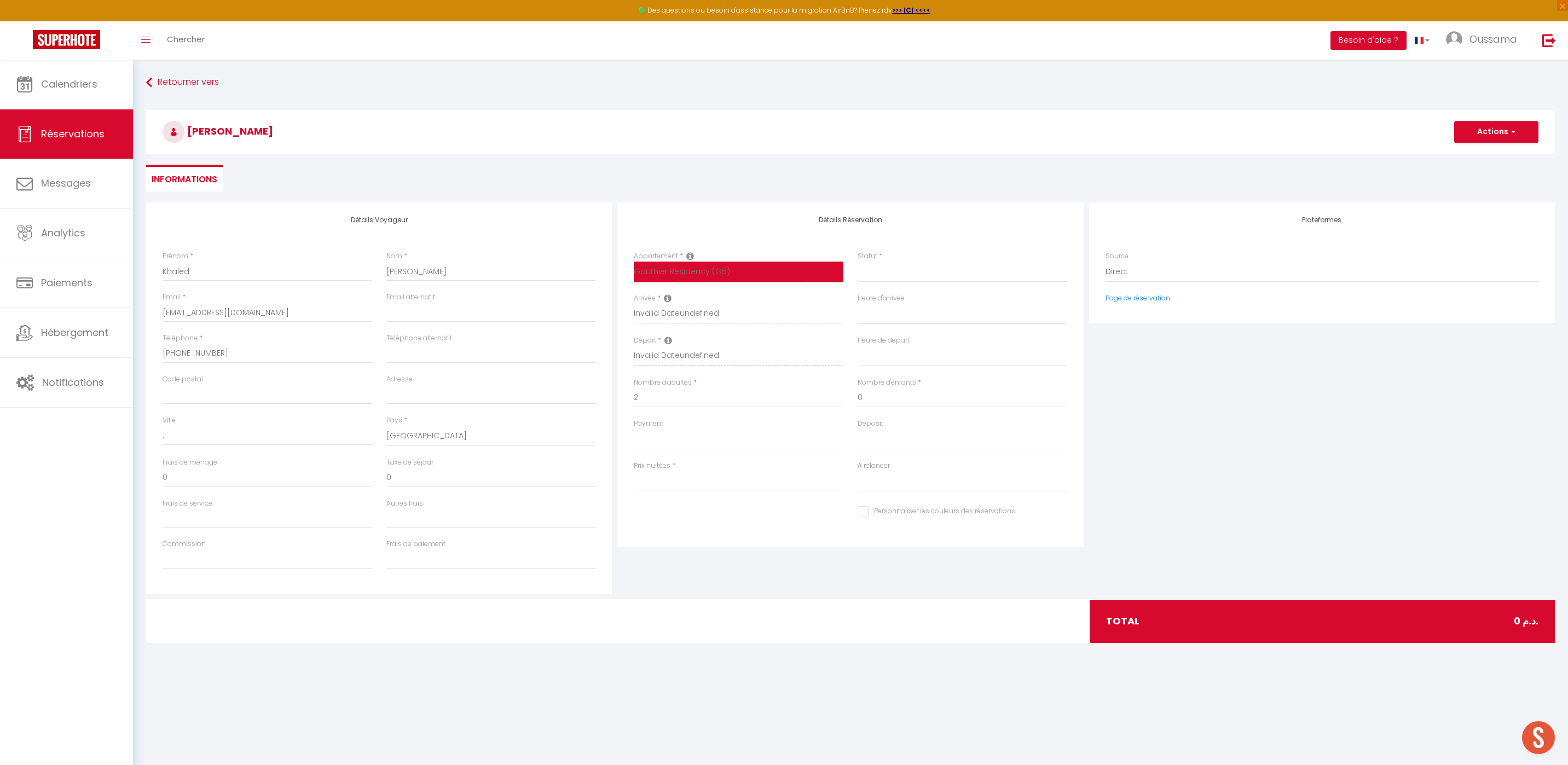
select select
checkbox input "false"
click at [718, 273] on select "[GEOGRAPHIC_DATA] studio A2 by TCE [GEOGRAPHIC_DATA] studio A3 by TCE B27 NL [G…" at bounding box center [738, 272] width 209 height 21
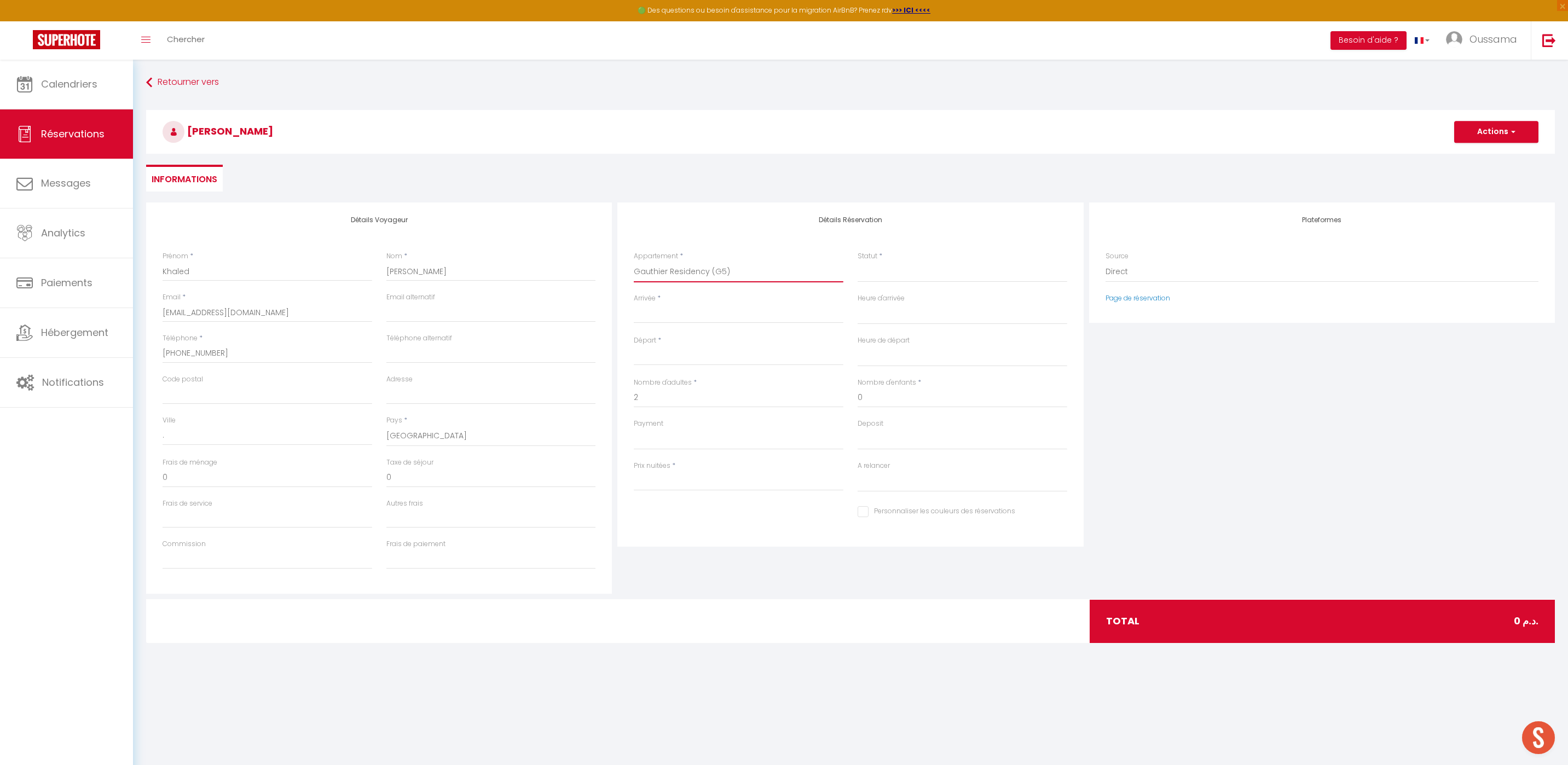
select select "20192"
click at [634, 262] on select "[GEOGRAPHIC_DATA] studio A2 by TCE [GEOGRAPHIC_DATA] studio A3 by TCE B27 NL [G…" at bounding box center [738, 272] width 209 height 21
select select
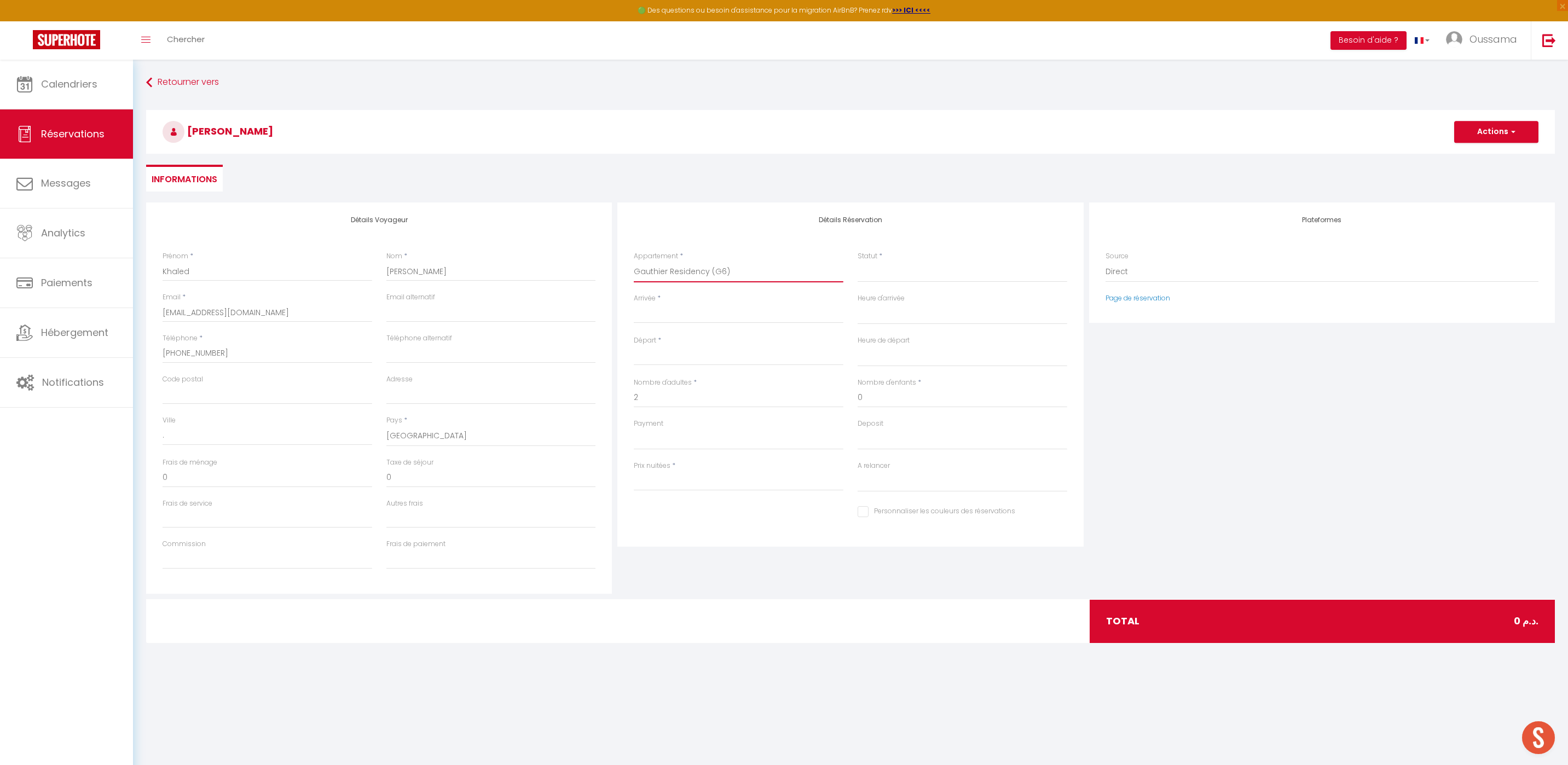
select select
type input "0"
select select
checkbox input "false"
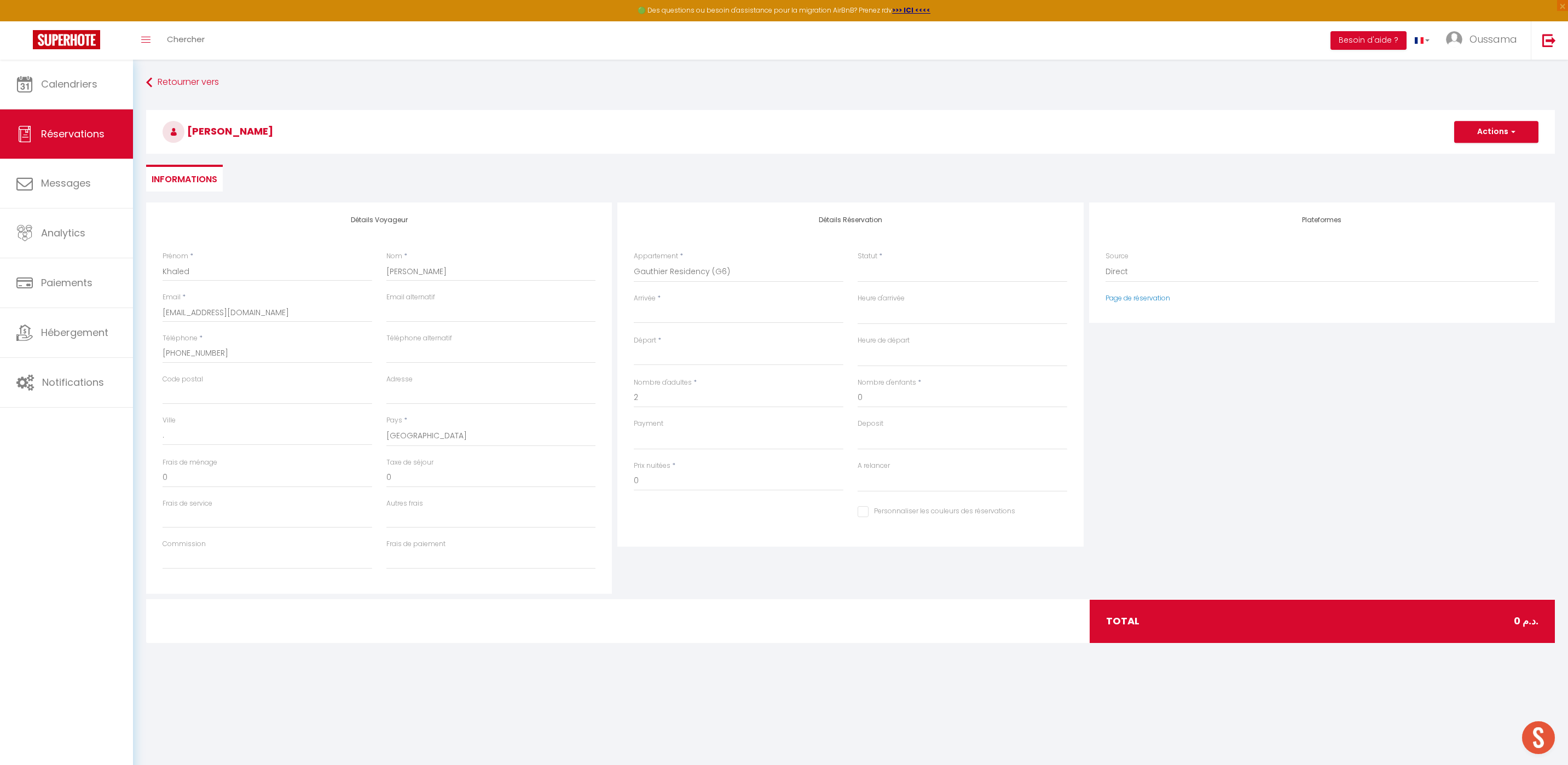
click at [710, 309] on input "Arrivée" at bounding box center [738, 314] width 209 height 14
click at [709, 316] on input "Arrivée" at bounding box center [738, 314] width 209 height 14
select select
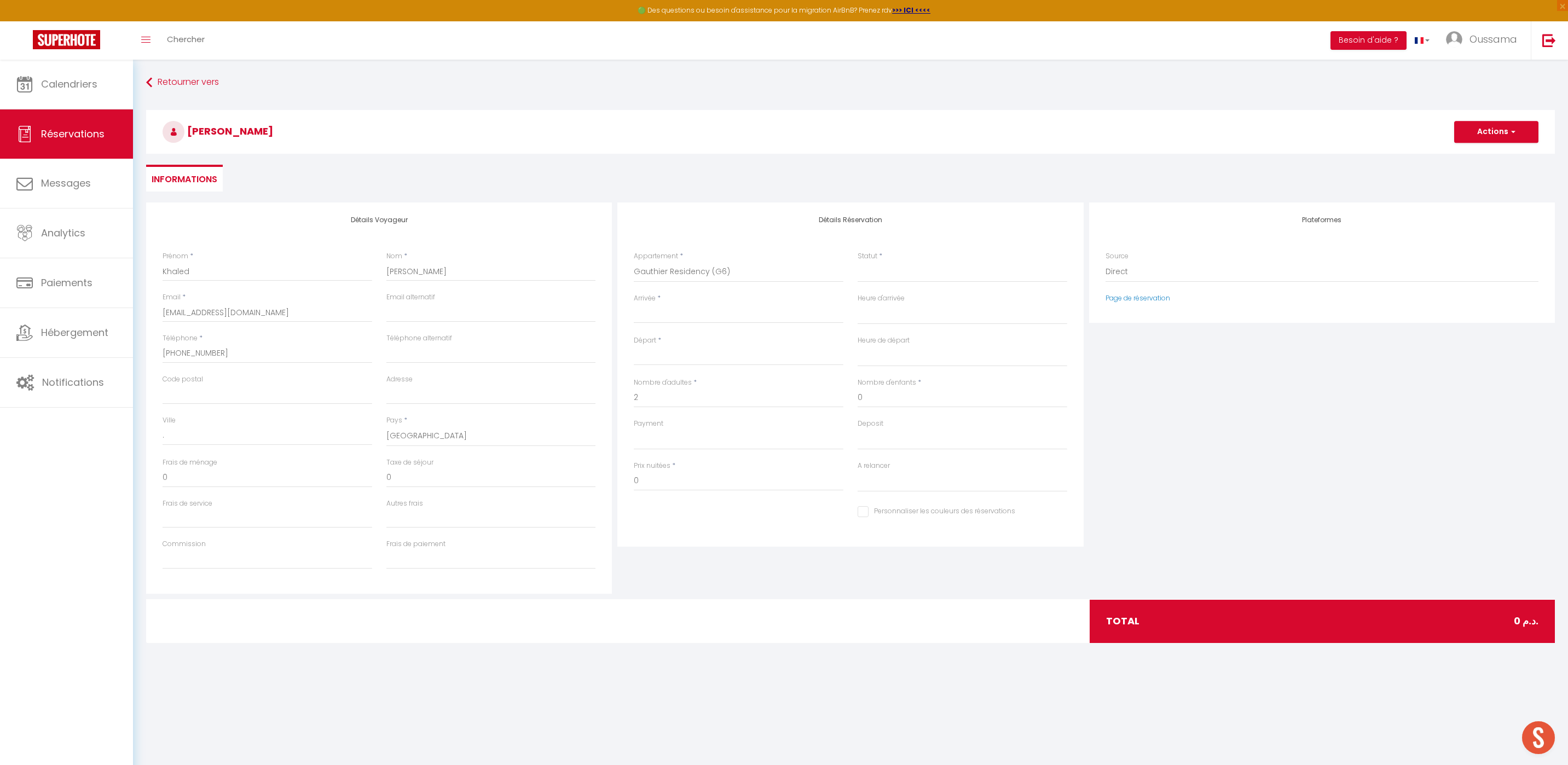
select select
checkbox input "false"
click at [653, 317] on input "Arrivée" at bounding box center [738, 314] width 209 height 14
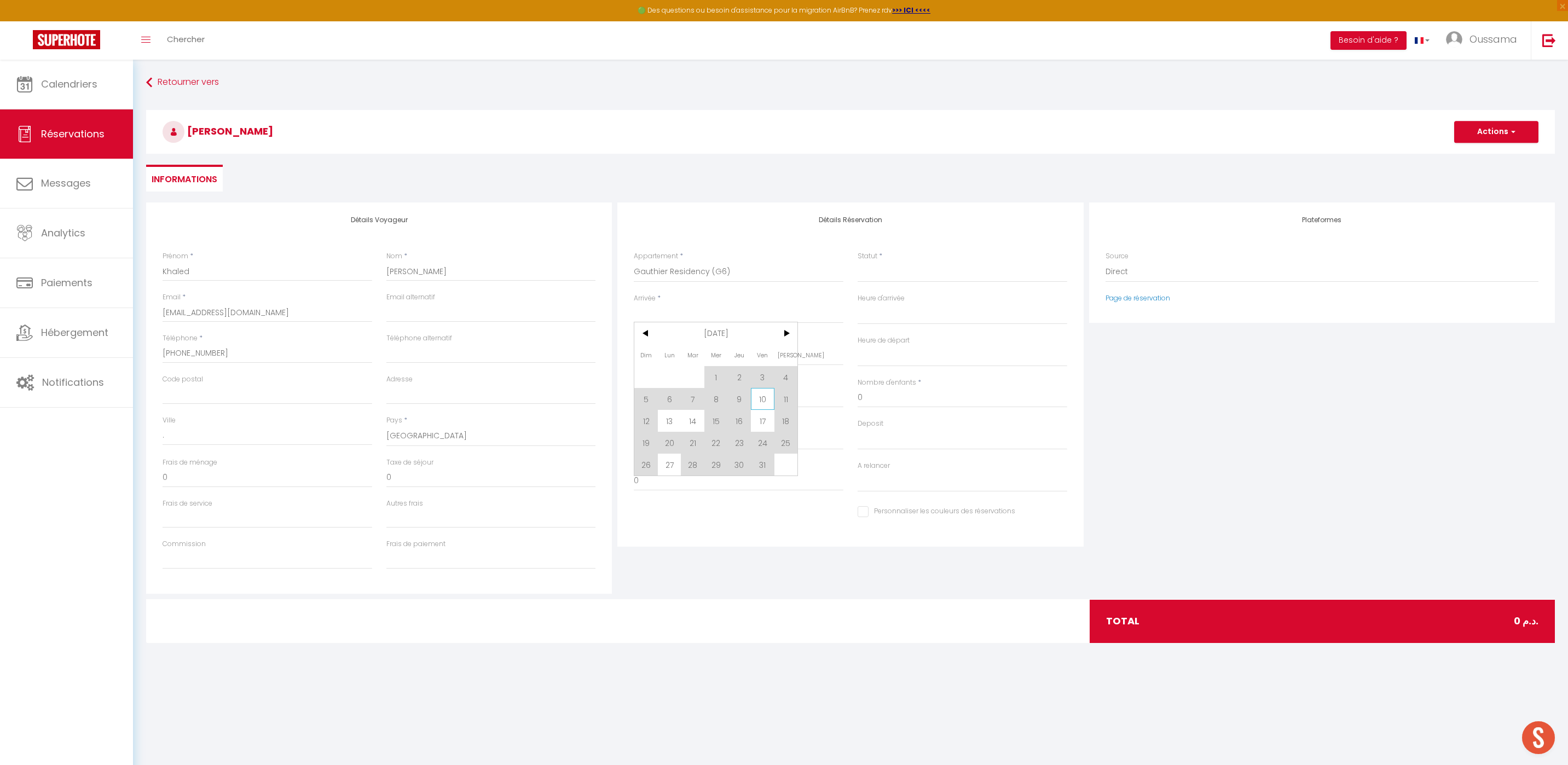
click at [765, 396] on span "10" at bounding box center [763, 399] width 24 height 22
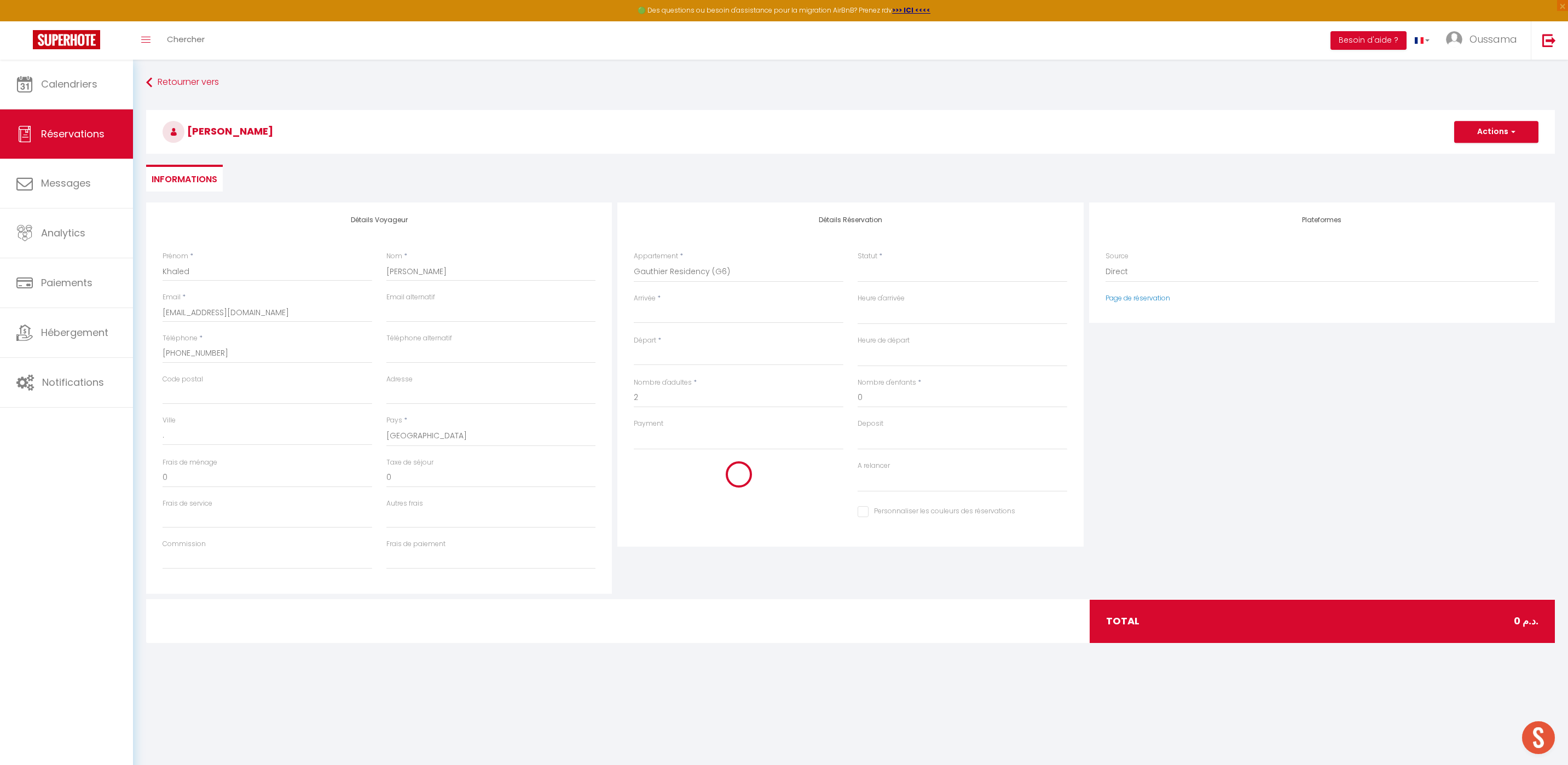
select select
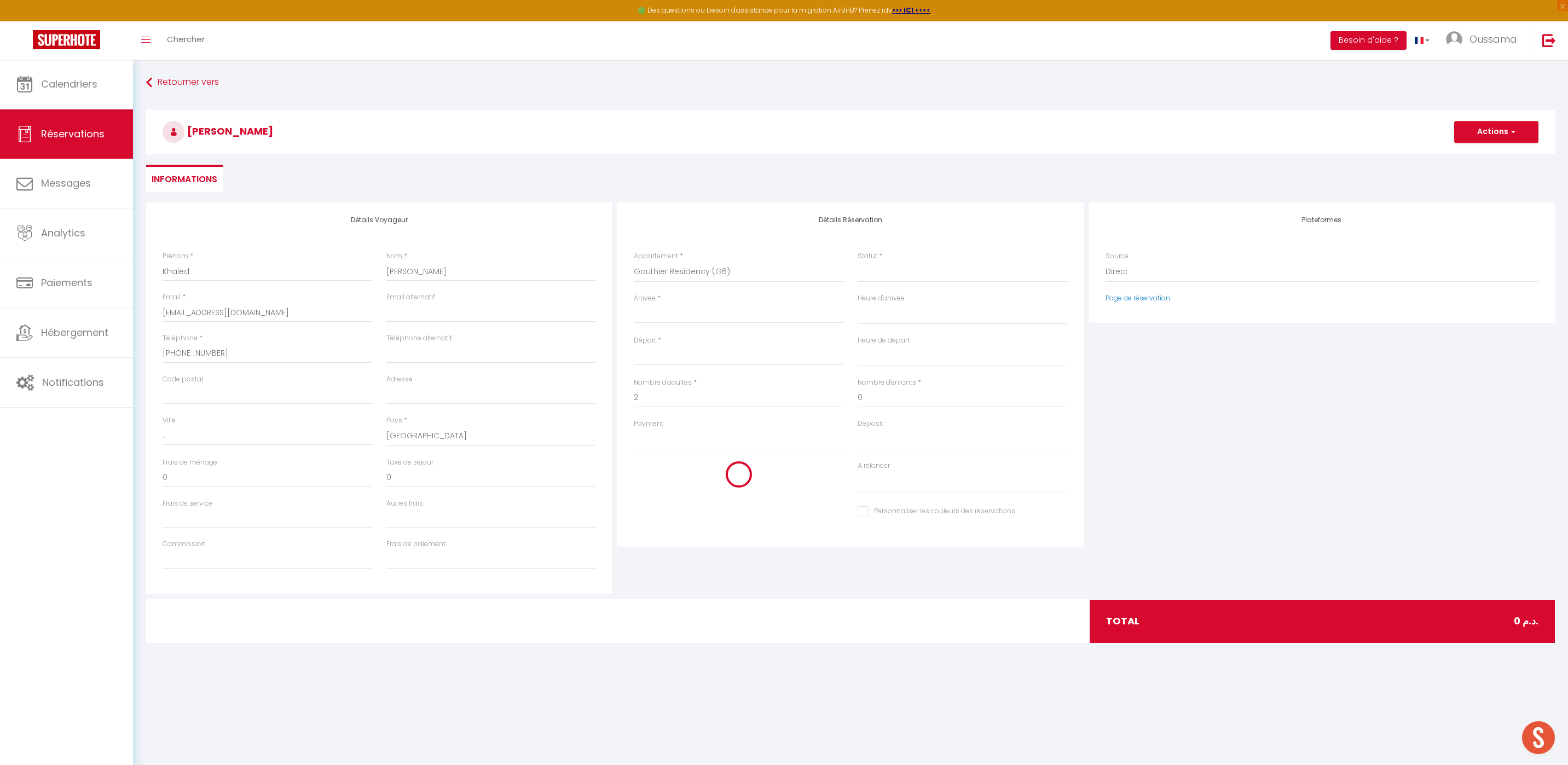
select select
checkbox input "false"
type input "Ven 10 Octobre 2025"
type input "Sam 11 Octobre 2025"
select select
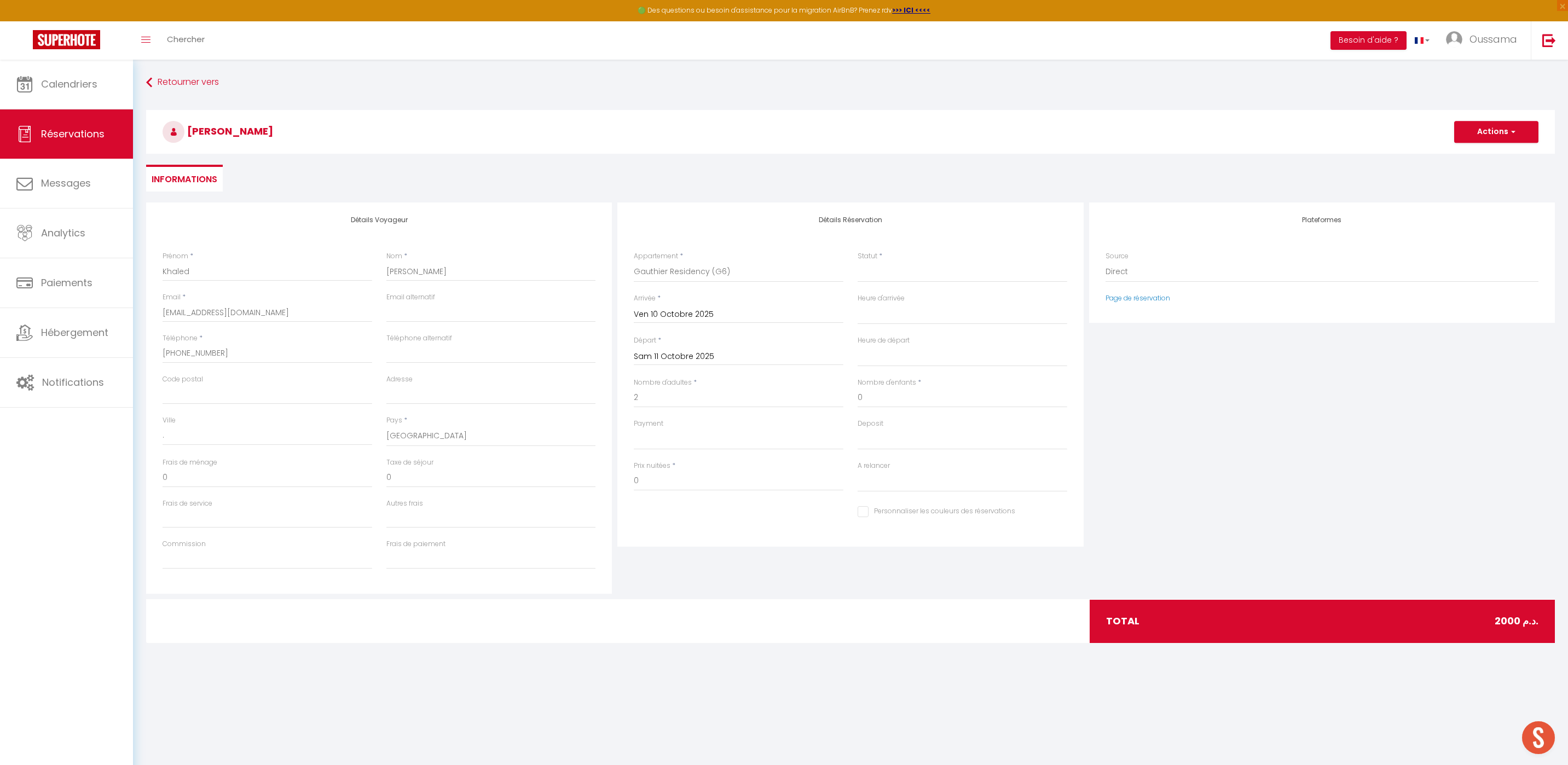
select select
type input "2000"
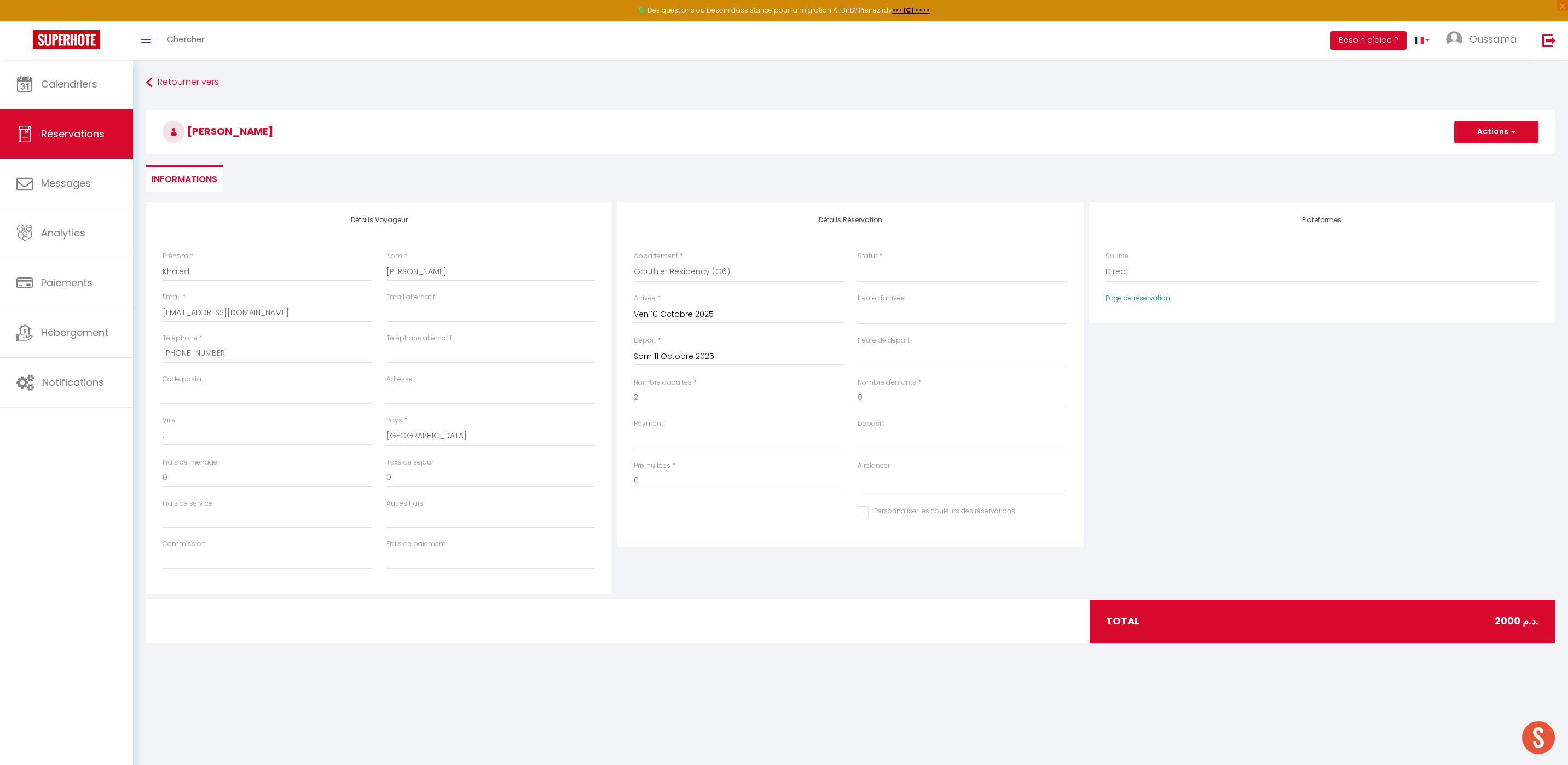
select select
checkbox input "false"
click at [907, 271] on select "Confirmé Non Confirmé [PERSON_NAME] par le voyageur No Show Request" at bounding box center [962, 272] width 209 height 21
select select "1"
click at [858, 262] on select "Confirmé Non Confirmé [PERSON_NAME] par le voyageur No Show Request" at bounding box center [962, 272] width 209 height 21
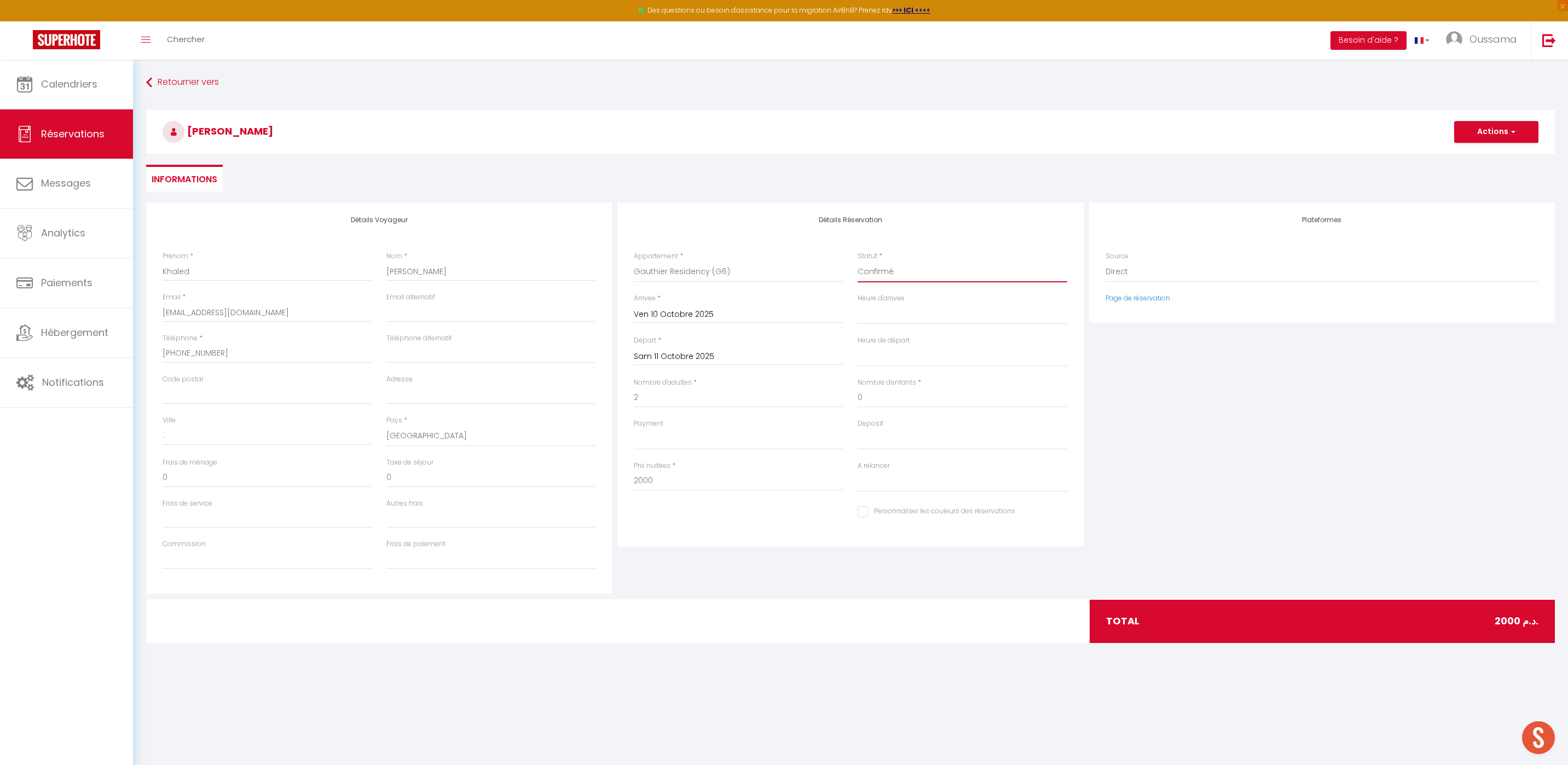
select select
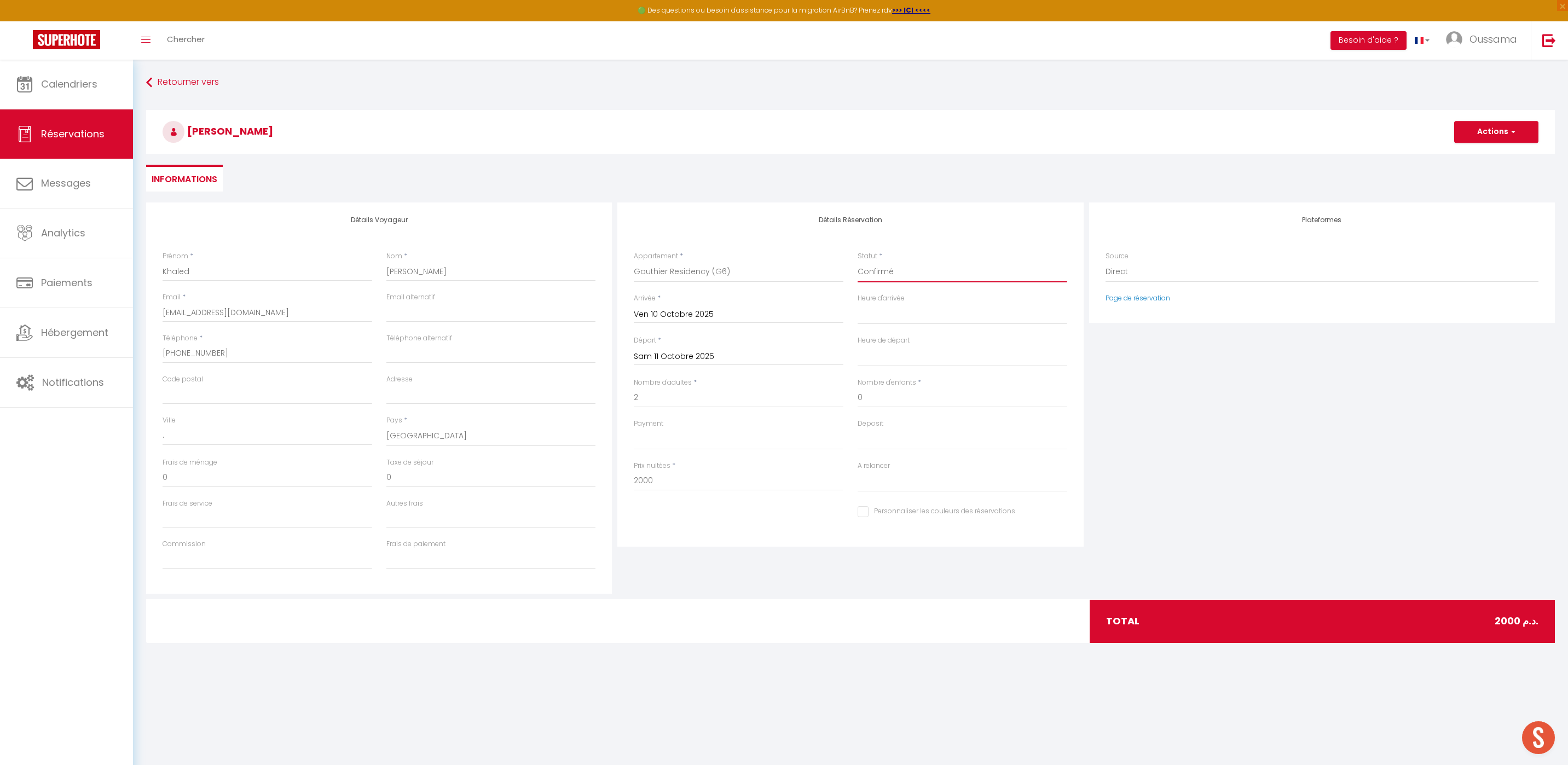
checkbox input "false"
click at [802, 444] on select "OK KO" at bounding box center [738, 439] width 209 height 21
select select "12"
click at [634, 429] on select "OK KO" at bounding box center [738, 439] width 209 height 21
select select
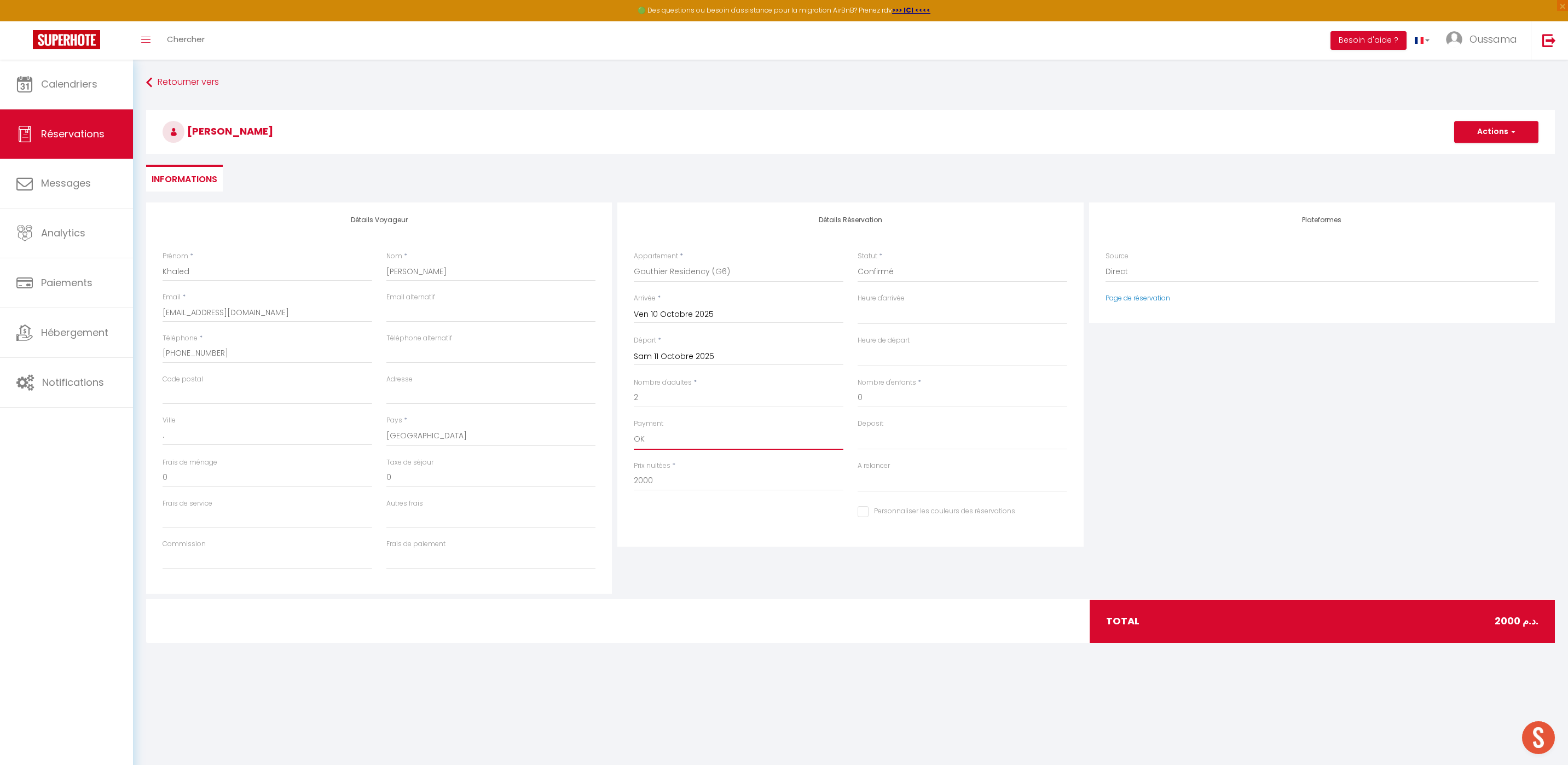
select select
checkbox input "false"
drag, startPoint x: 738, startPoint y: 483, endPoint x: 576, endPoint y: 483, distance: 162.0
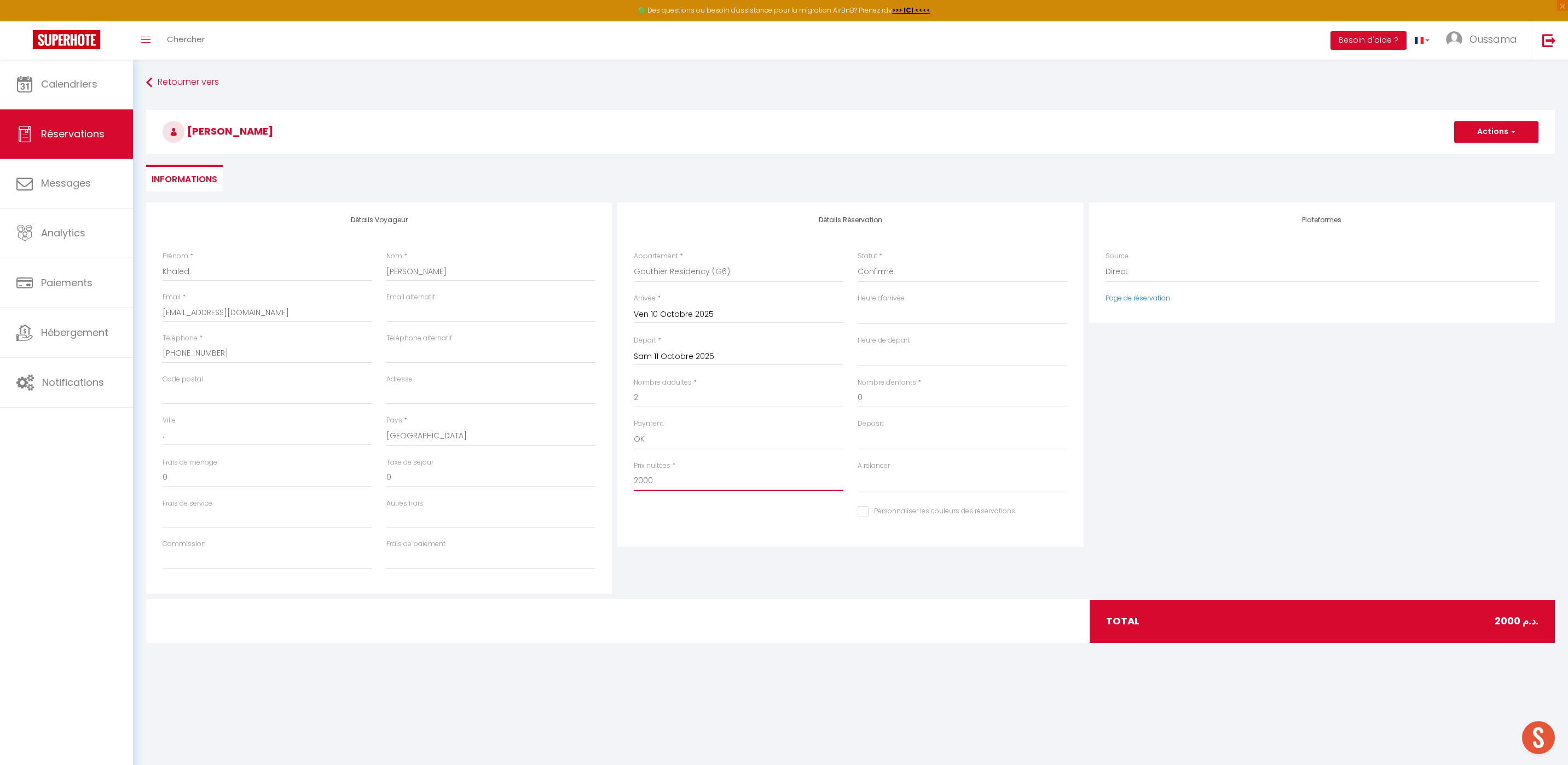
click at [576, 483] on div "Détails Voyageur Prénom * [PERSON_NAME] * [PERSON_NAME] * [EMAIL_ADDRESS][DOMAI…" at bounding box center [850, 398] width 1414 height 391
type input "800"
click at [444, 552] on input "Frais de paiement" at bounding box center [491, 559] width 209 height 19
click at [680, 568] on div "Détails Réservation Appartement * [GEOGRAPHIC_DATA] studio A2 by [GEOGRAPHIC_DA…" at bounding box center [850, 398] width 471 height 391
click at [1496, 136] on button "Actions" at bounding box center [1496, 132] width 84 height 22
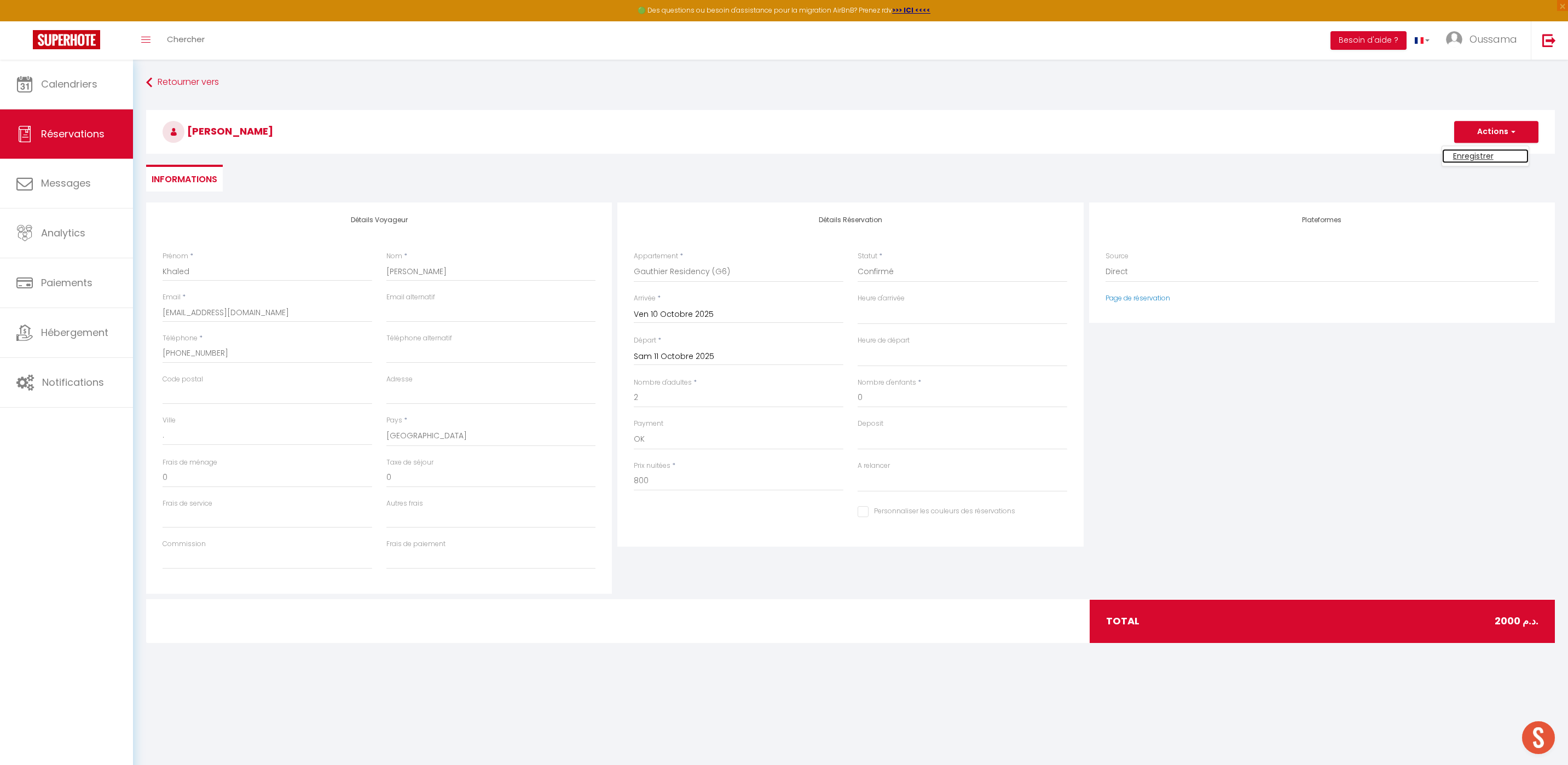
click at [1486, 153] on link "Enregistrer" at bounding box center [1485, 156] width 86 height 14
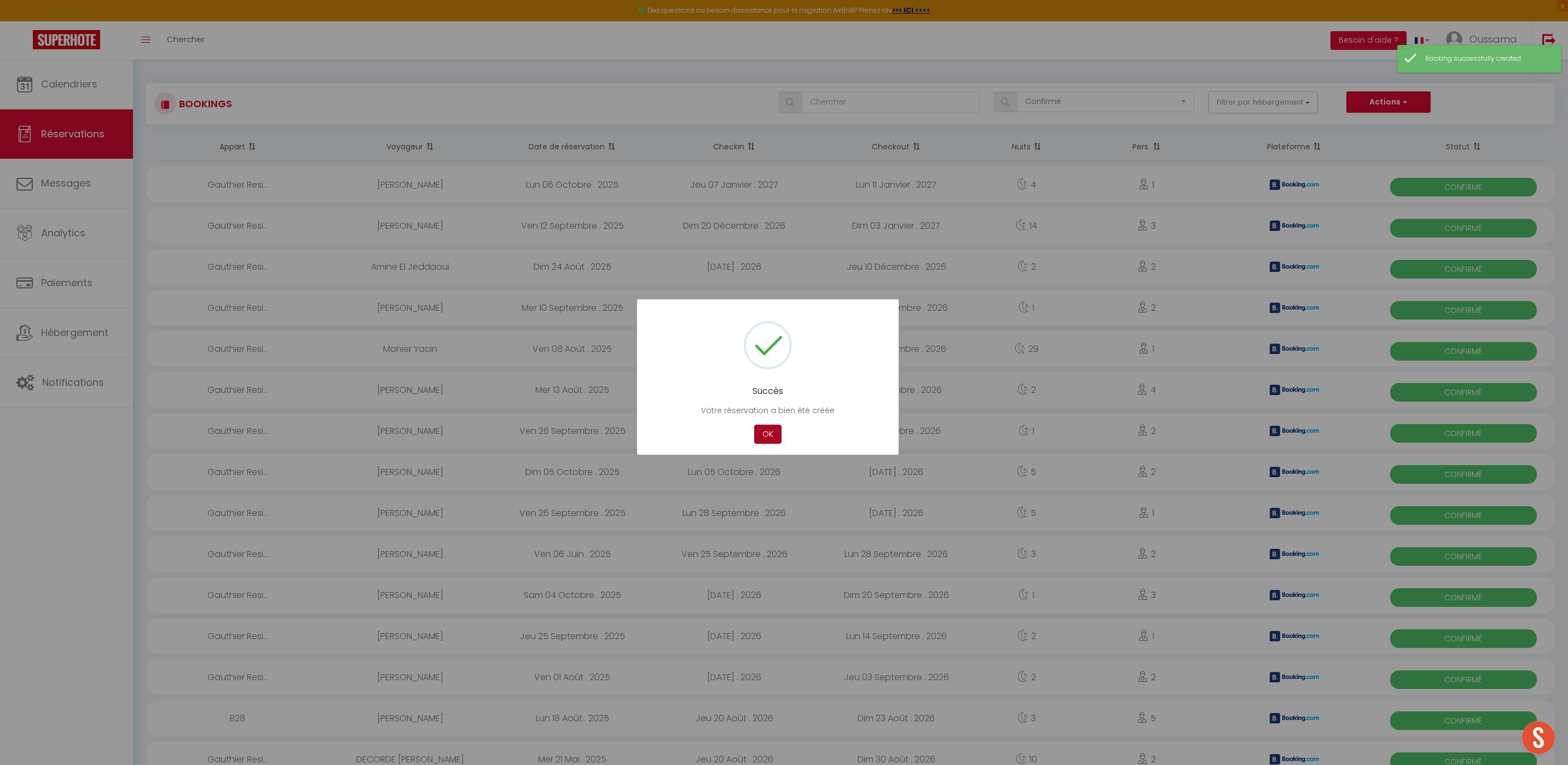
click at [769, 437] on button "OK" at bounding box center [768, 434] width 27 height 19
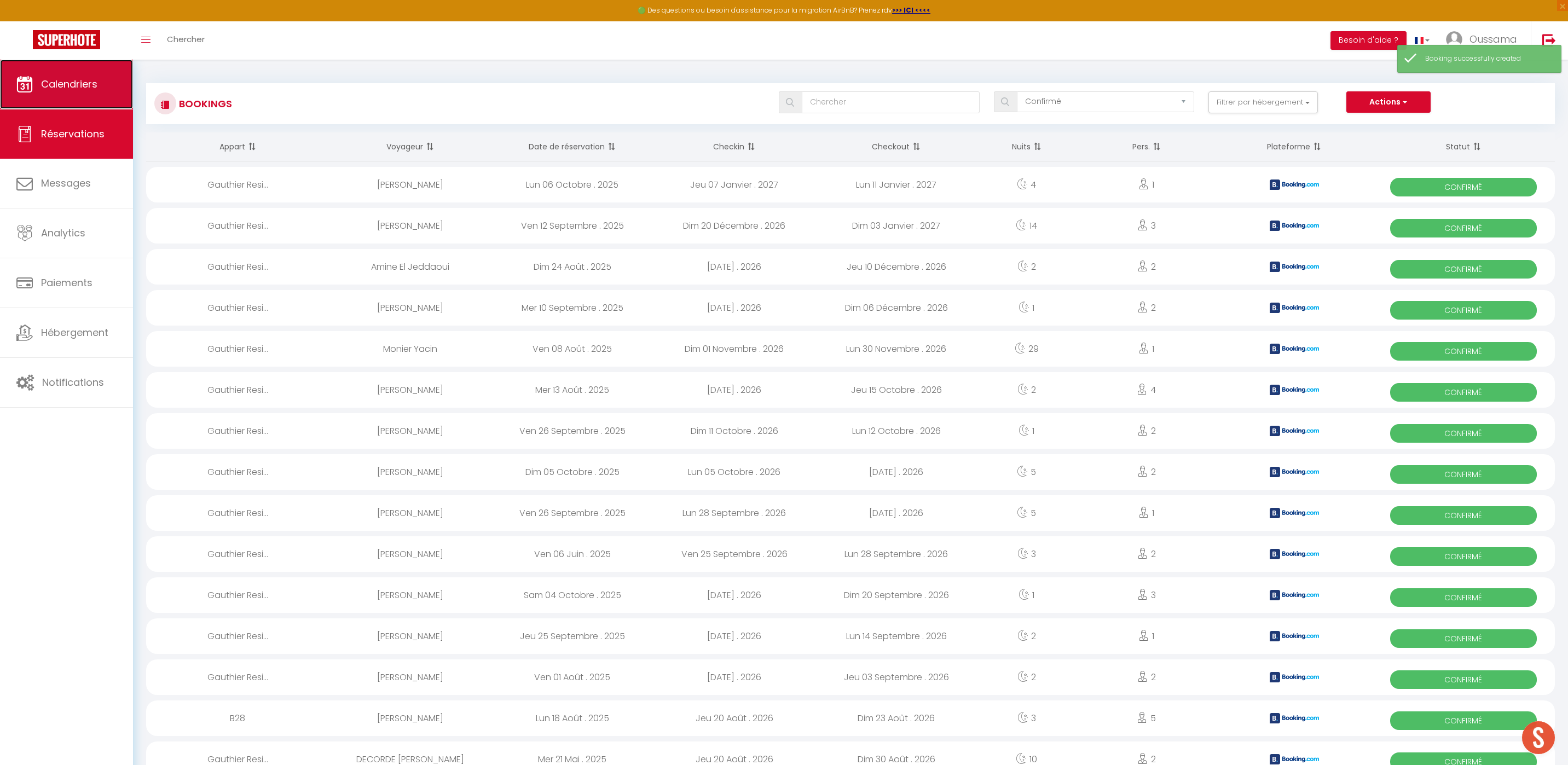
click at [77, 102] on link "Calendriers" at bounding box center [66, 84] width 133 height 49
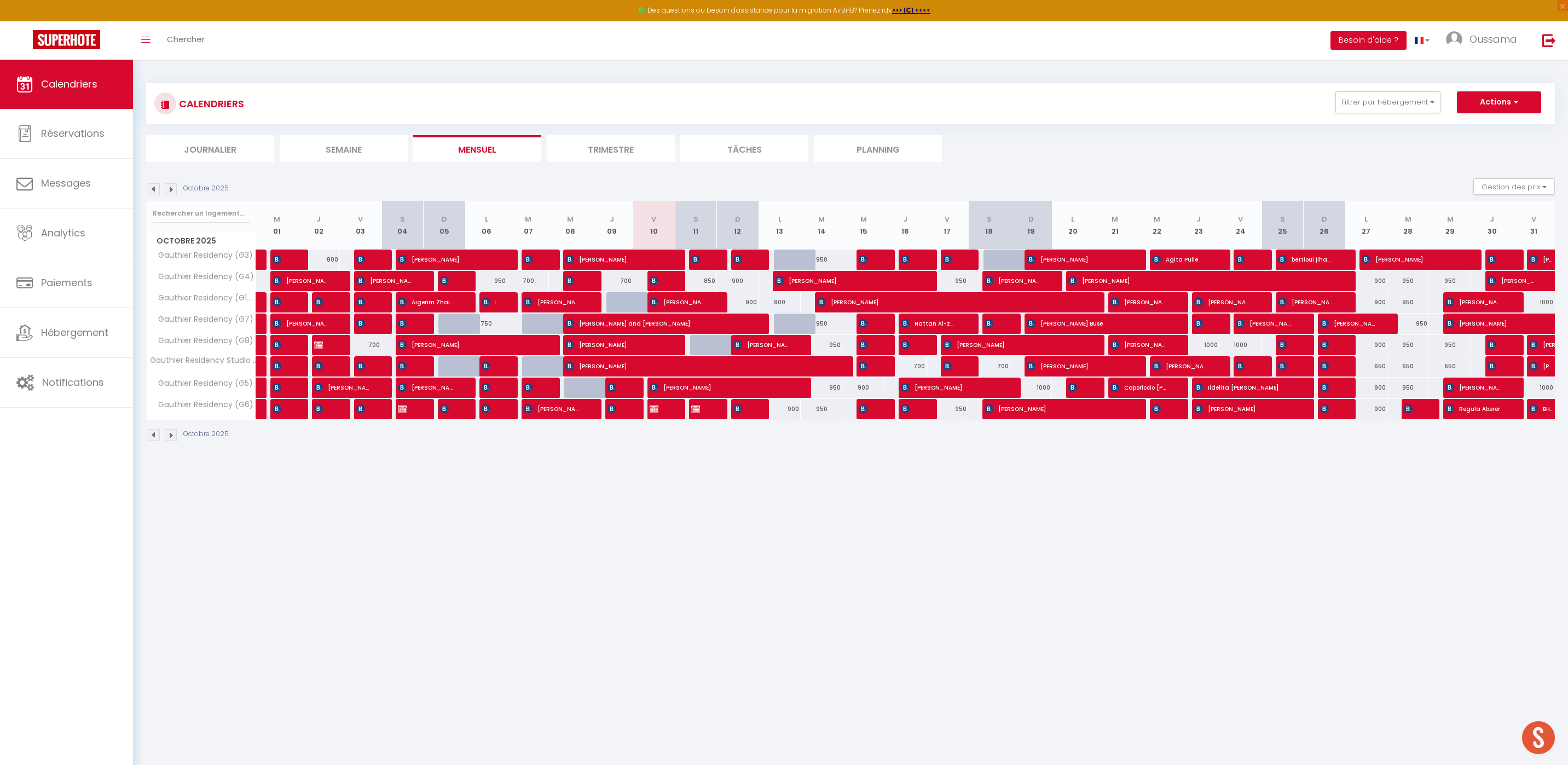
click at [824, 258] on div "950" at bounding box center [821, 259] width 42 height 20
type input "950"
type input "[DATE]"
type input "Mer 15 Octobre 2025"
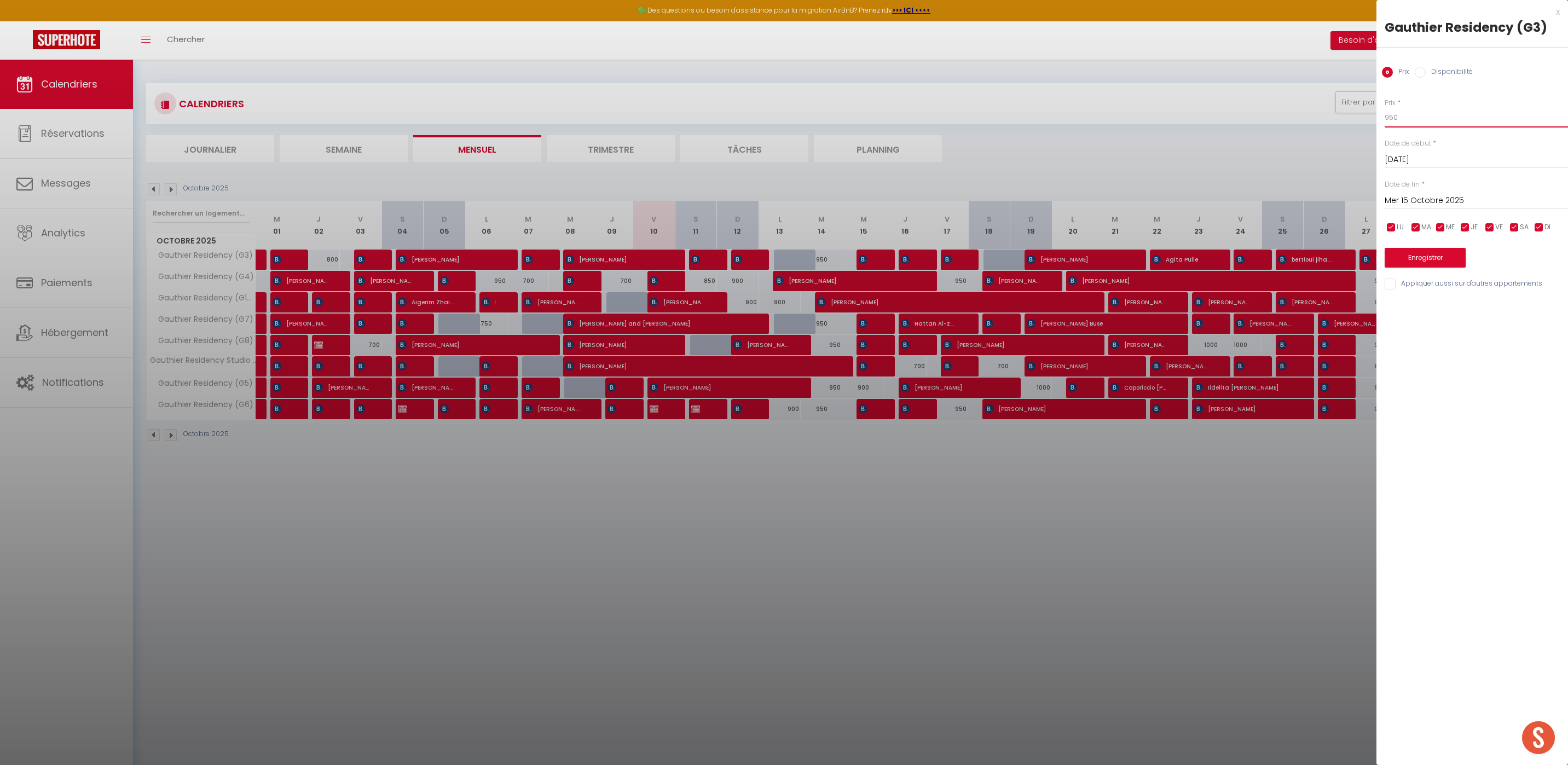
click at [1392, 113] on input "950" at bounding box center [1476, 117] width 183 height 19
type input "900"
click at [1427, 253] on button "Enregistrer" at bounding box center [1425, 257] width 81 height 19
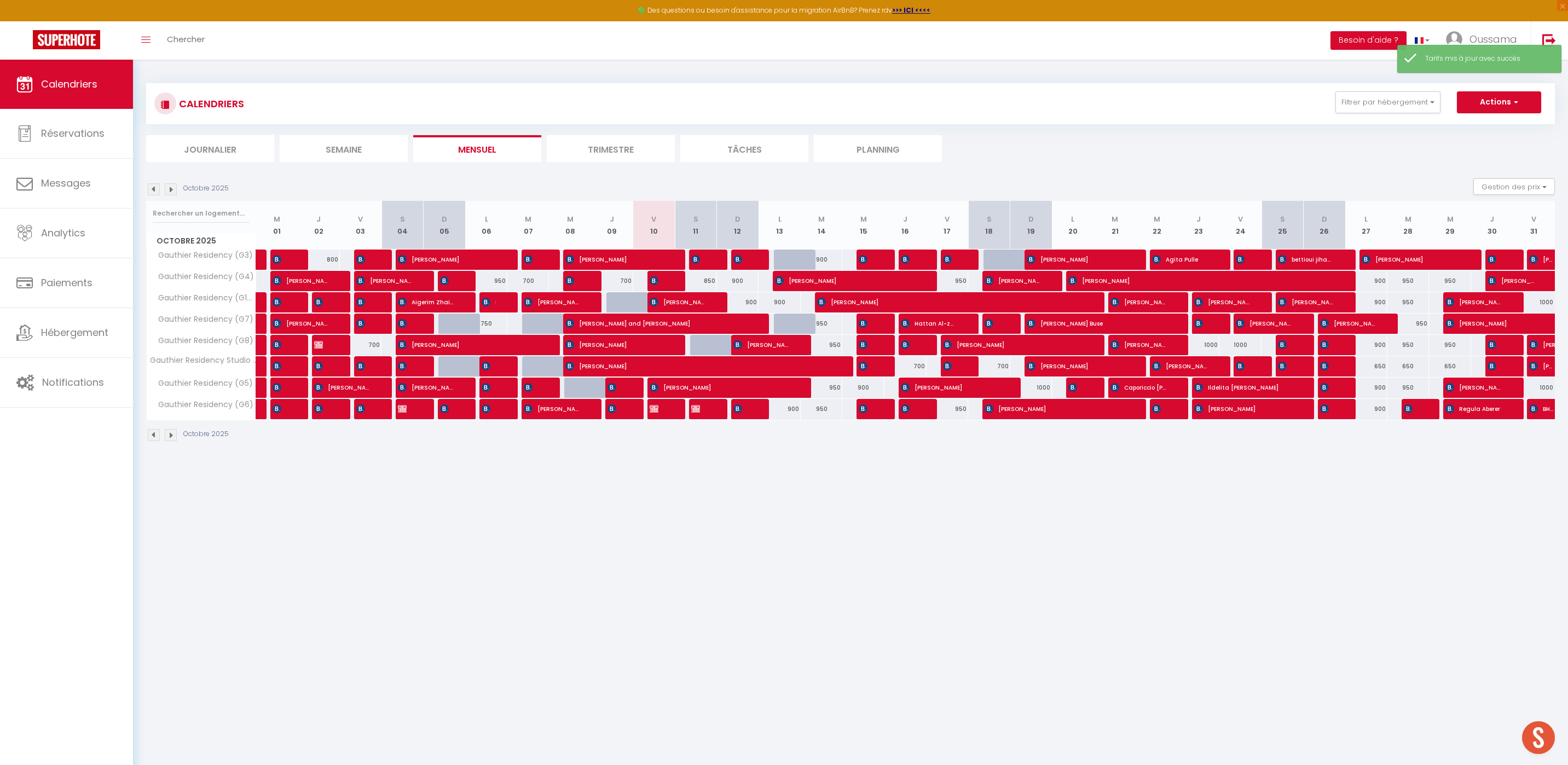
click at [822, 323] on div "950" at bounding box center [821, 323] width 42 height 20
type input "950"
type input "[DATE]"
type input "Mer 15 Octobre 2025"
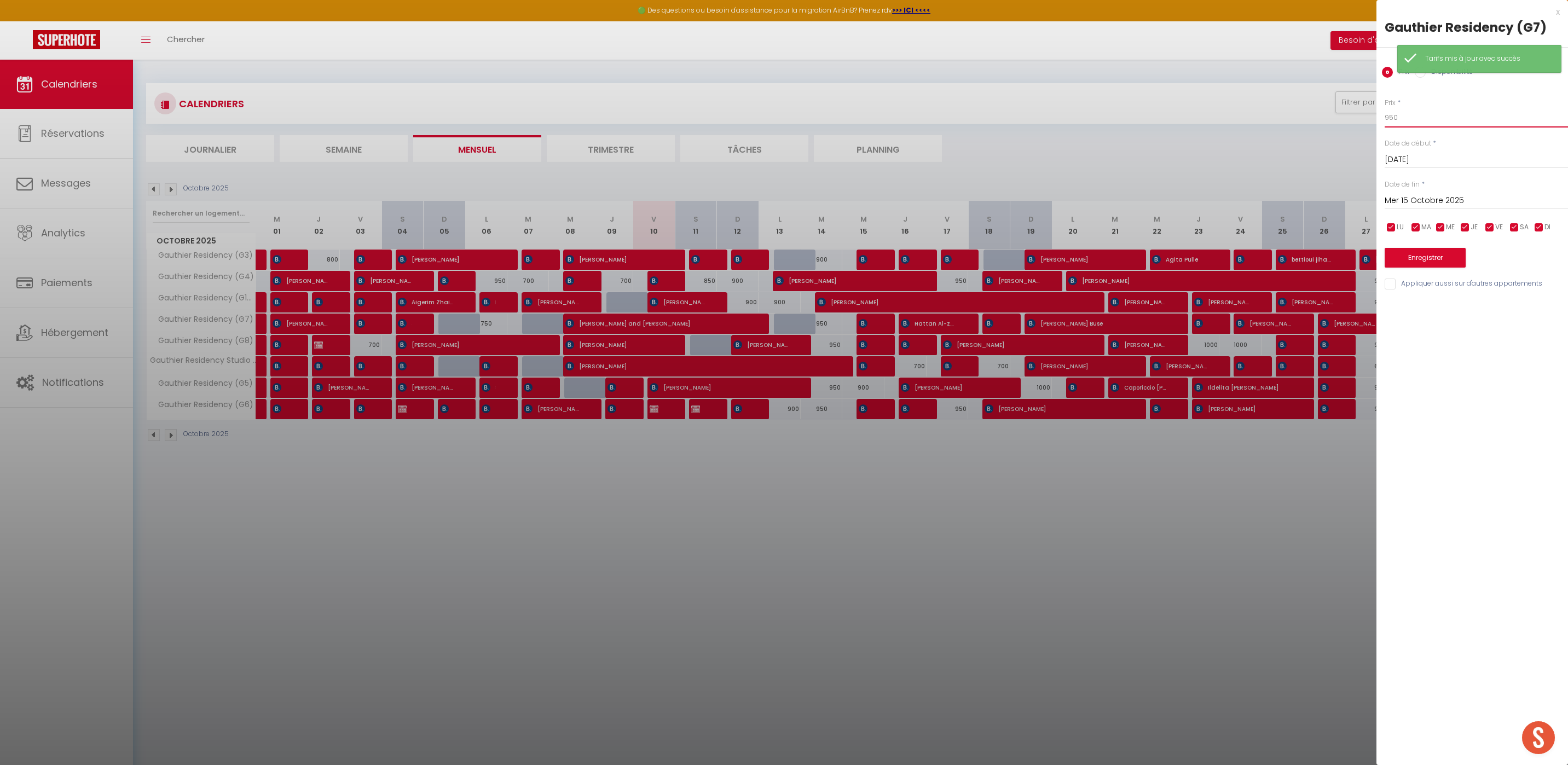
click at [1393, 119] on input "950" at bounding box center [1476, 117] width 183 height 19
type input "900"
click at [1427, 254] on button "Enregistrer" at bounding box center [1425, 257] width 81 height 19
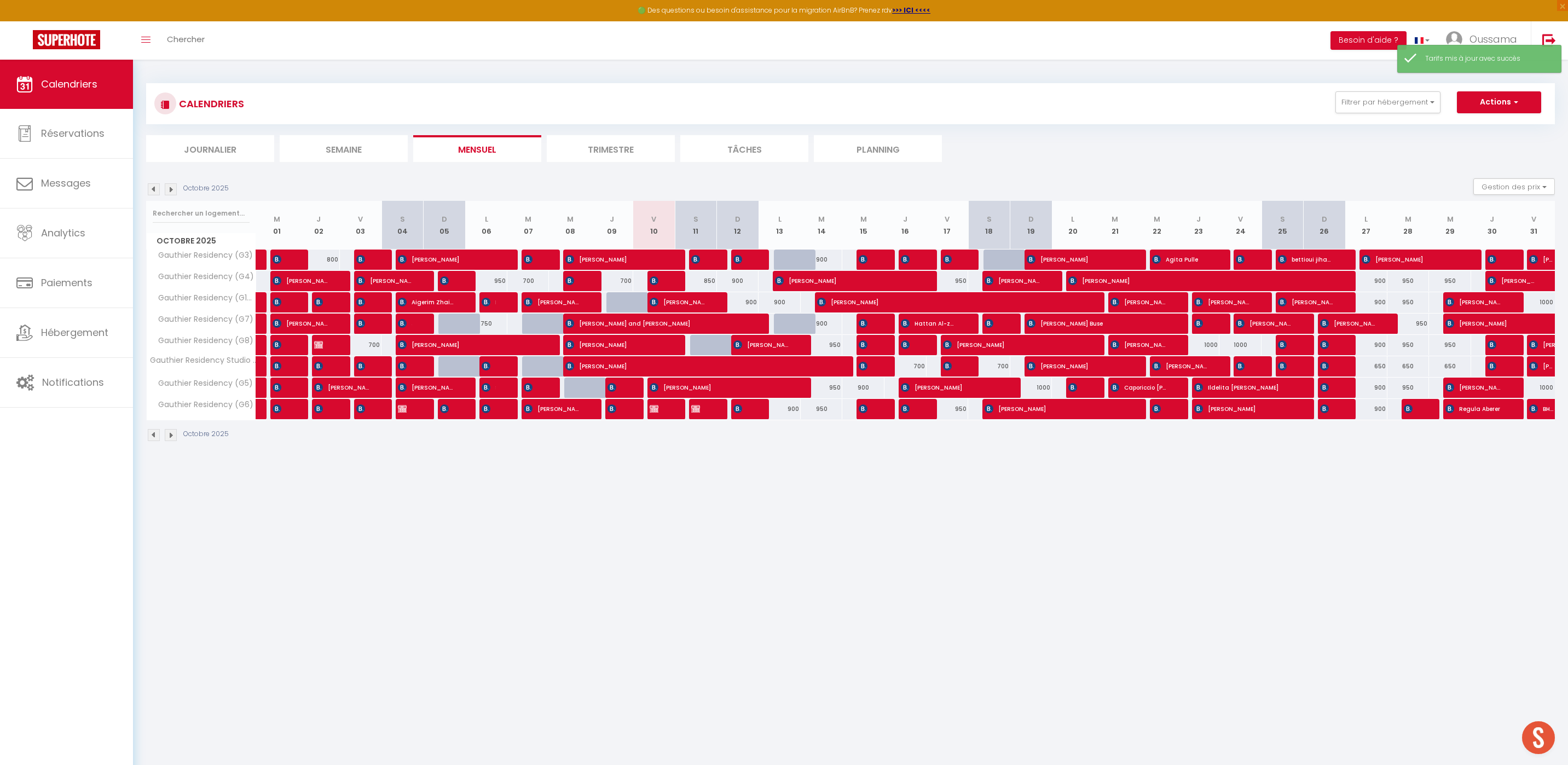
click at [833, 349] on div "950" at bounding box center [821, 344] width 42 height 20
type input "950"
type input "[DATE]"
type input "Mer 15 Octobre 2025"
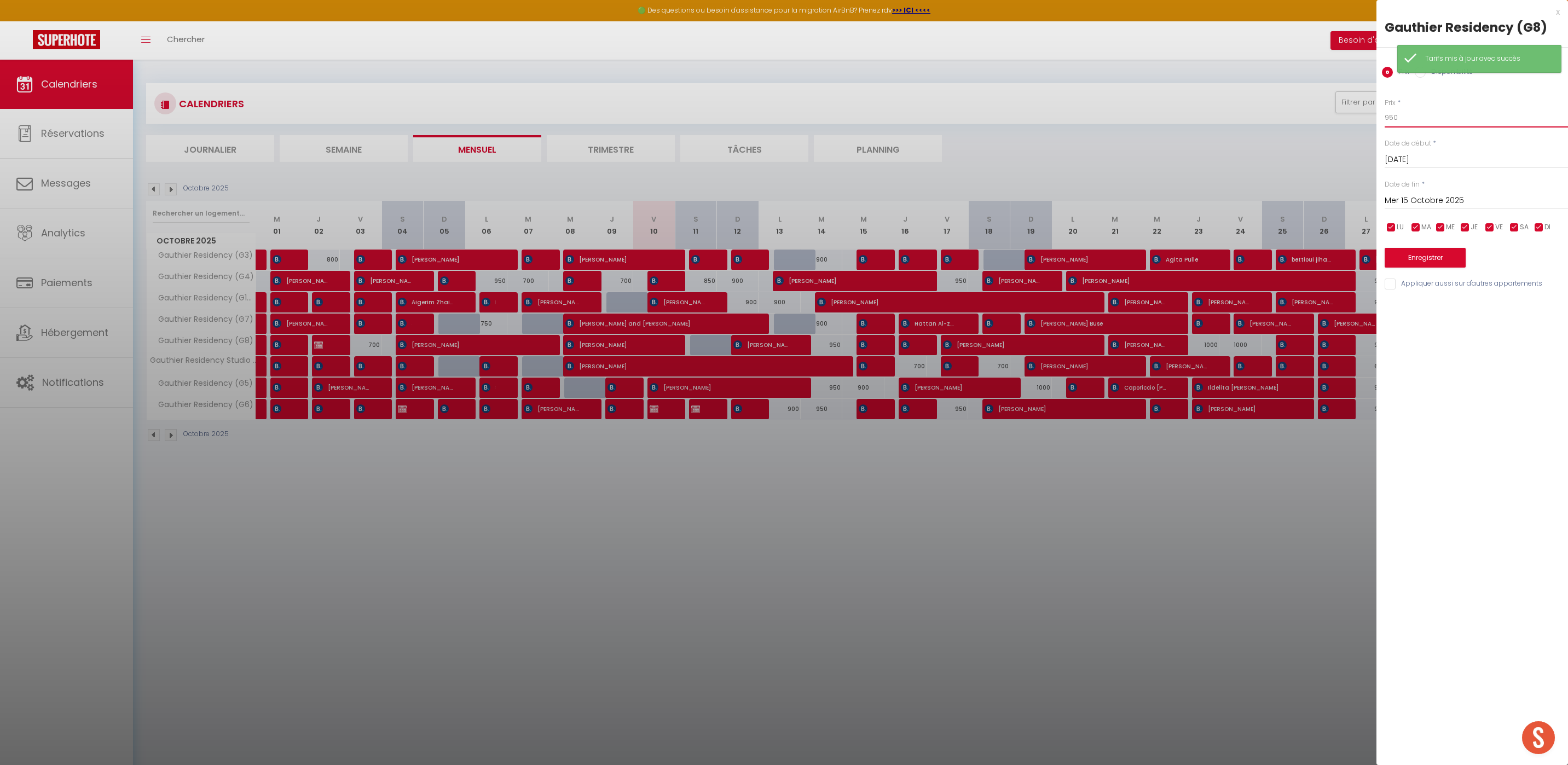
drag, startPoint x: 1392, startPoint y: 117, endPoint x: 1388, endPoint y: 152, distance: 35.2
click at [1392, 117] on input "950" at bounding box center [1476, 117] width 183 height 19
type input "900"
click at [1433, 257] on button "Enregistrer" at bounding box center [1425, 257] width 81 height 19
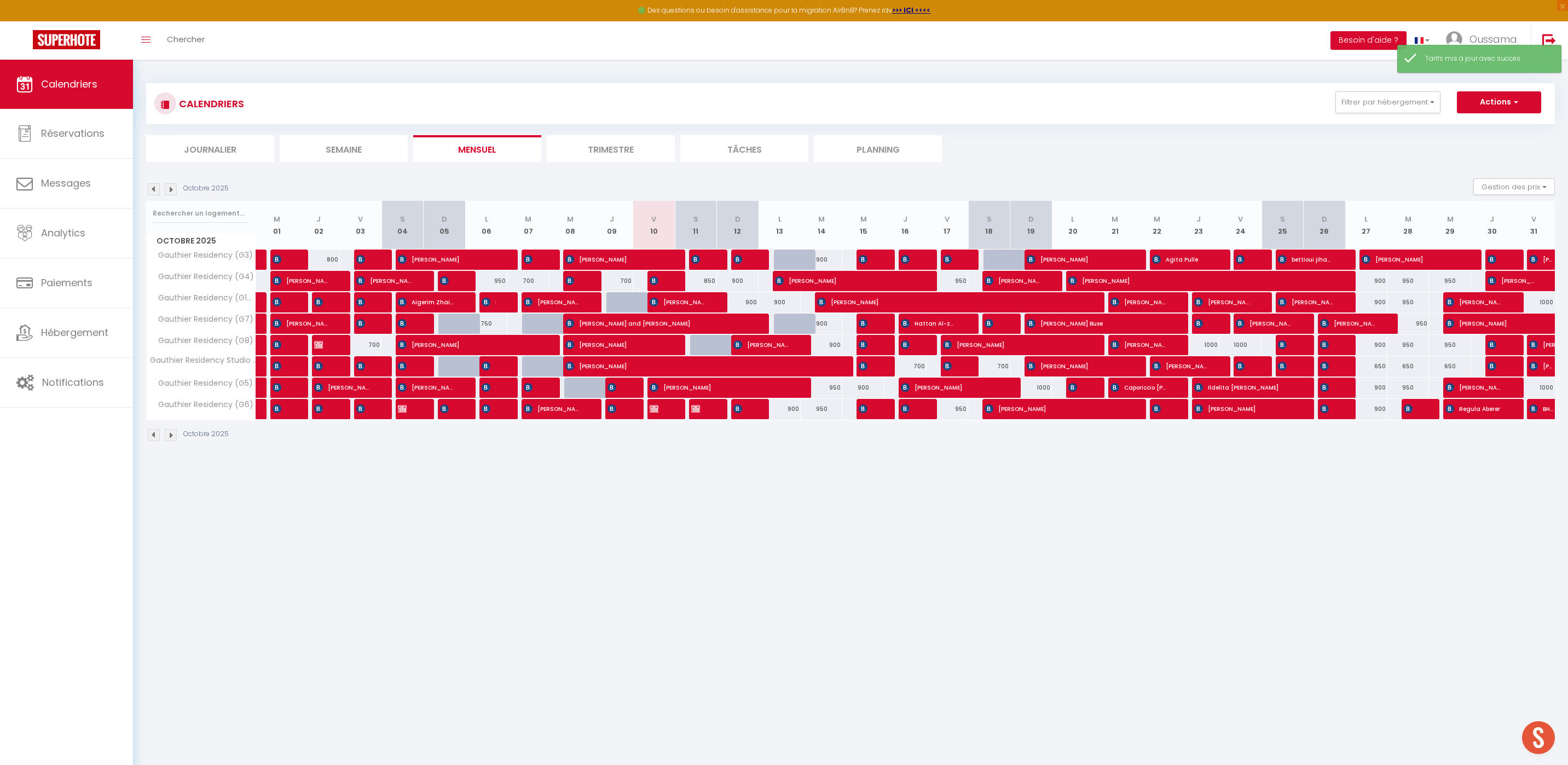
click at [833, 389] on div "950" at bounding box center [821, 387] width 42 height 20
type input "950"
type input "[DATE]"
type input "Mer 15 Octobre 2025"
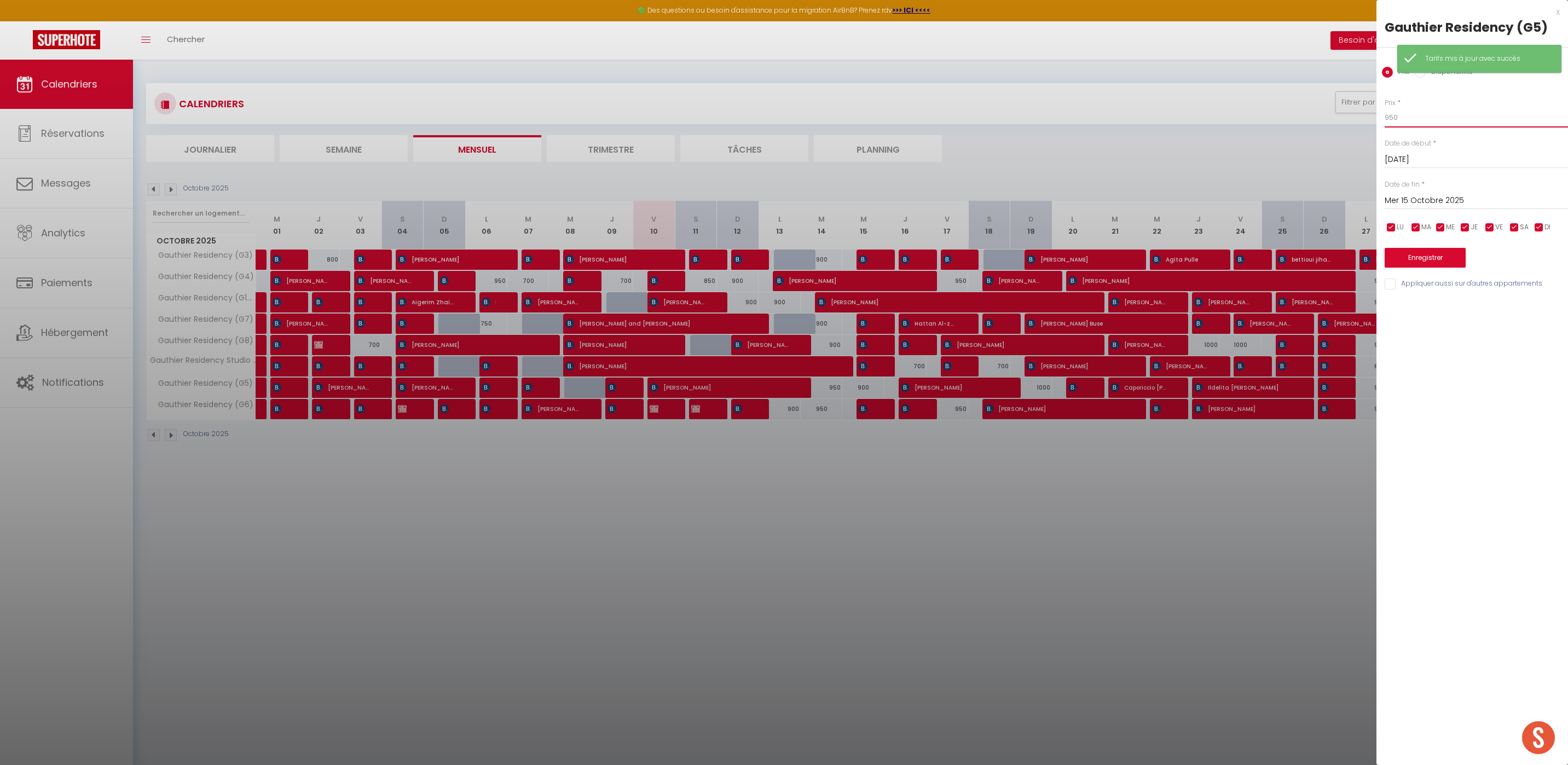
click at [1394, 118] on input "950" at bounding box center [1476, 117] width 183 height 19
type input "900"
click at [1424, 259] on button "Enregistrer" at bounding box center [1425, 257] width 81 height 19
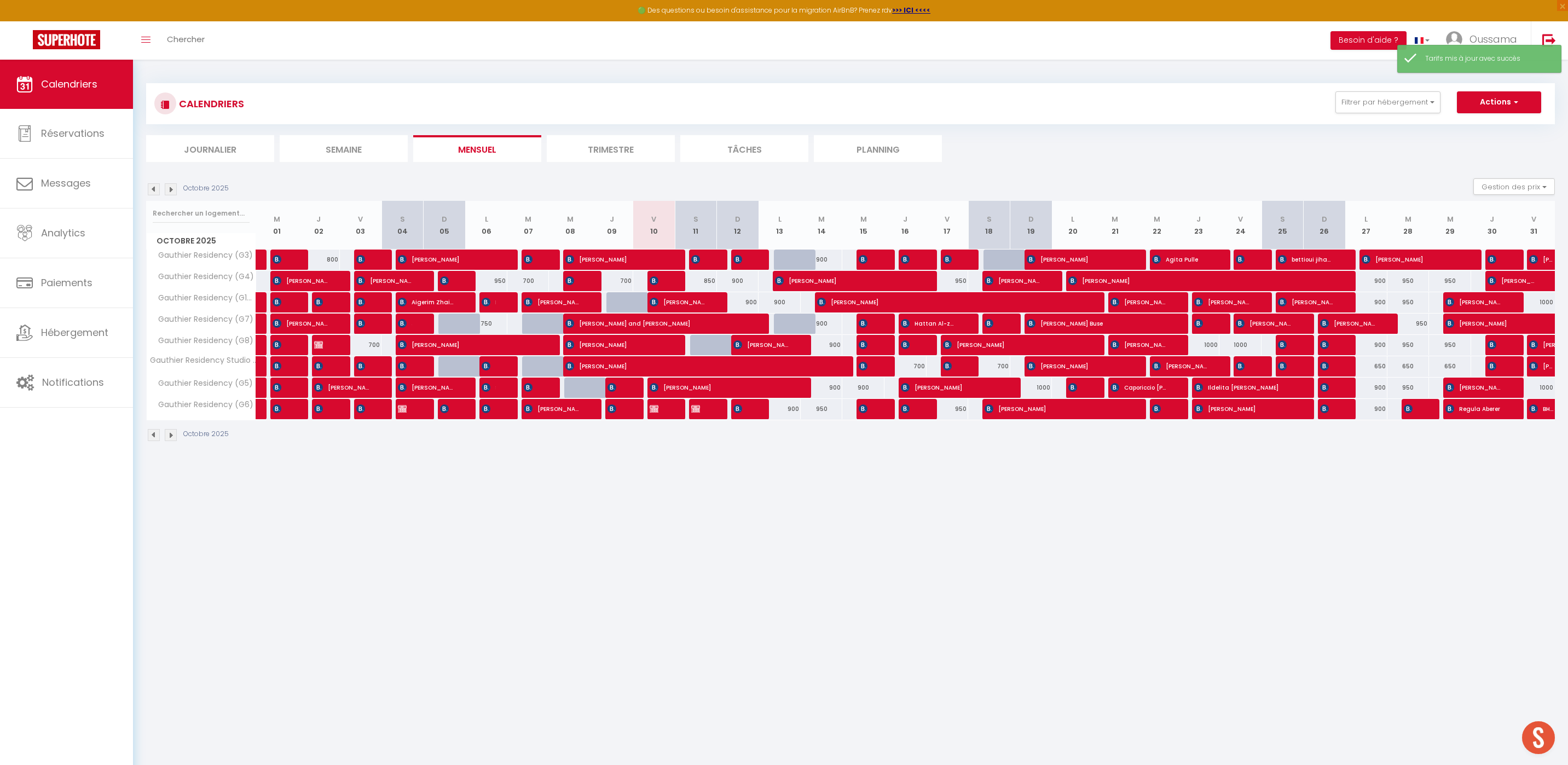
click at [822, 408] on div "950" at bounding box center [821, 408] width 42 height 20
type input "950"
type input "[DATE]"
type input "Mer 15 Octobre 2025"
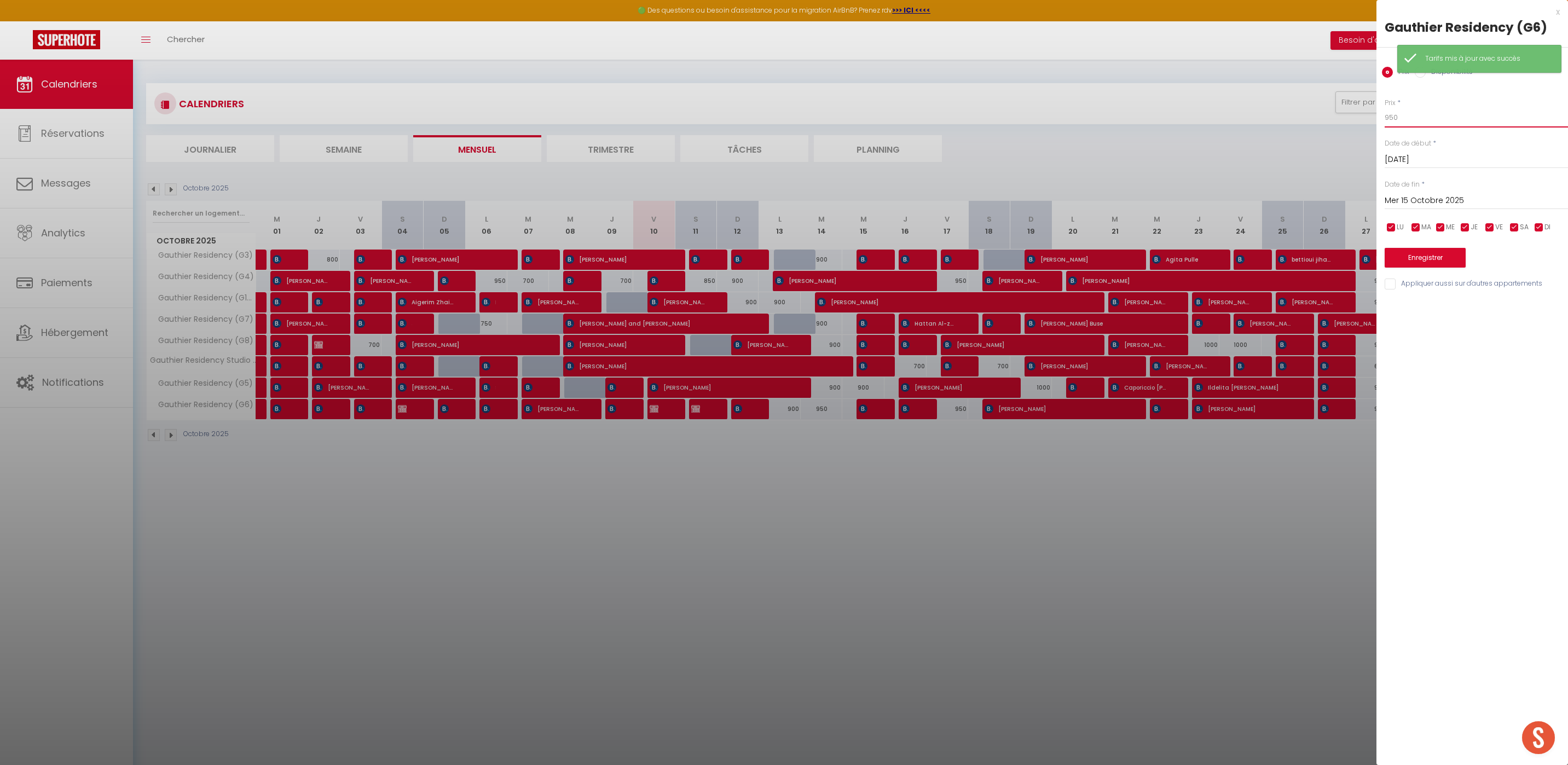
click at [1393, 119] on input "950" at bounding box center [1476, 117] width 183 height 19
type input "900"
click at [1416, 255] on button "Enregistrer" at bounding box center [1425, 257] width 81 height 19
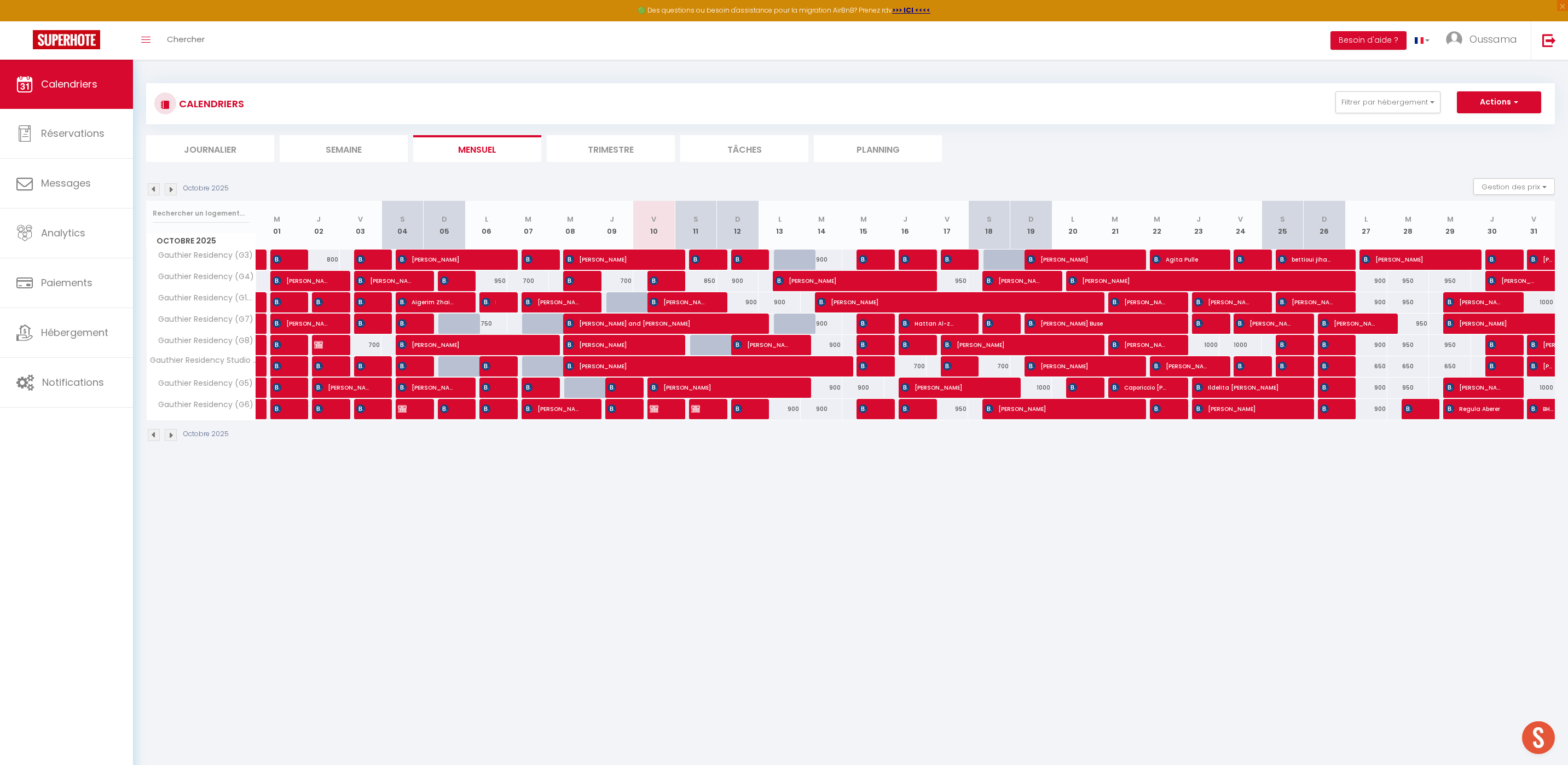
click at [824, 410] on div "900" at bounding box center [821, 408] width 42 height 20
type input "900"
type input "[DATE]"
type input "Mer 15 Octobre 2025"
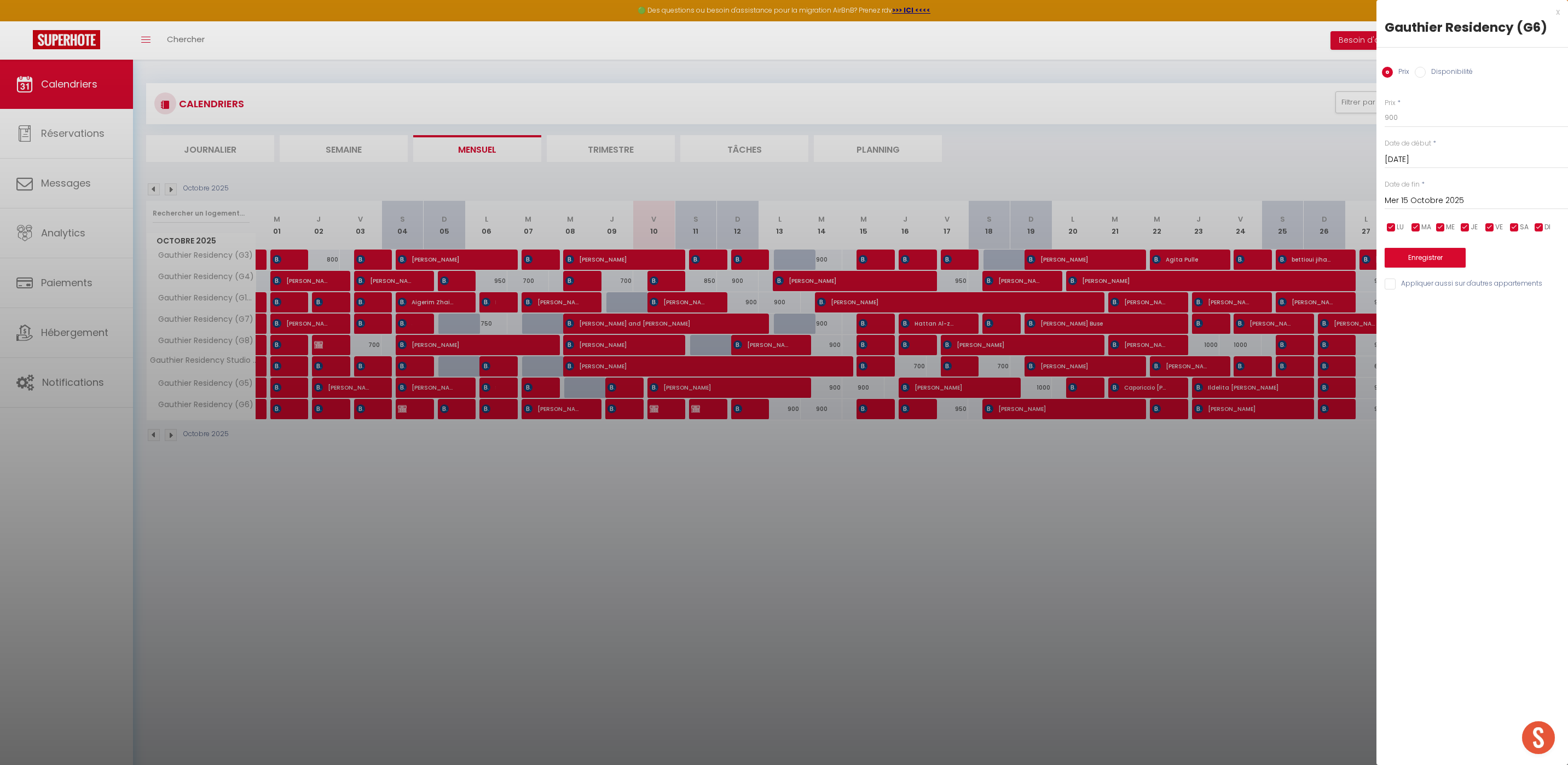
click at [1419, 69] on input "Disponibilité" at bounding box center [1420, 72] width 11 height 11
radio input "true"
radio input "false"
click at [1412, 119] on select "Disponible Indisponible" at bounding box center [1476, 118] width 183 height 21
select select "0"
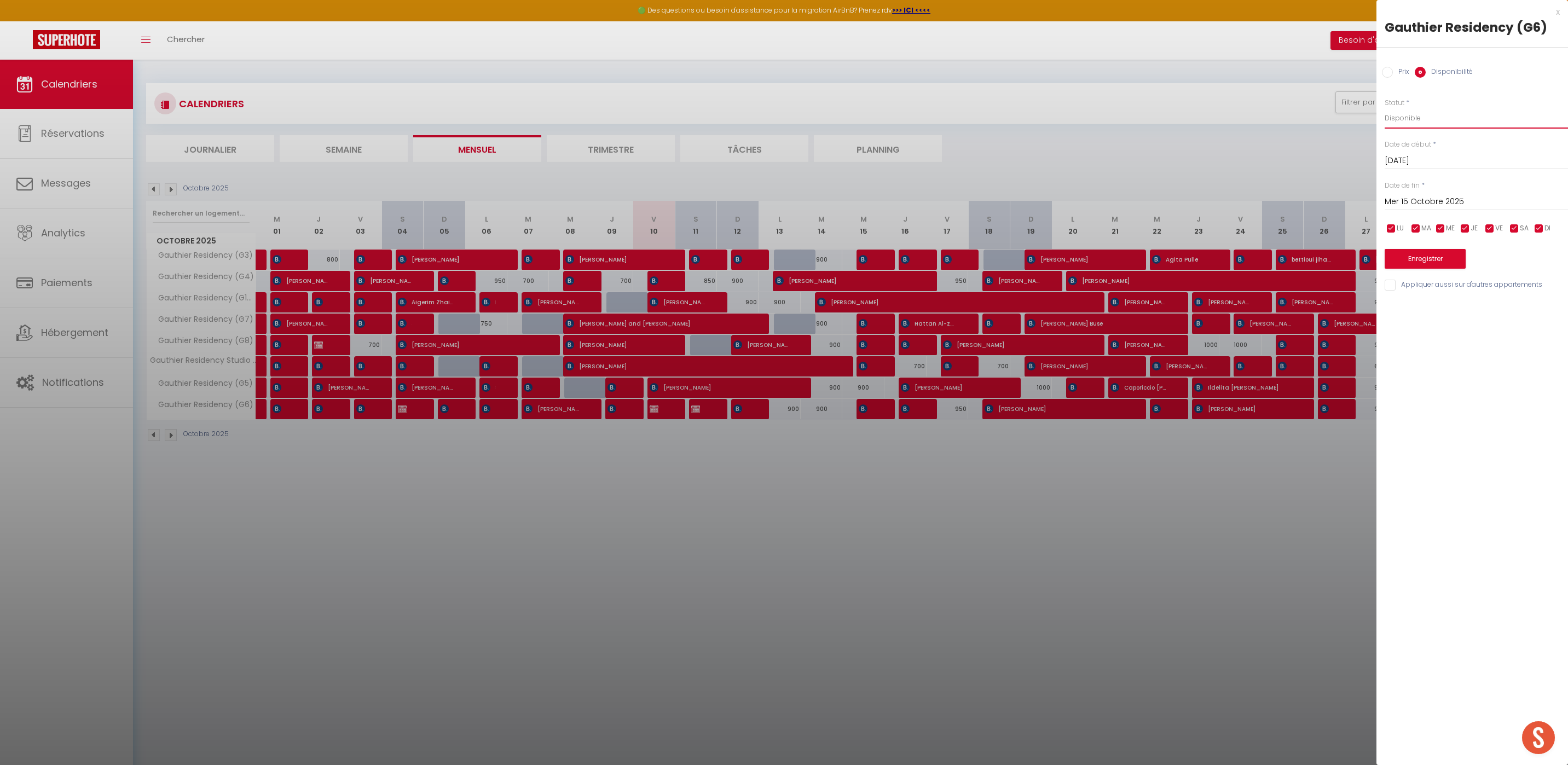
click at [1385, 108] on select "Disponible Indisponible" at bounding box center [1476, 118] width 183 height 21
click at [1448, 263] on button "Enregistrer" at bounding box center [1425, 259] width 81 height 19
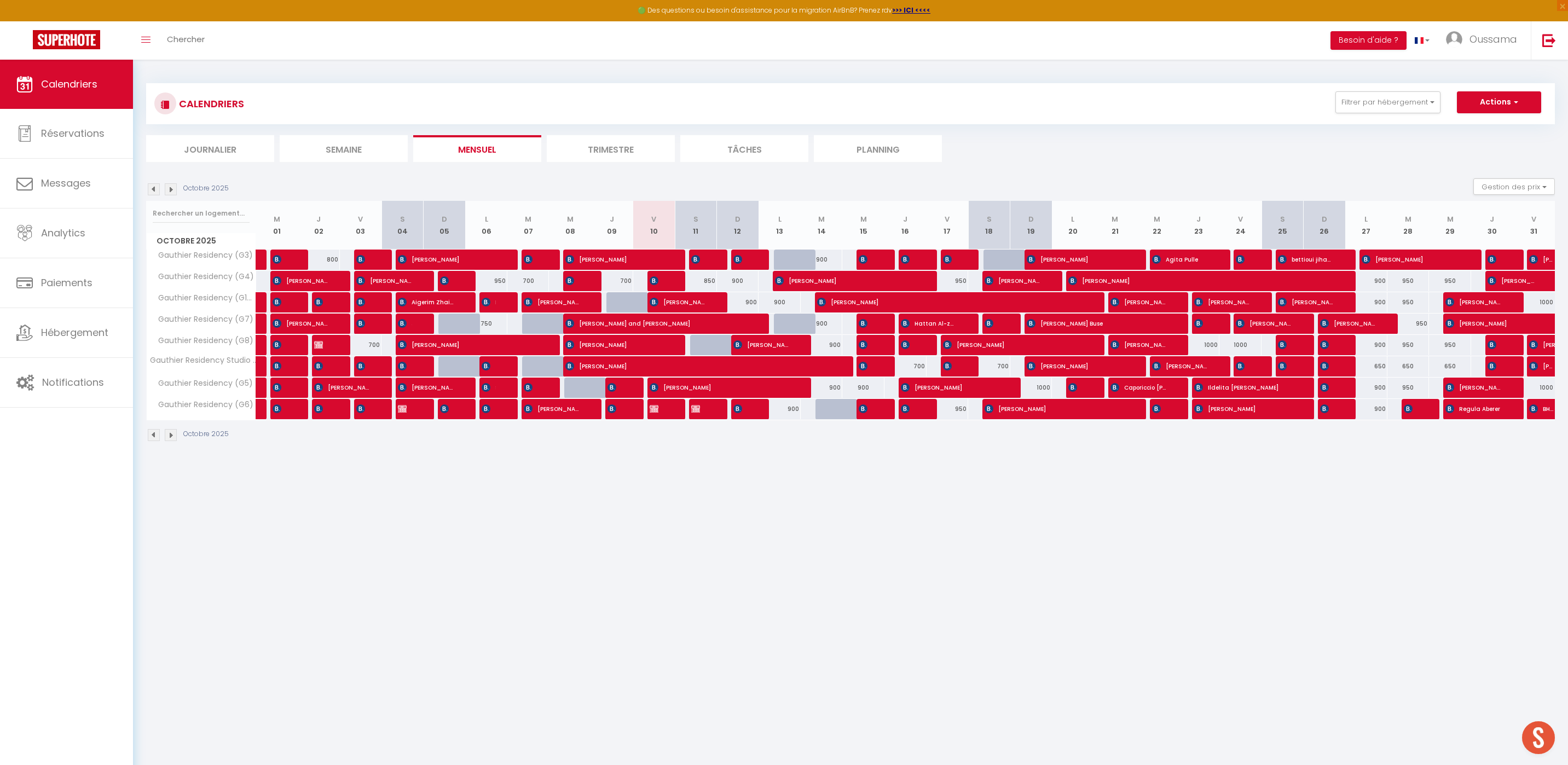
click at [865, 386] on div "900" at bounding box center [863, 387] width 42 height 20
select select "1"
type input "Mer 15 Octobre 2025"
type input "Jeu 16 Octobre 2025"
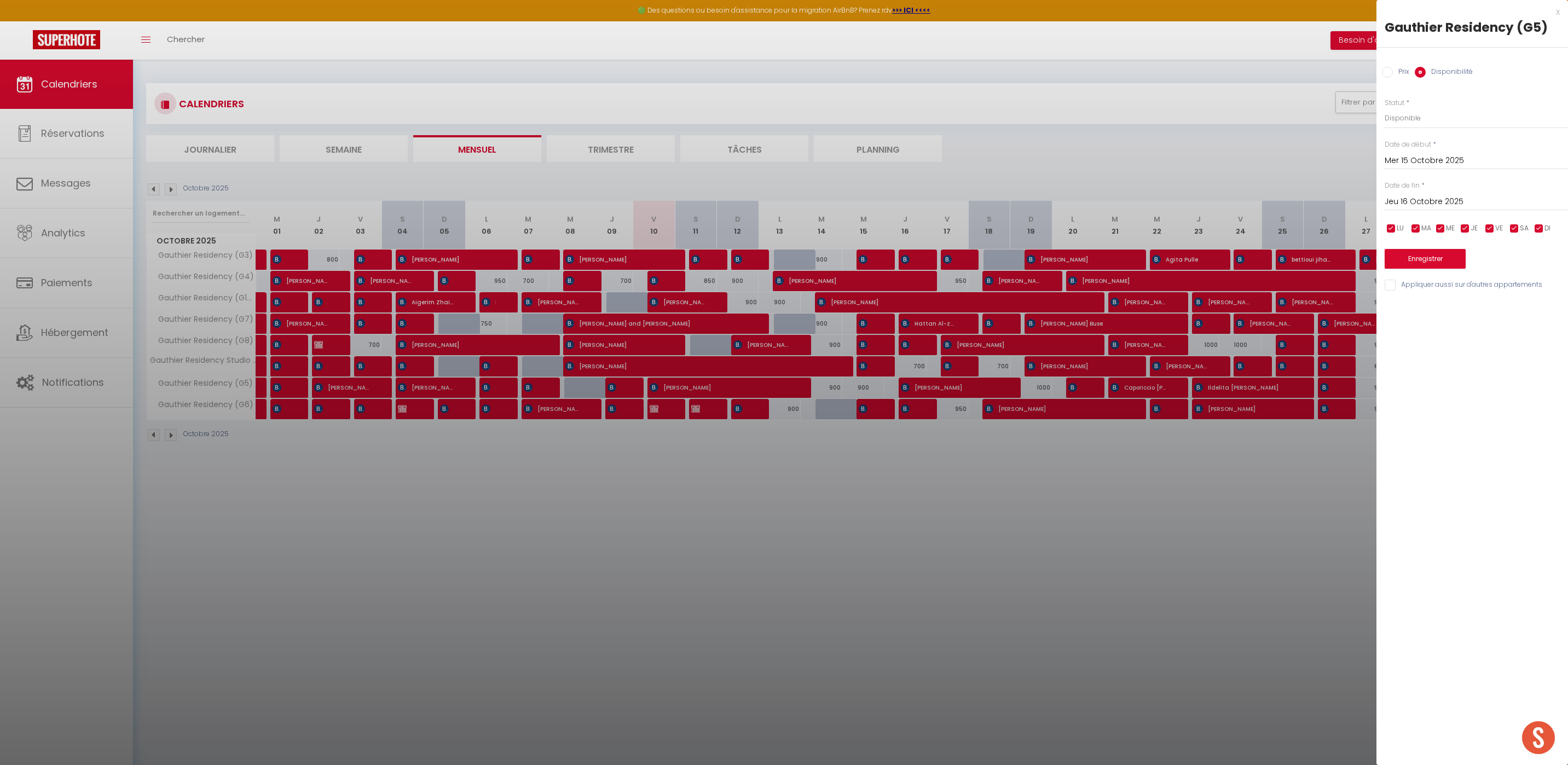
click at [1386, 73] on input "Prix" at bounding box center [1387, 72] width 11 height 11
radio input "true"
radio input "false"
drag, startPoint x: 1416, startPoint y: 116, endPoint x: 1314, endPoint y: 116, distance: 102.0
click at [1314, 116] on body "🟢 Des questions ou besoin d'assistance pour la migration AirBnB? Prenez rdv >>>…" at bounding box center [784, 442] width 1568 height 765
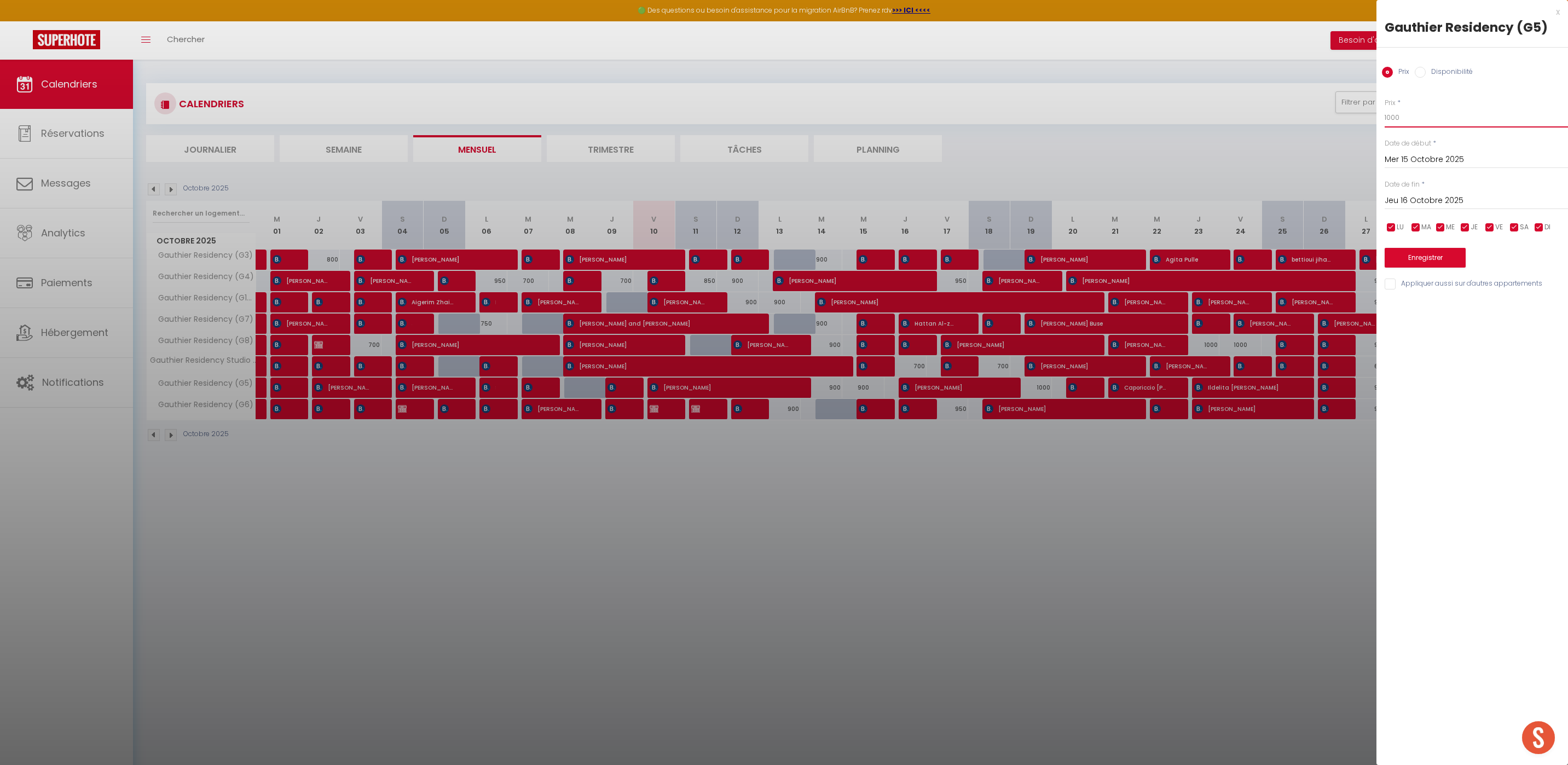
type input "1000"
click at [1438, 263] on button "Enregistrer" at bounding box center [1425, 257] width 81 height 19
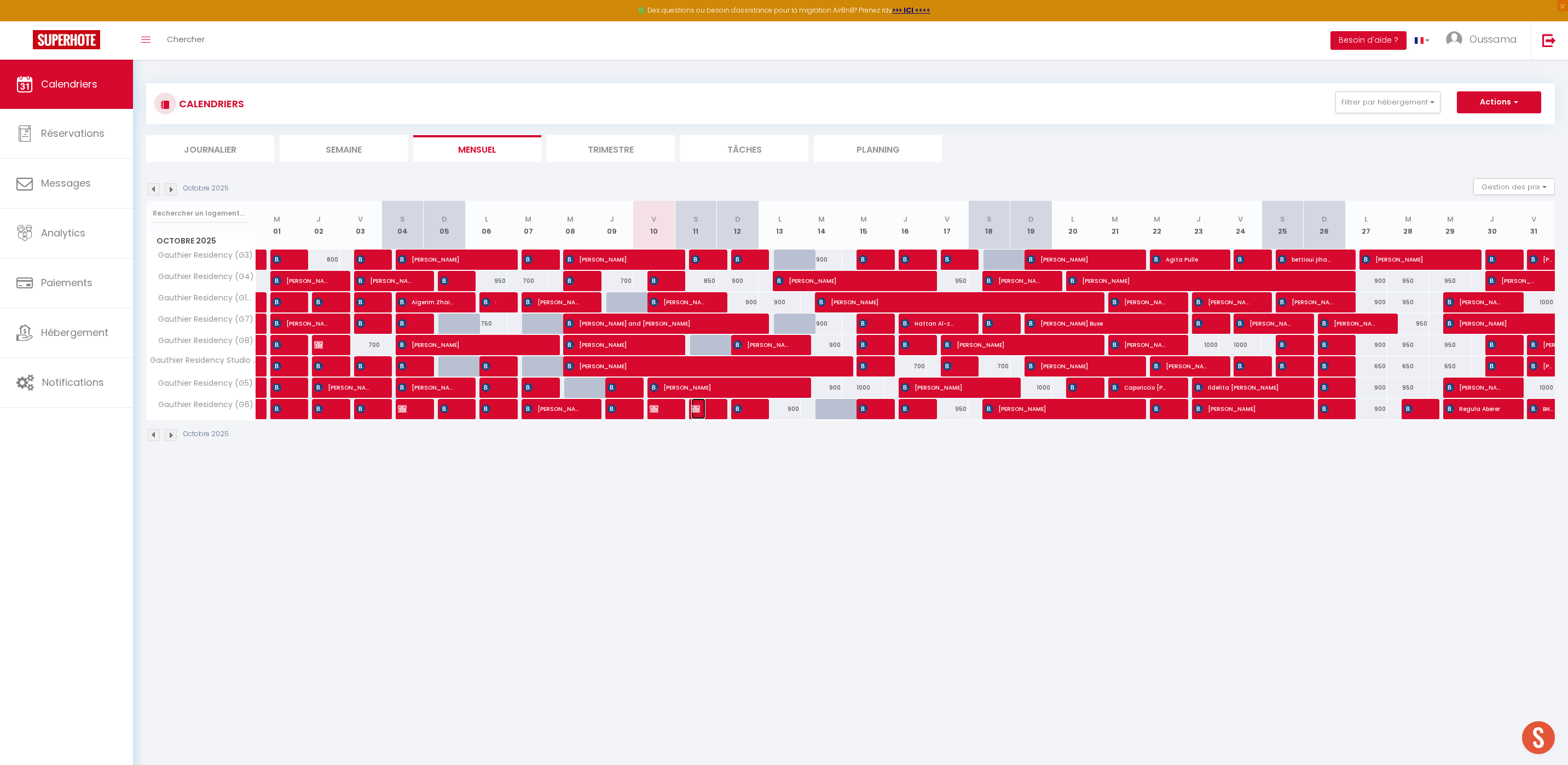
click at [698, 410] on img at bounding box center [696, 408] width 9 height 9
select select "OK"
select select "KO"
select select "0"
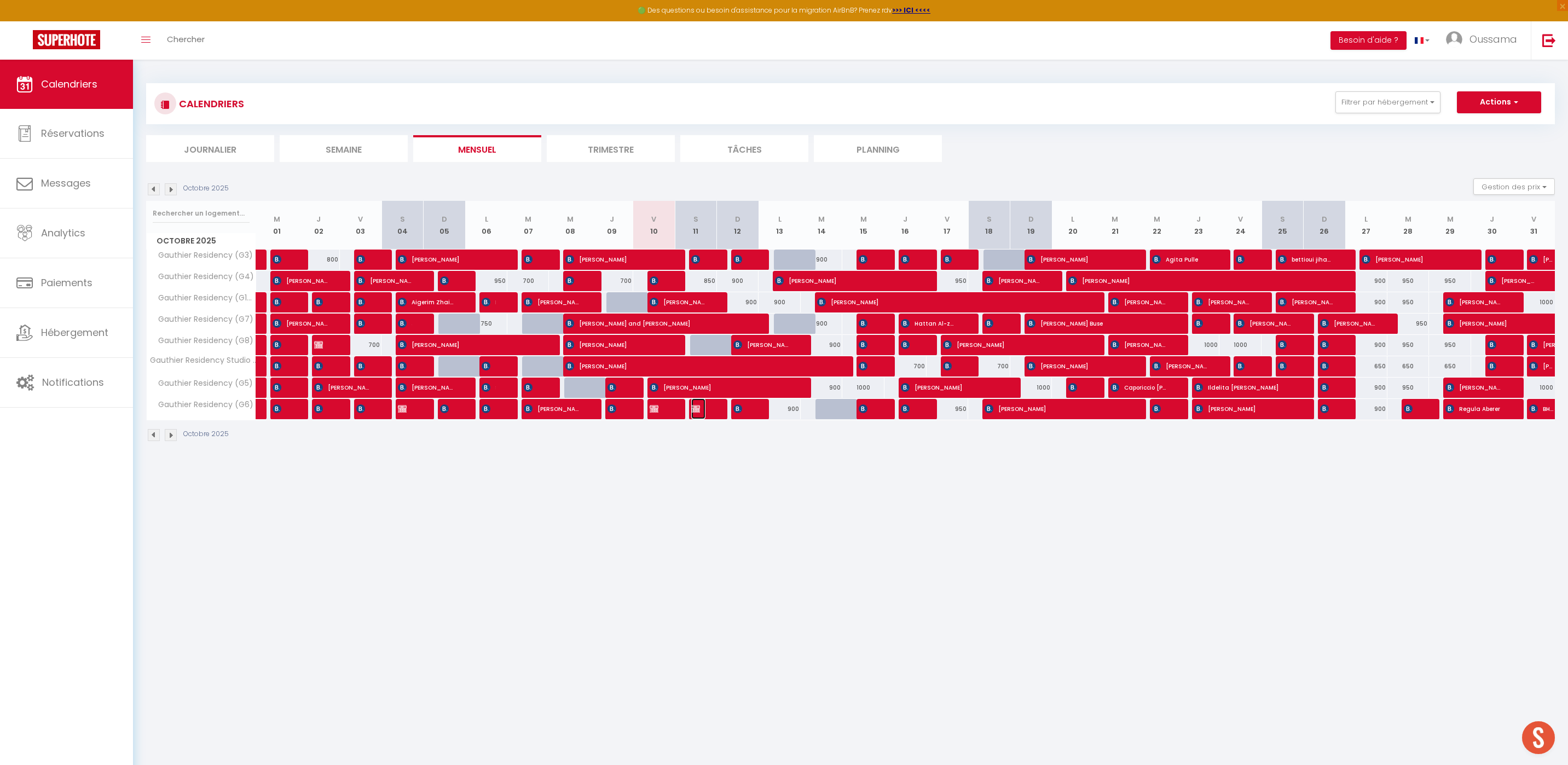
select select "1"
select select
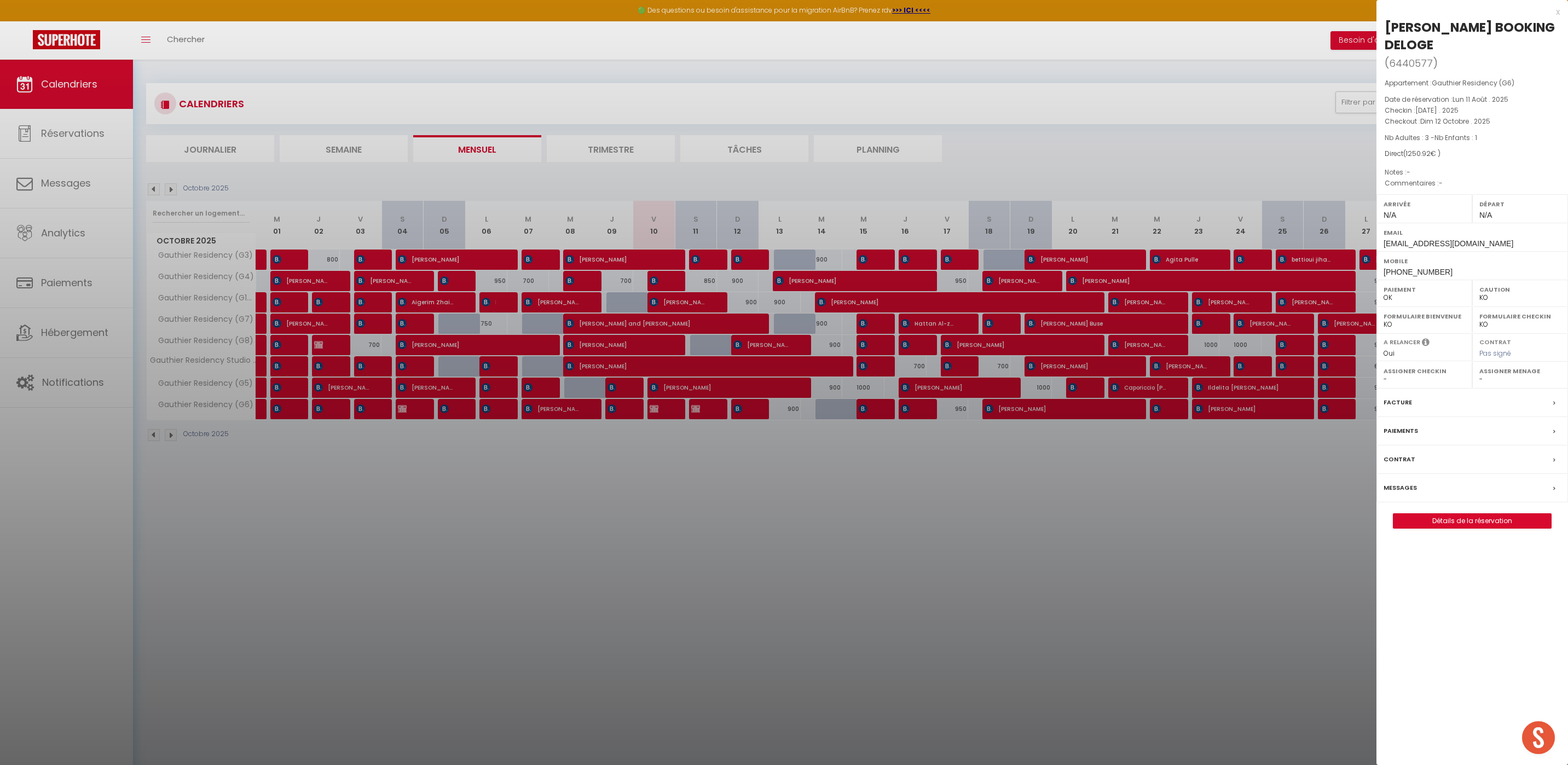
click at [1082, 547] on div at bounding box center [784, 382] width 1568 height 765
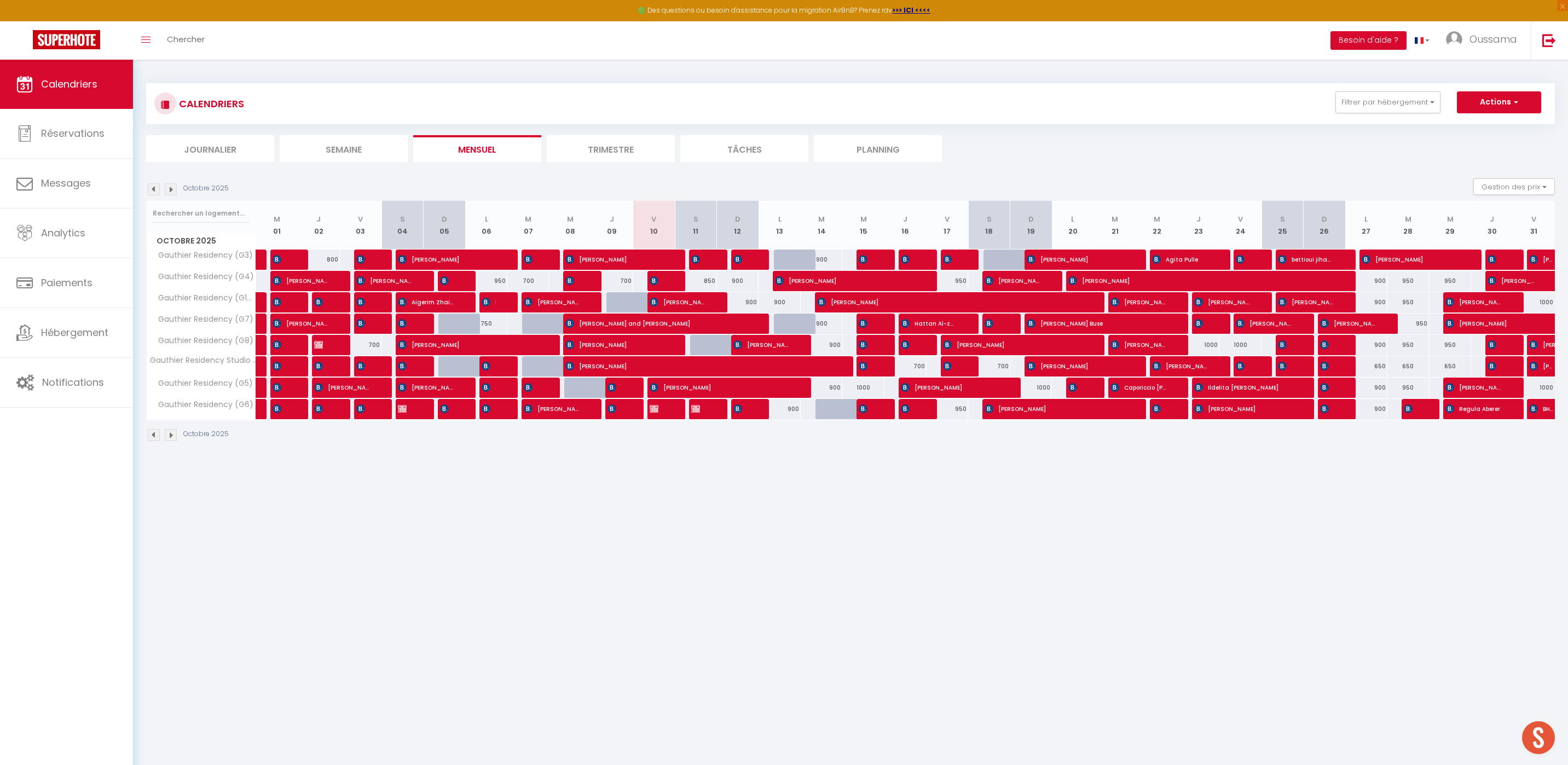
click at [707, 282] on div "850" at bounding box center [696, 281] width 42 height 20
type input "850"
type input "Sam 11 Octobre 2025"
type input "Dim 12 Octobre 2025"
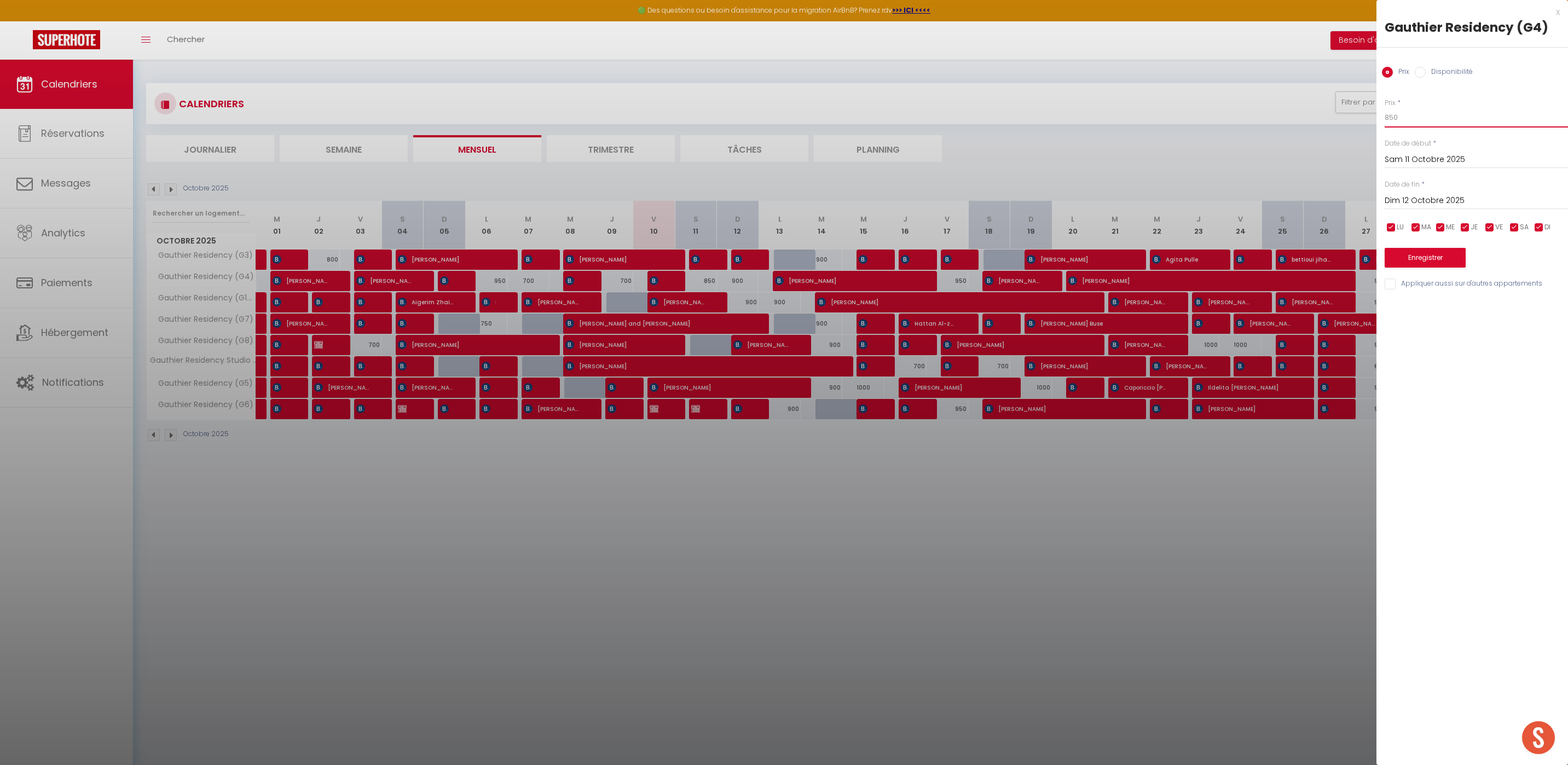
click at [1392, 119] on input "850" at bounding box center [1476, 117] width 183 height 19
type input "900"
click at [1444, 252] on button "Enregistrer" at bounding box center [1425, 257] width 81 height 19
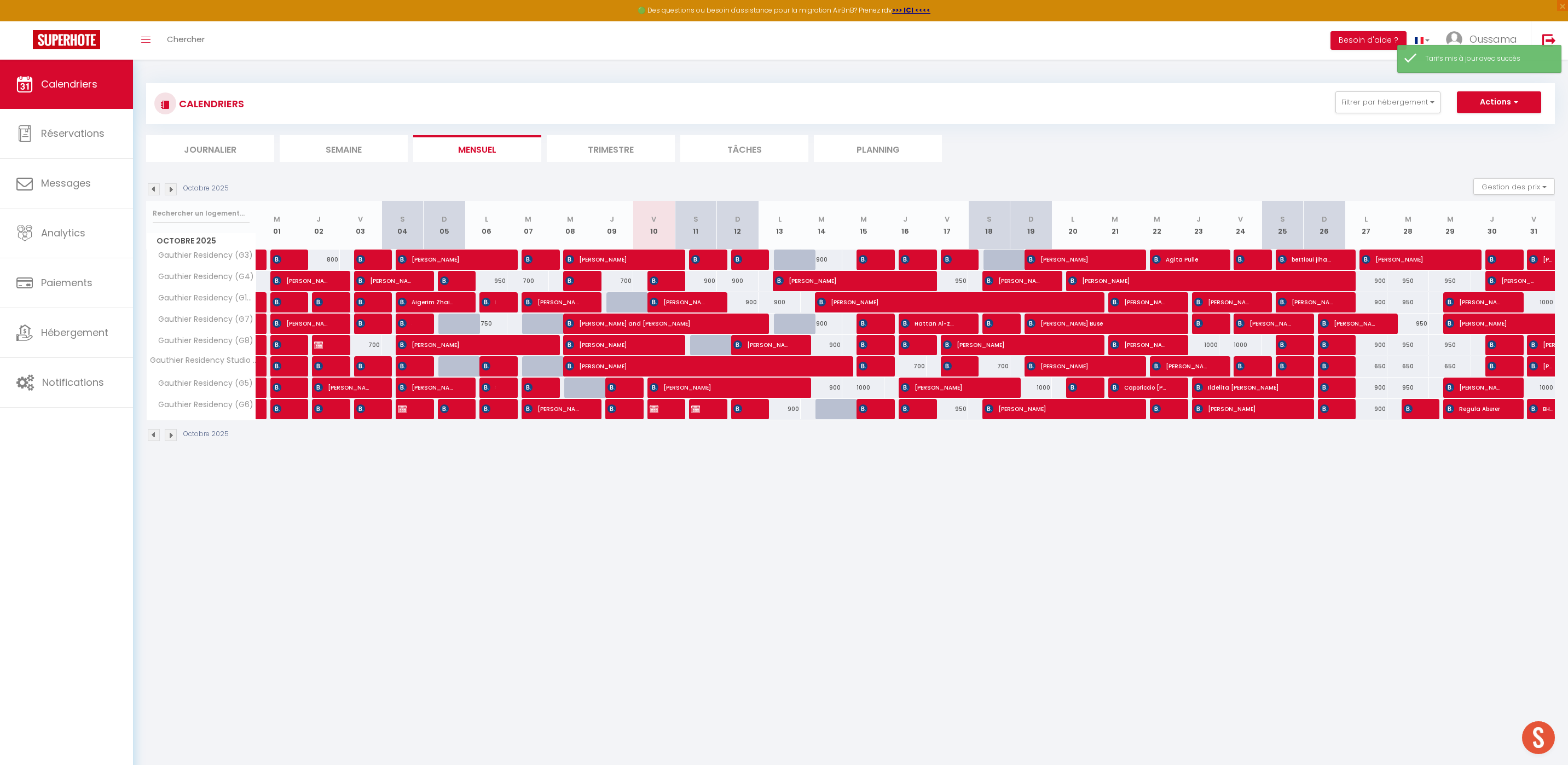
click at [1110, 498] on body "🟢 Des questions ou besoin d'assistance pour la migration AirBnB? Prenez rdv >>>…" at bounding box center [784, 442] width 1568 height 765
